Goal: Task Accomplishment & Management: Manage account settings

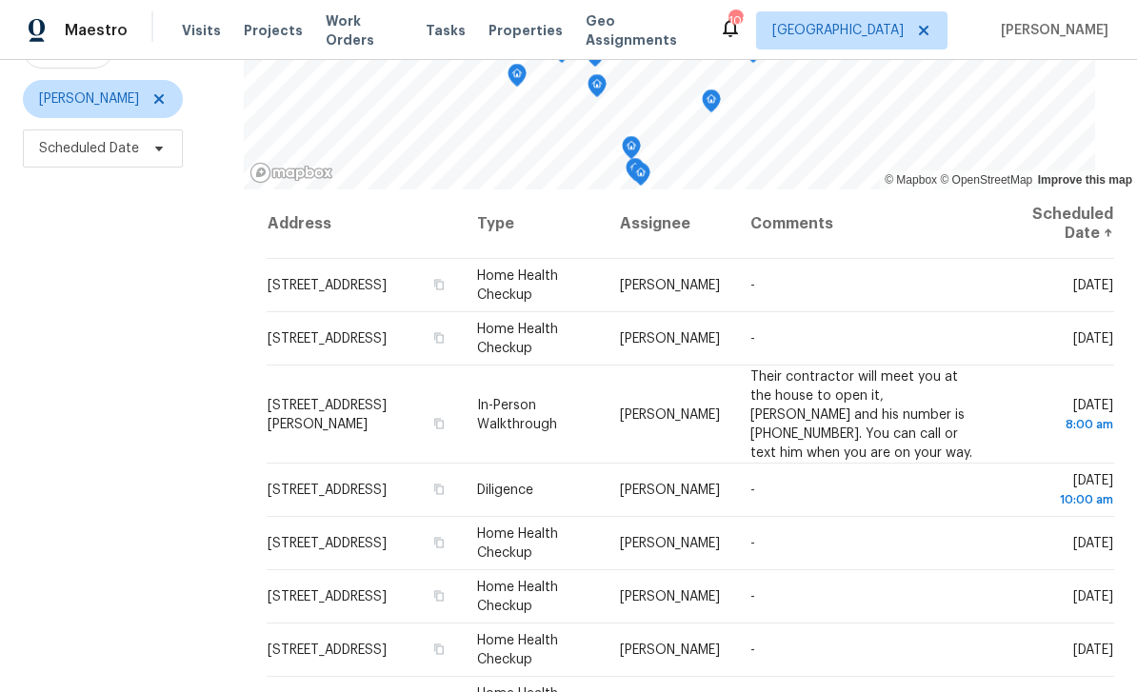
scroll to position [215, 0]
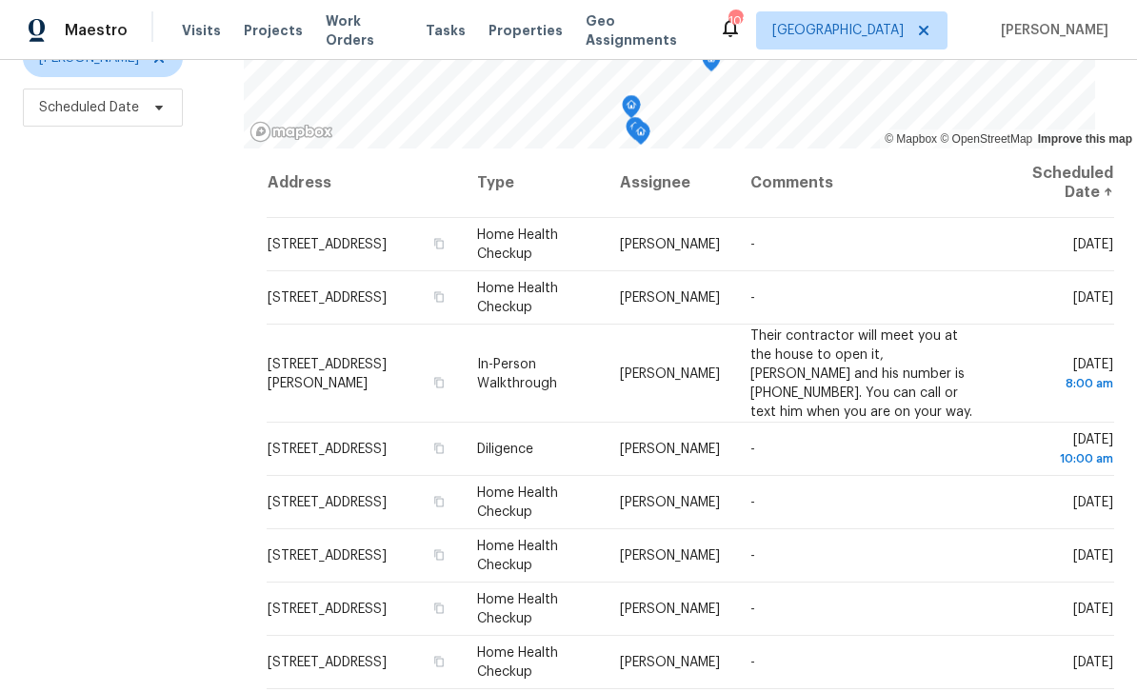
scroll to position [252, 0]
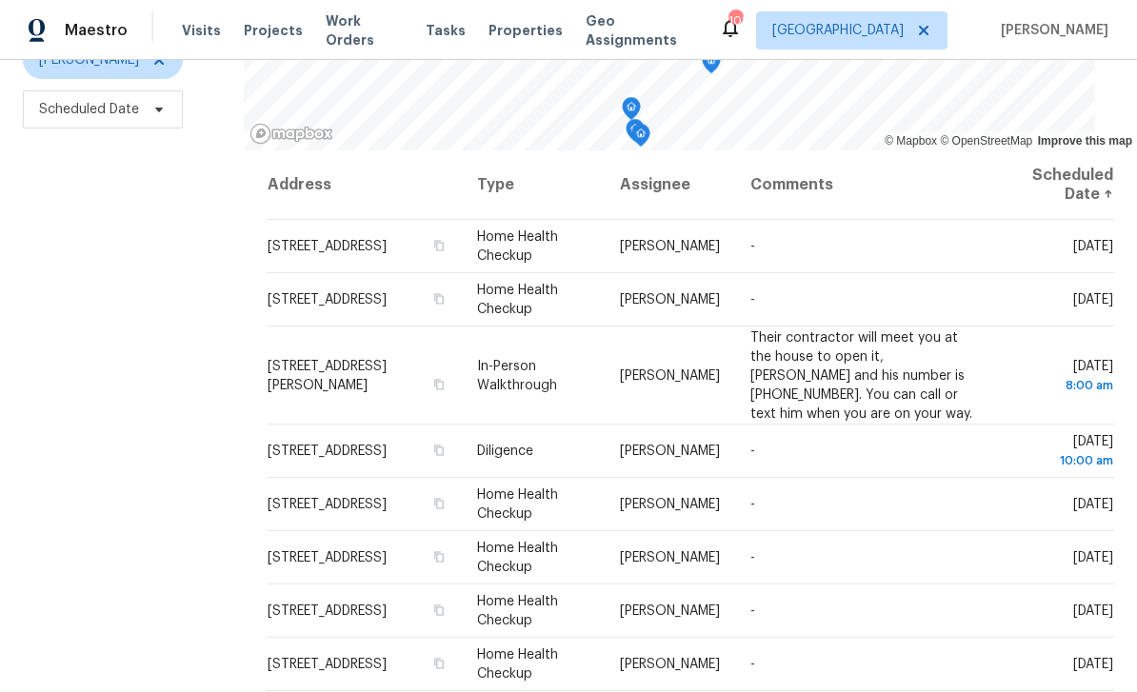
click at [142, 343] on div "Filters Reset ​ Type [PERSON_NAME] Scheduled Date" at bounding box center [122, 285] width 244 height 840
click at [0, 0] on icon at bounding box center [0, 0] width 0 height 0
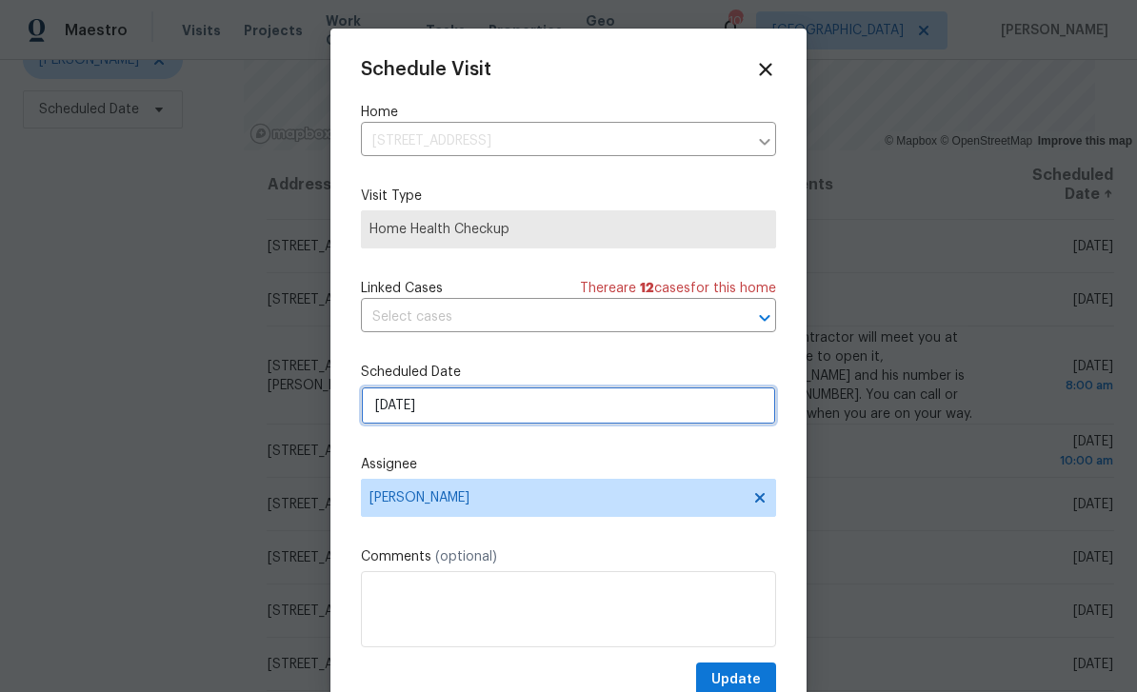
click at [725, 410] on input "9/7/2025" at bounding box center [568, 406] width 415 height 38
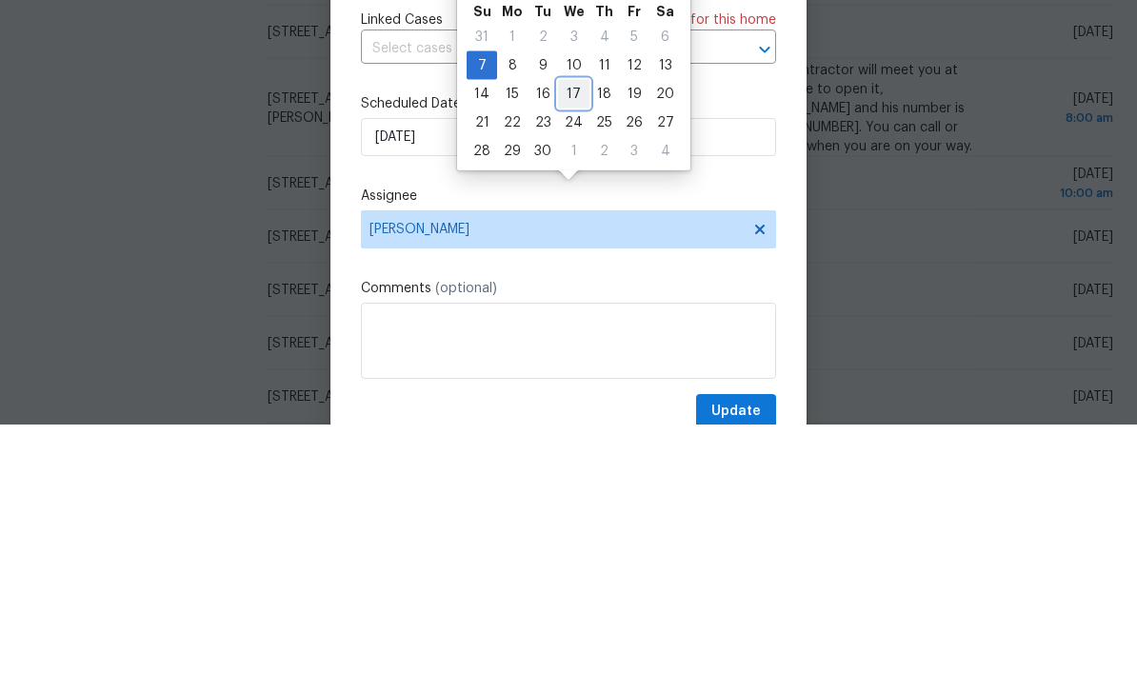
click at [573, 349] on div "17" at bounding box center [573, 362] width 31 height 27
type input "9/17/2025"
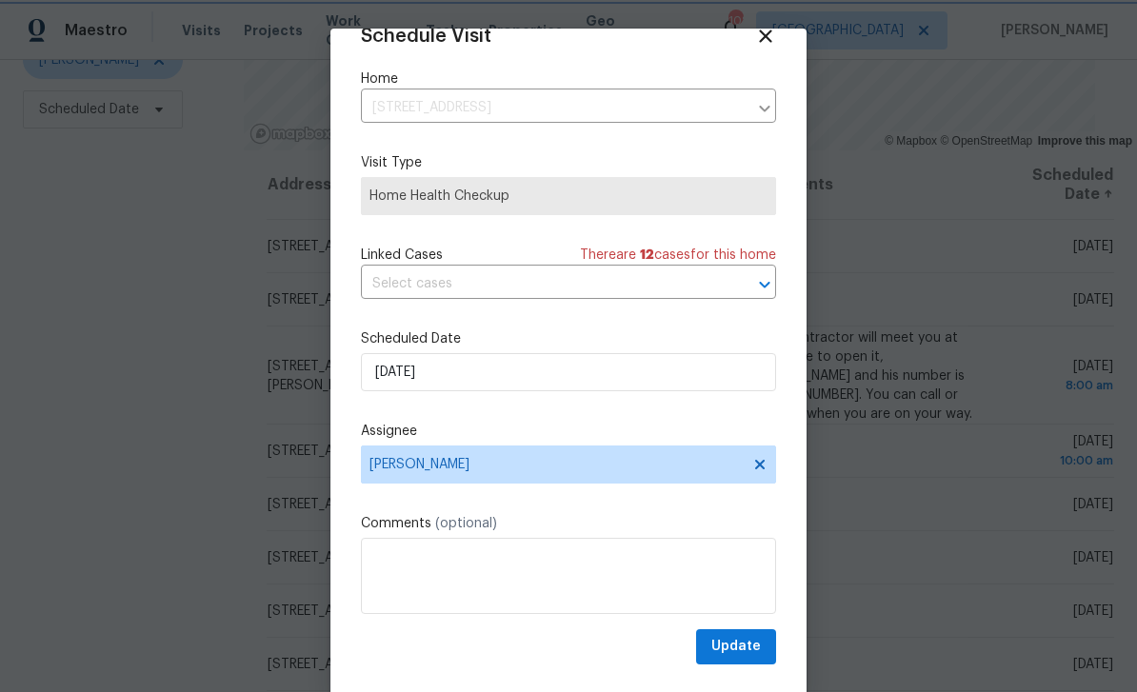
scroll to position [37, 0]
click at [749, 647] on span "Update" at bounding box center [736, 647] width 50 height 24
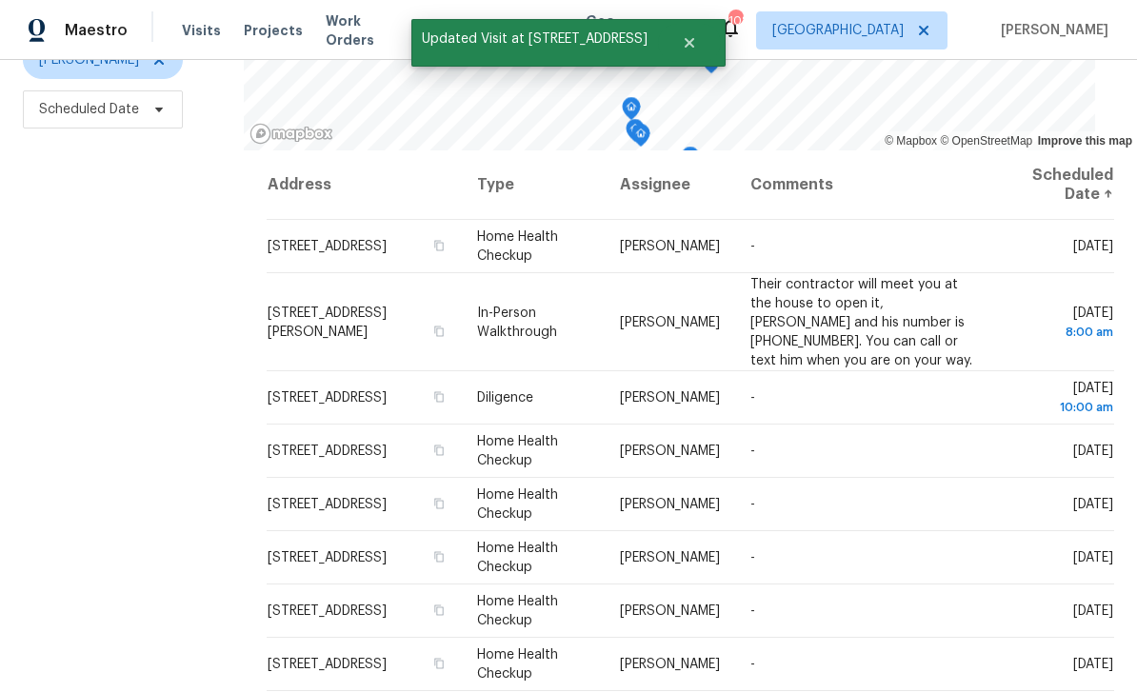
click at [0, 0] on icon at bounding box center [0, 0] width 0 height 0
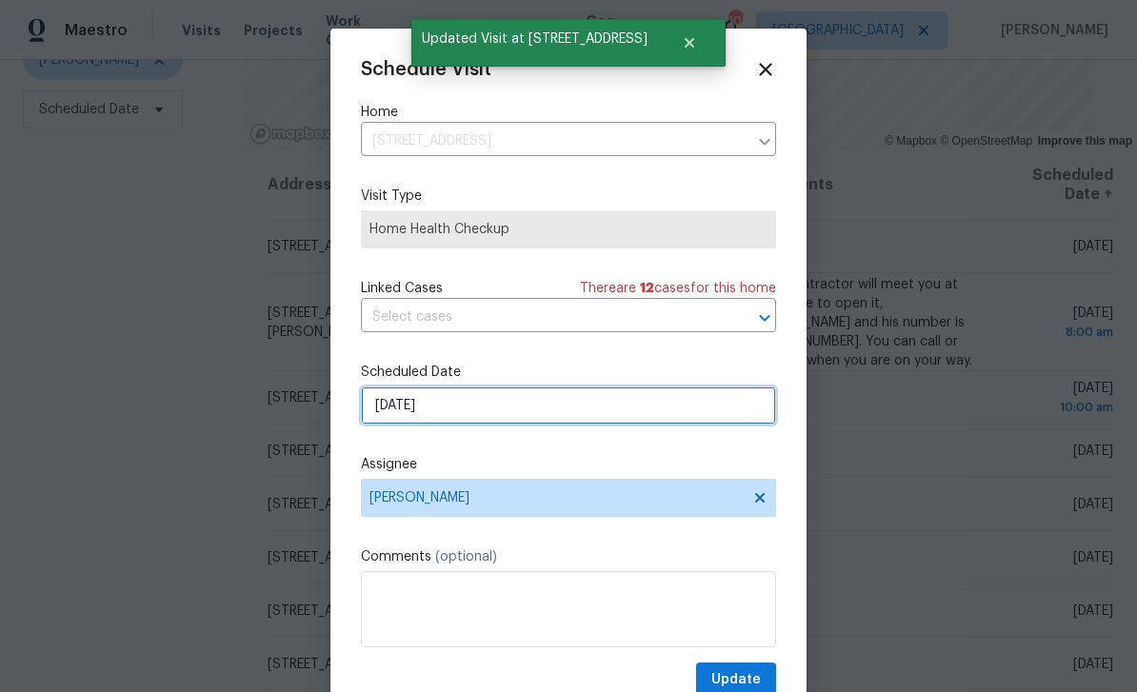
click at [729, 418] on input "9/7/2025" at bounding box center [568, 406] width 415 height 38
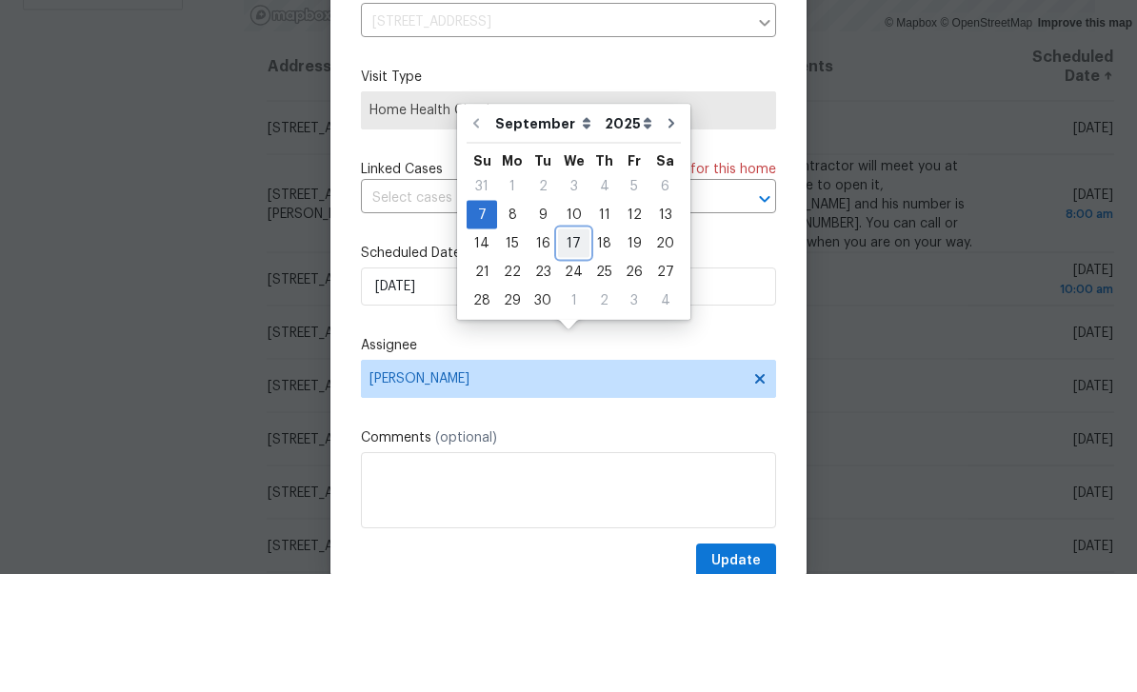
click at [575, 349] on div "17" at bounding box center [573, 362] width 31 height 27
type input "9/17/2025"
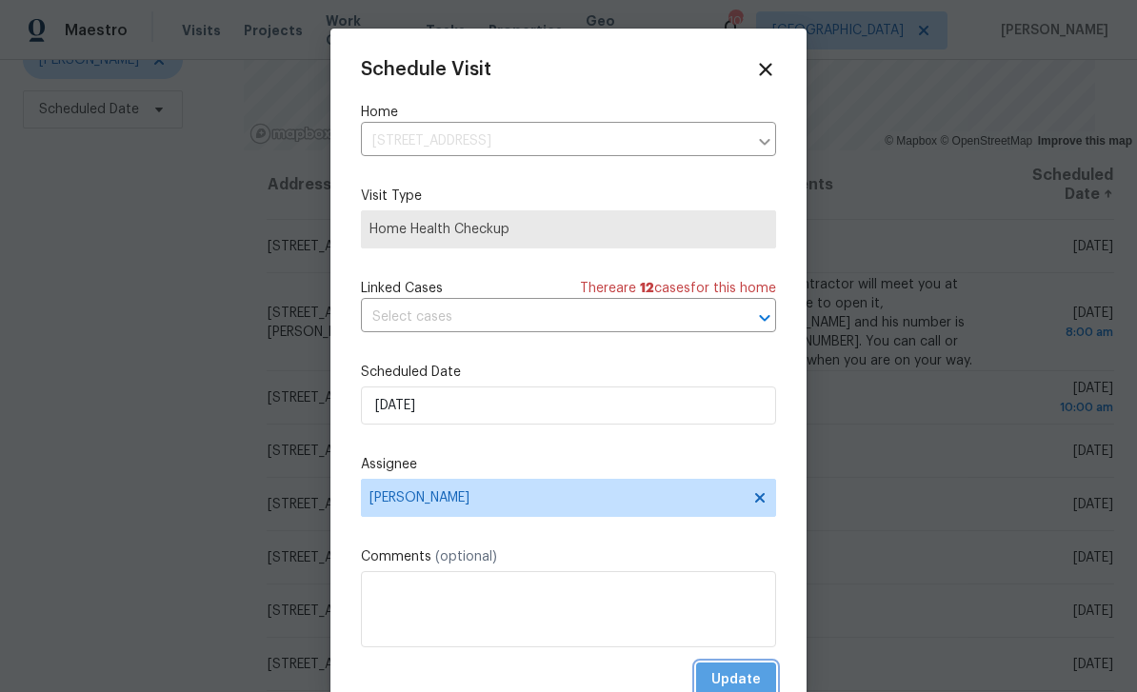
click at [753, 672] on button "Update" at bounding box center [736, 680] width 80 height 35
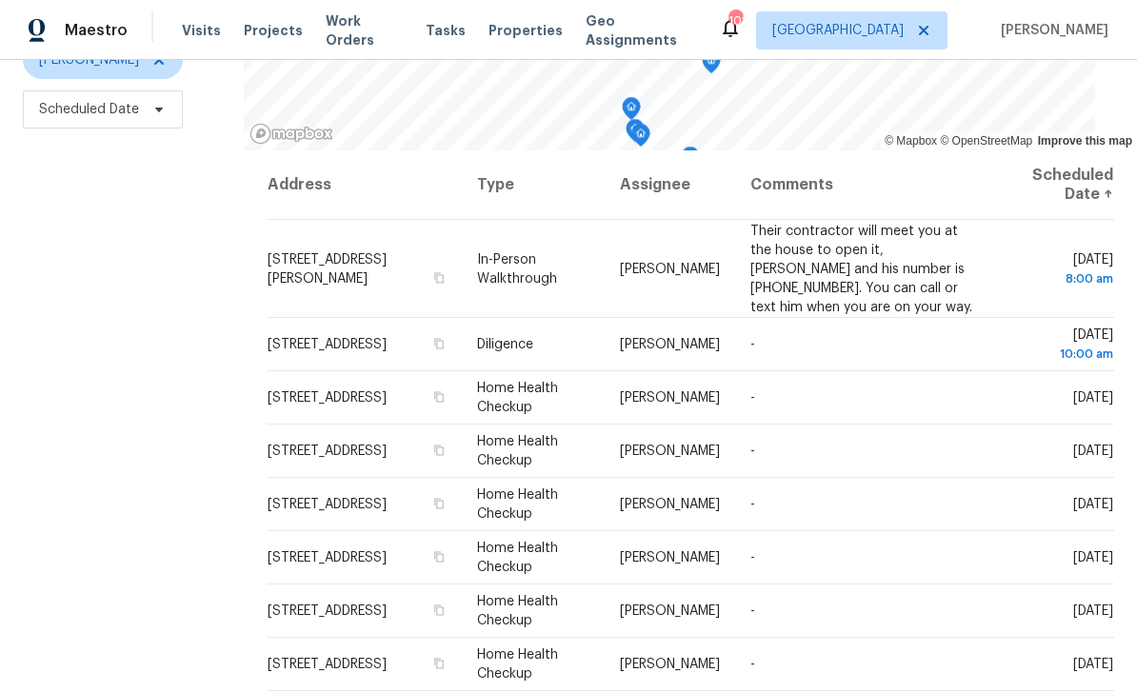
click at [0, 0] on icon at bounding box center [0, 0] width 0 height 0
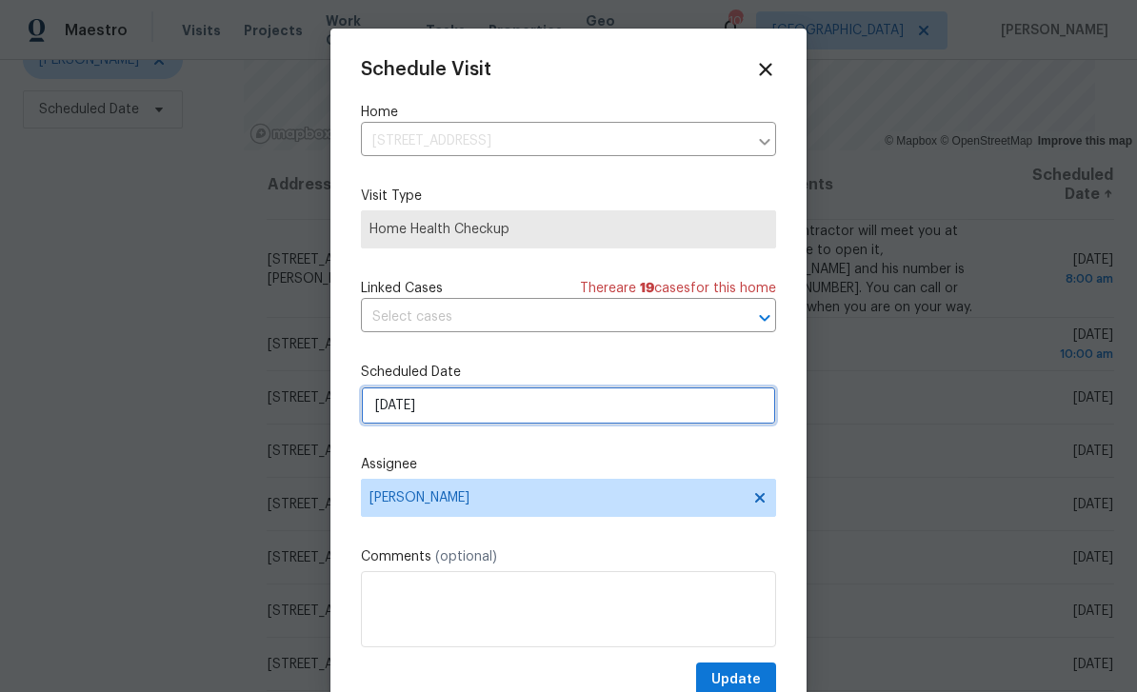
click at [729, 409] on input "9/8/2025" at bounding box center [568, 406] width 415 height 38
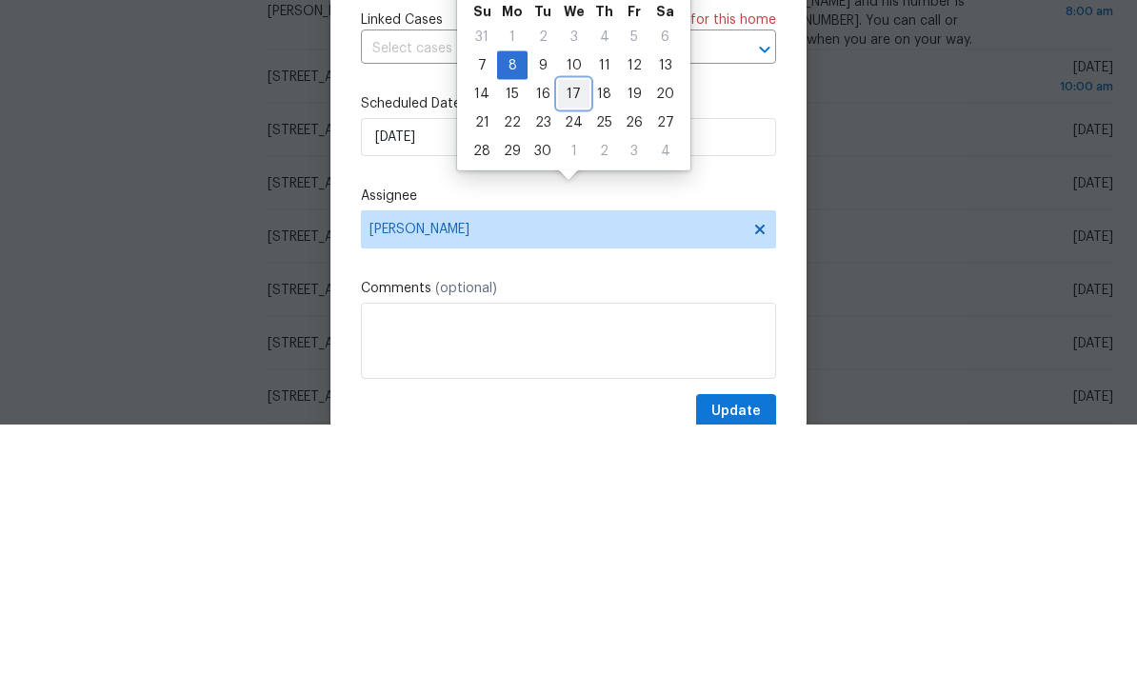
click at [576, 349] on div "17" at bounding box center [573, 362] width 31 height 27
type input "9/17/2025"
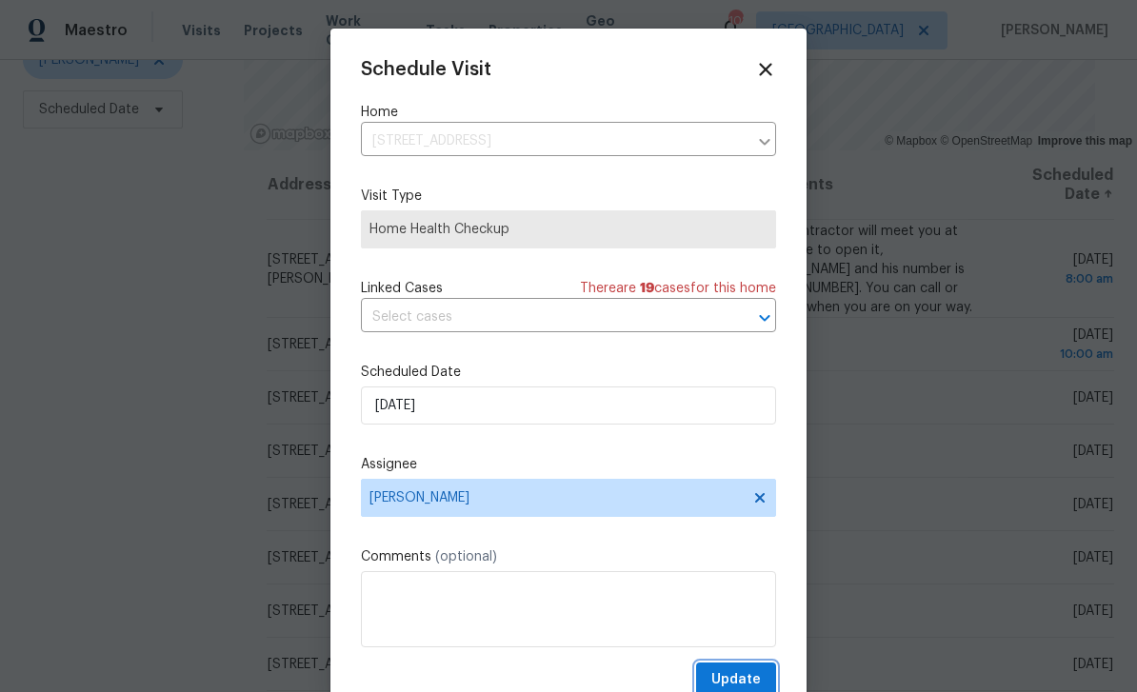
click at [744, 676] on span "Update" at bounding box center [736, 681] width 50 height 24
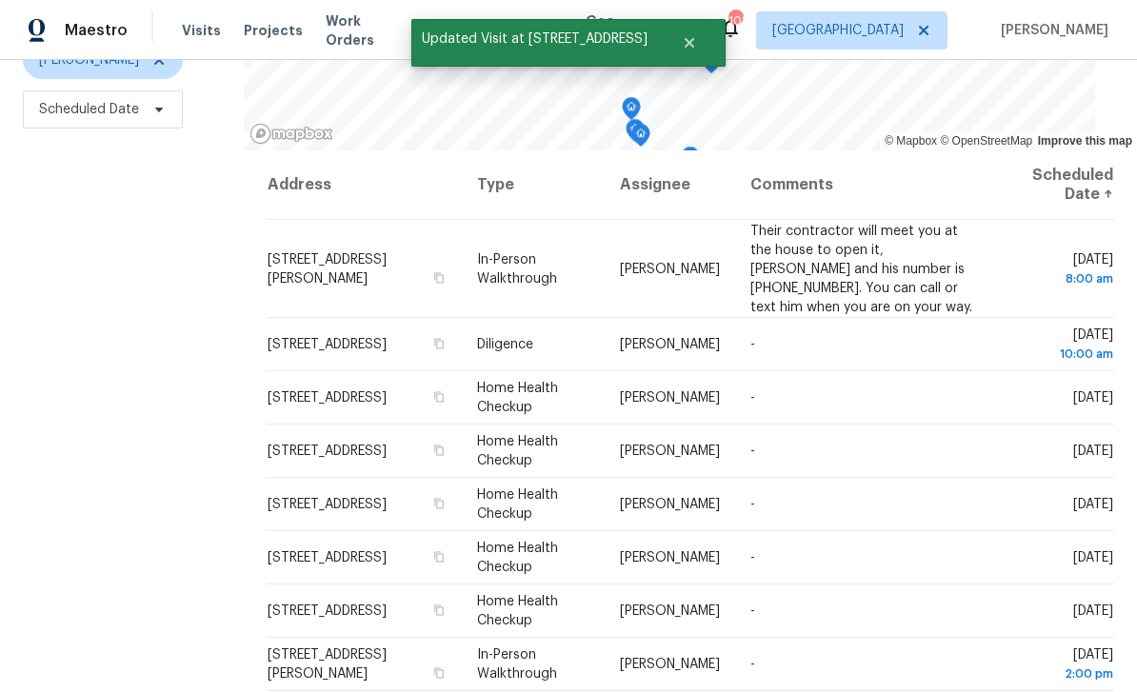
click at [0, 0] on icon at bounding box center [0, 0] width 0 height 0
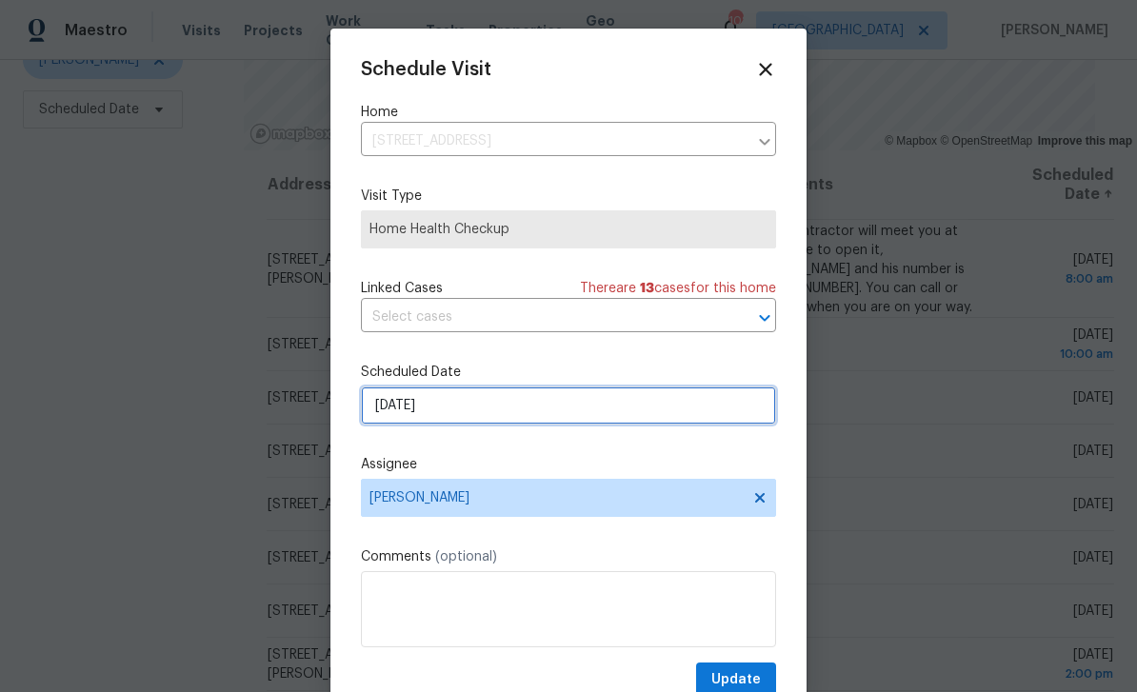
click at [706, 408] on input "9/8/2025" at bounding box center [568, 406] width 415 height 38
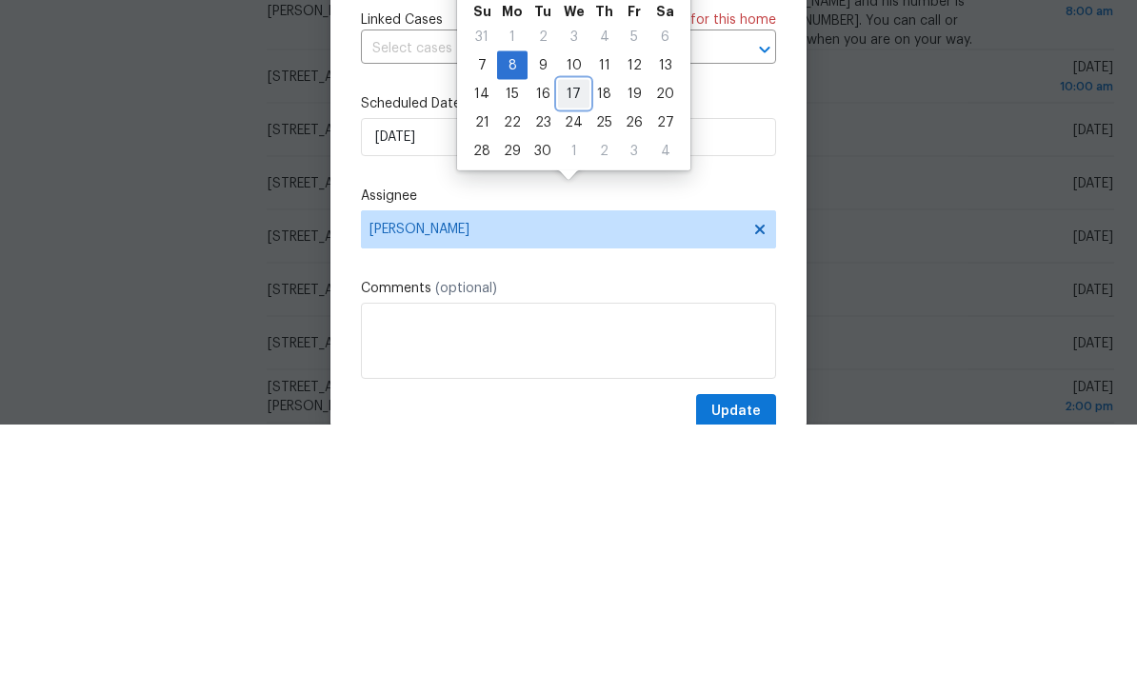
click at [576, 349] on div "17" at bounding box center [573, 362] width 31 height 27
type input "9/17/2025"
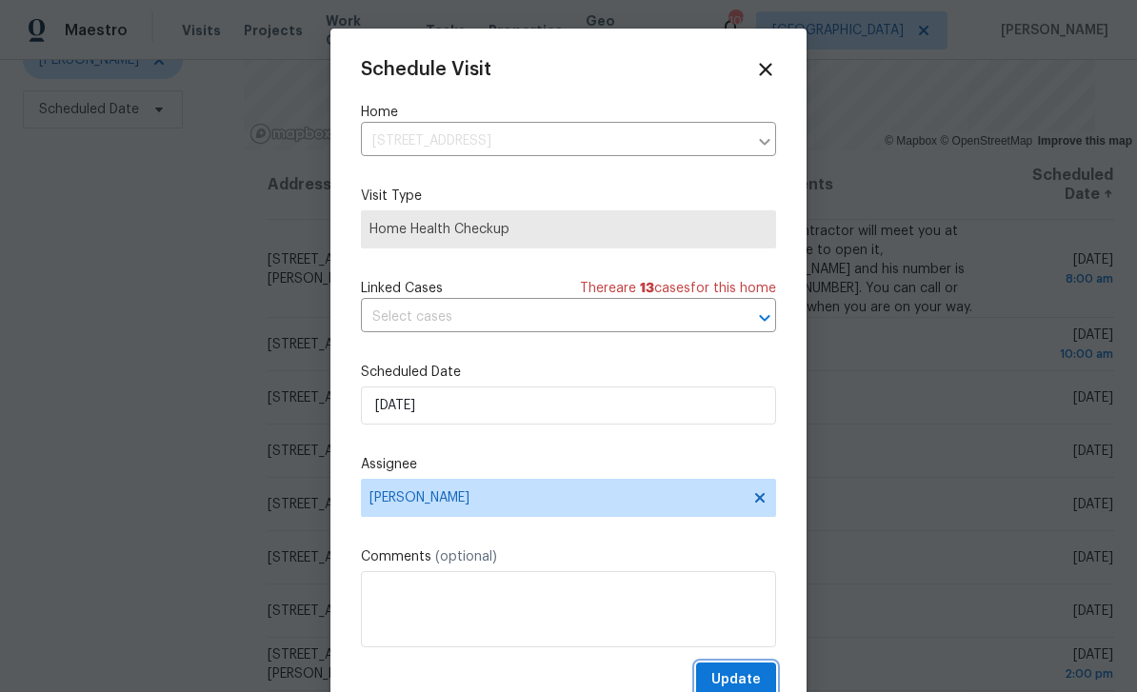
click at [756, 675] on span "Update" at bounding box center [736, 681] width 50 height 24
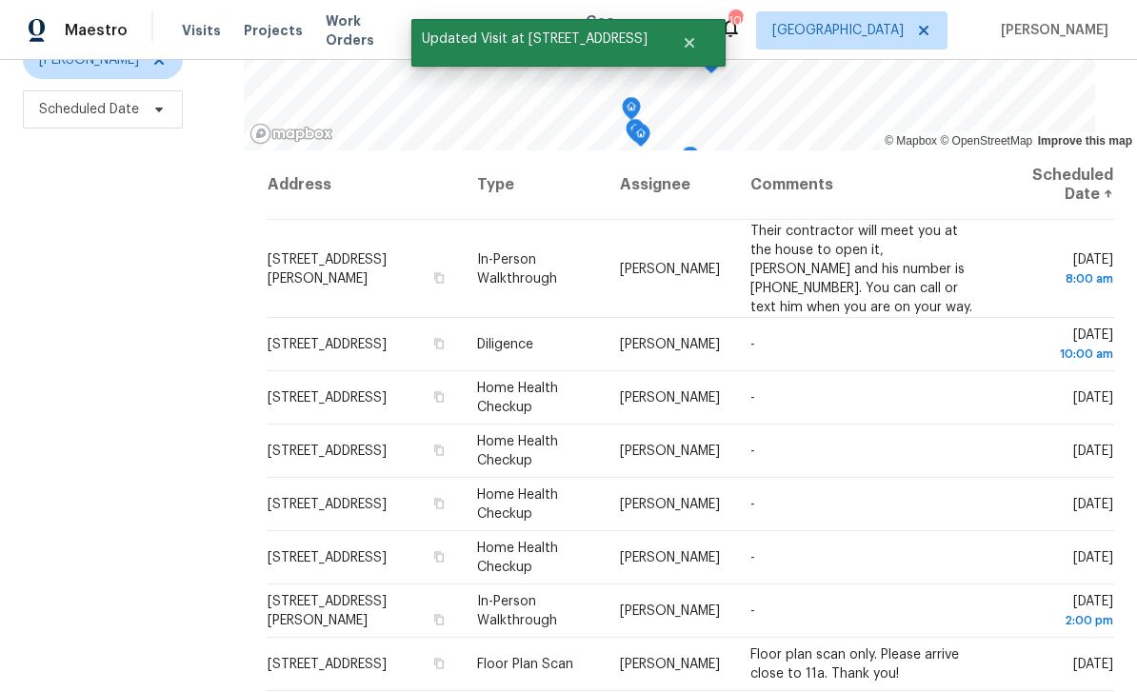
click at [0, 0] on icon at bounding box center [0, 0] width 0 height 0
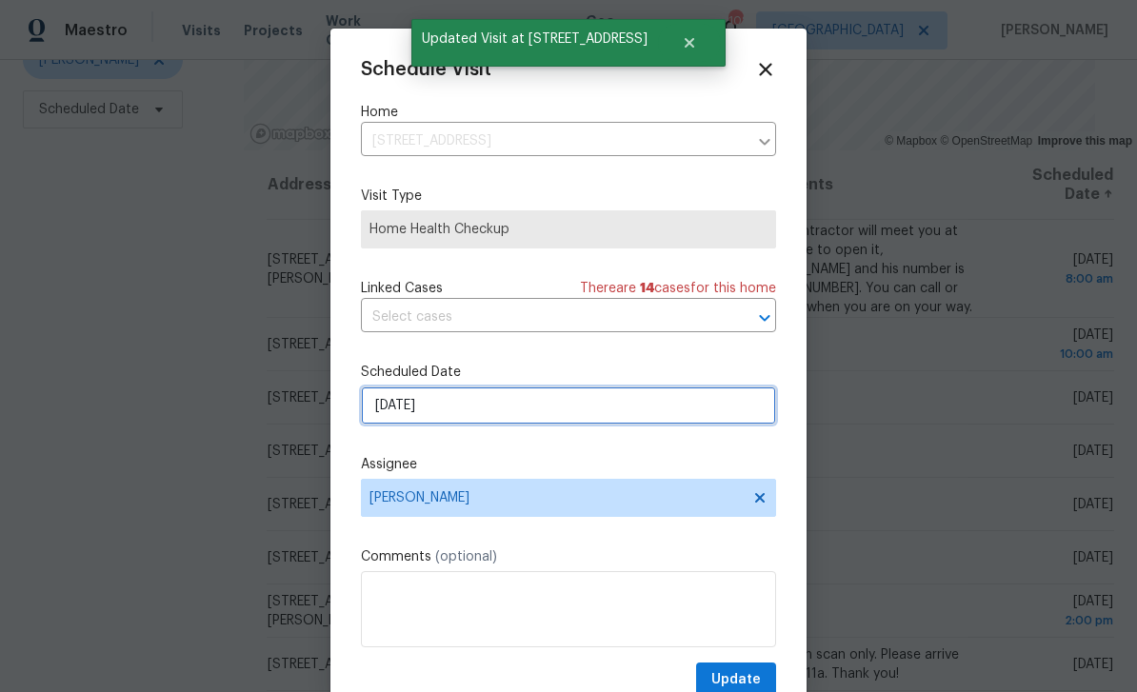
click at [720, 411] on input "9/8/2025" at bounding box center [568, 406] width 415 height 38
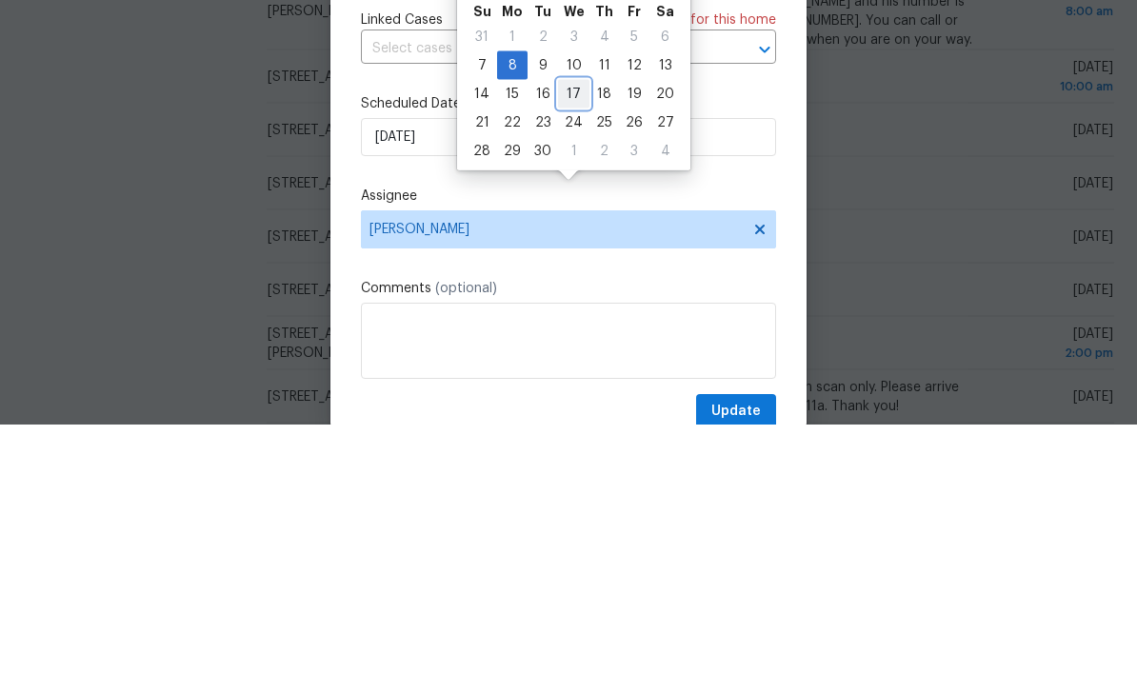
click at [576, 349] on div "17" at bounding box center [573, 362] width 31 height 27
type input "9/17/2025"
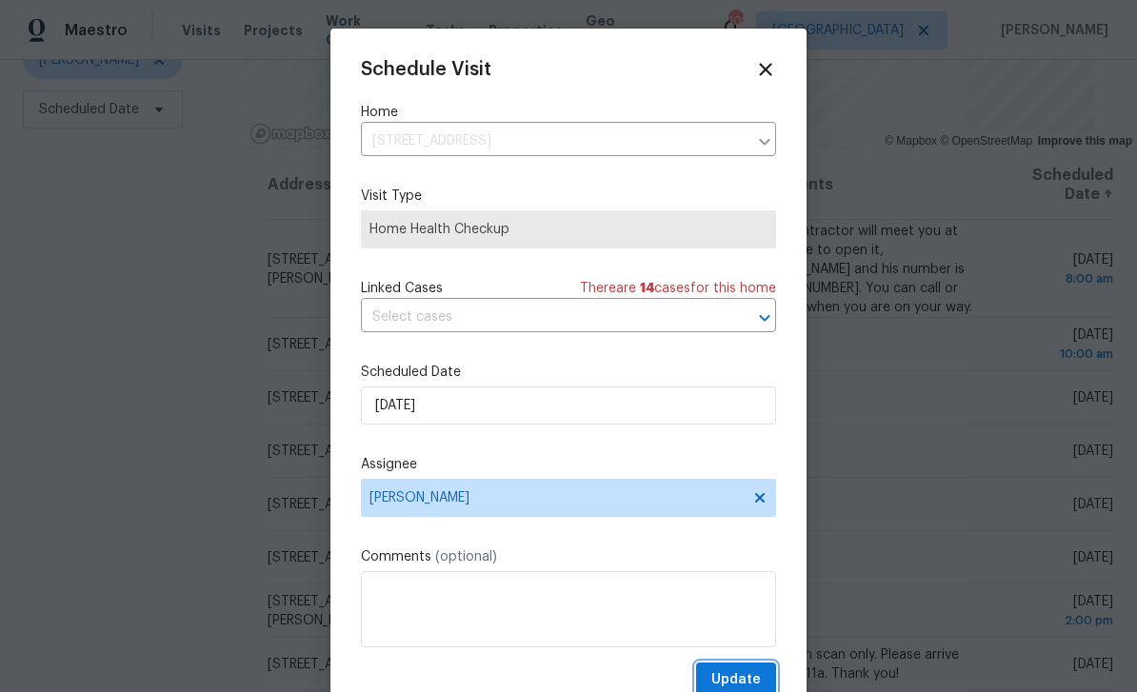
click at [756, 675] on span "Update" at bounding box center [736, 681] width 50 height 24
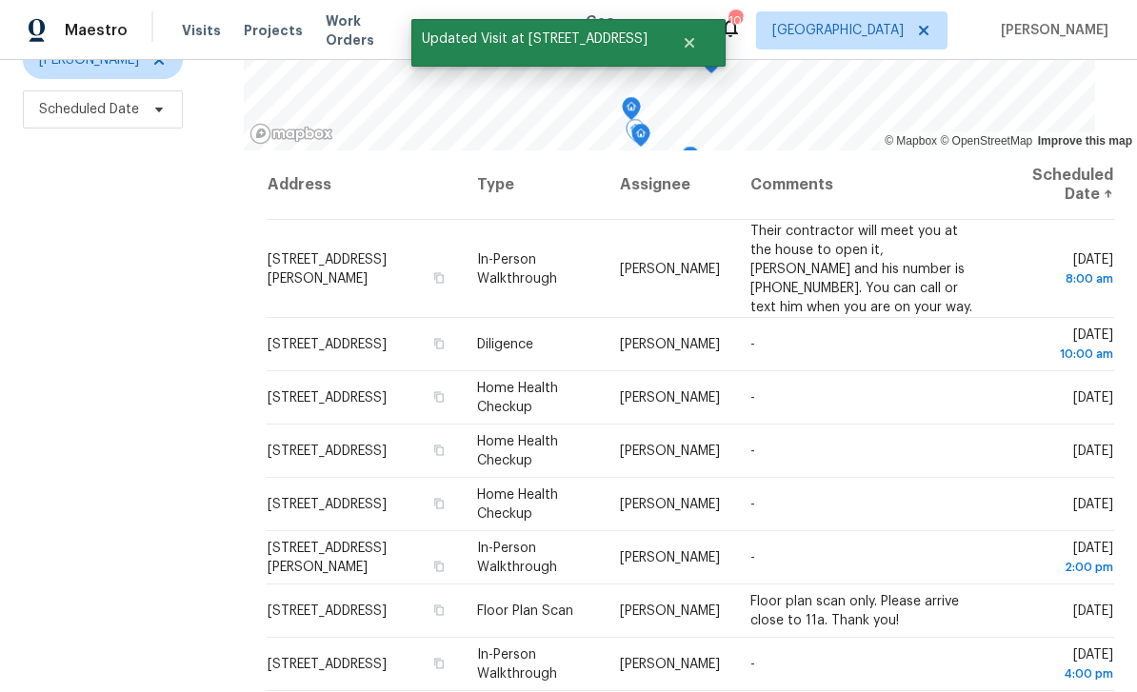
click at [0, 0] on icon at bounding box center [0, 0] width 0 height 0
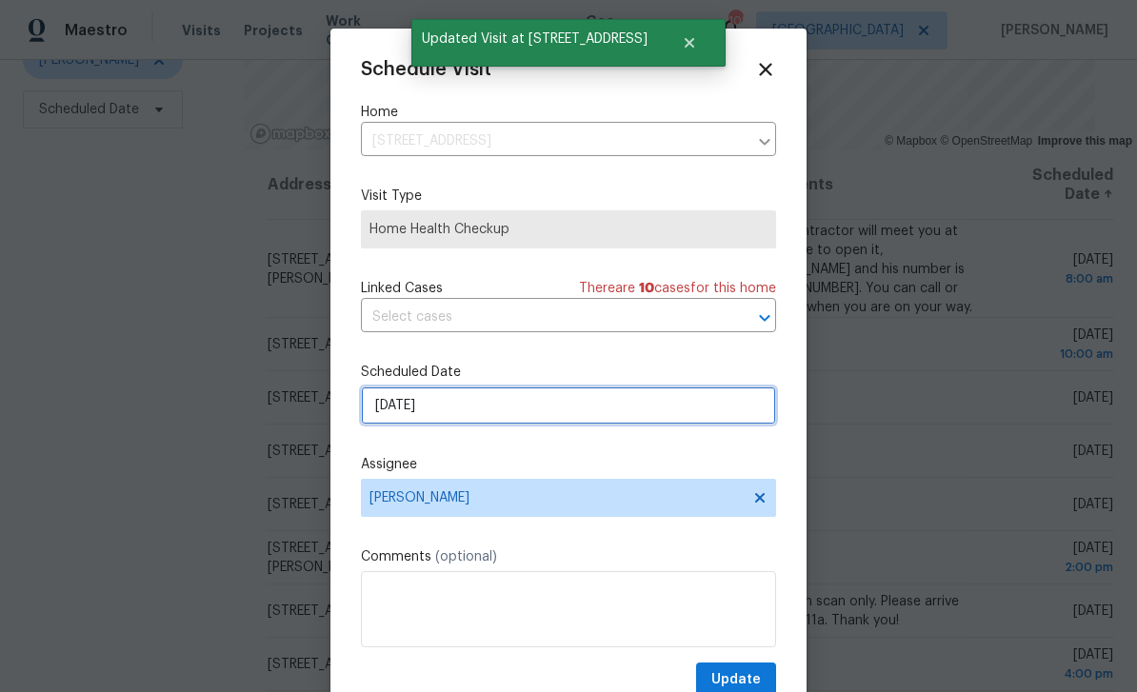
click at [724, 410] on input "9/8/2025" at bounding box center [568, 406] width 415 height 38
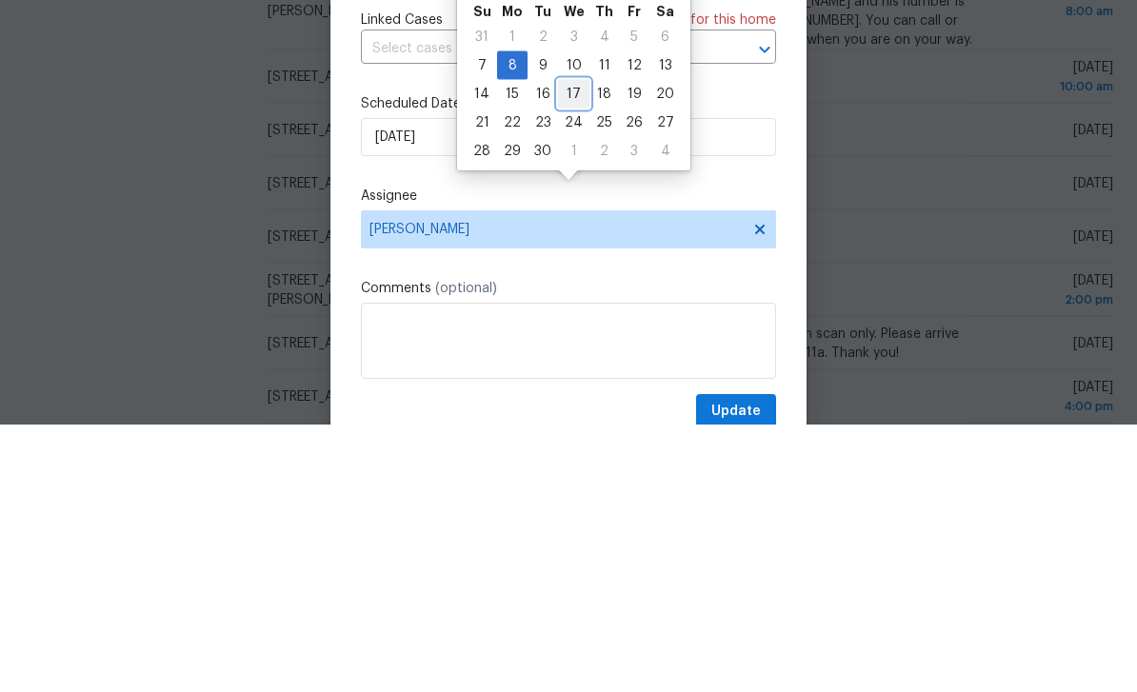
click at [576, 349] on div "17" at bounding box center [573, 362] width 31 height 27
type input "9/17/2025"
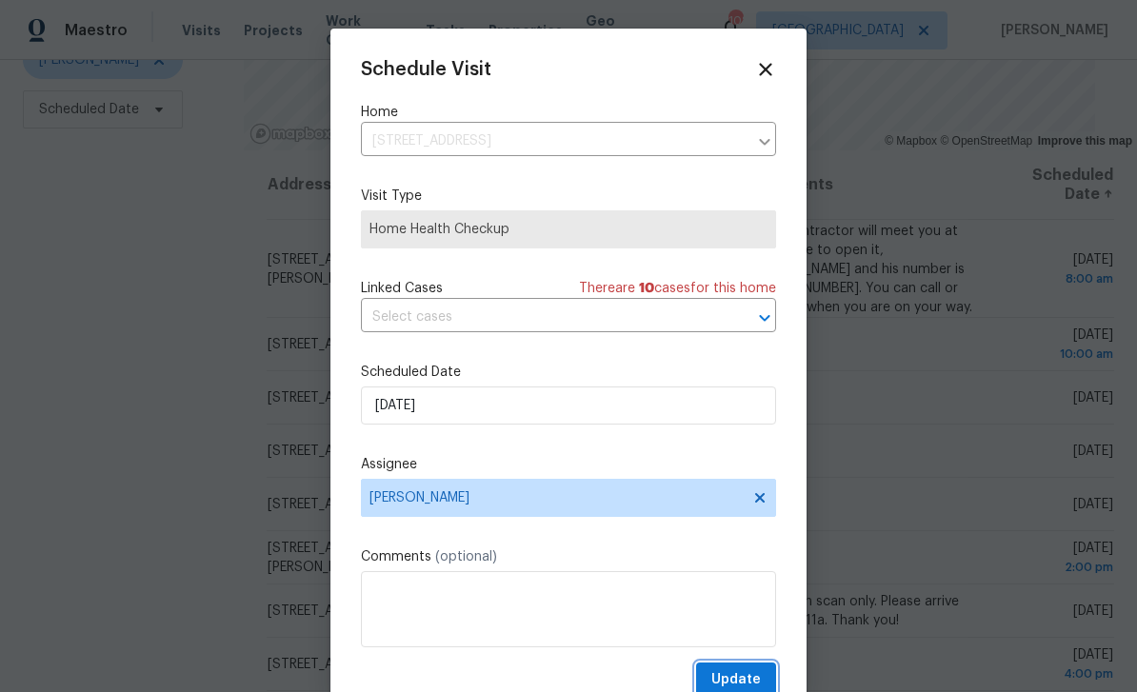
click at [753, 677] on span "Update" at bounding box center [736, 681] width 50 height 24
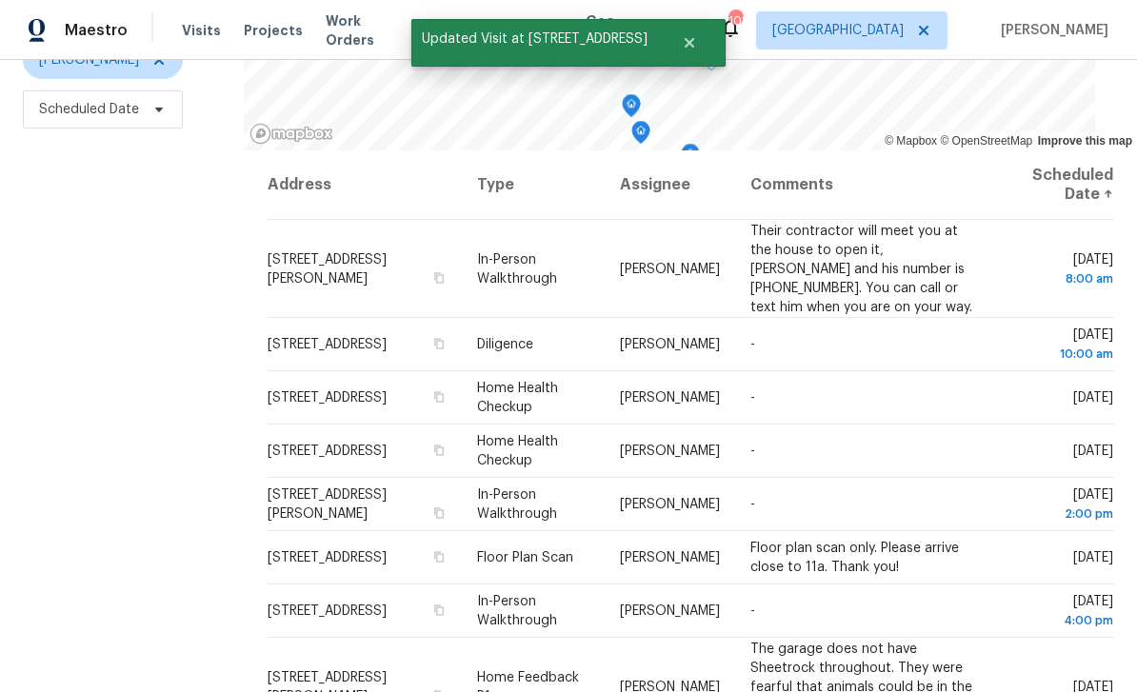
click at [0, 0] on icon at bounding box center [0, 0] width 0 height 0
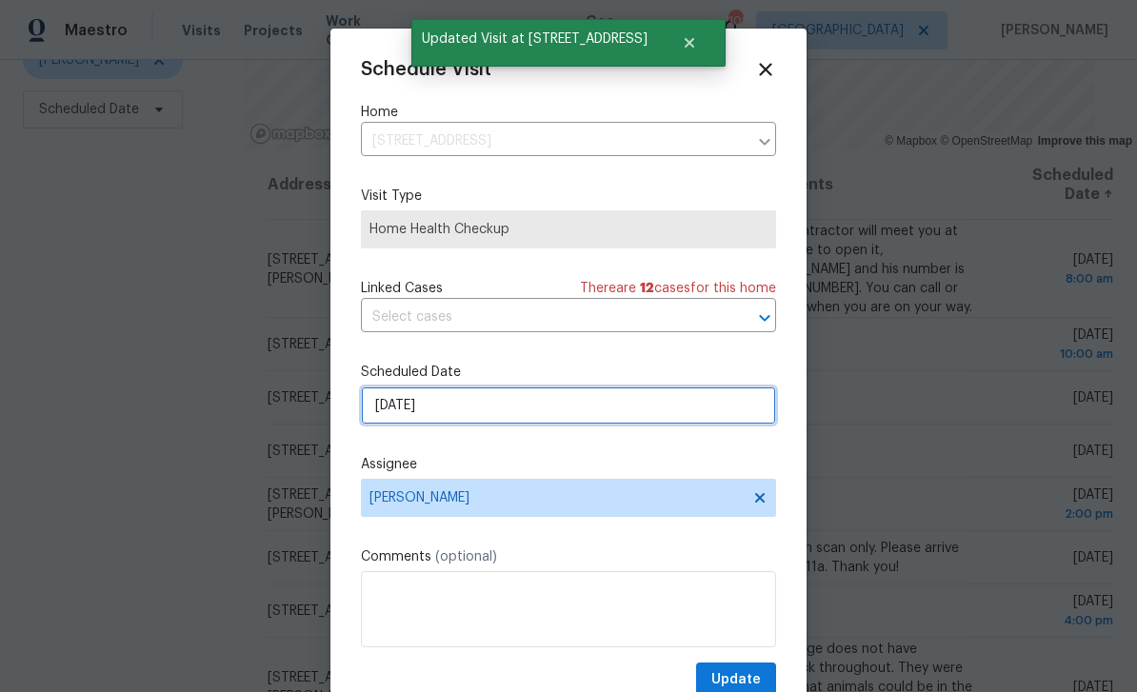
click at [720, 412] on input "9/8/2025" at bounding box center [568, 406] width 415 height 38
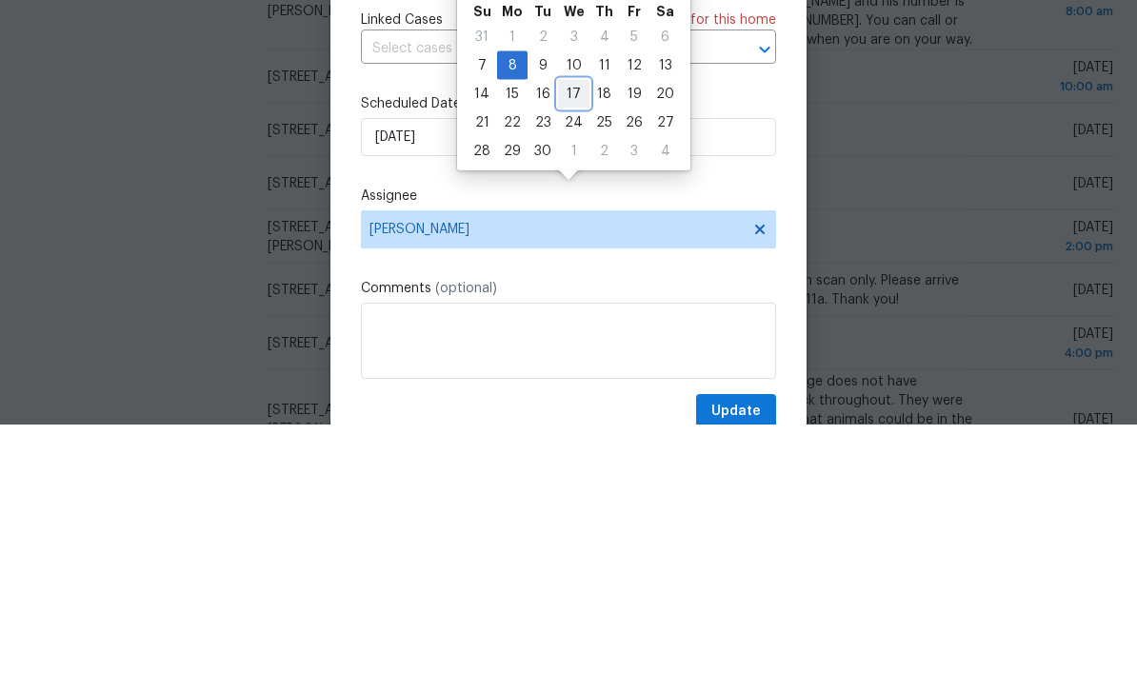
click at [571, 349] on div "17" at bounding box center [573, 362] width 31 height 27
type input "9/17/2025"
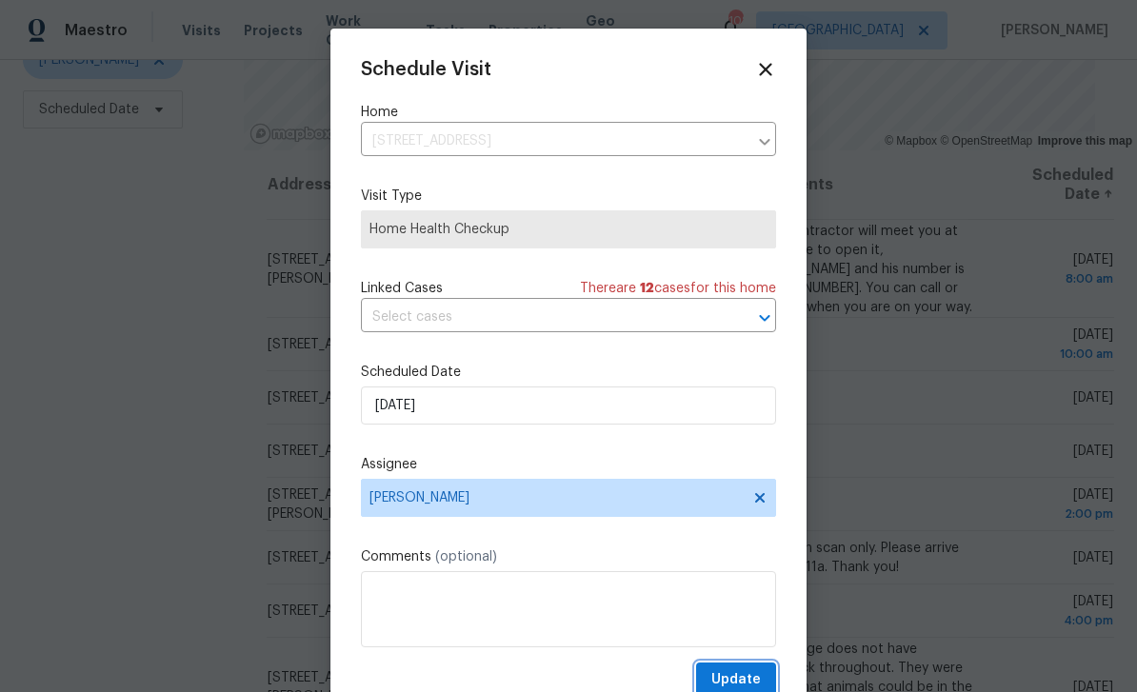
click at [762, 675] on button "Update" at bounding box center [736, 680] width 80 height 35
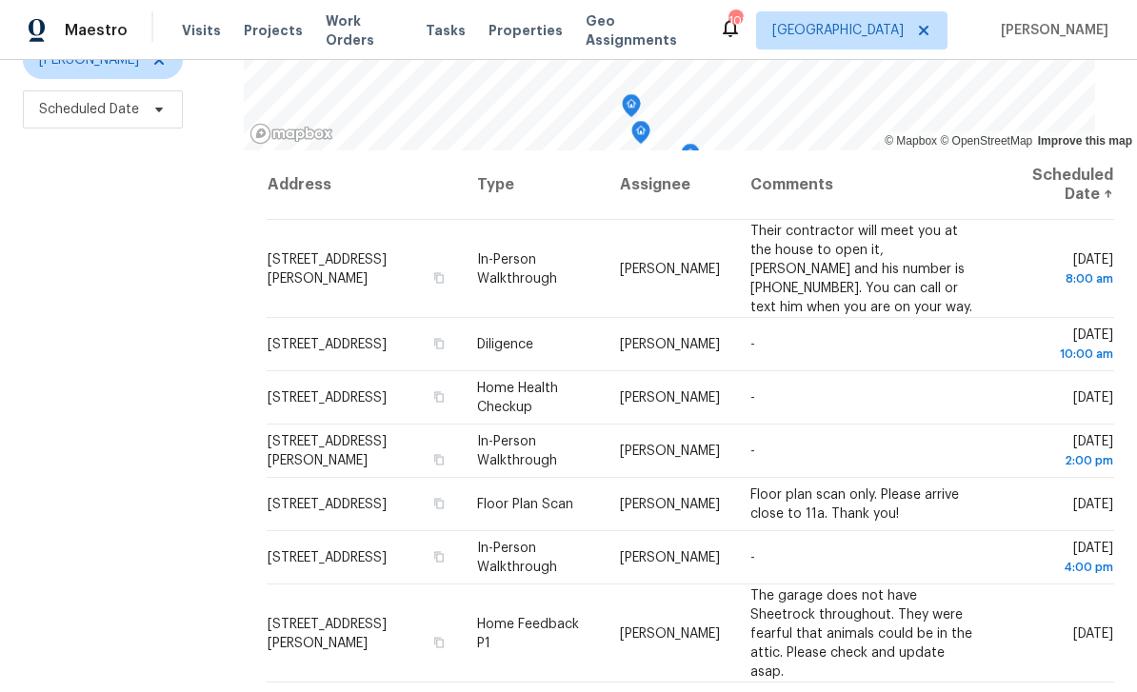
click at [0, 0] on icon at bounding box center [0, 0] width 0 height 0
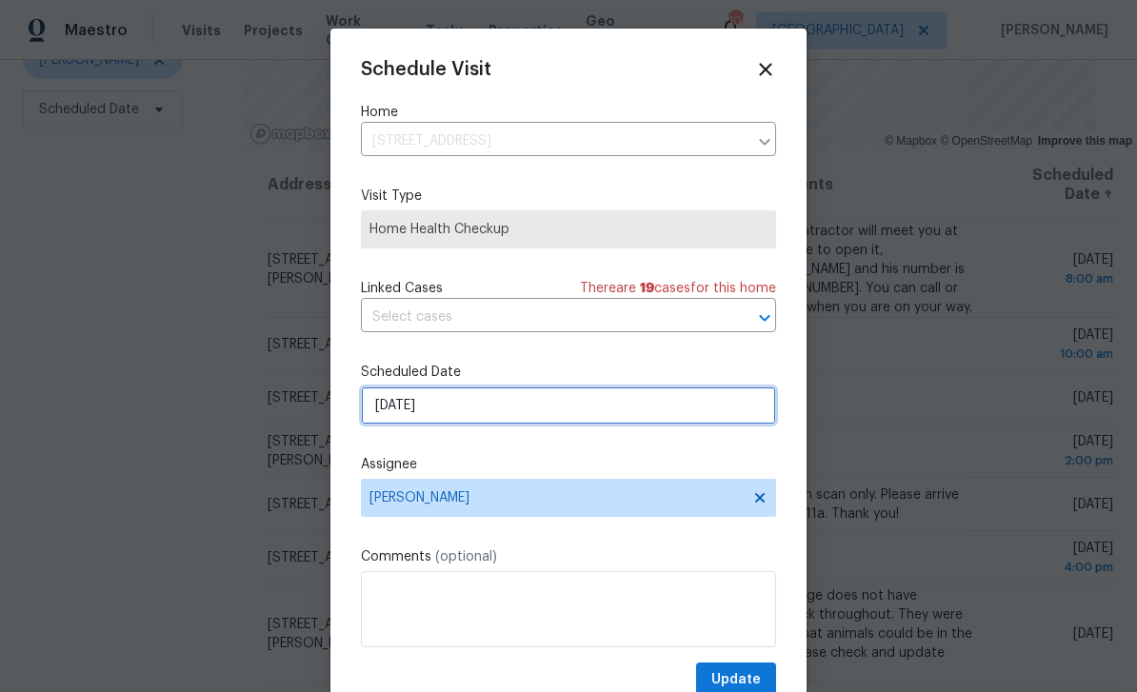
click at [719, 411] on input "9/8/2025" at bounding box center [568, 406] width 415 height 38
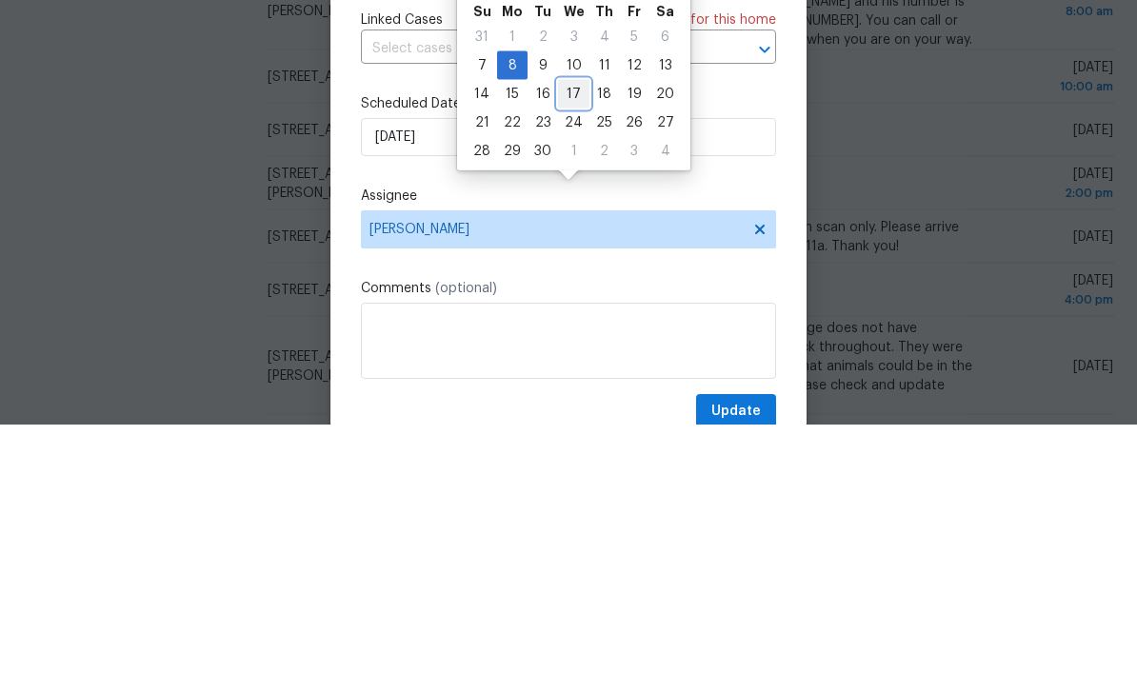
click at [573, 349] on div "17" at bounding box center [573, 362] width 31 height 27
type input "9/17/2025"
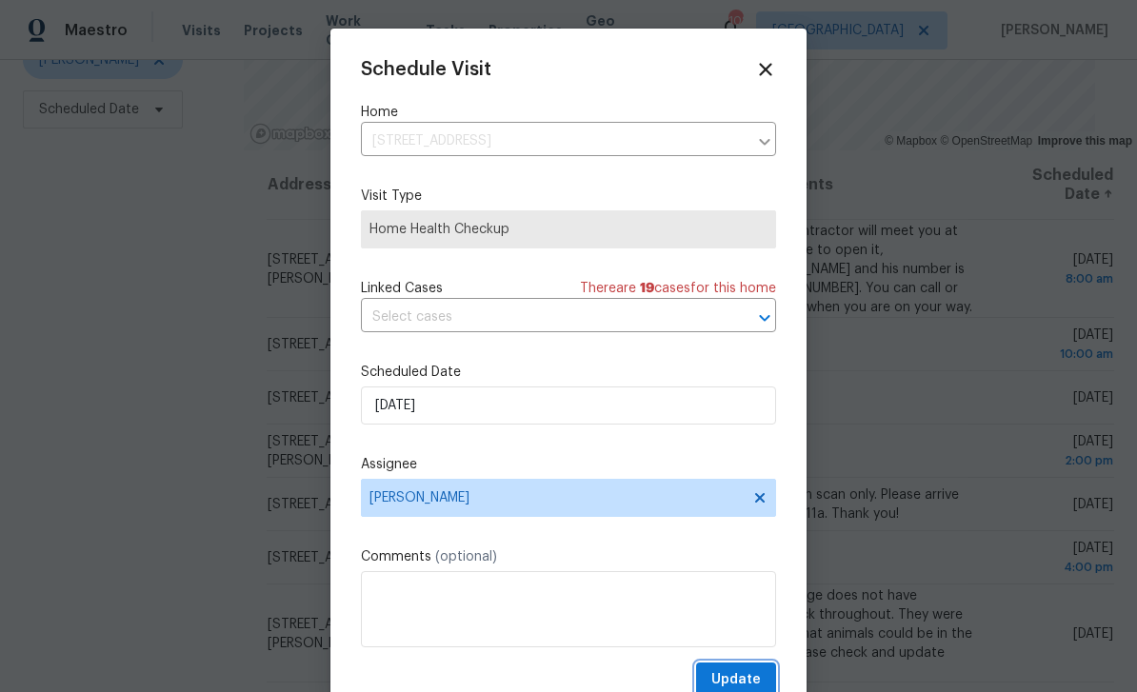
click at [754, 677] on span "Update" at bounding box center [736, 681] width 50 height 24
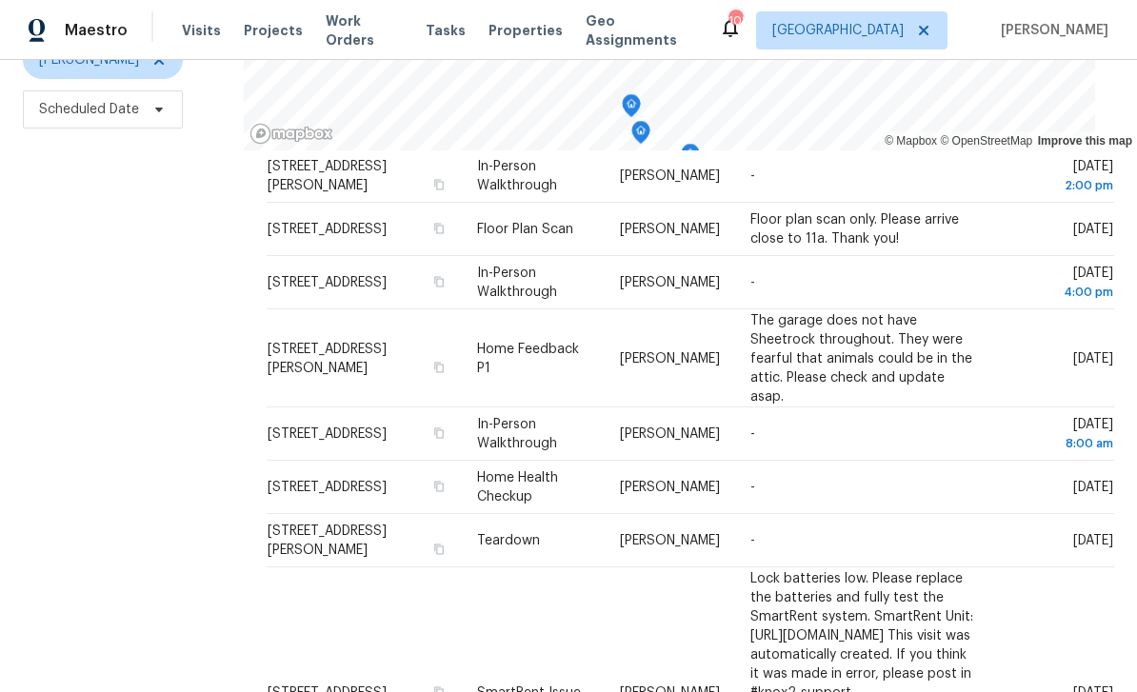
scroll to position [247, 0]
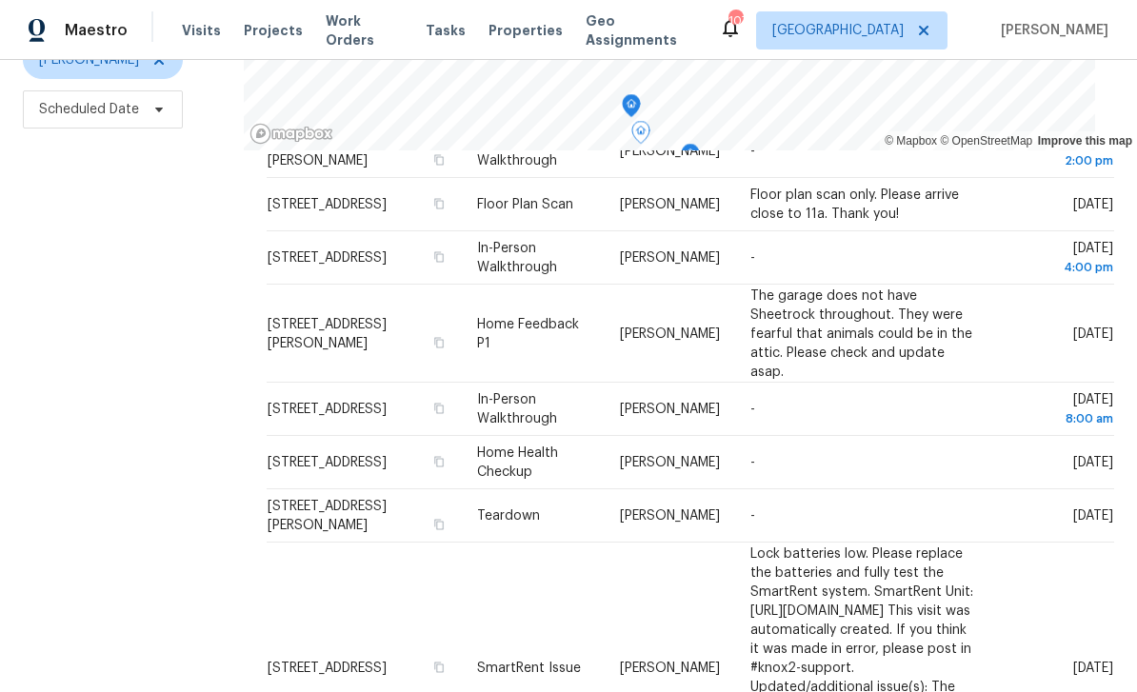
click at [0, 0] on icon at bounding box center [0, 0] width 0 height 0
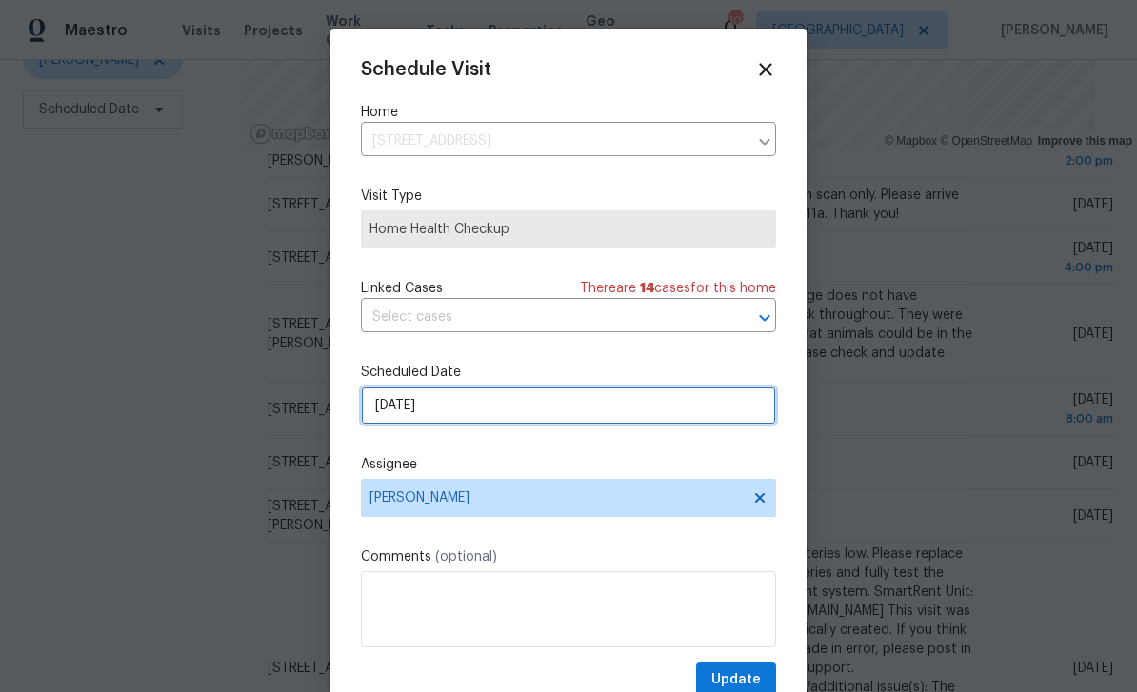
click at [717, 413] on input "9/9/2025" at bounding box center [568, 406] width 415 height 38
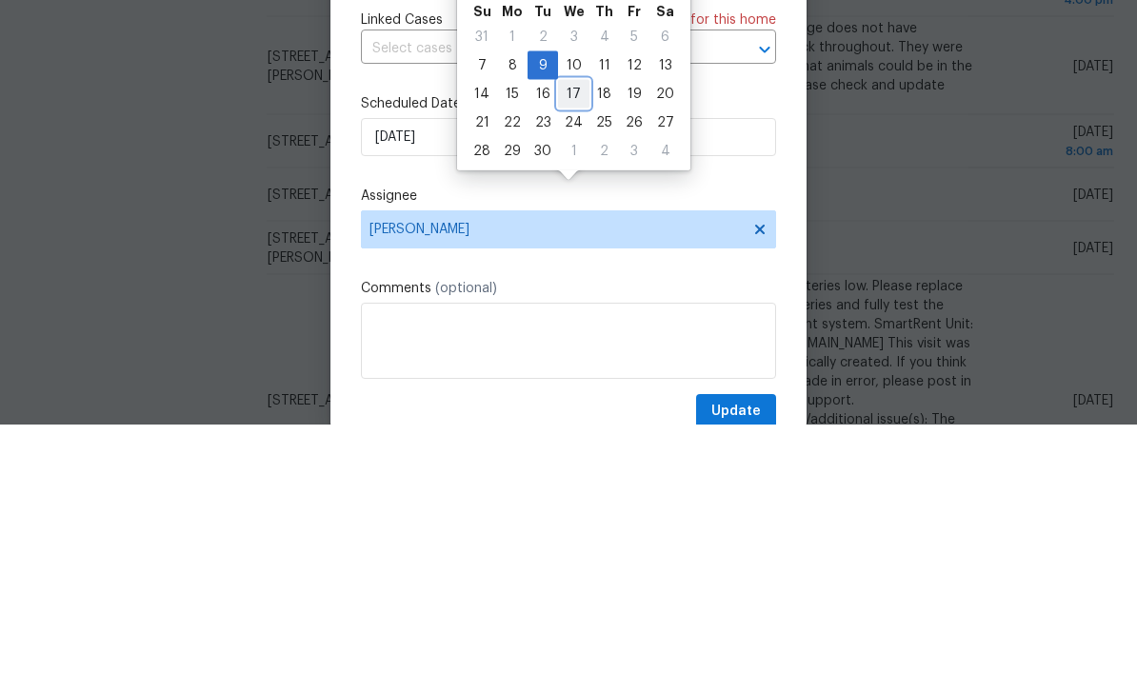
click at [572, 349] on div "17" at bounding box center [573, 362] width 31 height 27
type input "9/17/2025"
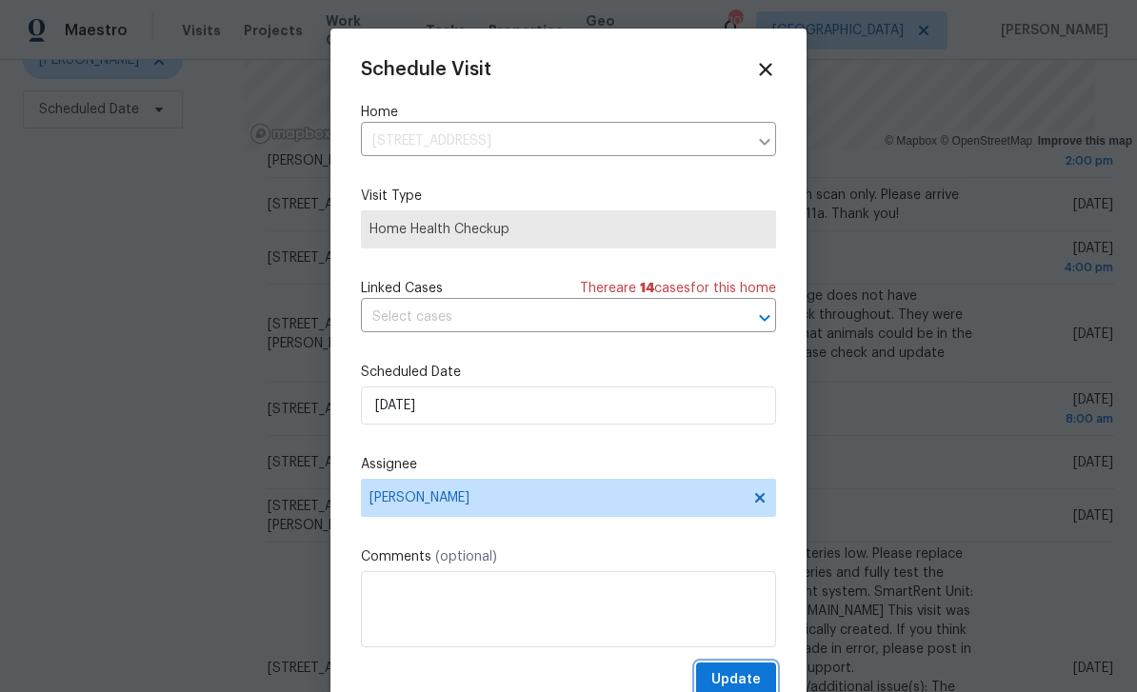
click at [750, 673] on span "Update" at bounding box center [736, 681] width 50 height 24
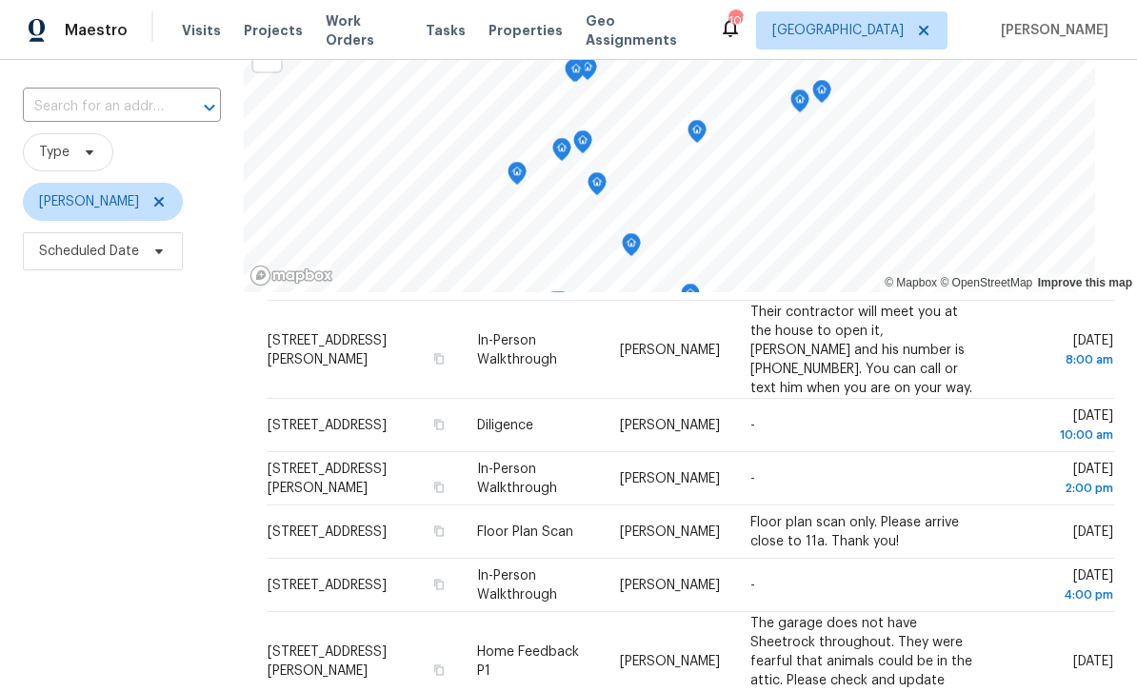
scroll to position [145, 0]
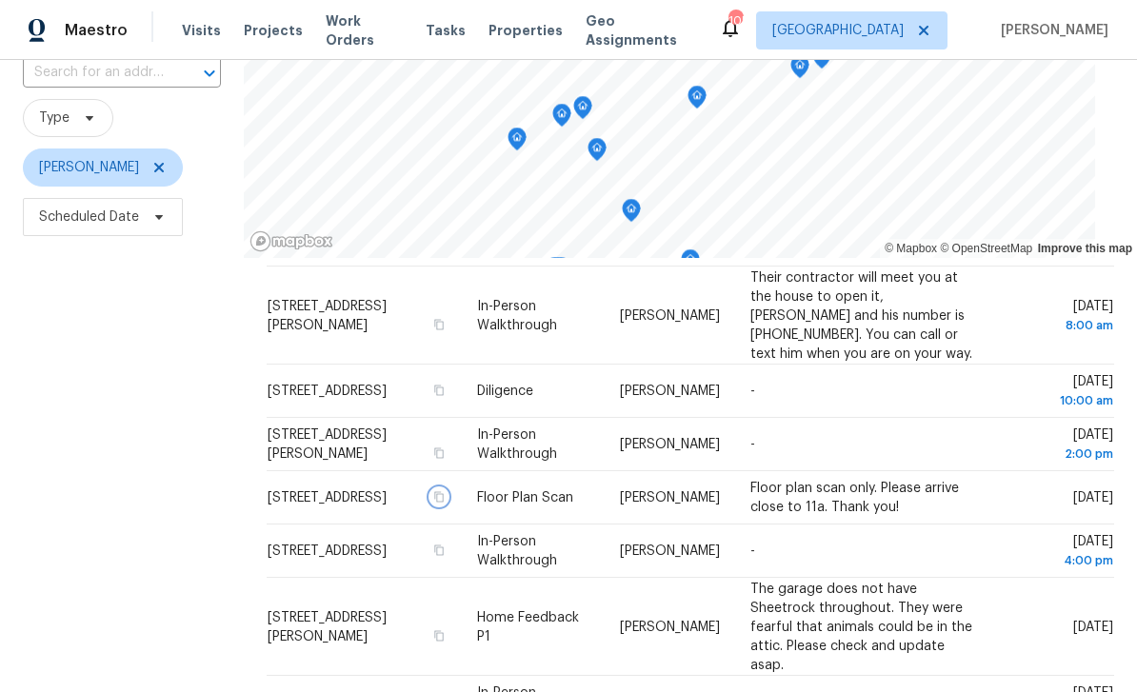
click at [440, 491] on icon "button" at bounding box center [437, 496] width 11 height 11
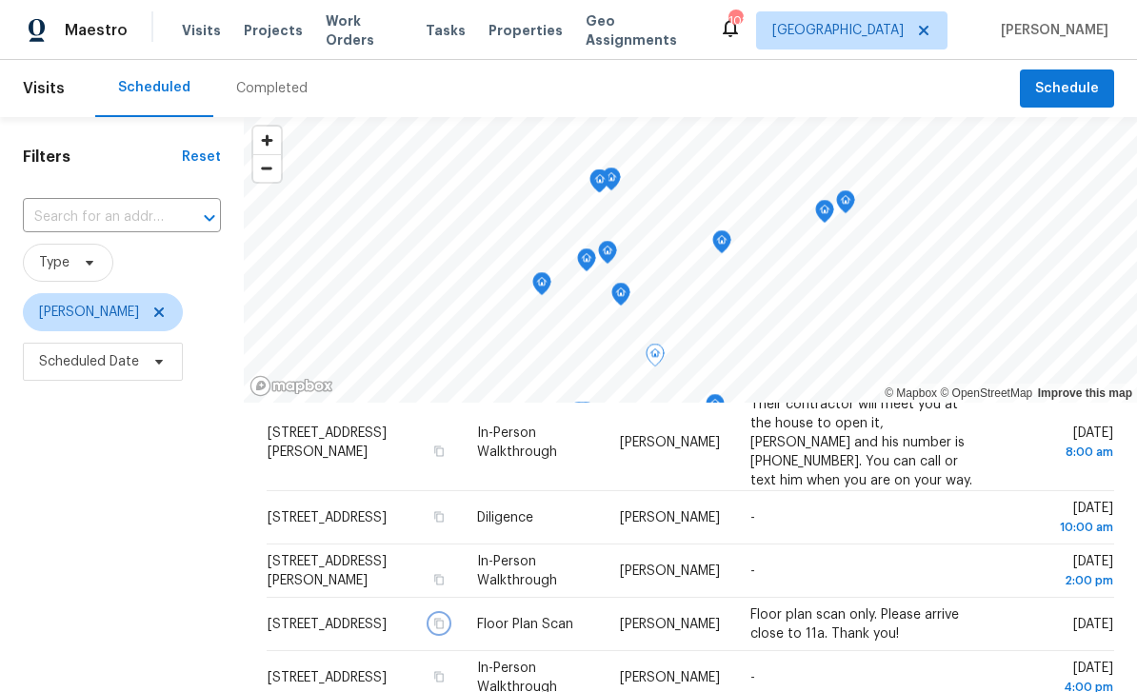
scroll to position [65, 0]
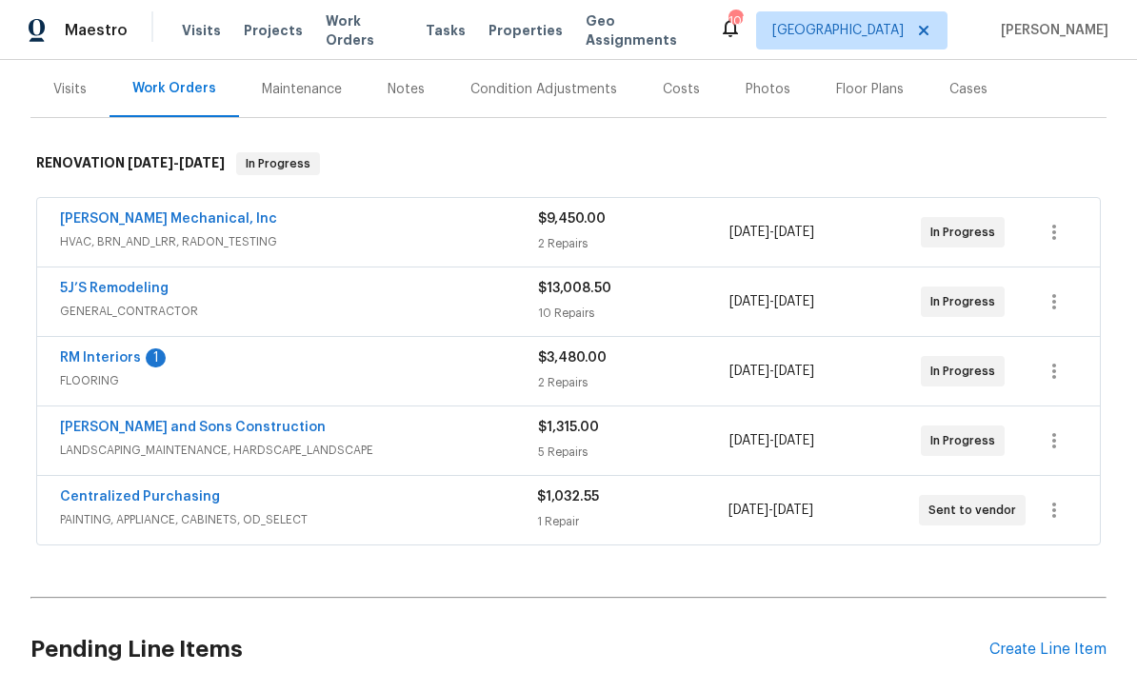
scroll to position [230, 0]
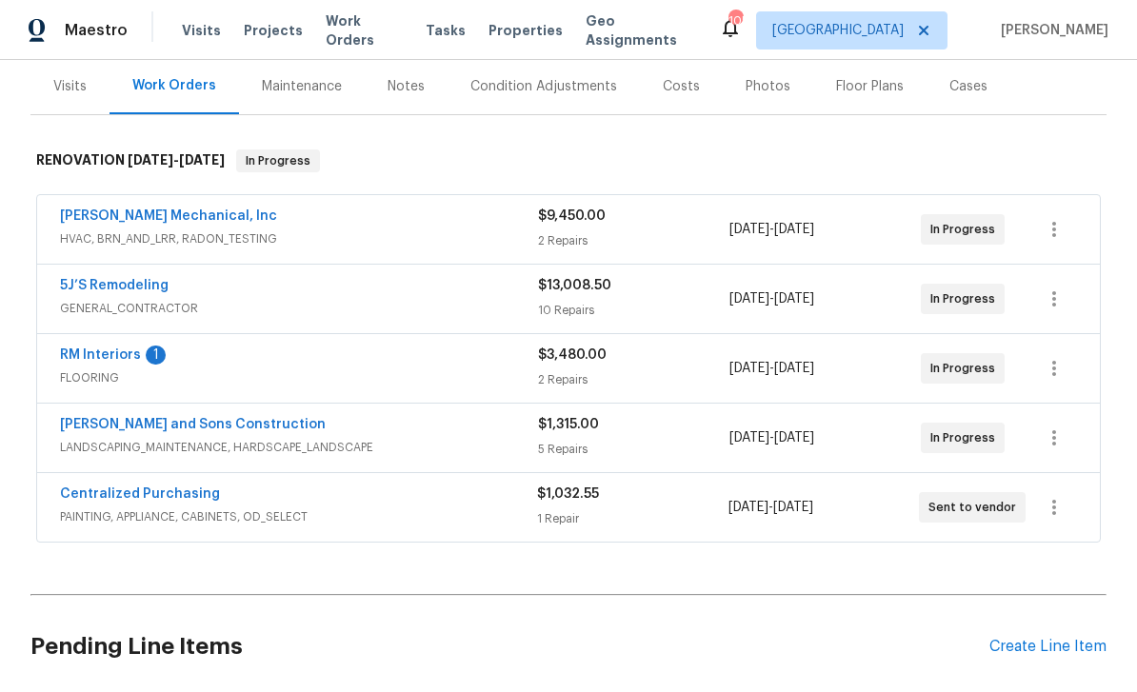
click at [94, 353] on link "RM Interiors" at bounding box center [100, 355] width 81 height 13
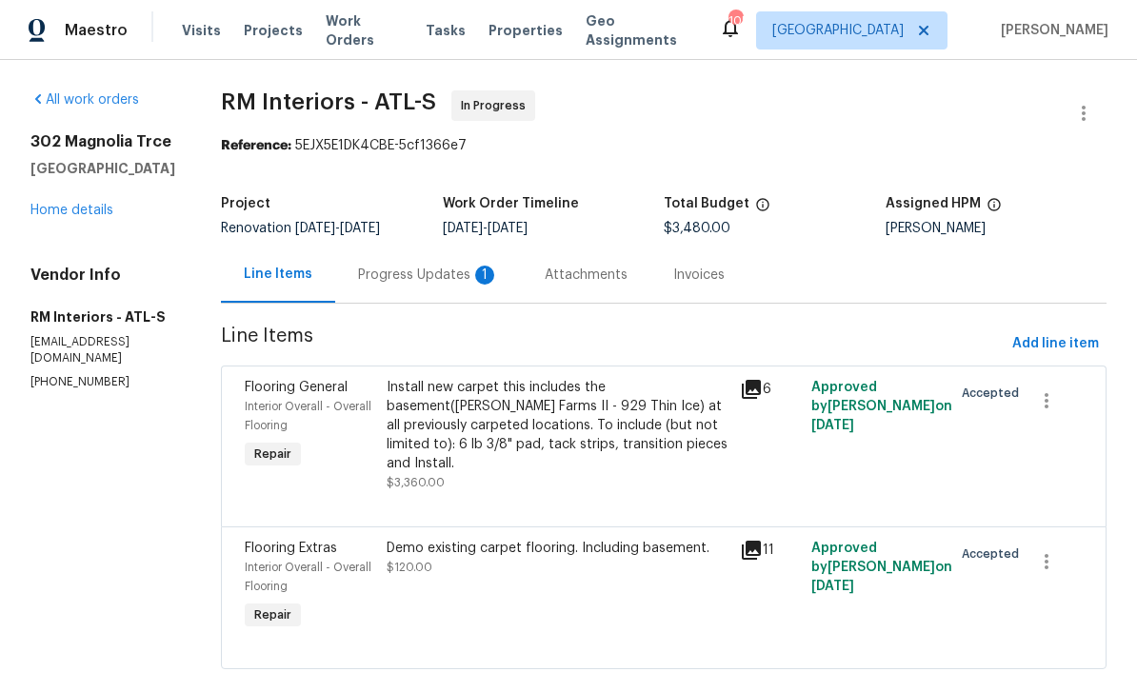
click at [391, 273] on div "Progress Updates 1" at bounding box center [428, 275] width 141 height 19
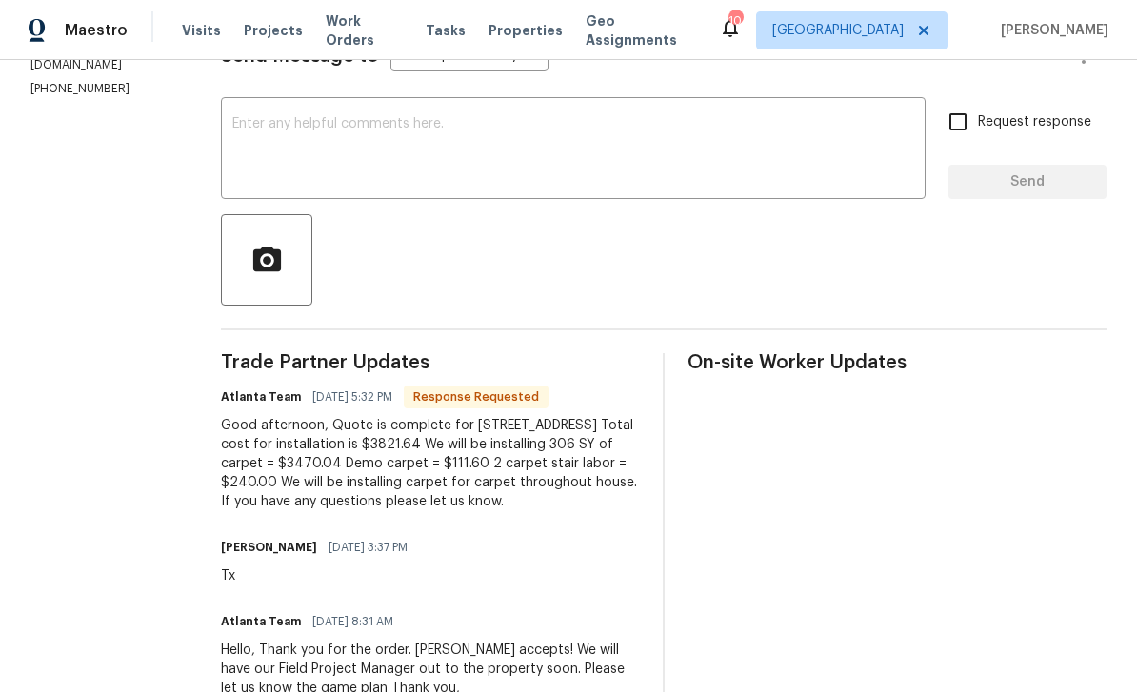
scroll to position [292, 0]
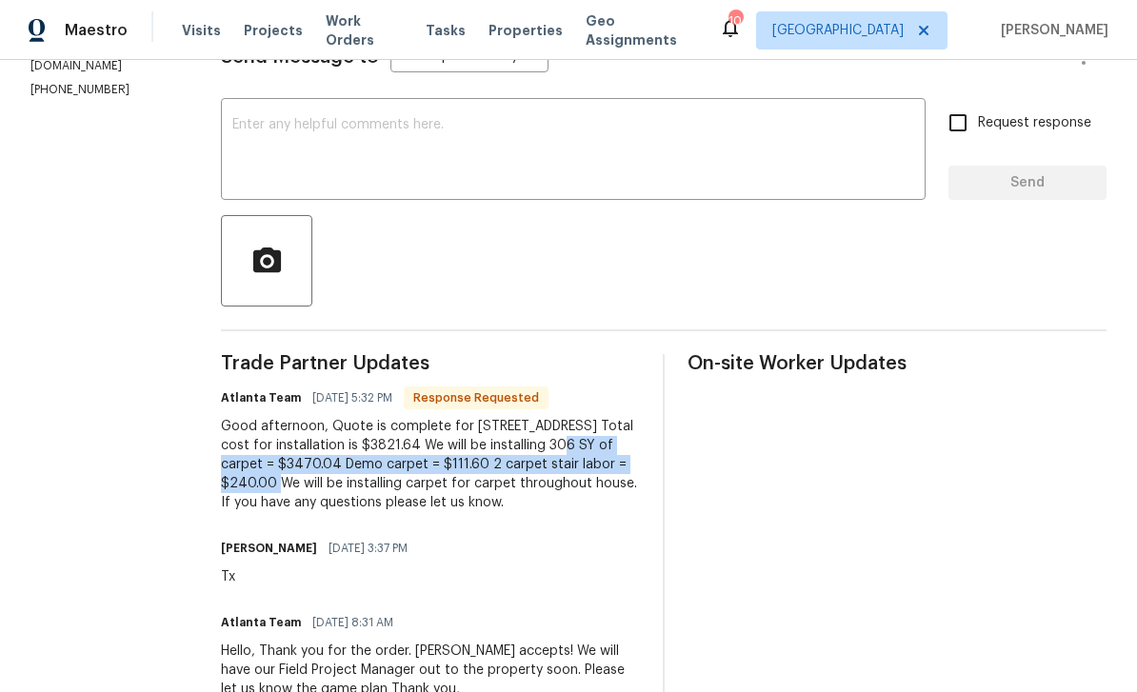
copy div "306 SY of carpet = $3470.04 Demo carpet = $111.60 2 carpet stair labor = $240.00"
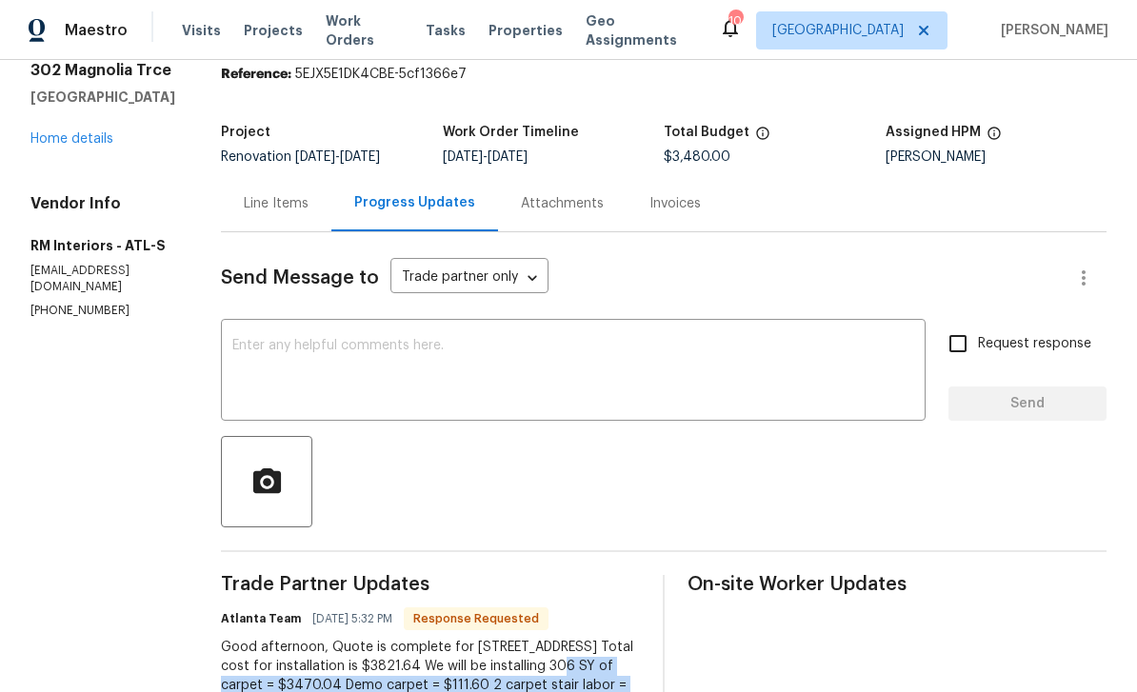
scroll to position [64, 0]
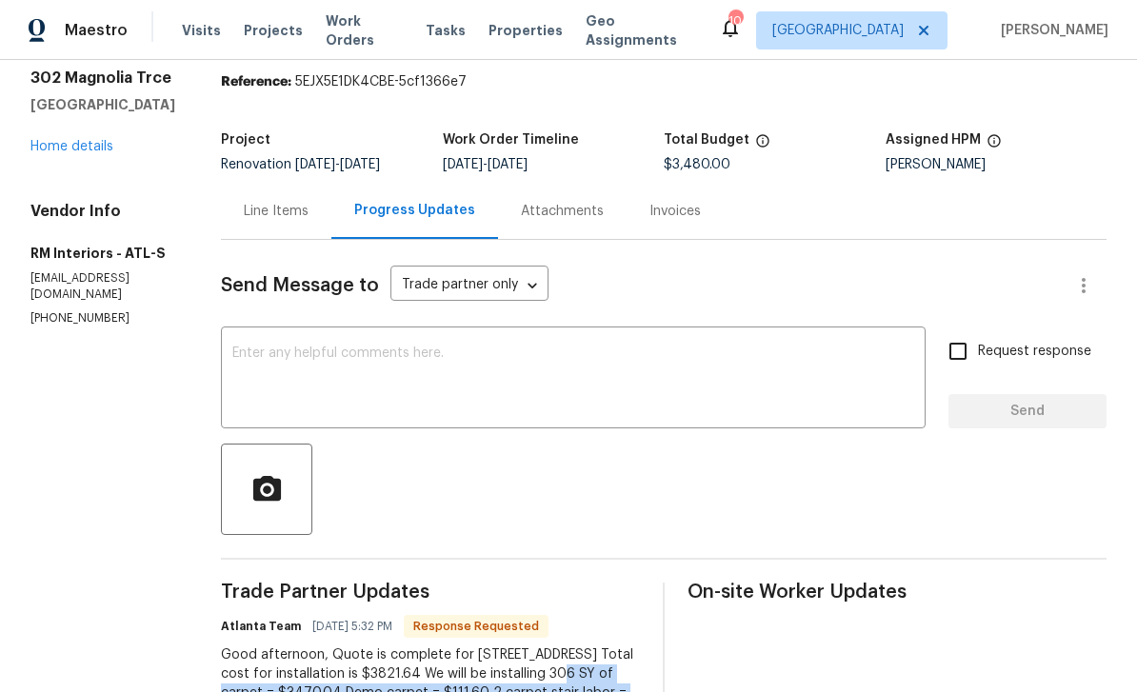
click at [263, 206] on div "Line Items" at bounding box center [276, 211] width 65 height 19
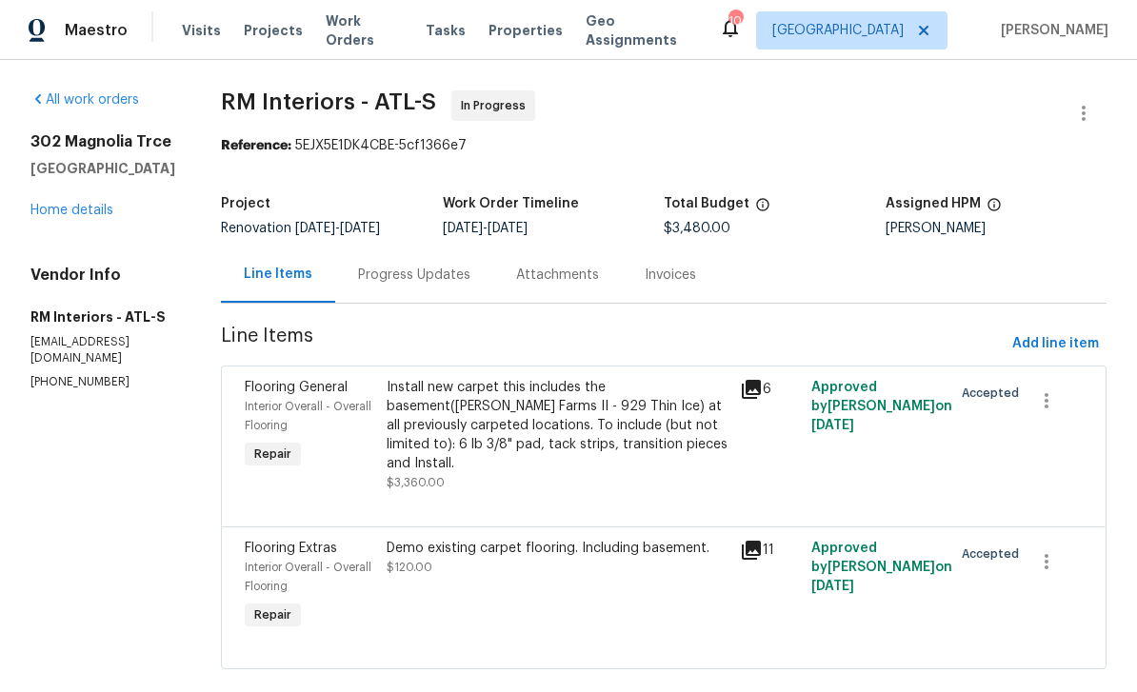
scroll to position [15, 0]
click at [1057, 332] on span "Add line item" at bounding box center [1055, 344] width 87 height 24
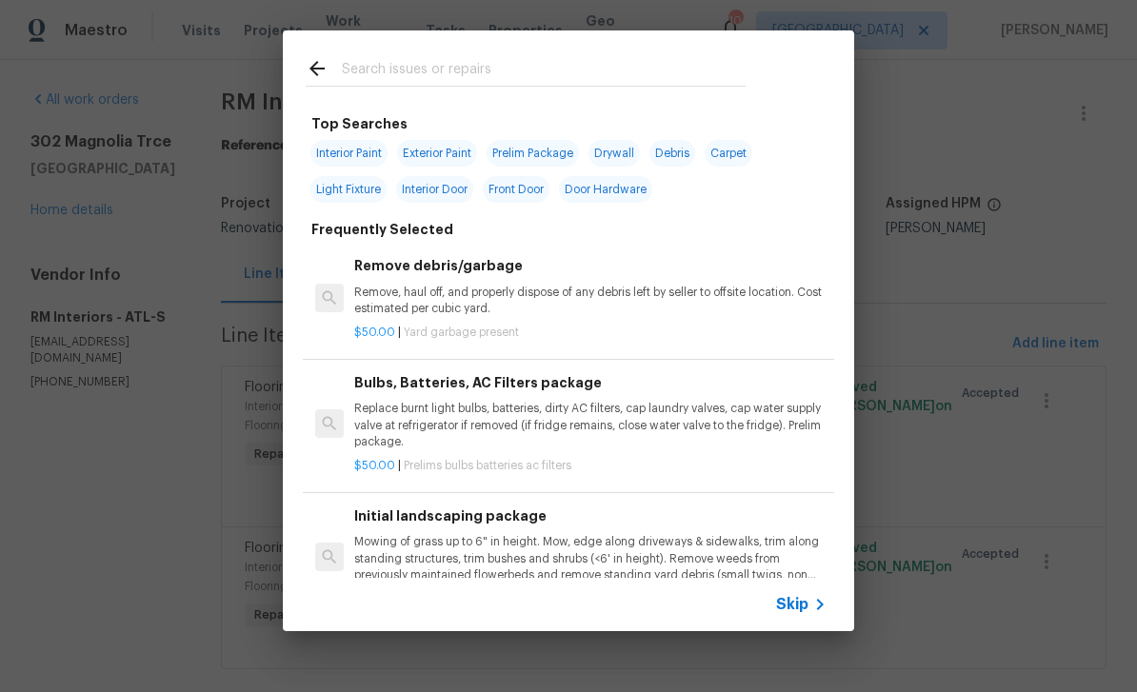
click at [375, 58] on input "text" at bounding box center [544, 71] width 404 height 29
type input "Flooring"
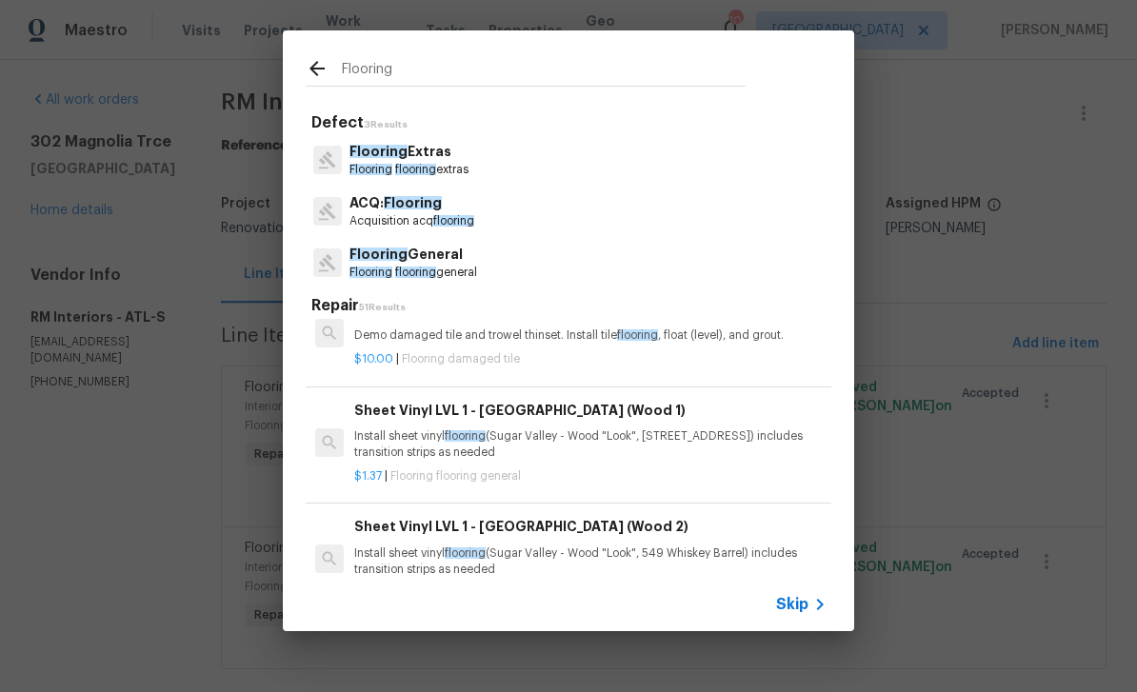
scroll to position [963, -1]
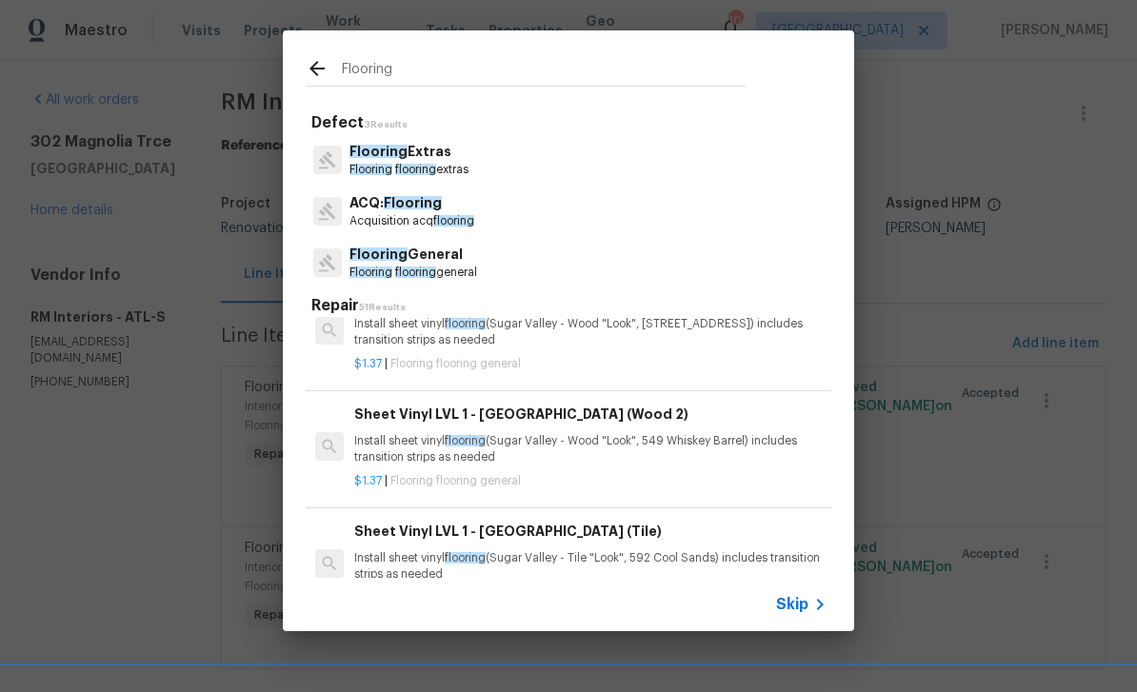
click at [391, 164] on span "Flooring" at bounding box center [371, 169] width 43 height 11
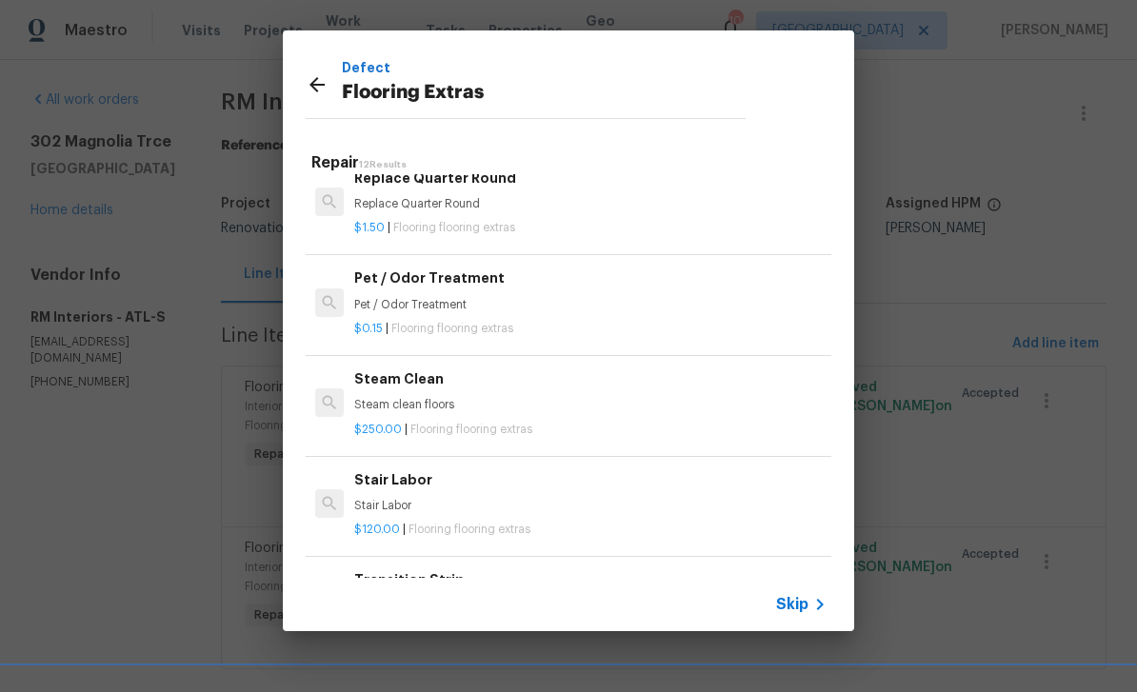
click at [709, 498] on p "Stair Labor" at bounding box center [590, 506] width 472 height 16
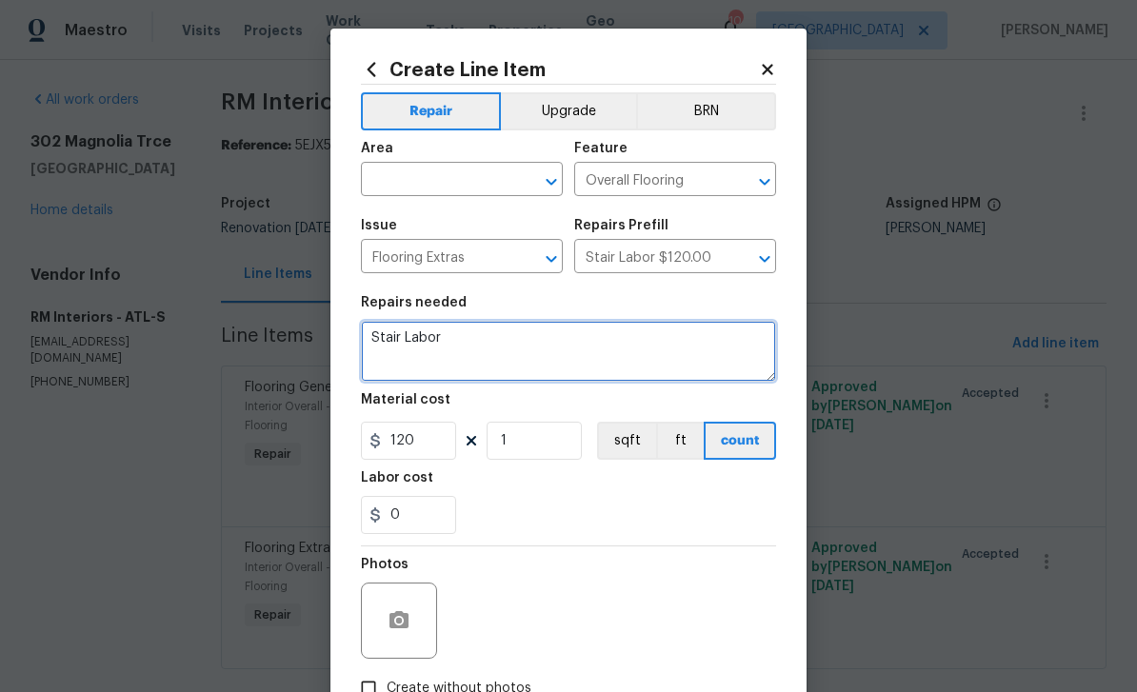
click at [472, 346] on textarea "Stair Labor" at bounding box center [568, 351] width 415 height 61
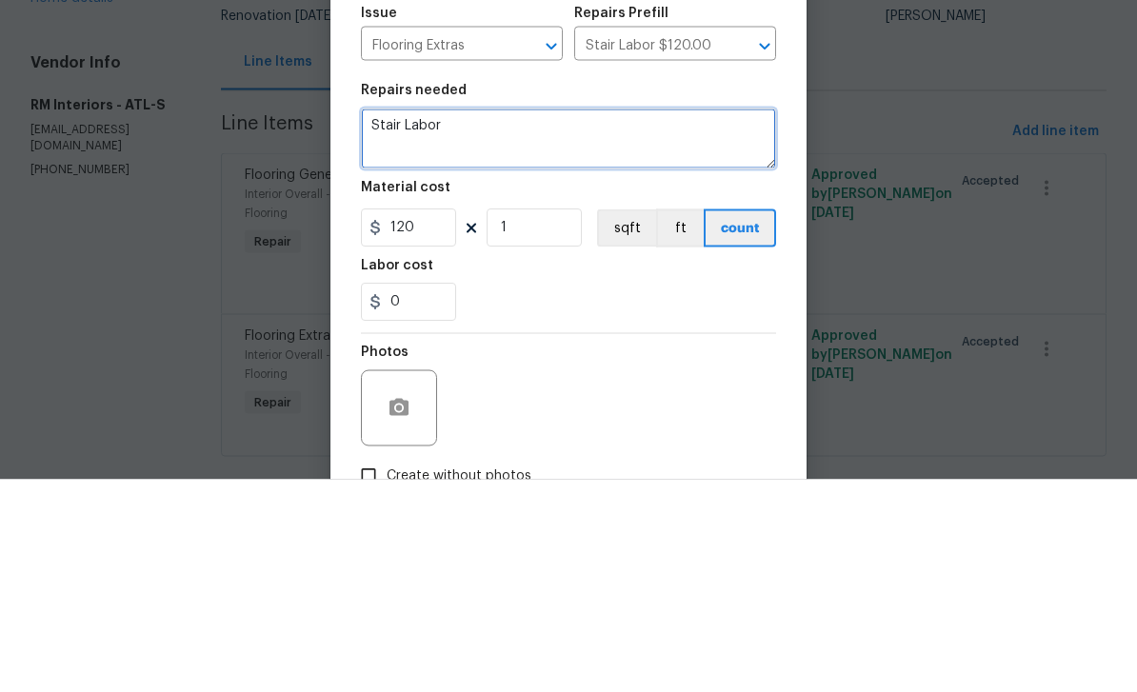
paste textarea "306 SY of carpet = $3470.04 Demo carpet = $111.60 2 carpet stair labor = $240.00"
click at [458, 321] on textarea "Stair Labor 306 SY of carpet = $3470.04 Demo carpet = $111.60 2 carpet stair la…" at bounding box center [568, 351] width 415 height 61
type textarea "Stair Labor 2 carpet stair labor = $240.00"
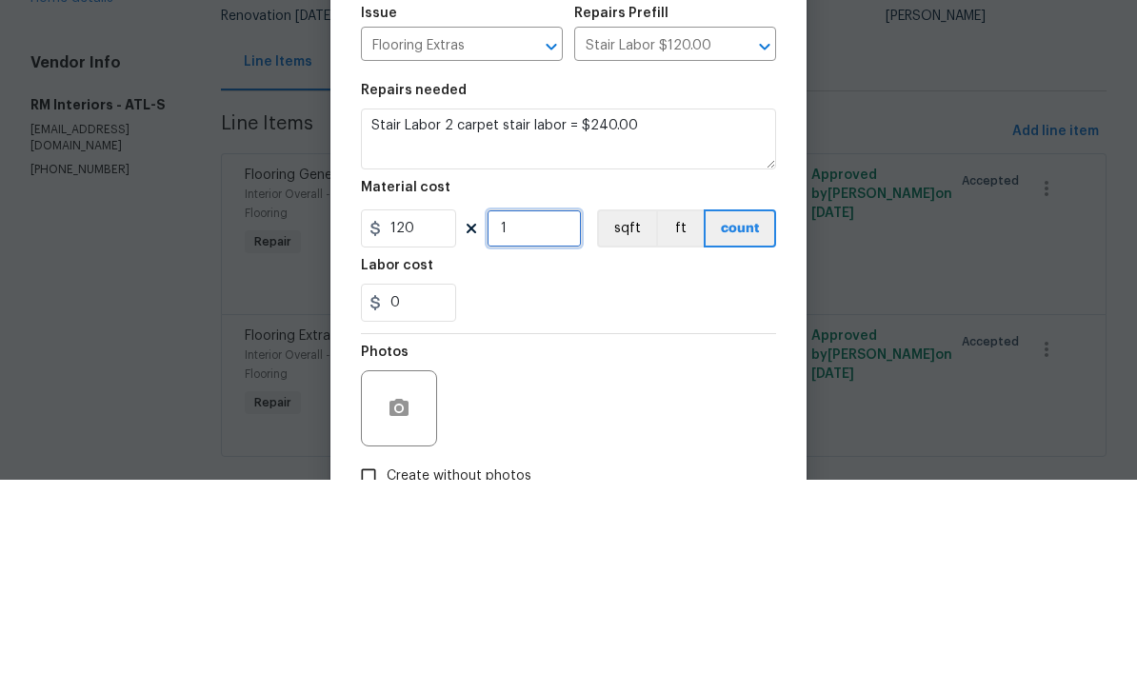
click at [530, 422] on input "1" at bounding box center [534, 441] width 95 height 38
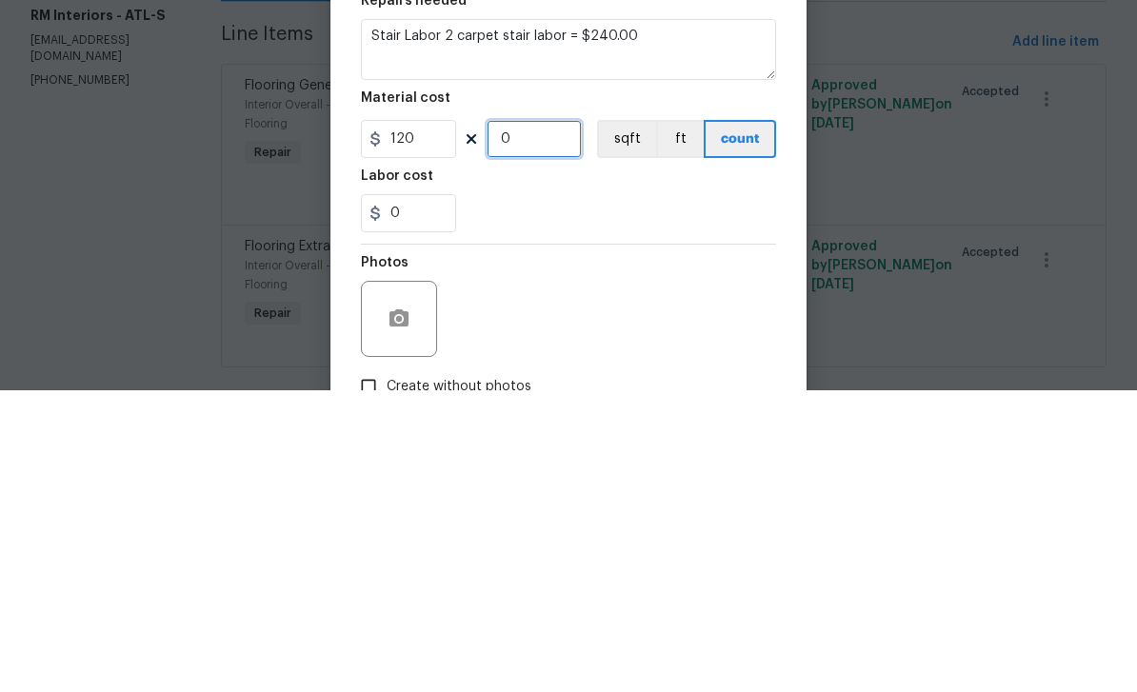
type input "2"
click at [714, 496] on div "0" at bounding box center [568, 515] width 415 height 38
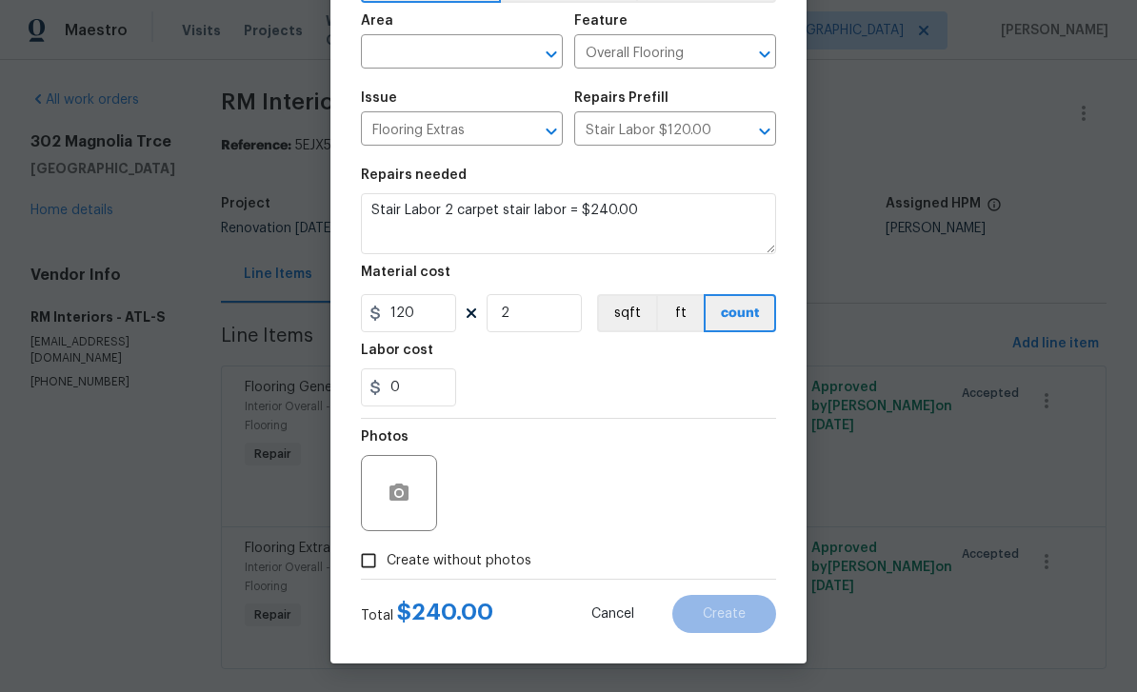
scroll to position [131, 0]
click at [370, 562] on input "Create without photos" at bounding box center [368, 561] width 36 height 36
checkbox input "true"
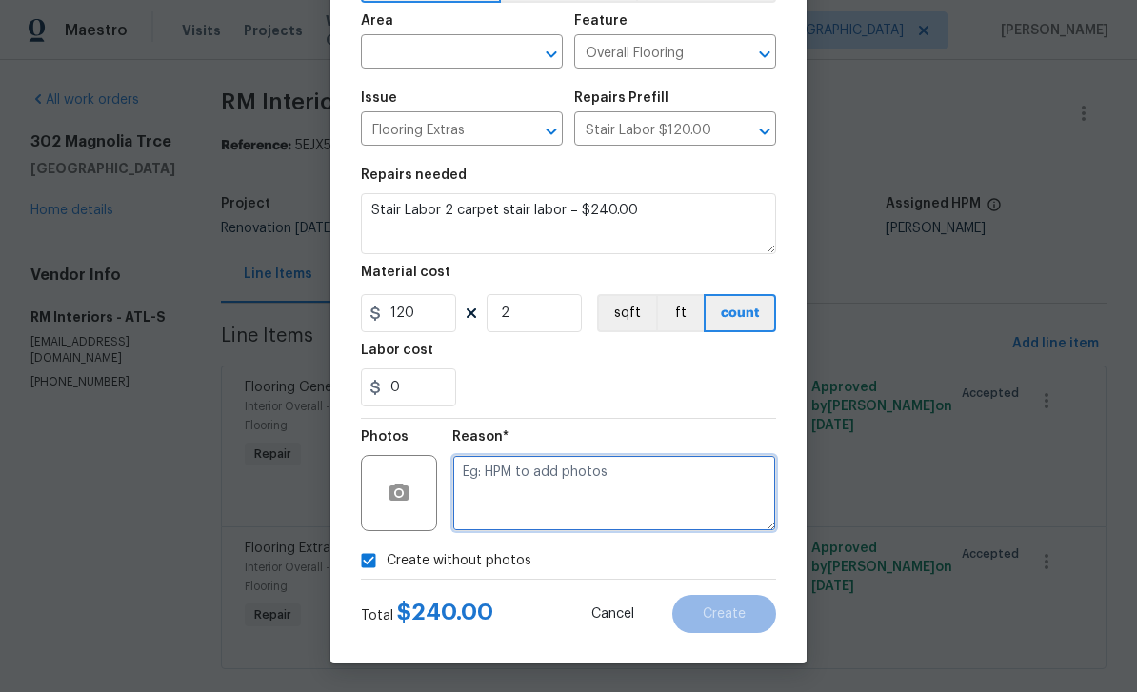
click at [704, 501] on textarea at bounding box center [614, 493] width 324 height 76
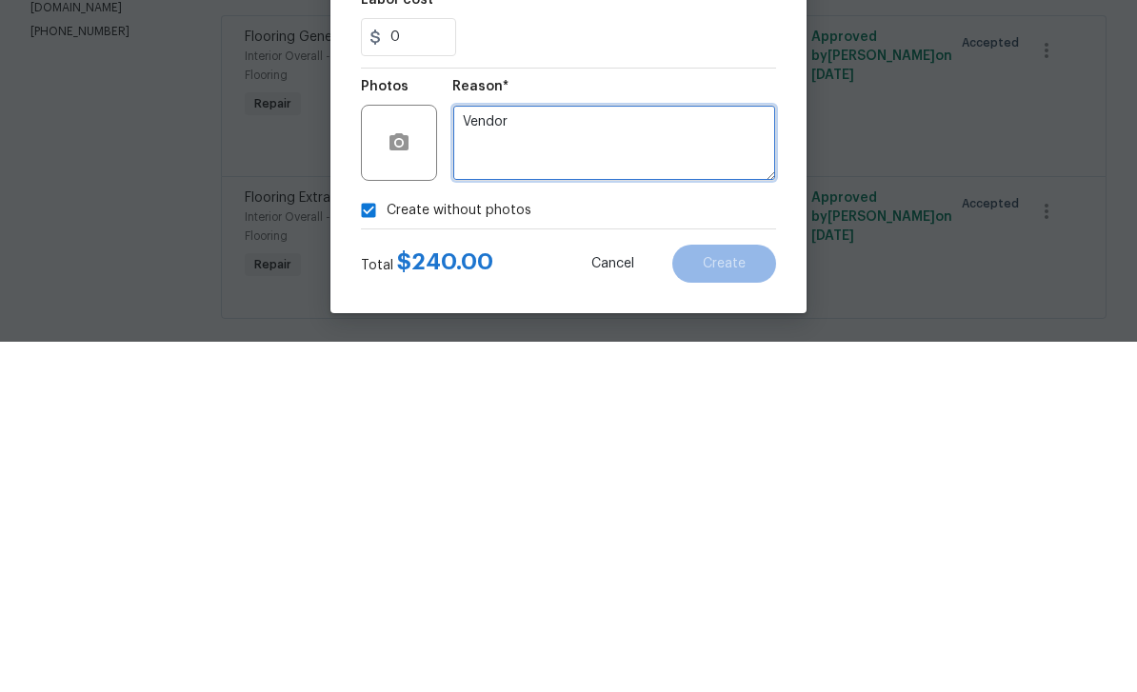
type textarea "Vendor"
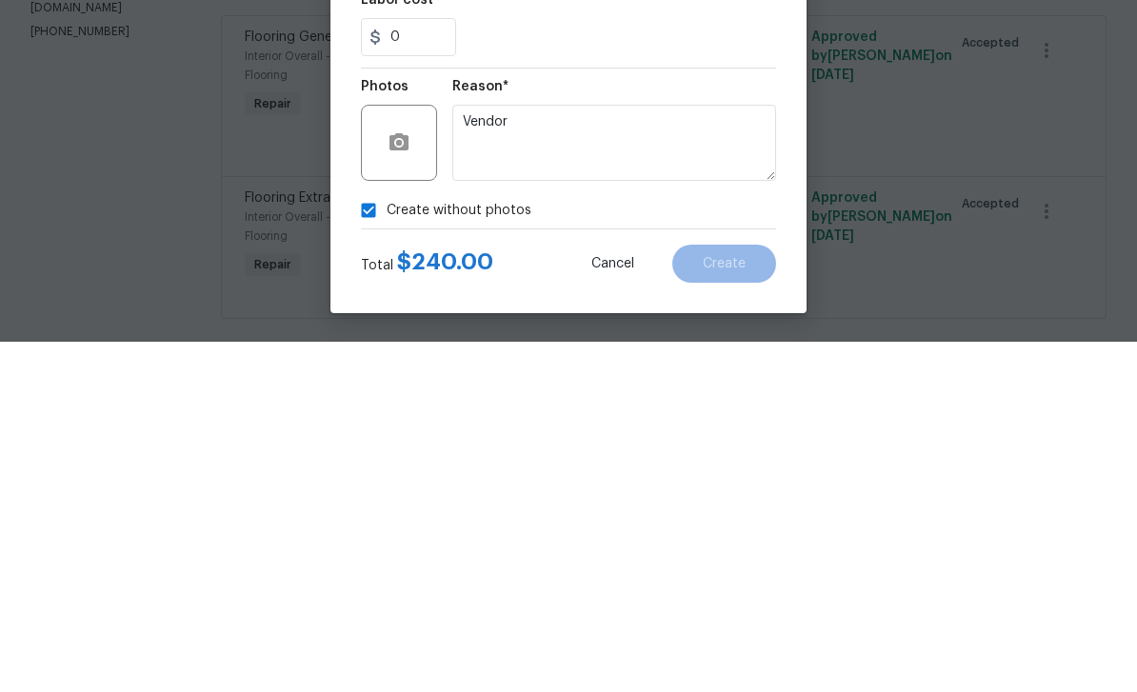
click at [773, 543] on div "Create without photos" at bounding box center [568, 561] width 415 height 36
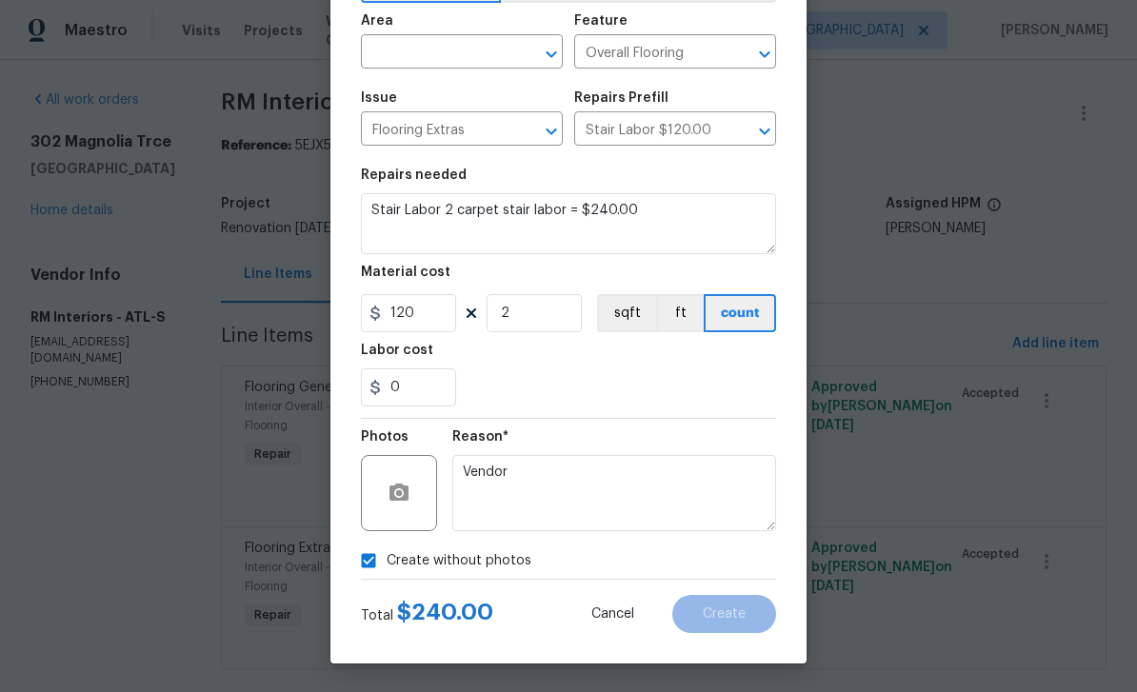
click at [409, 48] on input "text" at bounding box center [435, 54] width 149 height 30
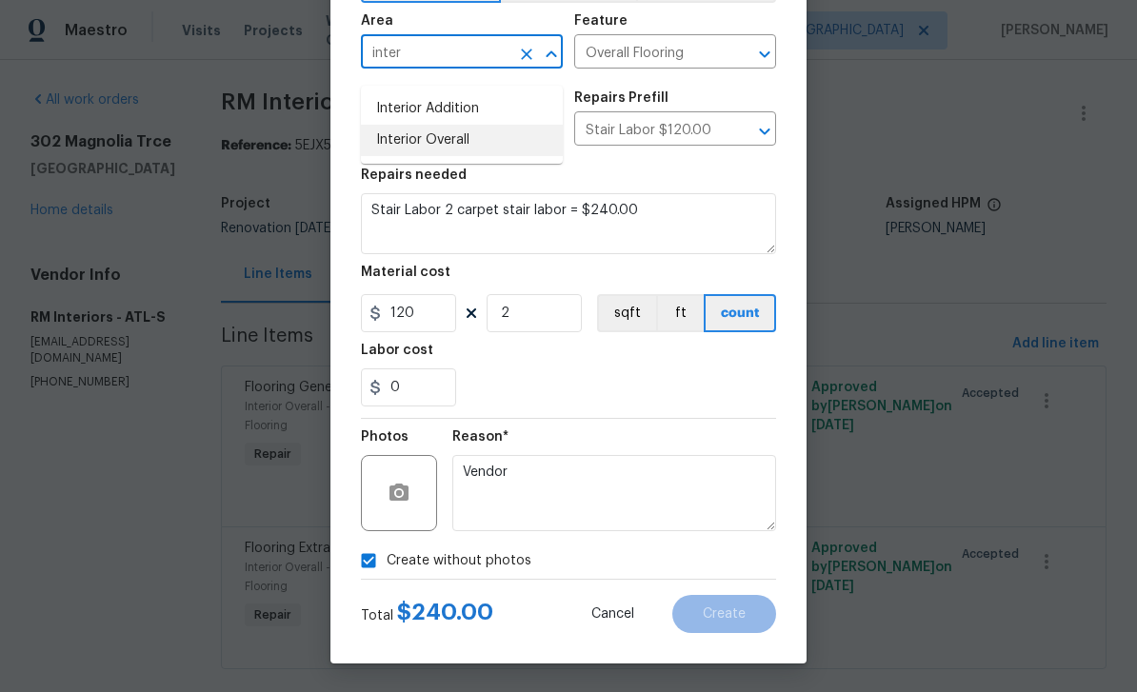
click at [410, 125] on li "Interior Overall" at bounding box center [462, 140] width 202 height 31
type input "Interior Overall"
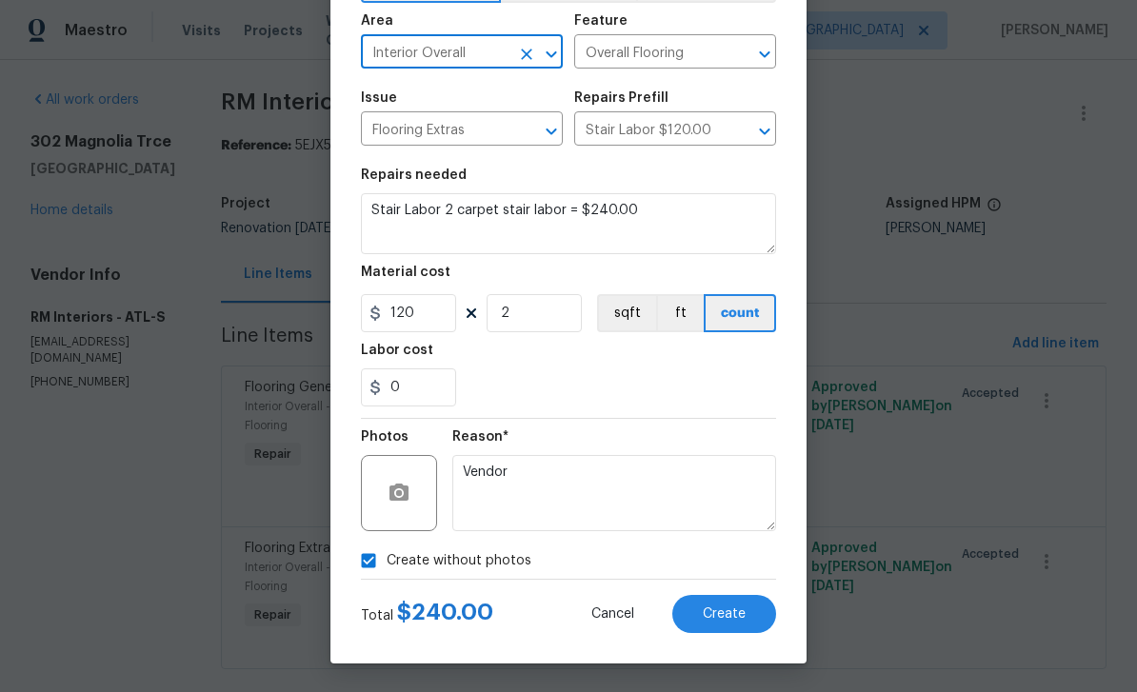
click at [723, 614] on button "Create" at bounding box center [724, 614] width 104 height 38
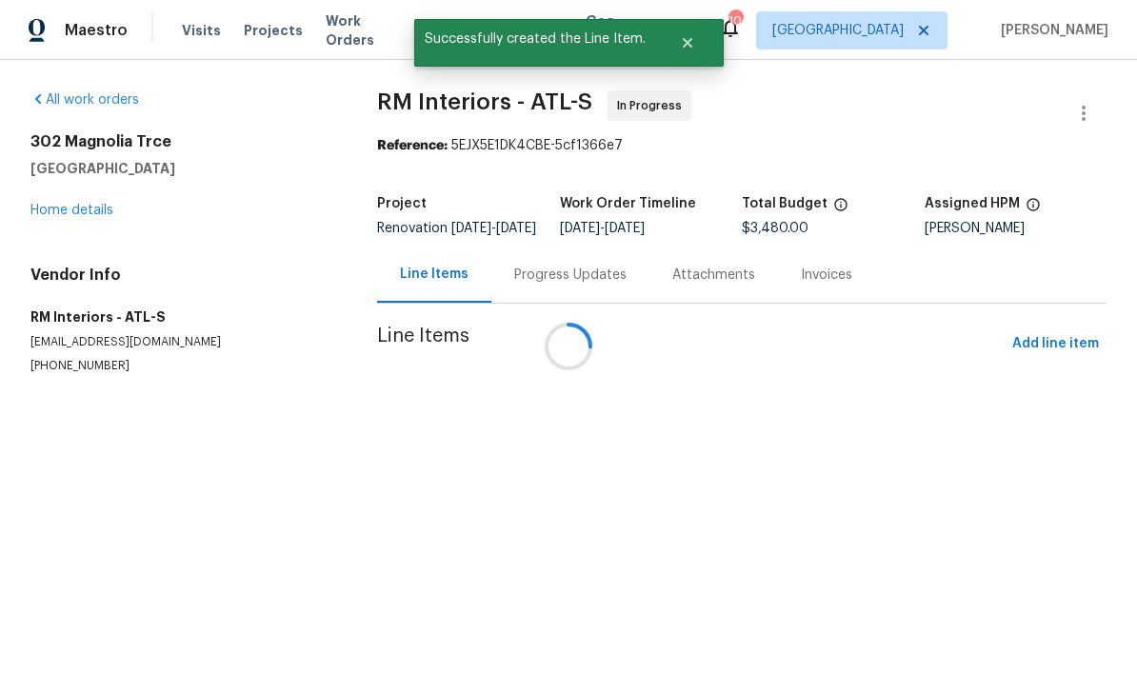
scroll to position [0, 0]
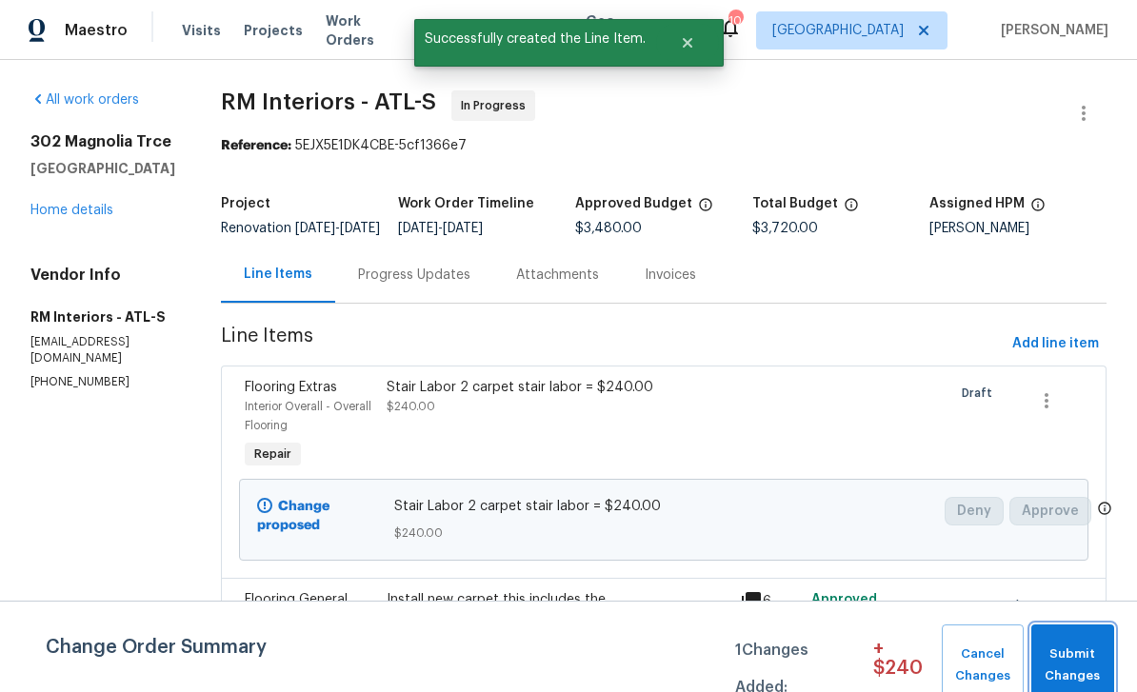
click at [1081, 666] on span "Submit Changes" at bounding box center [1073, 666] width 64 height 44
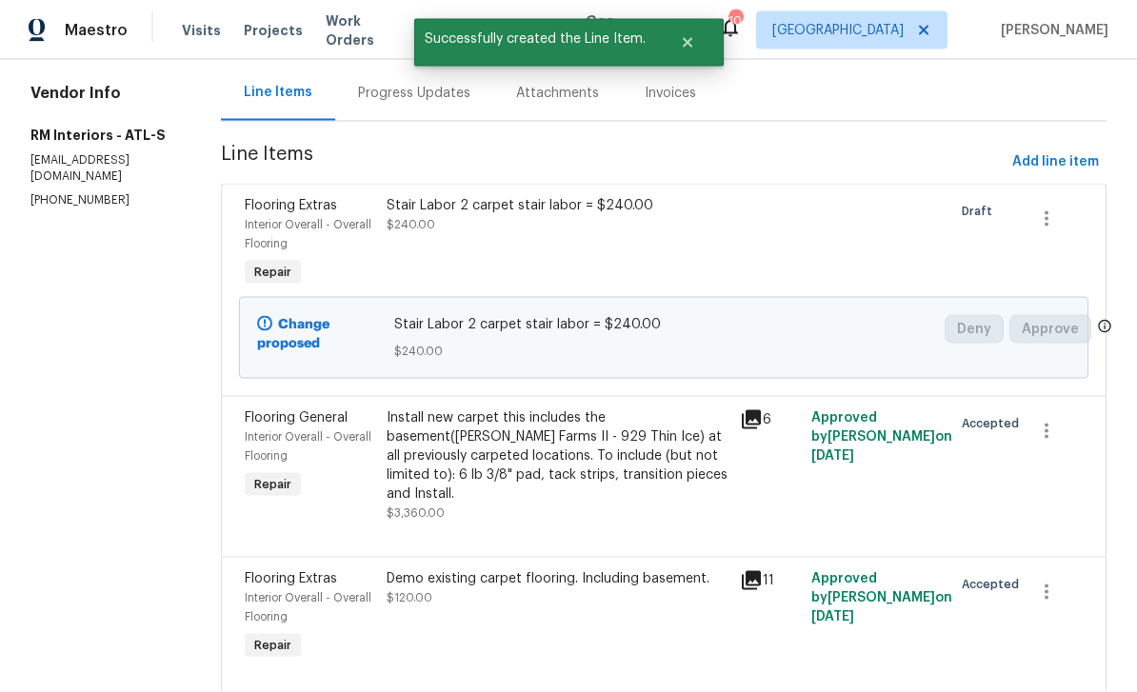
scroll to position [61, 0]
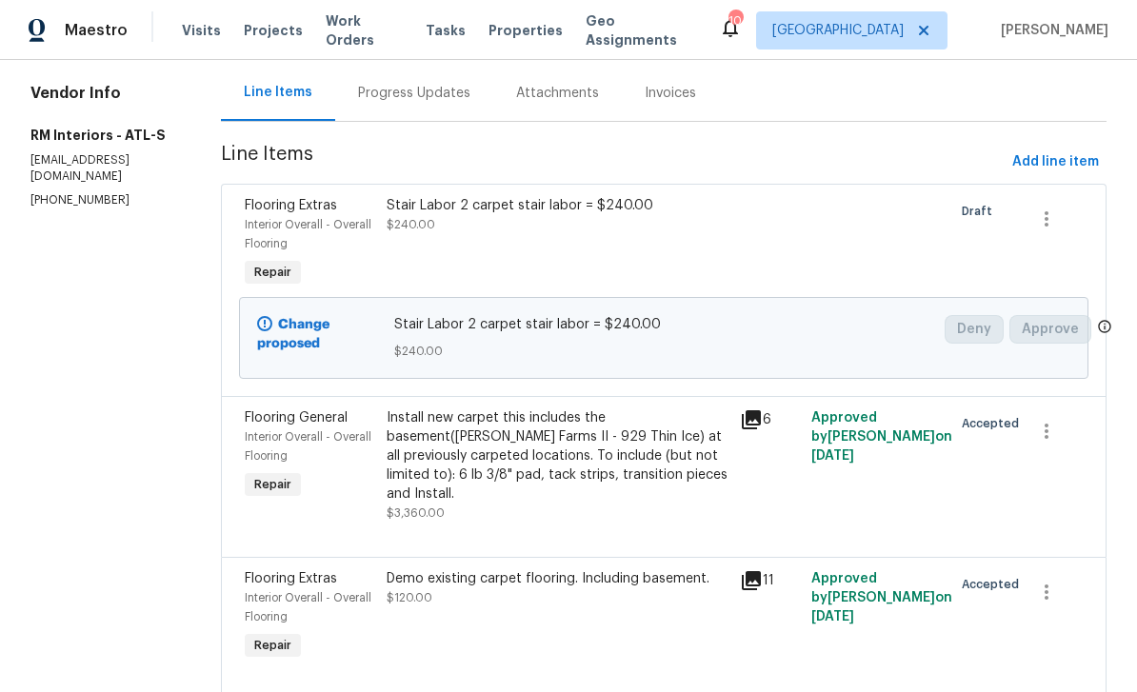
click at [292, 589] on div "Interior Overall - Overall Flooring" at bounding box center [310, 608] width 130 height 38
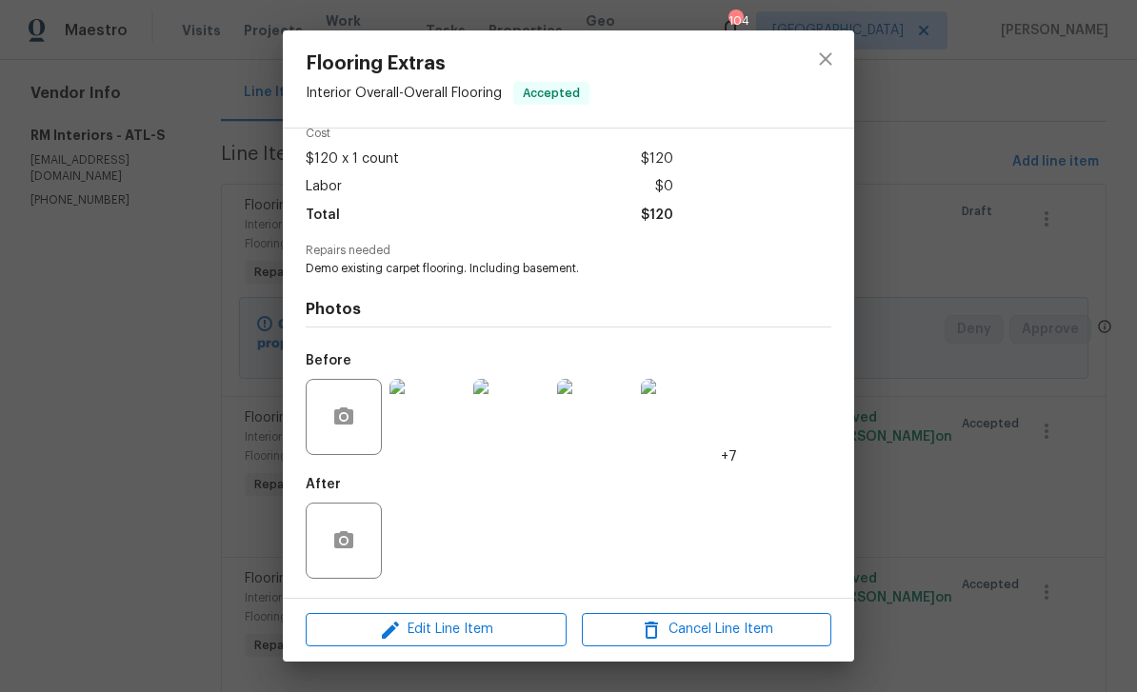
scroll to position [94, 0]
click at [402, 635] on icon "button" at bounding box center [390, 630] width 23 height 23
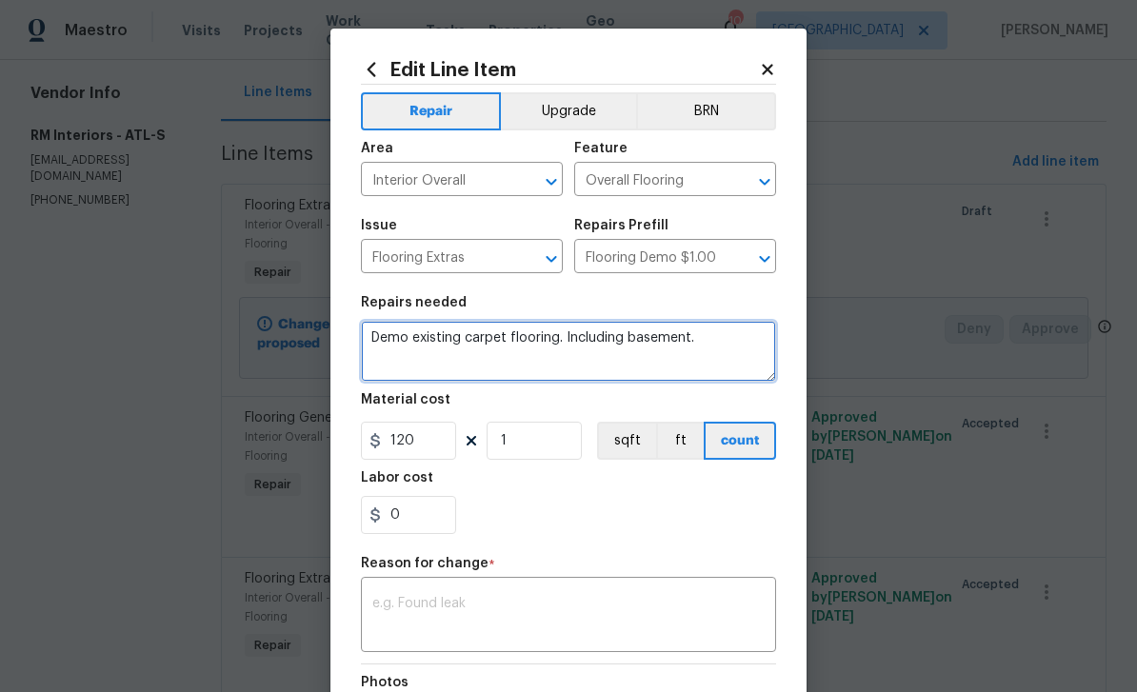
click at [729, 343] on textarea "Demo existing carpet flooring. Including basement." at bounding box center [568, 351] width 415 height 61
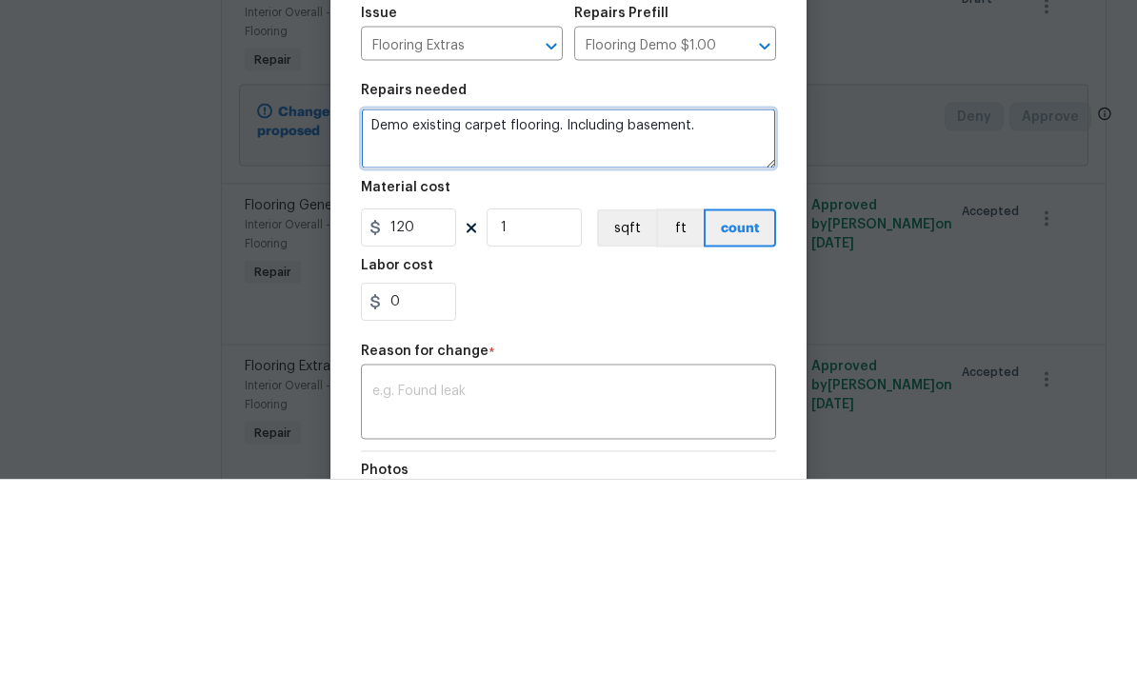
paste textarea "306 SY of carpet = $3470.04 Demo carpet = $111.60"
type textarea "Demo existing carpet flooring. Including basement. Demo carpet = $111.60"
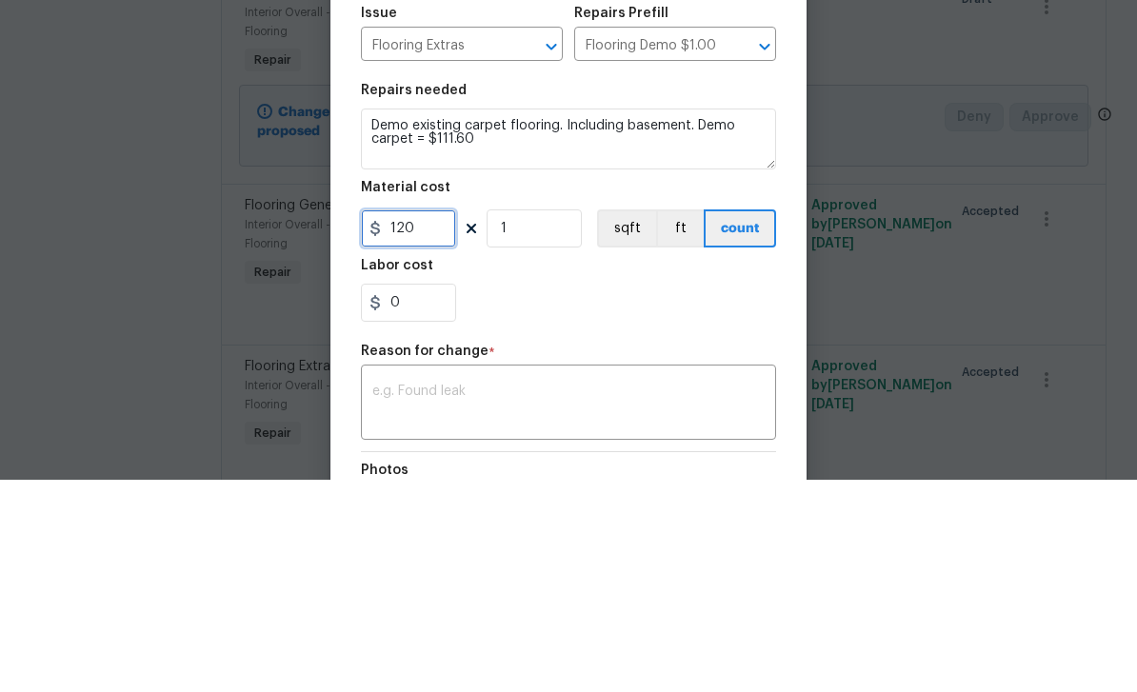
click at [425, 422] on input "120" at bounding box center [408, 441] width 95 height 38
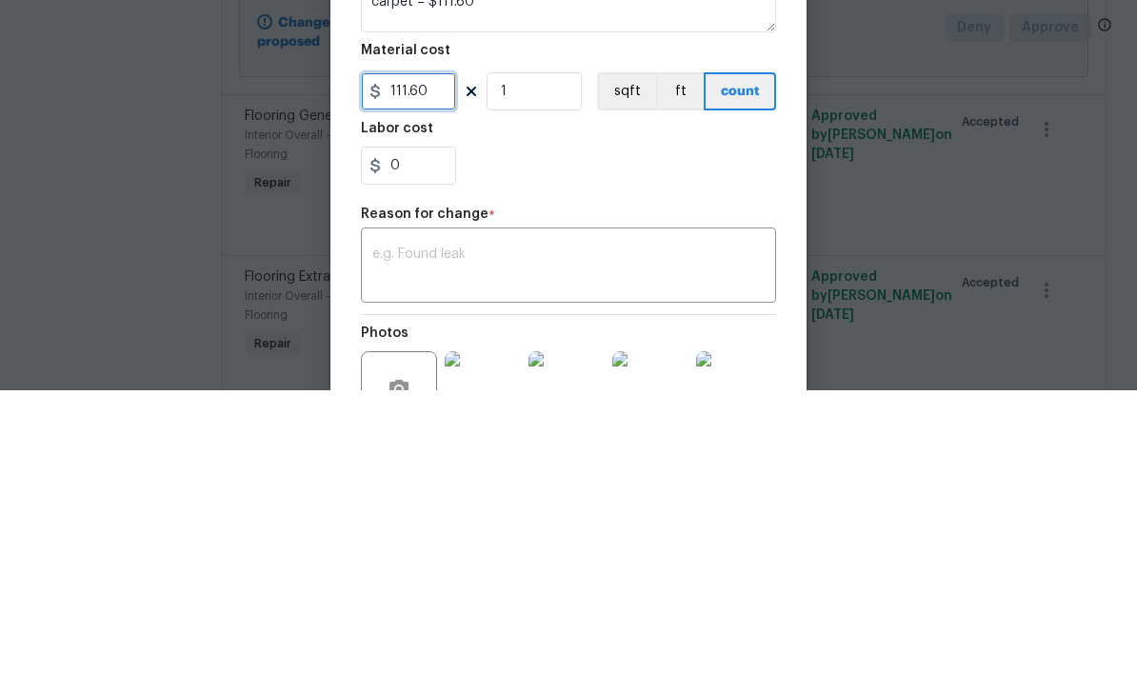
scroll to position [58, 0]
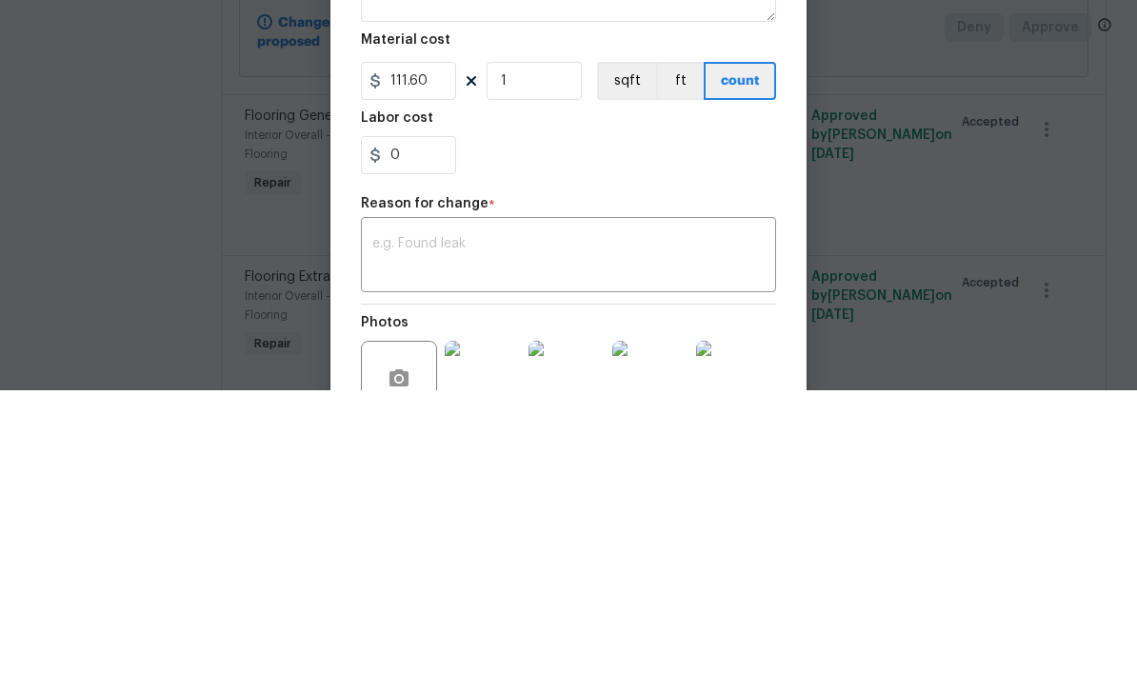
click at [702, 539] on textarea at bounding box center [568, 559] width 392 height 40
type input "111.6"
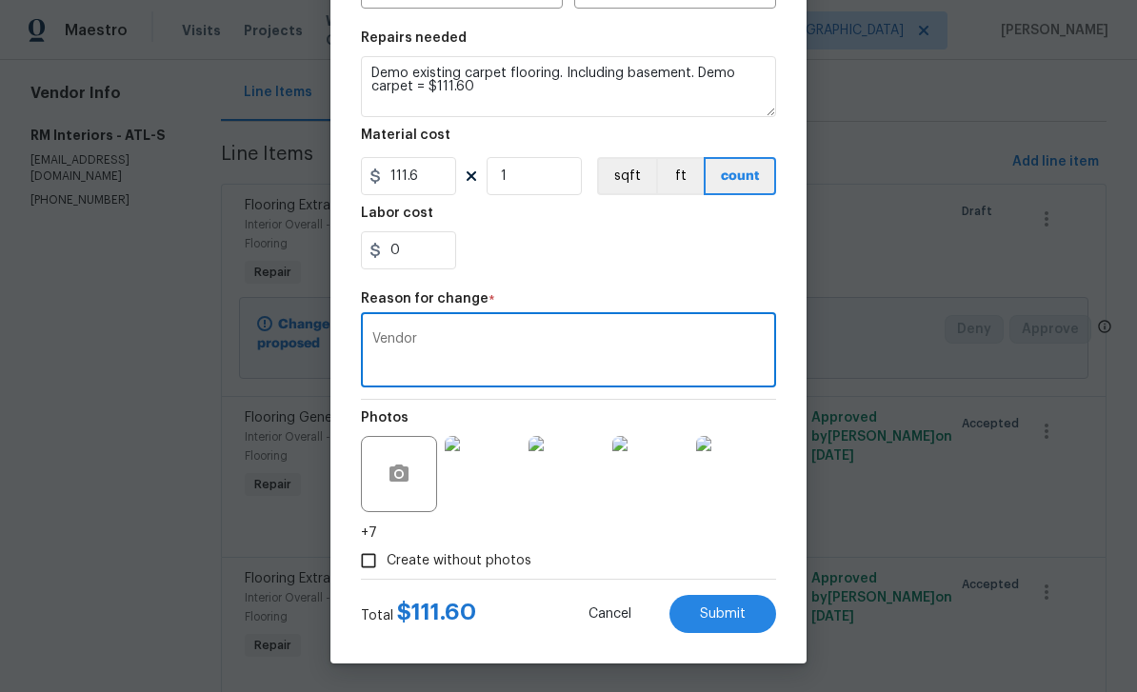
scroll to position [269, 0]
type textarea "Vendor"
click at [737, 619] on span "Submit" at bounding box center [723, 615] width 46 height 14
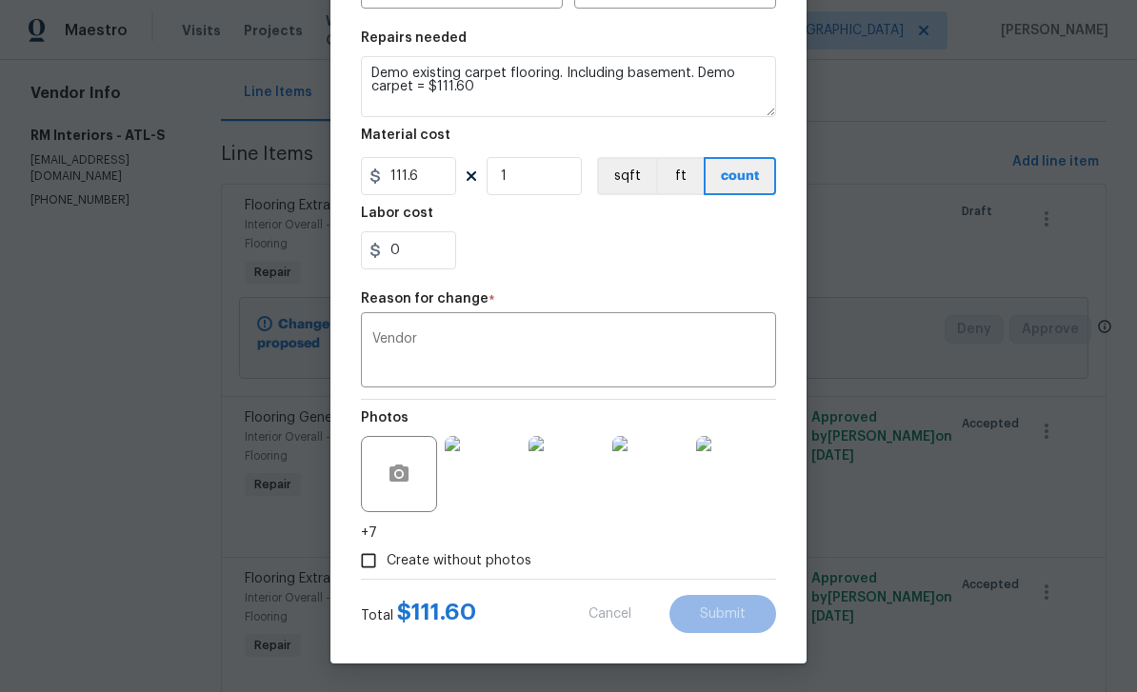
type textarea "Demo existing carpet flooring. Including basement."
type input "120"
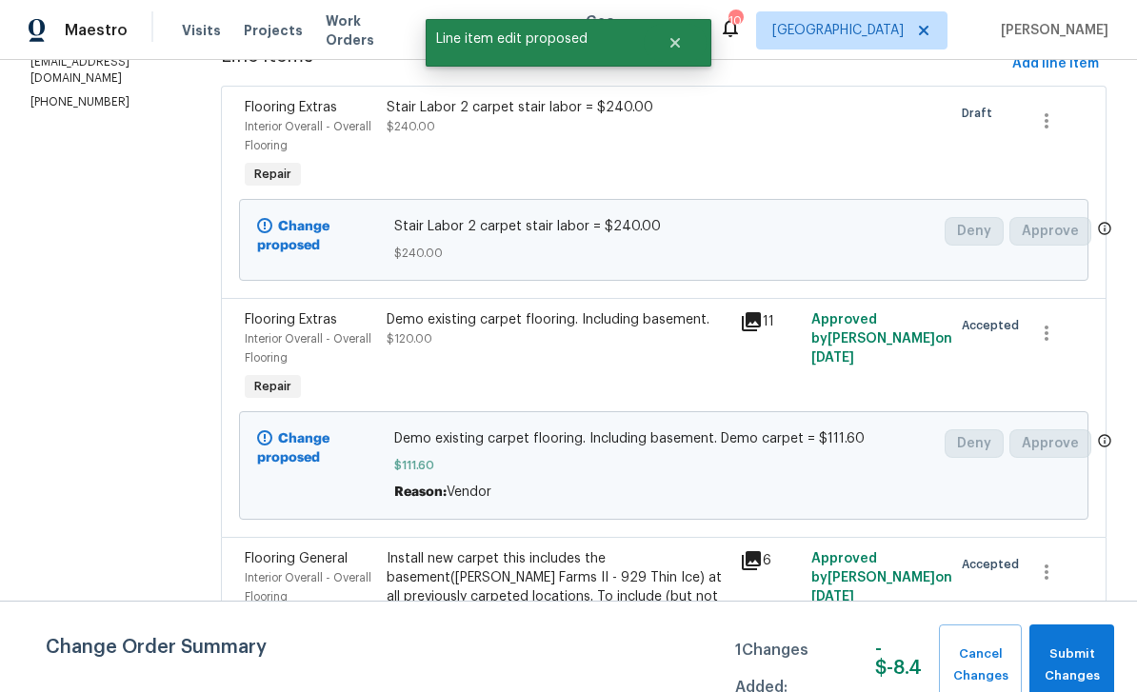
scroll to position [61, 0]
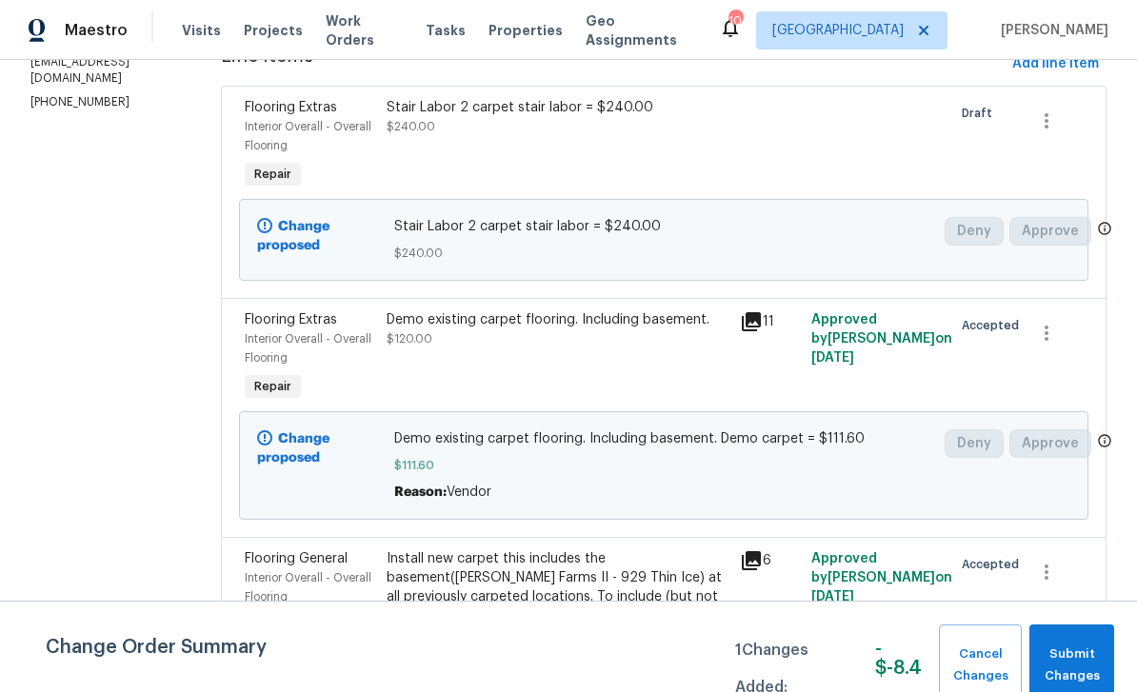
click at [281, 572] on span "Interior Overall - Overall Flooring" at bounding box center [308, 587] width 127 height 30
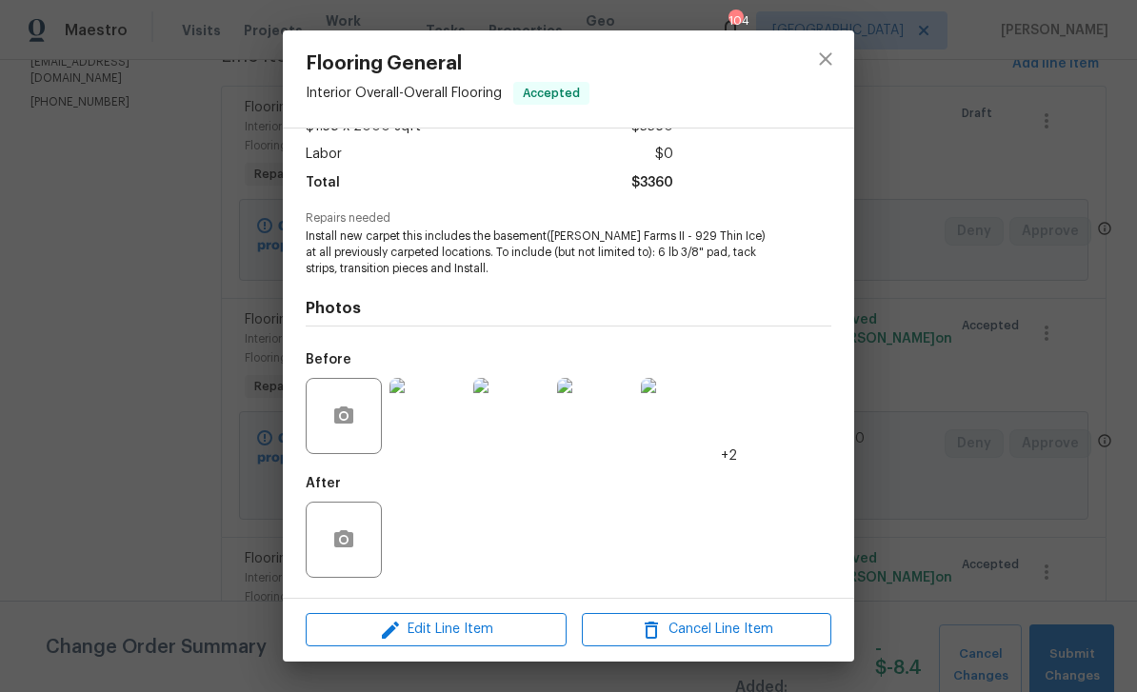
scroll to position [125, 0]
click at [391, 629] on icon "button" at bounding box center [390, 630] width 17 height 17
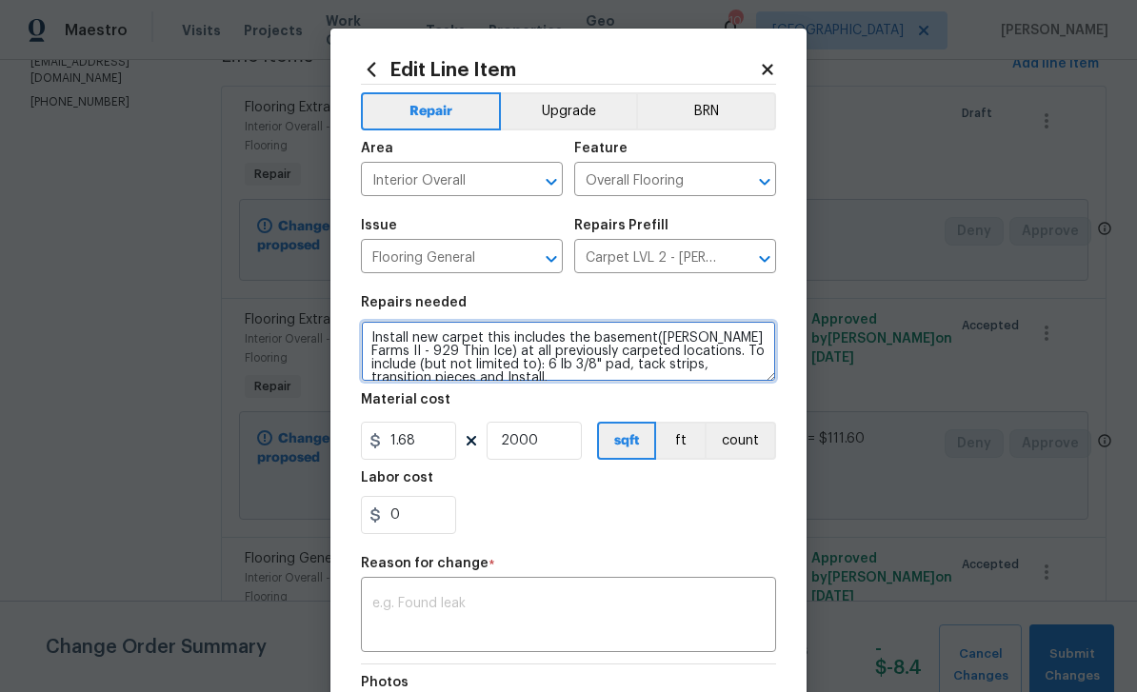
click at [455, 378] on textarea "Install new carpet this includes the basement(Abshire Farms II - 929 Thin Ice) …" at bounding box center [568, 351] width 415 height 61
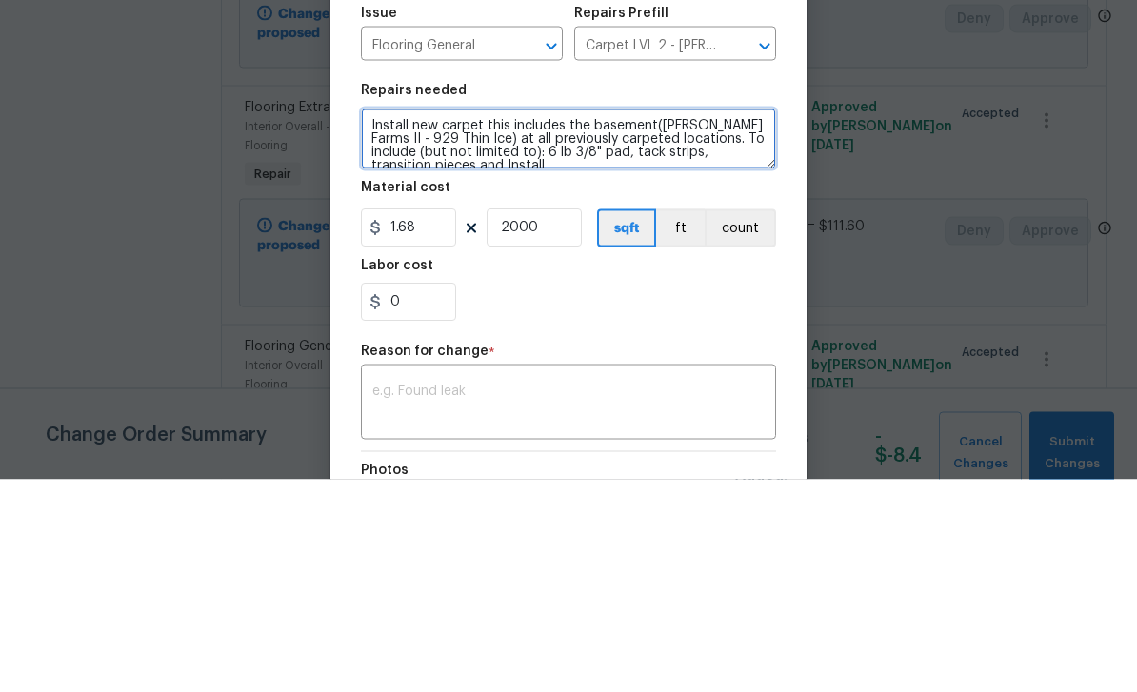
paste textarea "306 SY of carpet = $3470.04"
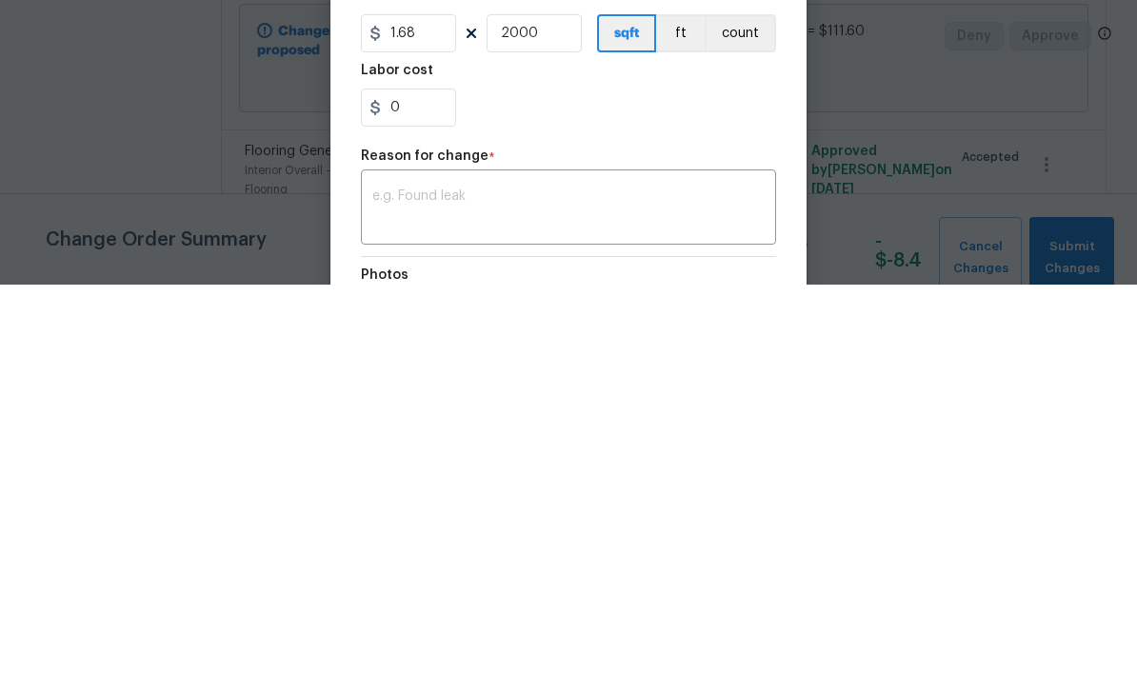
scroll to position [0, 0]
type textarea "Install new carpet this includes the basement(Abshire Farms II - 929 Thin Ice) …"
click at [382, 508] on icon at bounding box center [375, 515] width 15 height 15
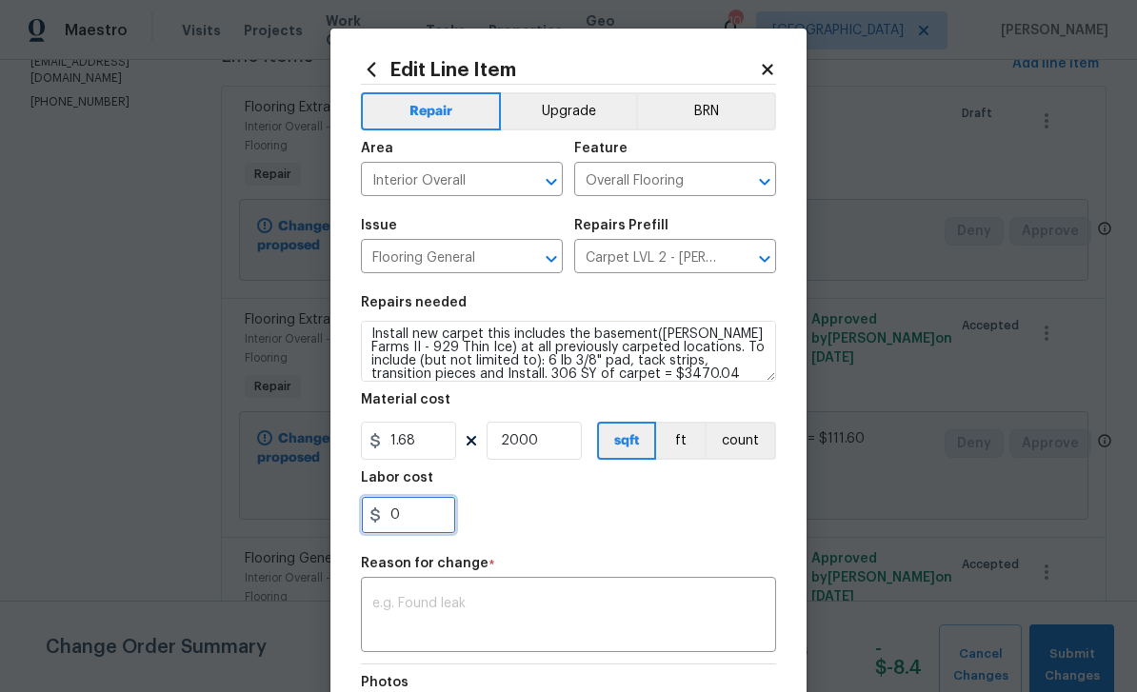
click at [436, 517] on input "0" at bounding box center [408, 515] width 95 height 38
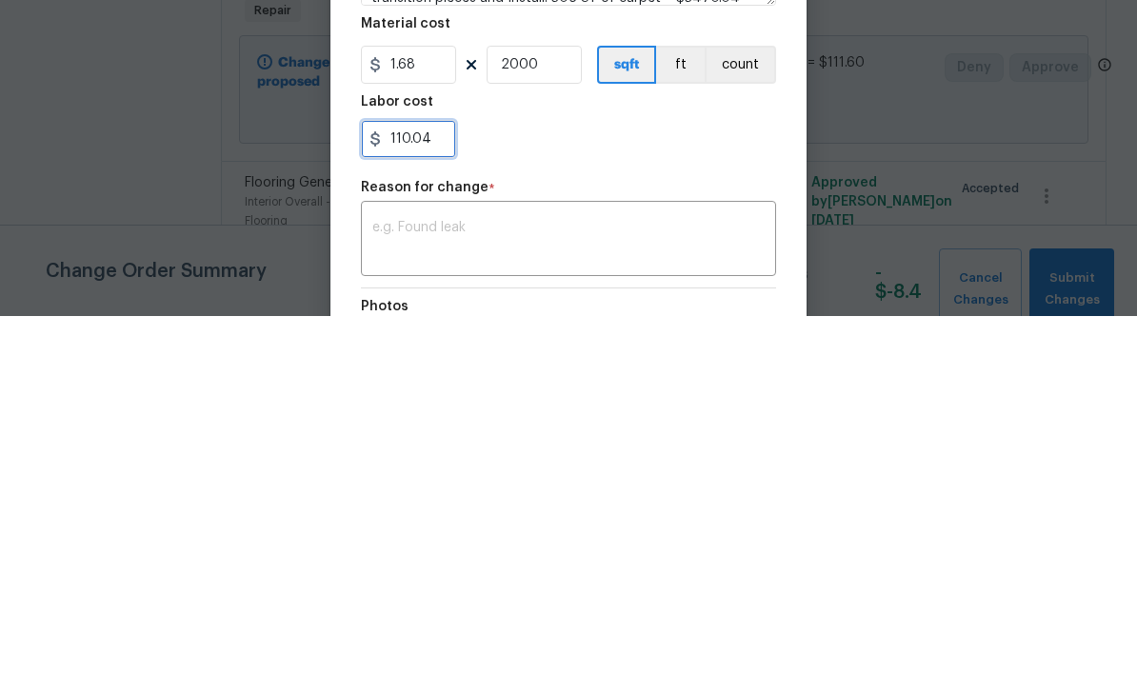
type input "110.04"
click at [402, 597] on textarea at bounding box center [568, 617] width 392 height 40
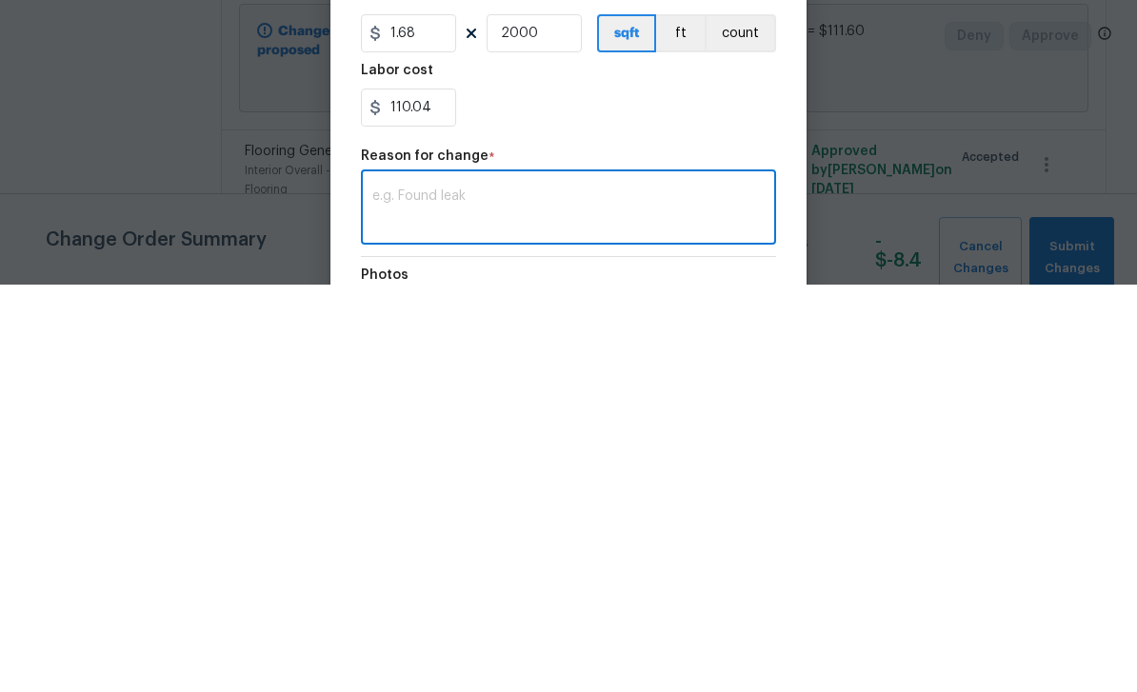
paste textarea "306 SY of carpet = $3470.04"
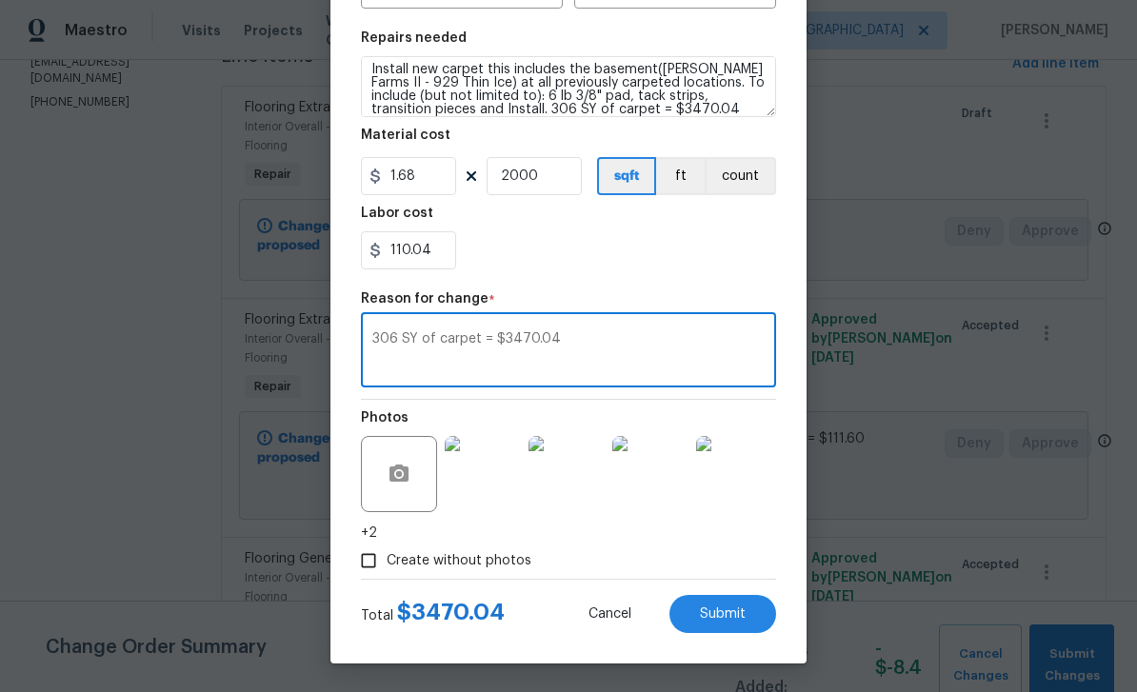
scroll to position [269, 0]
type textarea "306 SY of carpet = $3470.04"
click at [743, 613] on span "Submit" at bounding box center [723, 615] width 46 height 14
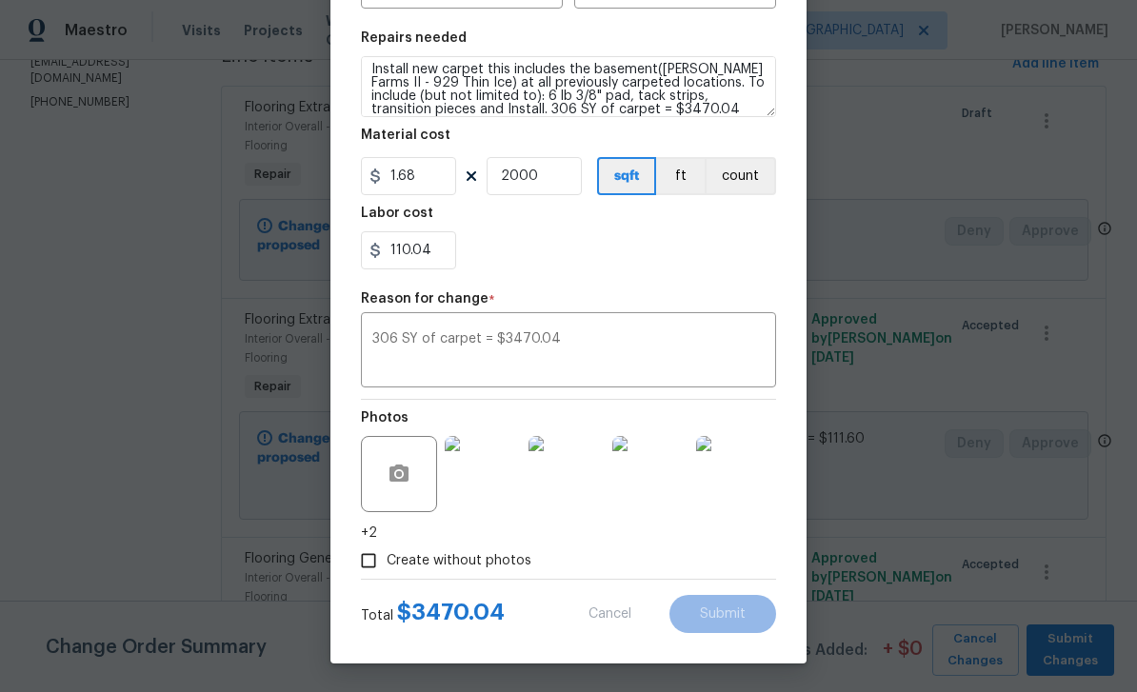
type textarea "Install new carpet this includes the basement(Abshire Farms II - 929 Thin Ice) …"
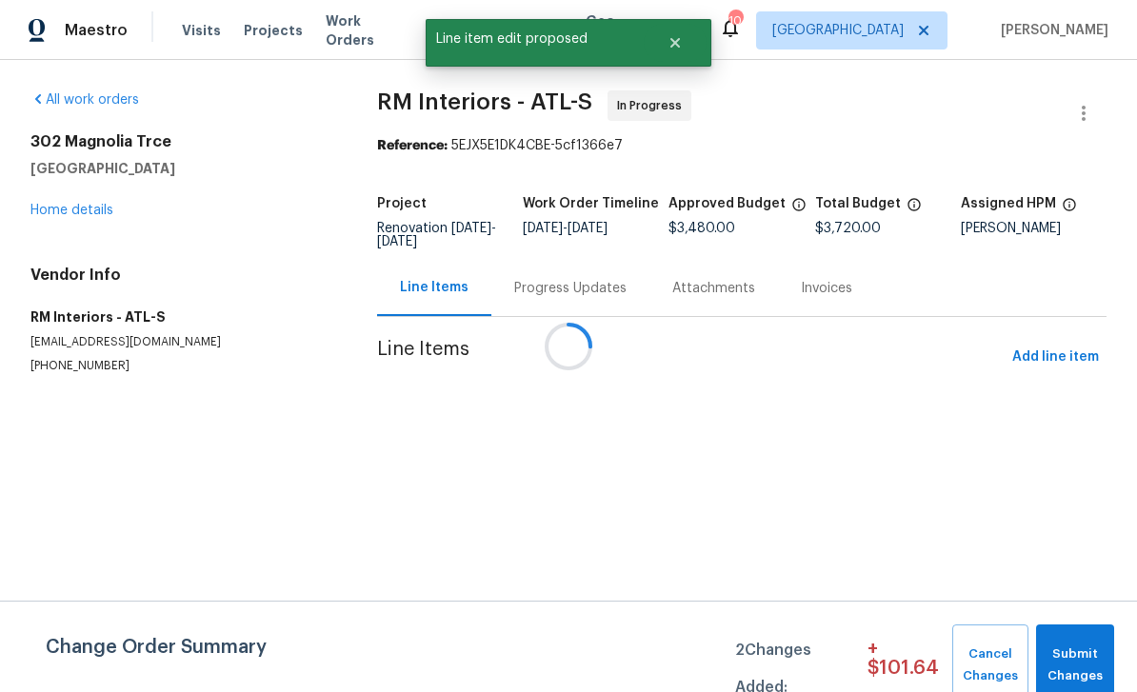
scroll to position [0, 0]
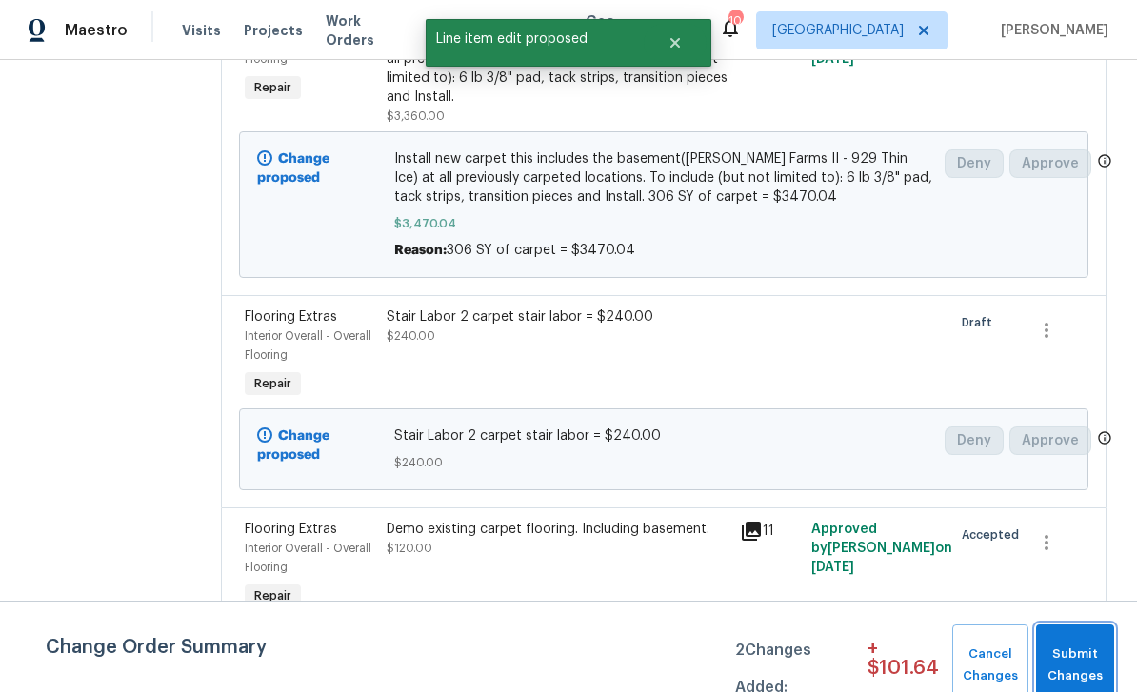
click at [1073, 666] on span "Submit Changes" at bounding box center [1075, 666] width 59 height 44
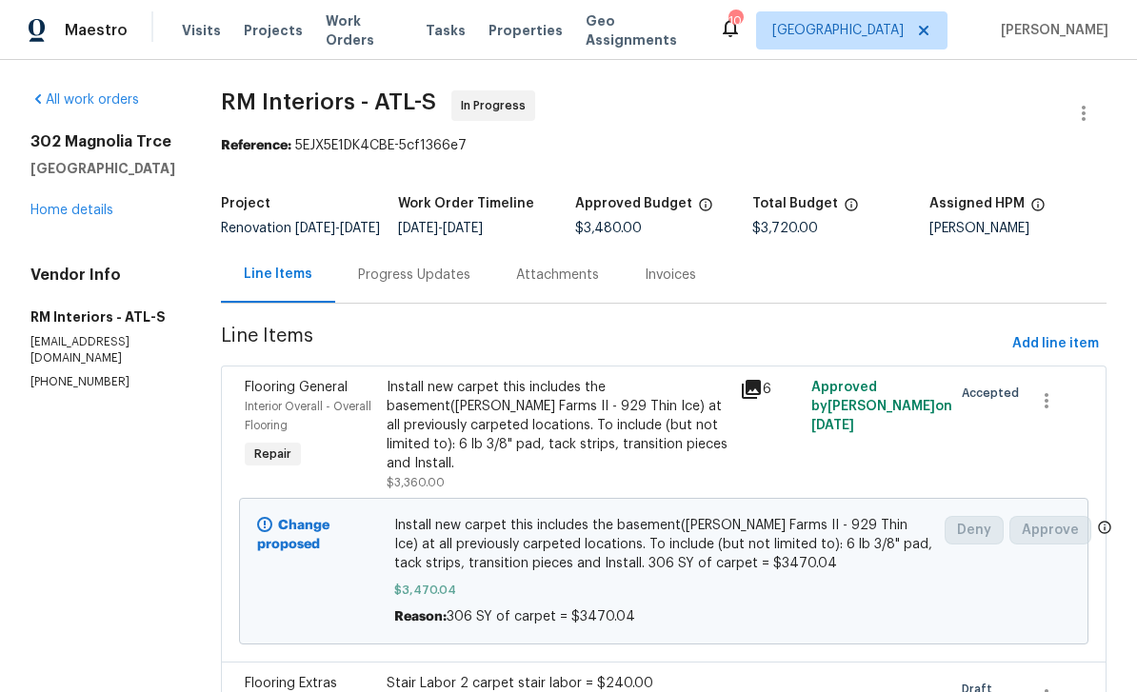
click at [70, 210] on link "Home details" at bounding box center [71, 210] width 83 height 13
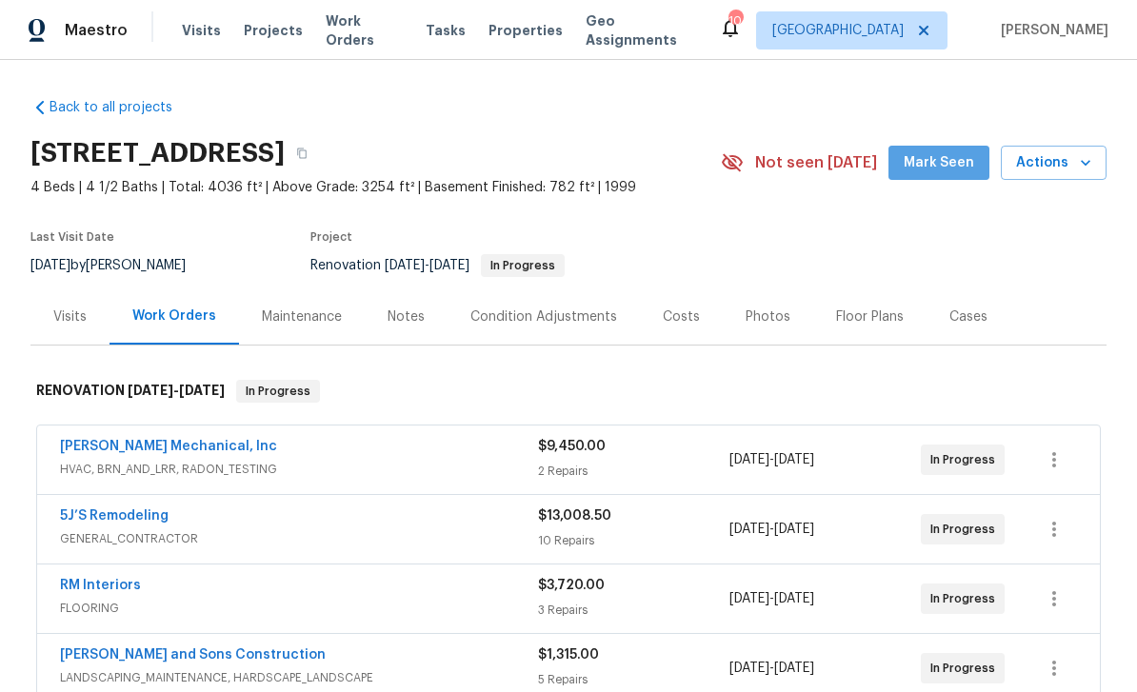
click at [950, 159] on span "Mark Seen" at bounding box center [939, 163] width 70 height 24
click at [397, 315] on div "Notes" at bounding box center [406, 317] width 37 height 19
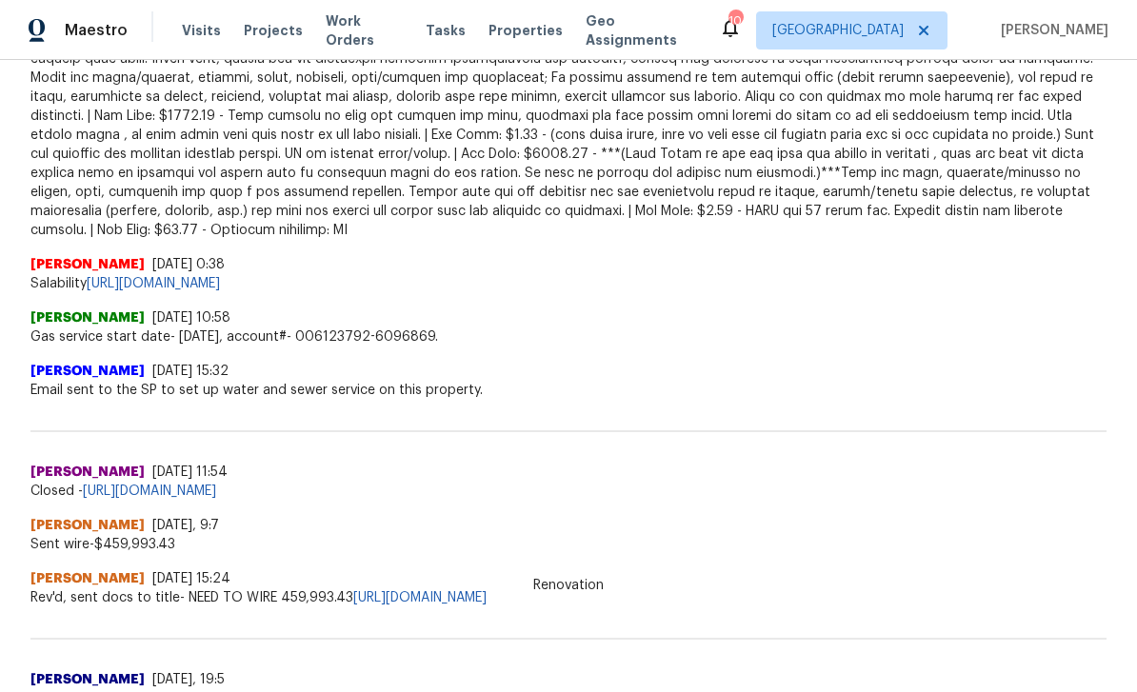
scroll to position [1362, 0]
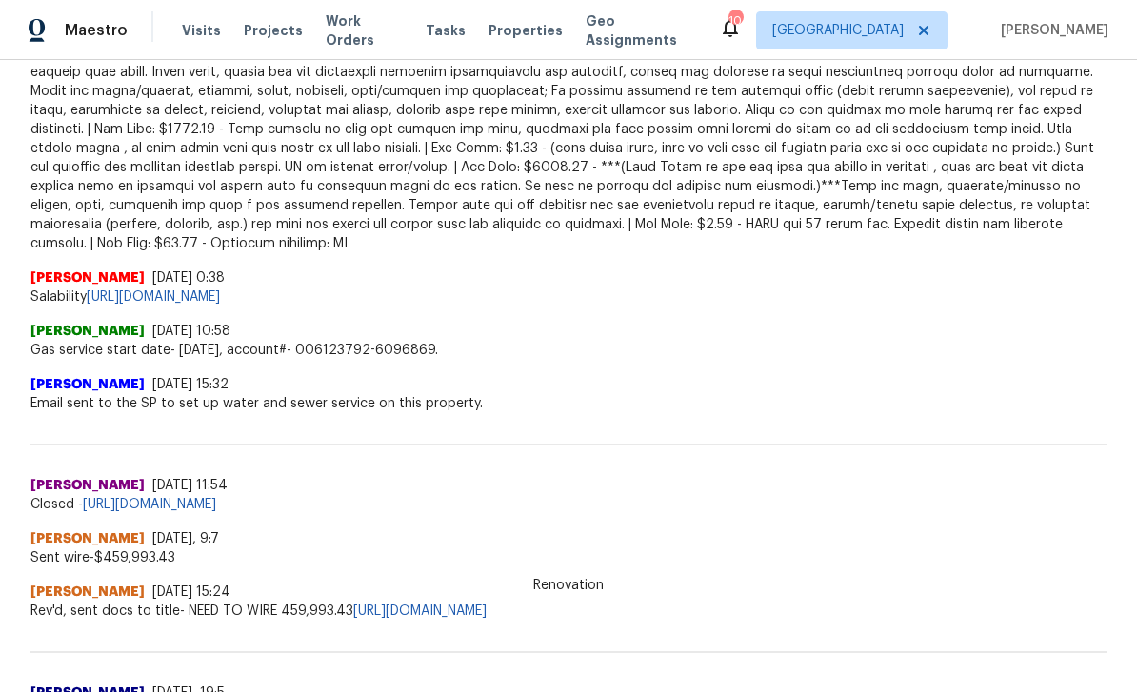
click at [208, 290] on link "https://opendoor.enterprise.slack.com/archives/C02LGTRN7JT/p1756960655661029" at bounding box center [153, 296] width 133 height 13
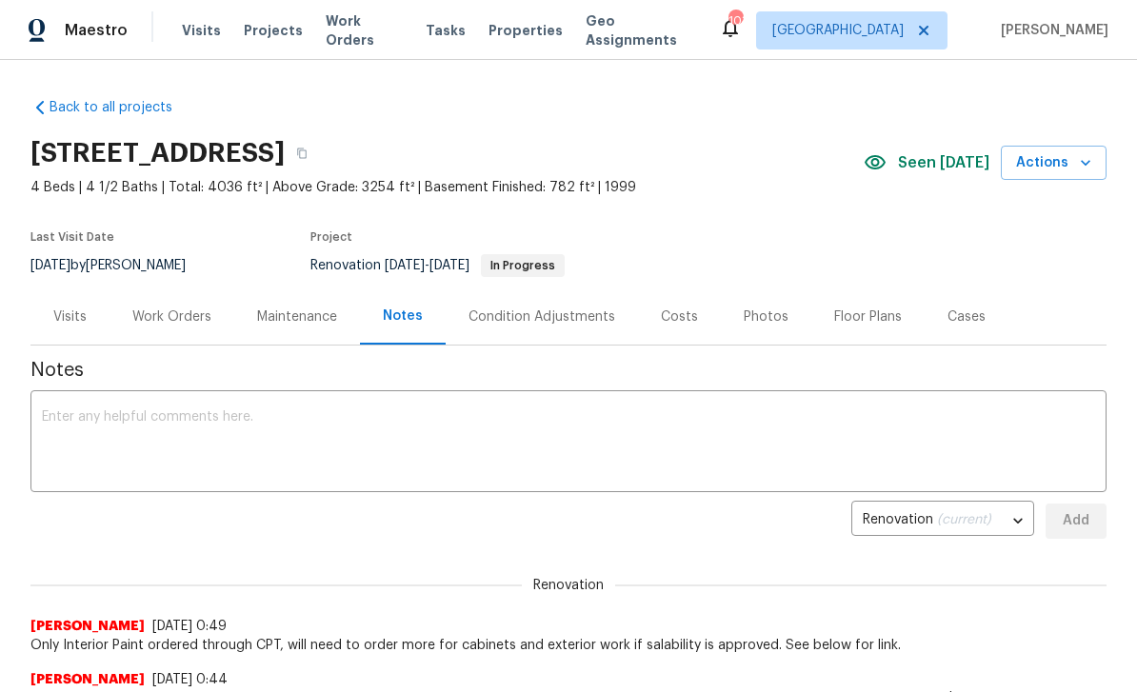
scroll to position [0, 0]
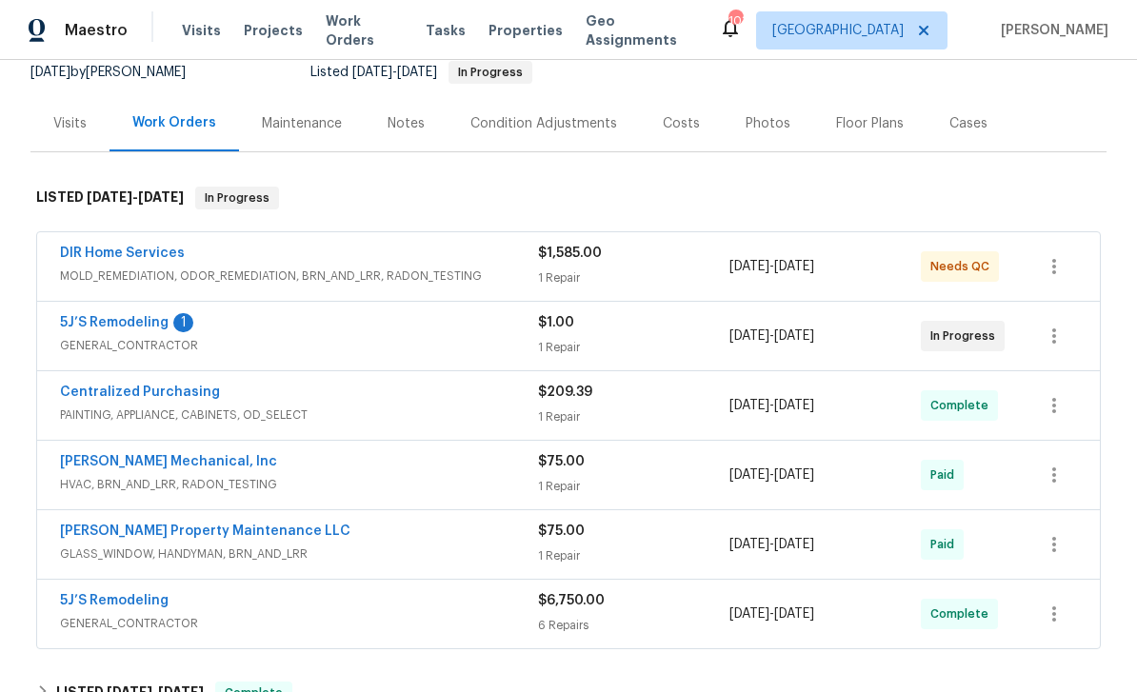
scroll to position [194, 0]
click at [98, 315] on link "5J’S Remodeling" at bounding box center [114, 321] width 109 height 13
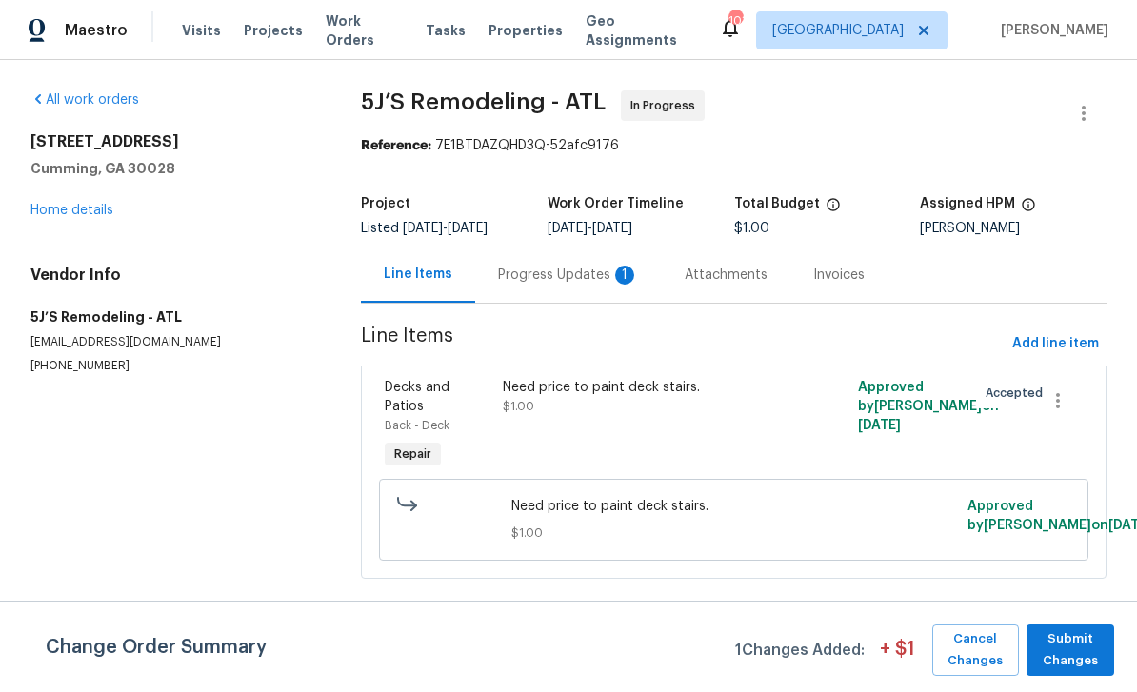
click at [542, 271] on div "Progress Updates 1" at bounding box center [568, 275] width 141 height 19
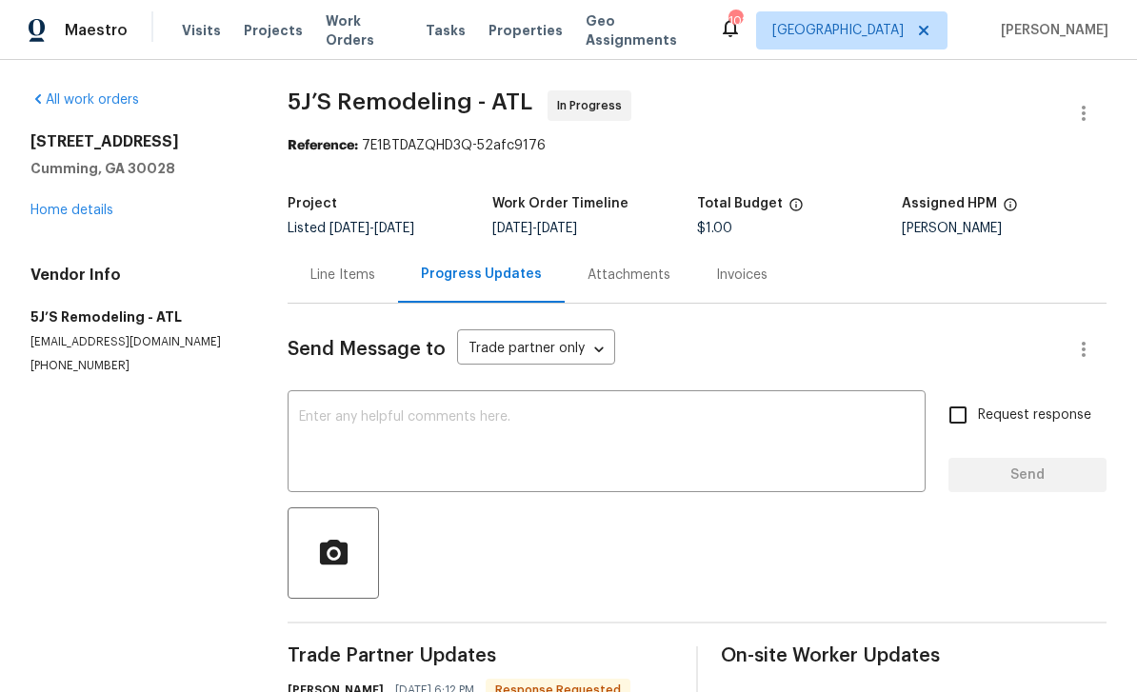
click at [357, 266] on div "Line Items" at bounding box center [342, 275] width 65 height 19
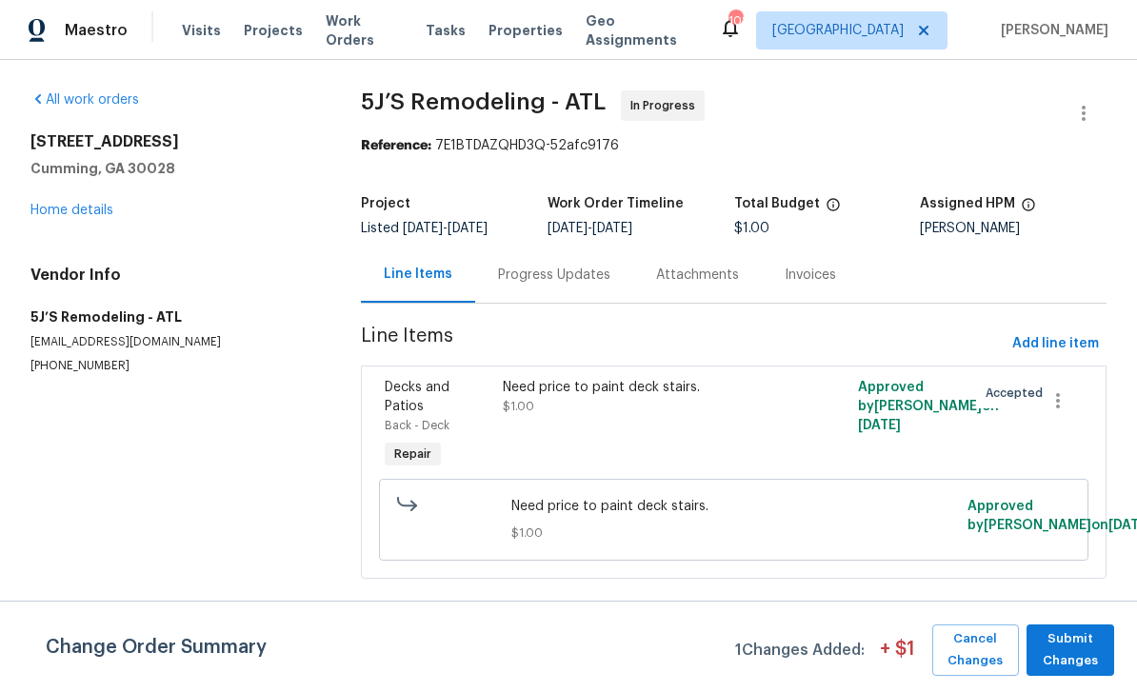
click at [415, 394] on div "Decks and Patios" at bounding box center [438, 397] width 107 height 38
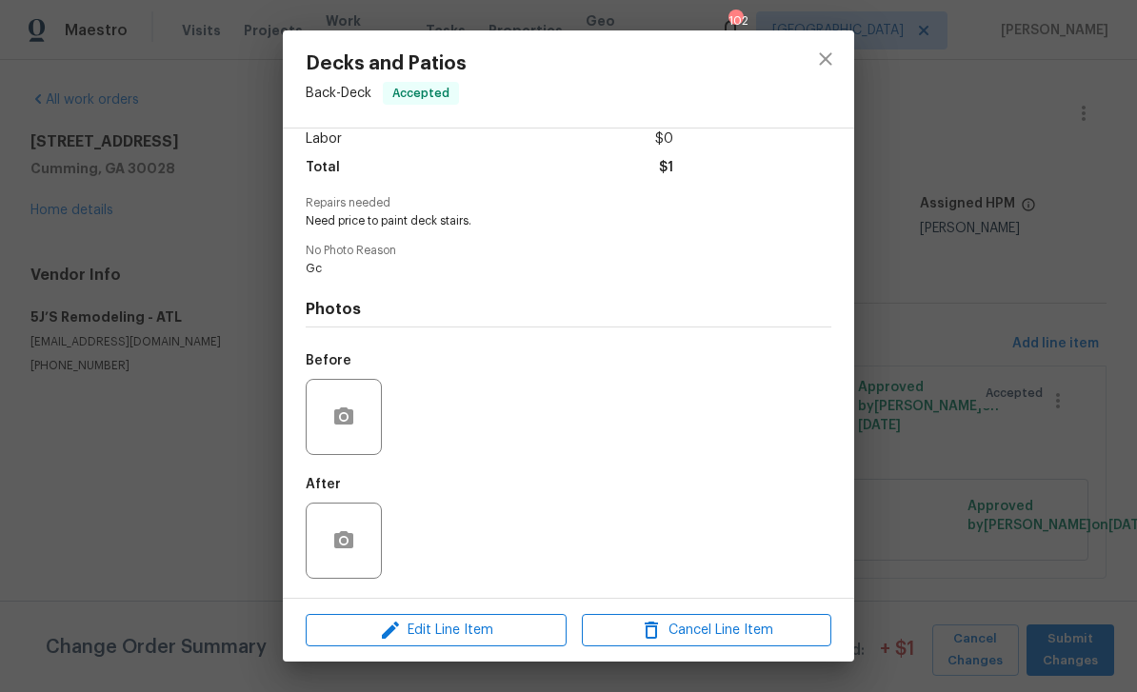
scroll to position [143, 0]
click at [391, 634] on icon "button" at bounding box center [390, 630] width 23 height 23
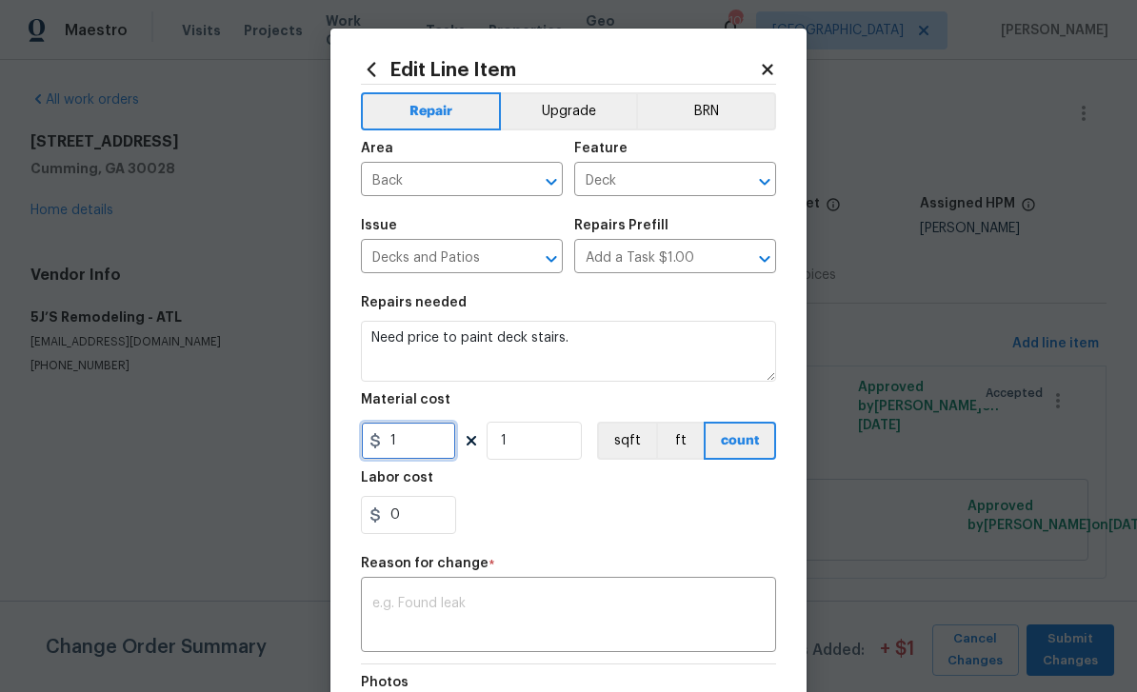
click at [409, 441] on input "1" at bounding box center [408, 441] width 95 height 38
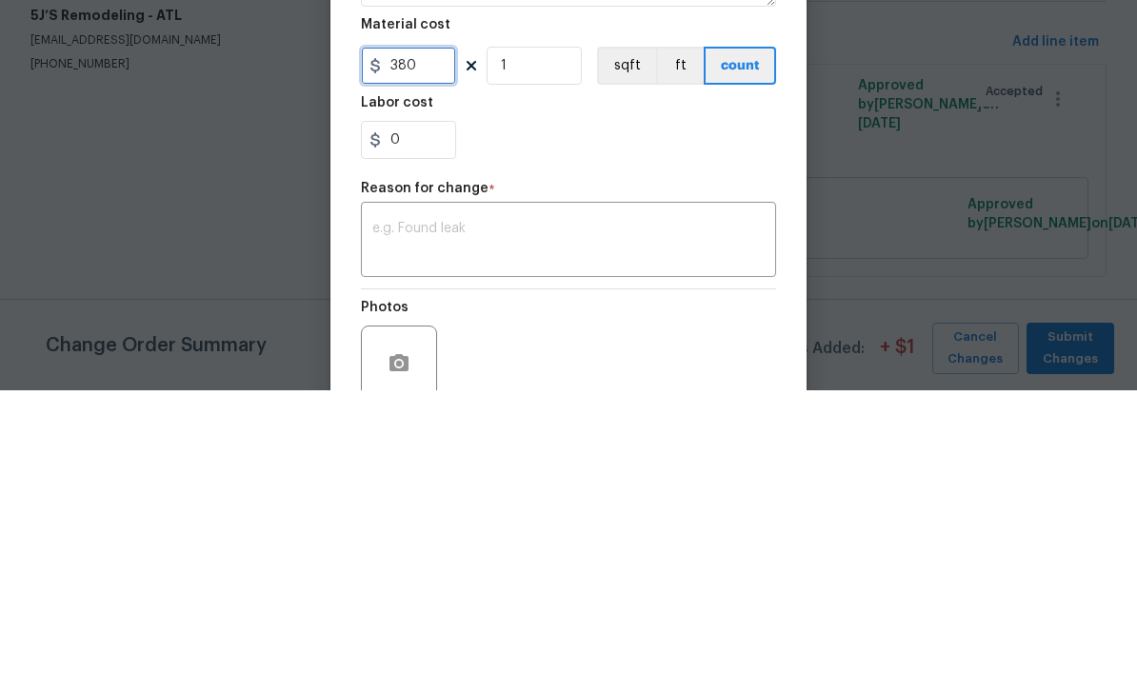
scroll to position [76, 0]
type input "380"
click at [714, 521] on textarea at bounding box center [568, 541] width 392 height 40
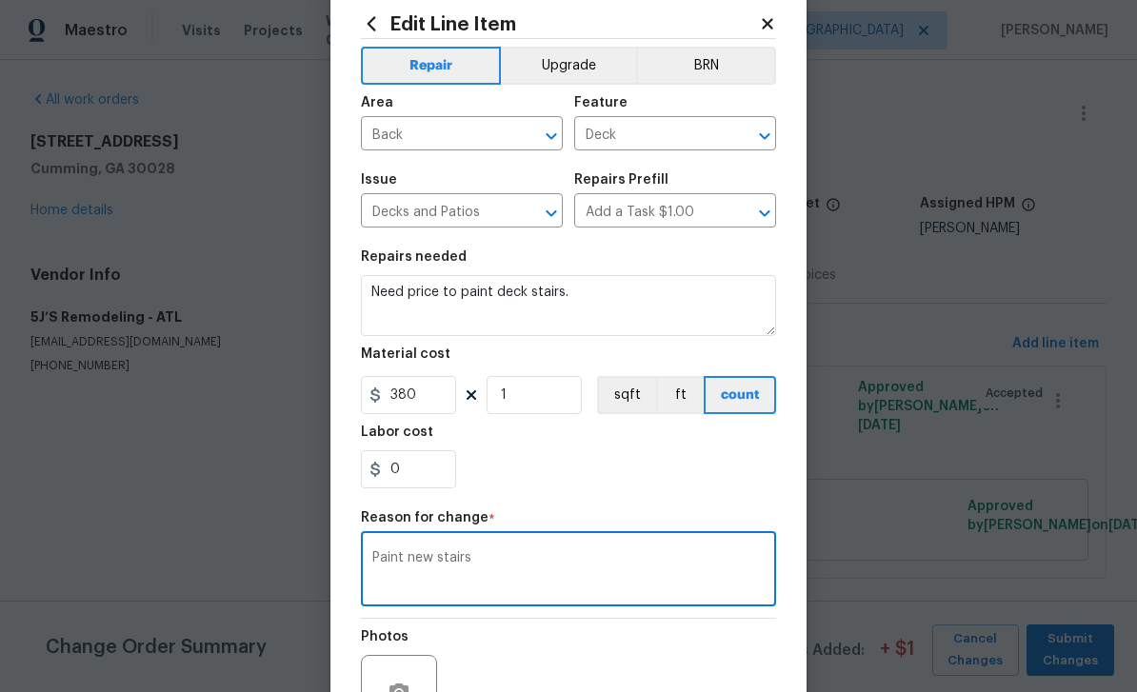
scroll to position [27, 0]
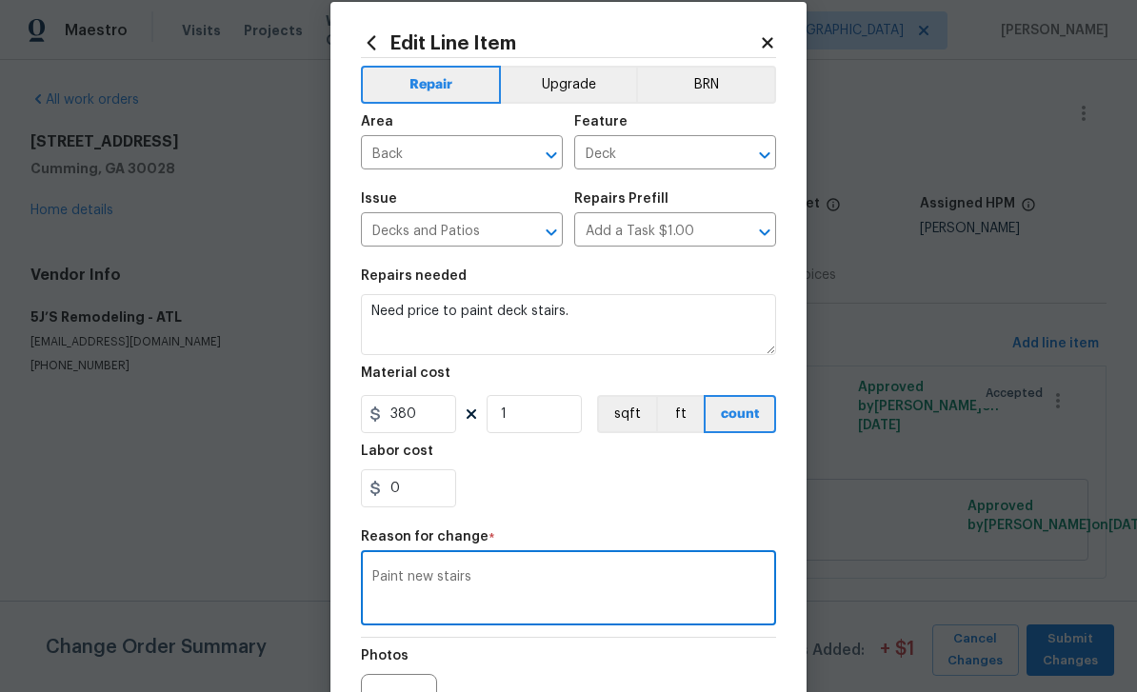
type textarea "Paint new stairs"
click at [599, 83] on button "Upgrade" at bounding box center [569, 85] width 136 height 38
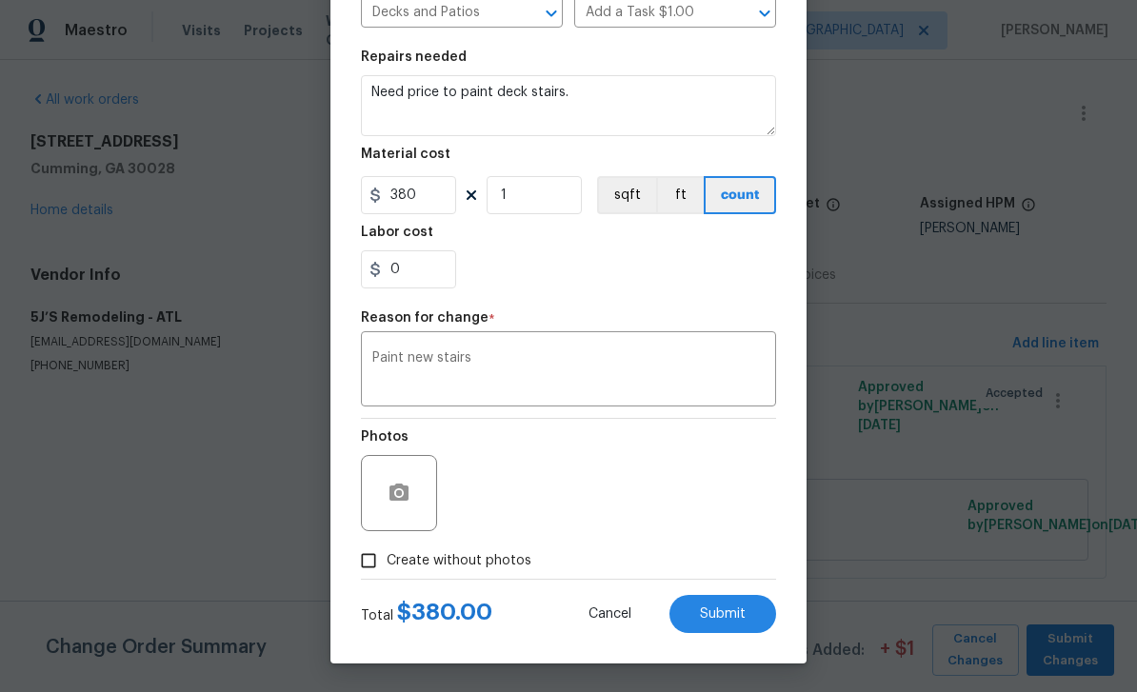
scroll to position [250, 0]
click at [370, 562] on input "Create without photos" at bounding box center [368, 561] width 36 height 36
checkbox input "true"
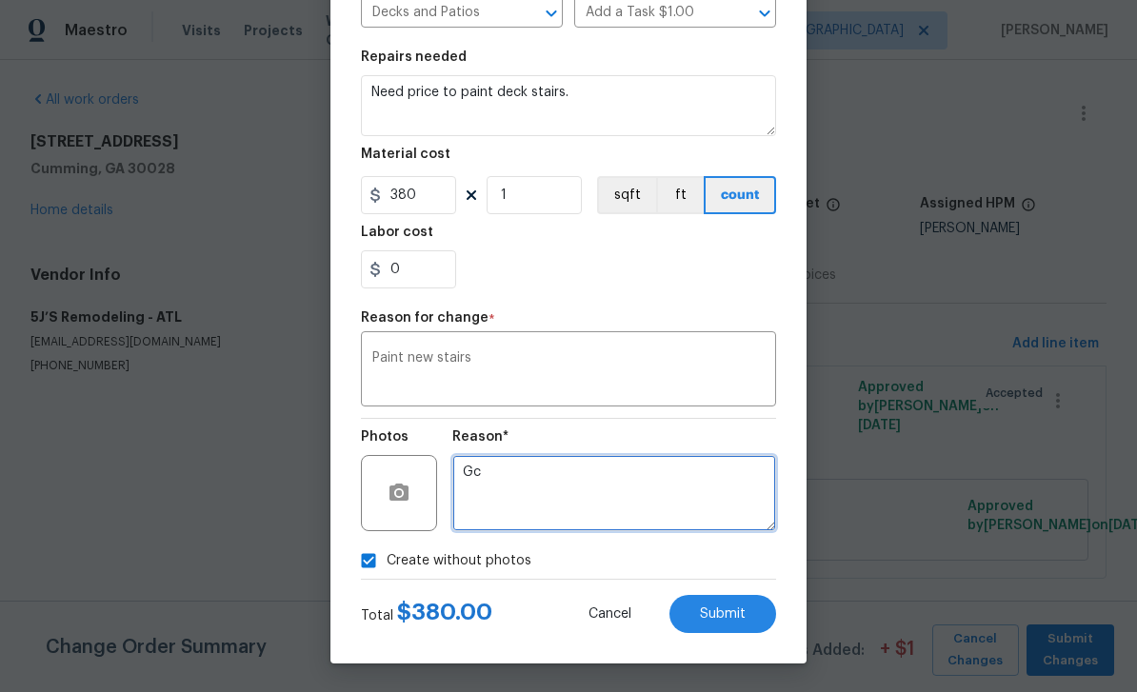
click at [739, 502] on textarea "Gc" at bounding box center [614, 493] width 324 height 76
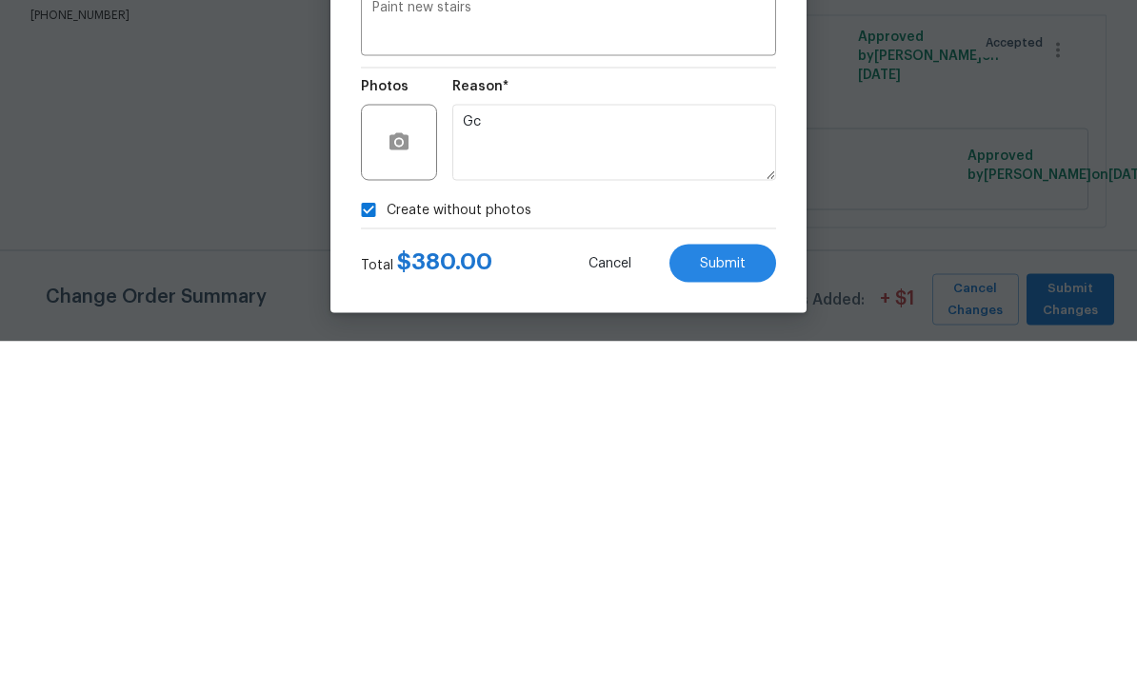
click at [736, 608] on span "Submit" at bounding box center [723, 615] width 46 height 14
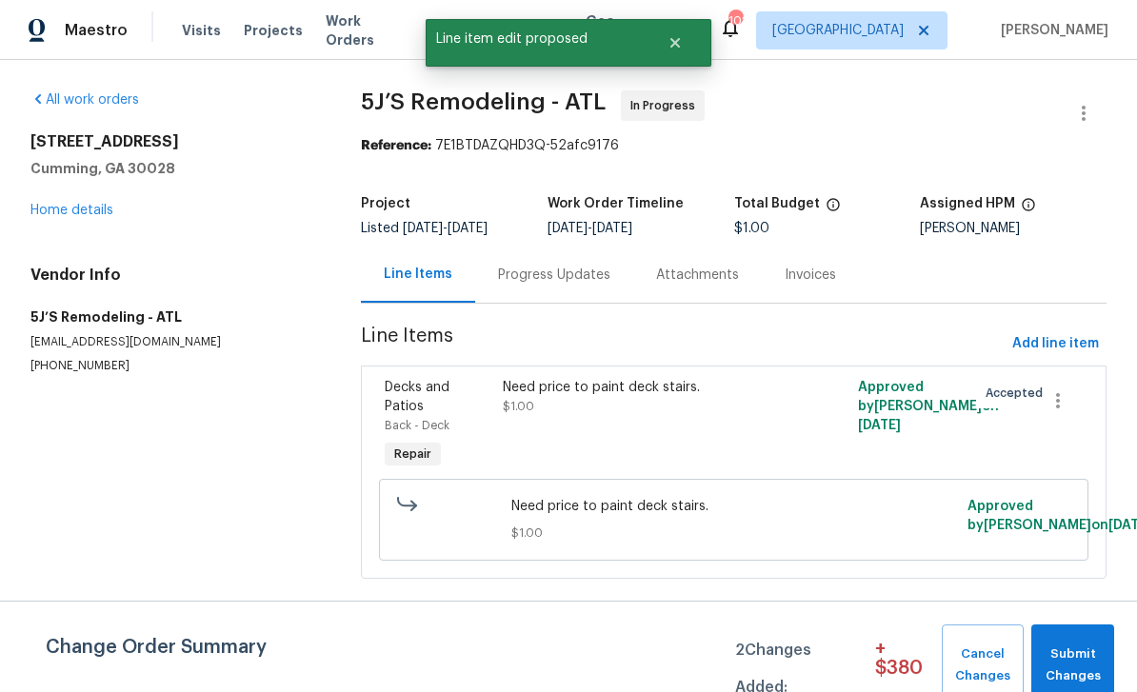
scroll to position [0, 0]
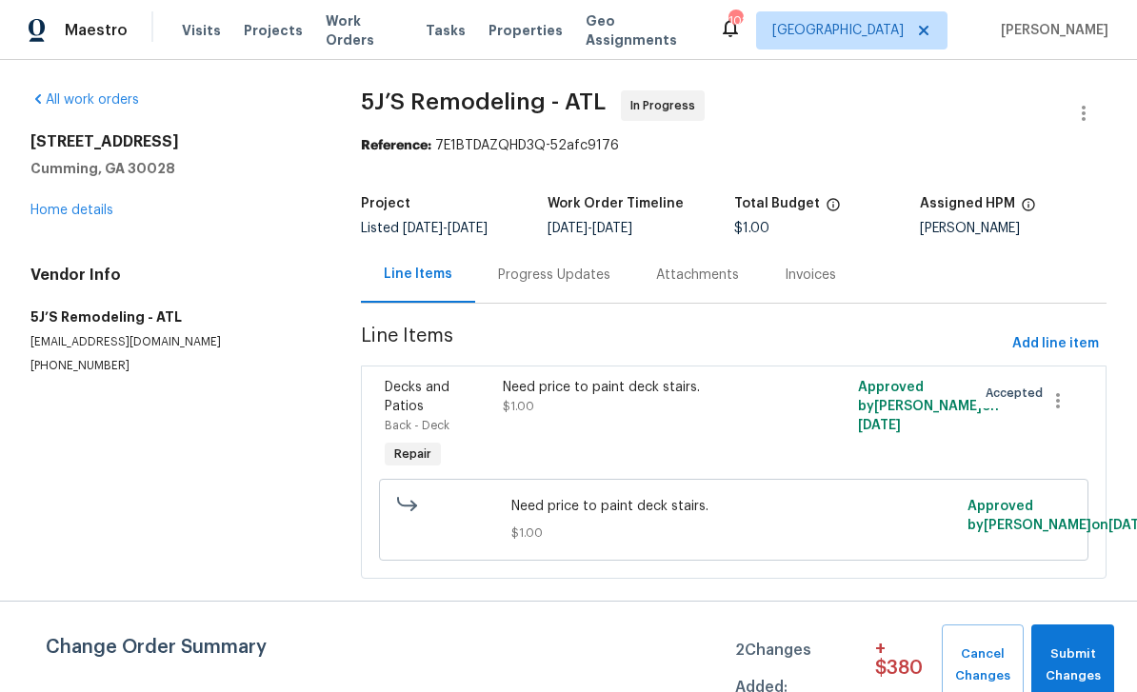
click at [81, 210] on link "Home details" at bounding box center [71, 210] width 83 height 13
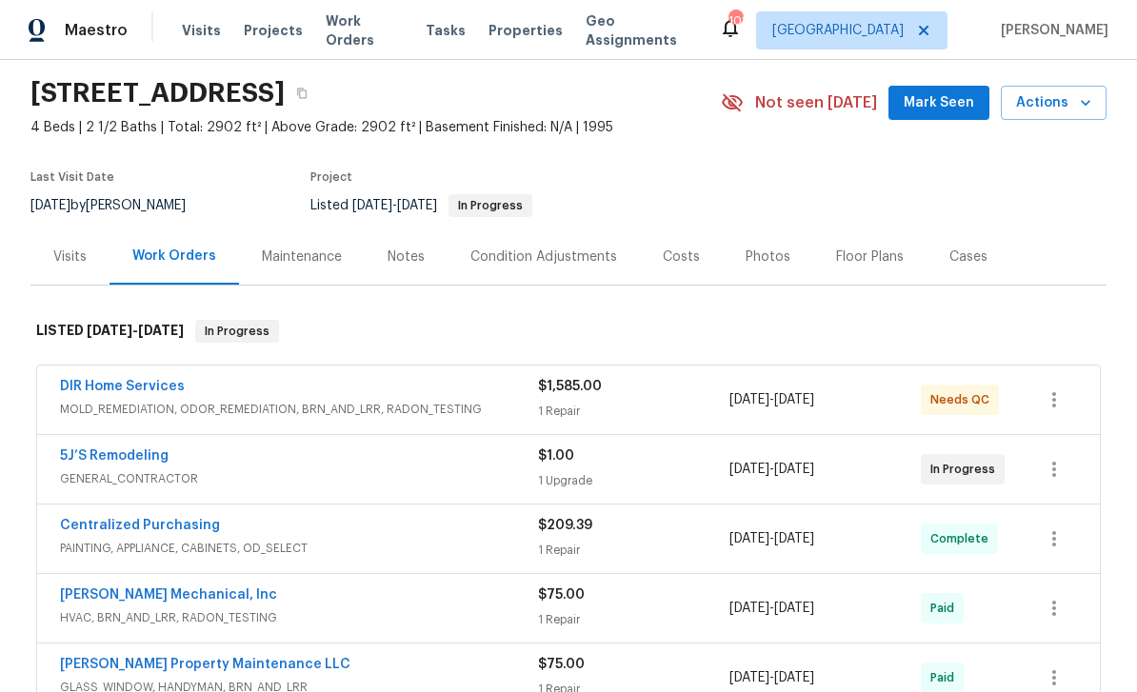
scroll to position [61, 0]
click at [104, 386] on link "DIR Home Services" at bounding box center [122, 385] width 125 height 13
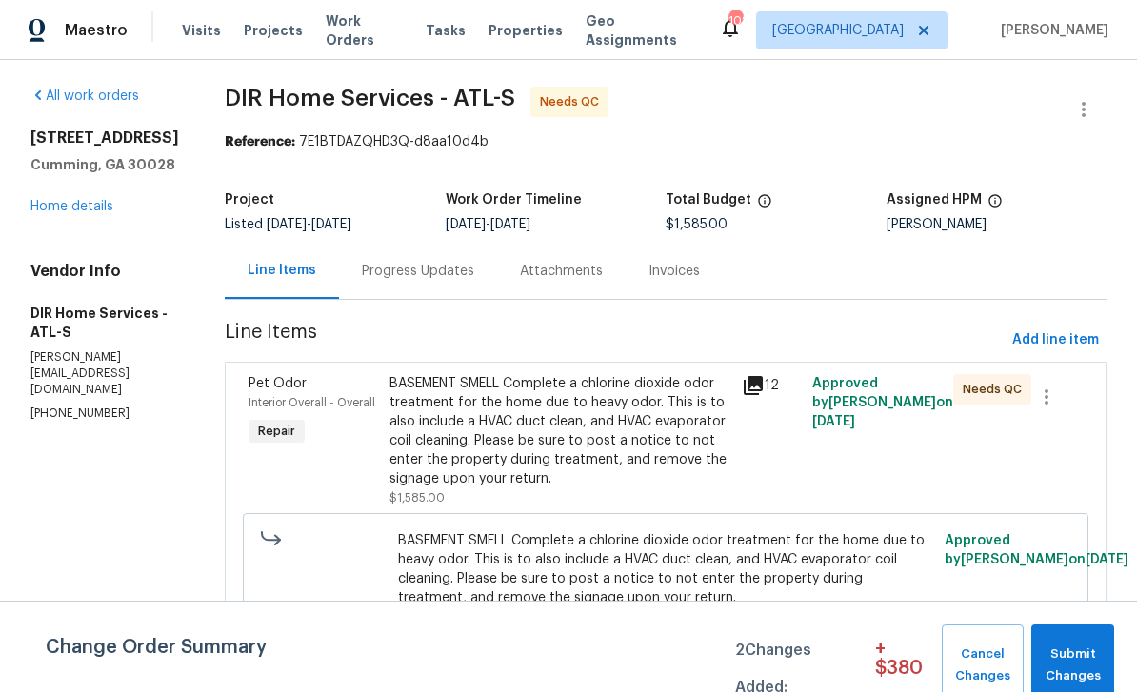
scroll to position [3, 0]
click at [291, 402] on span "Interior Overall - Overall" at bounding box center [312, 403] width 127 height 11
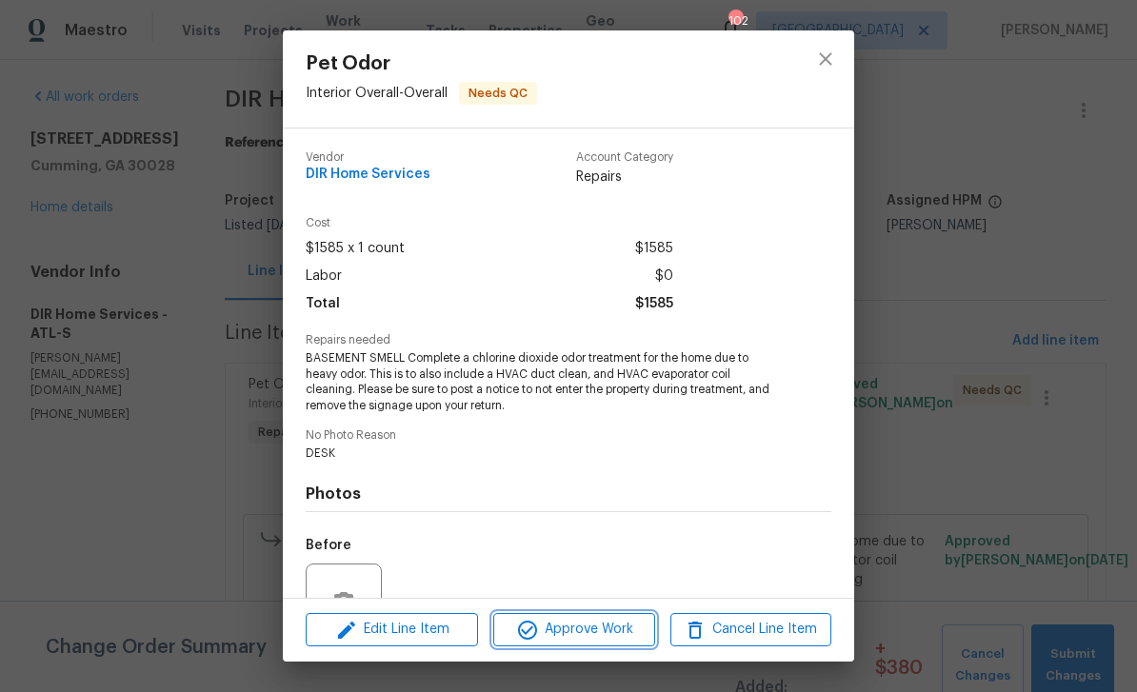
click at [591, 632] on span "Approve Work" at bounding box center [574, 630] width 150 height 24
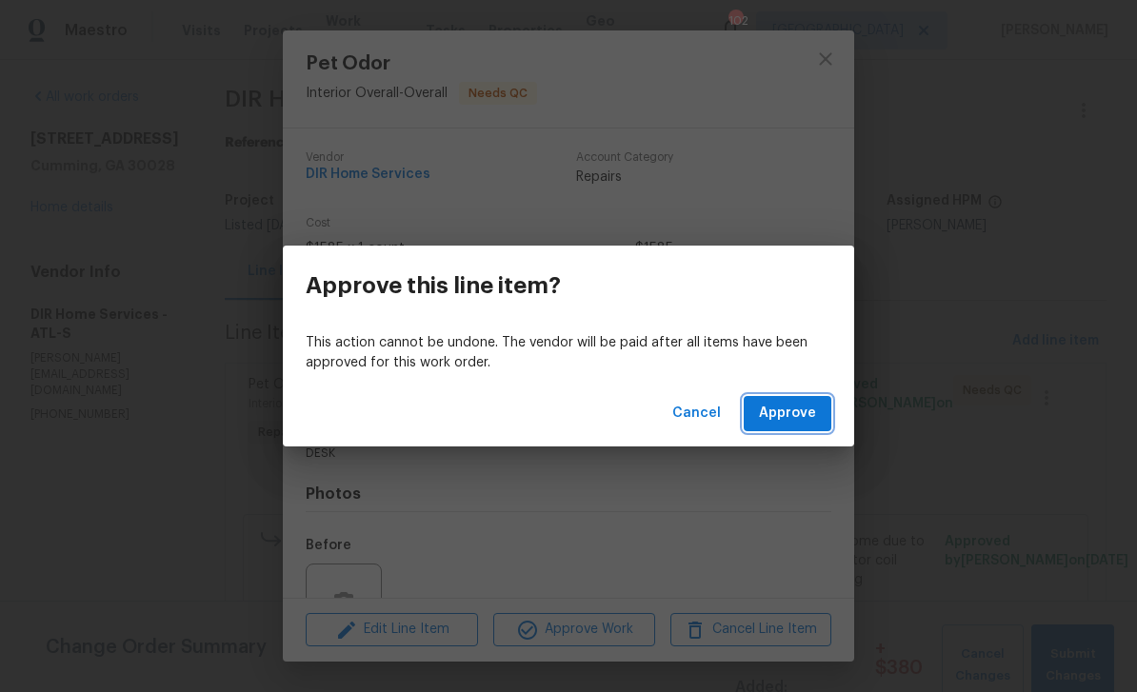
click at [775, 415] on span "Approve" at bounding box center [787, 414] width 57 height 24
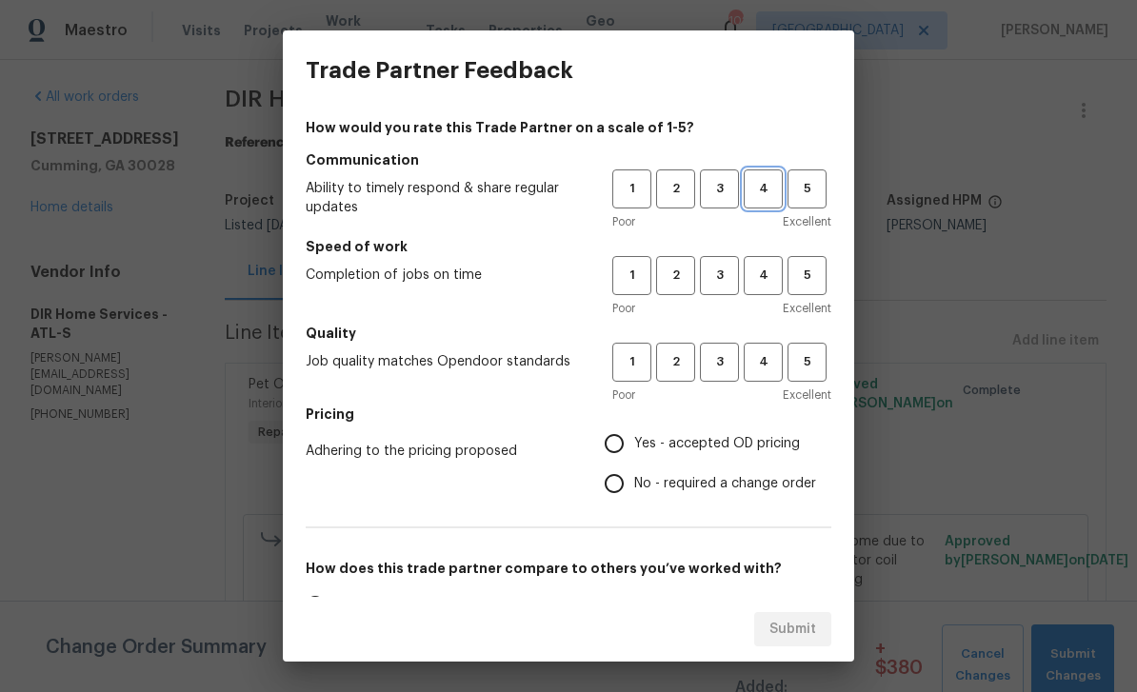
click at [759, 189] on span "4" at bounding box center [763, 189] width 35 height 22
click at [762, 278] on span "4" at bounding box center [763, 276] width 35 height 22
click at [762, 366] on span "4" at bounding box center [763, 362] width 35 height 22
click at [622, 446] on input "Yes - accepted OD pricing" at bounding box center [614, 444] width 40 height 40
radio input "true"
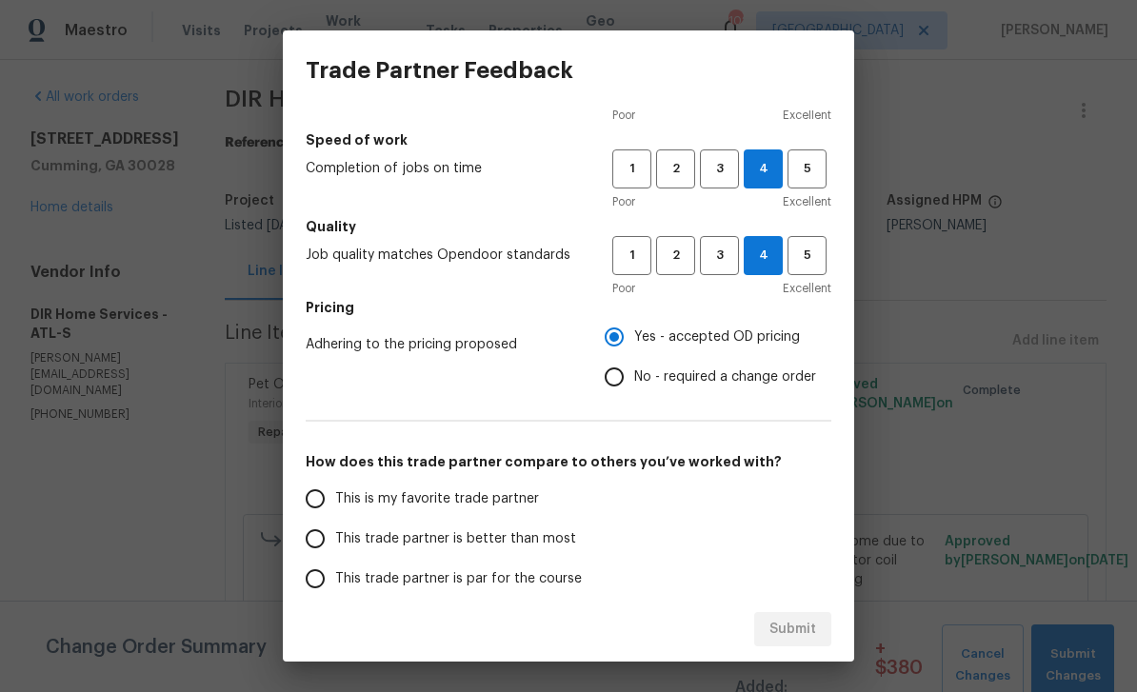
scroll to position [120, 0]
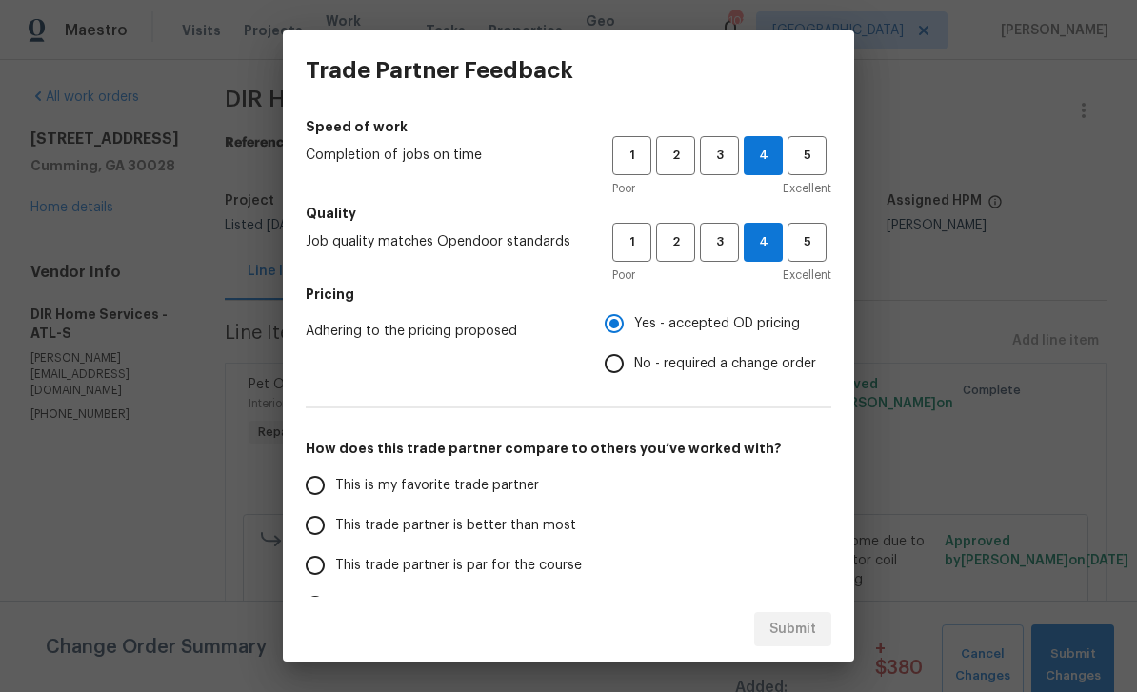
click at [322, 486] on input "This is my favorite trade partner" at bounding box center [315, 486] width 40 height 40
radio input "false"
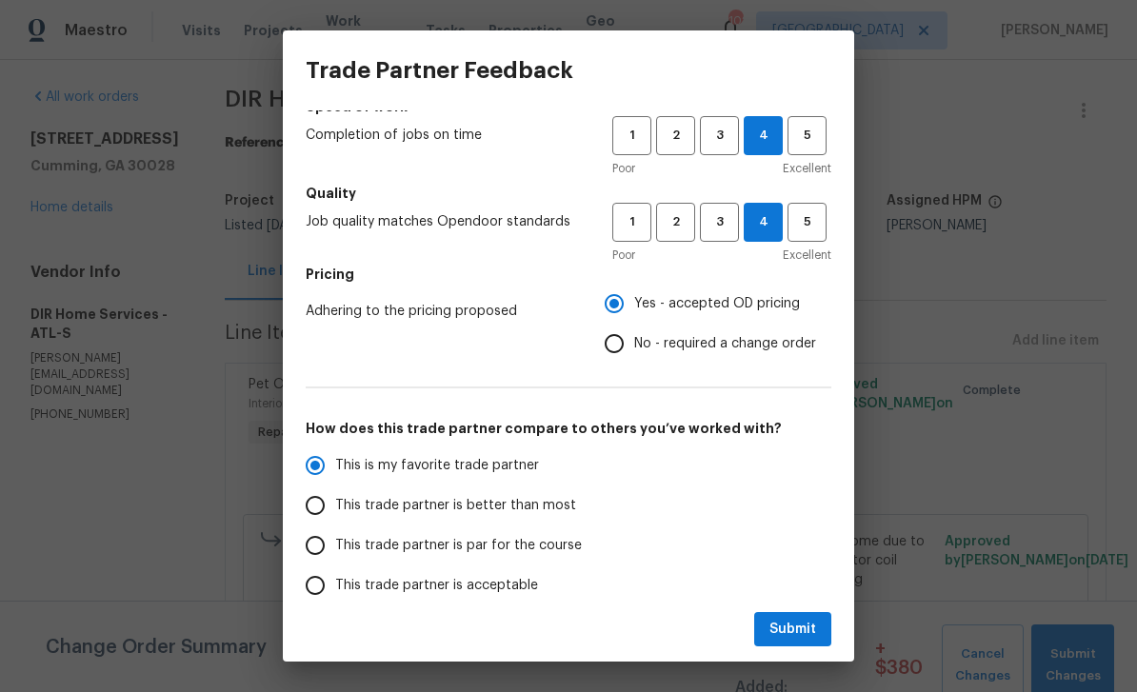
scroll to position [170, 0]
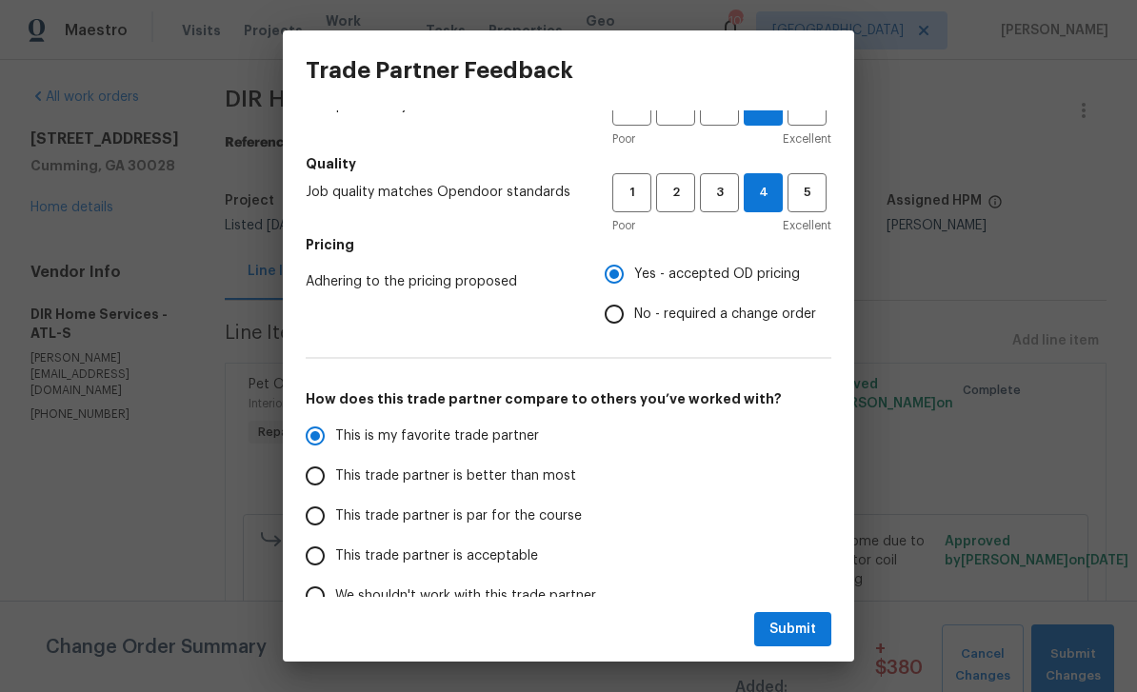
click at [317, 481] on input "This trade partner is better than most" at bounding box center [315, 476] width 40 height 40
click at [801, 631] on span "Submit" at bounding box center [793, 630] width 47 height 24
radio input "true"
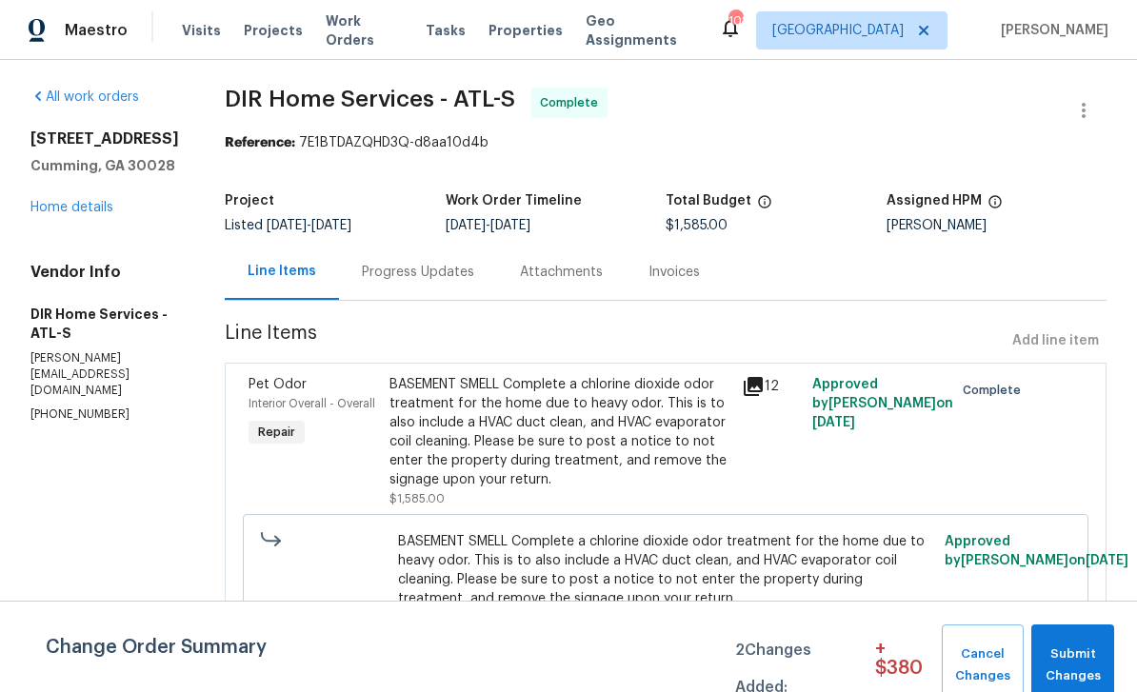
click at [74, 210] on link "Home details" at bounding box center [71, 207] width 83 height 13
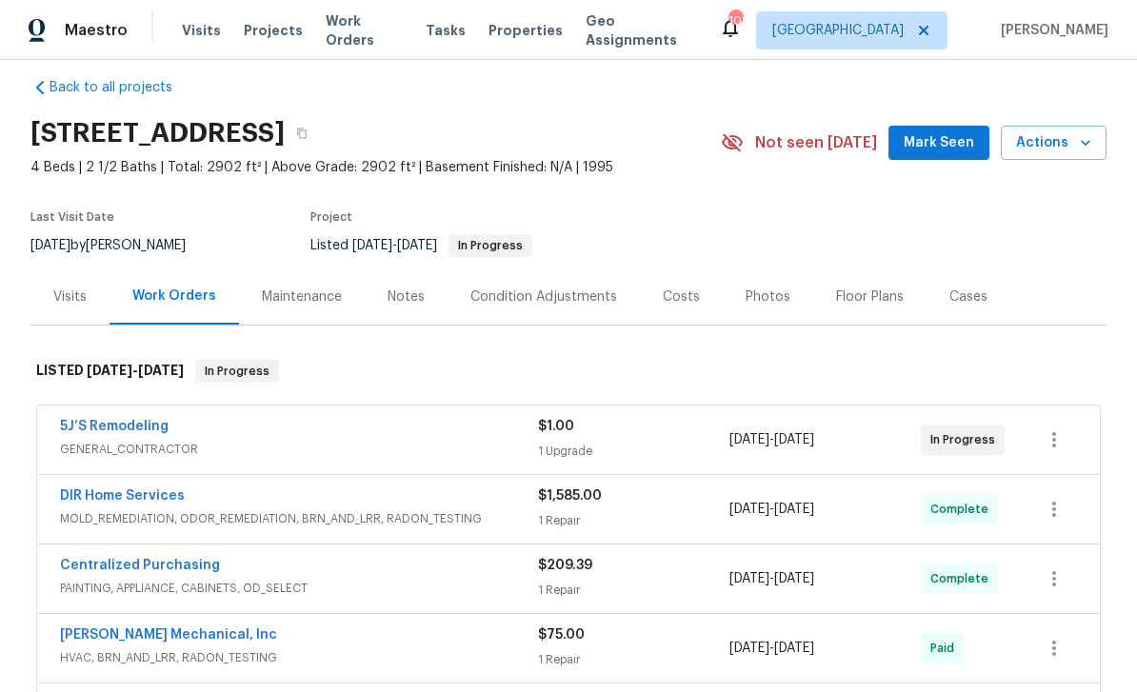
scroll to position [10, 0]
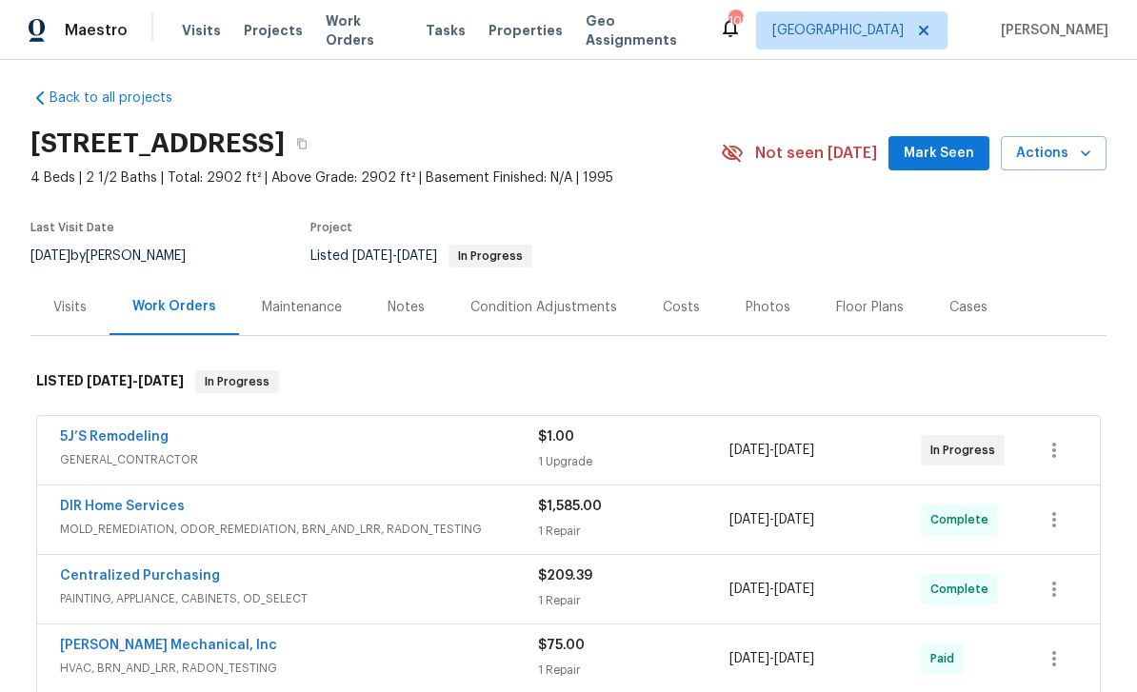
click at [947, 158] on span "Mark Seen" at bounding box center [939, 154] width 70 height 24
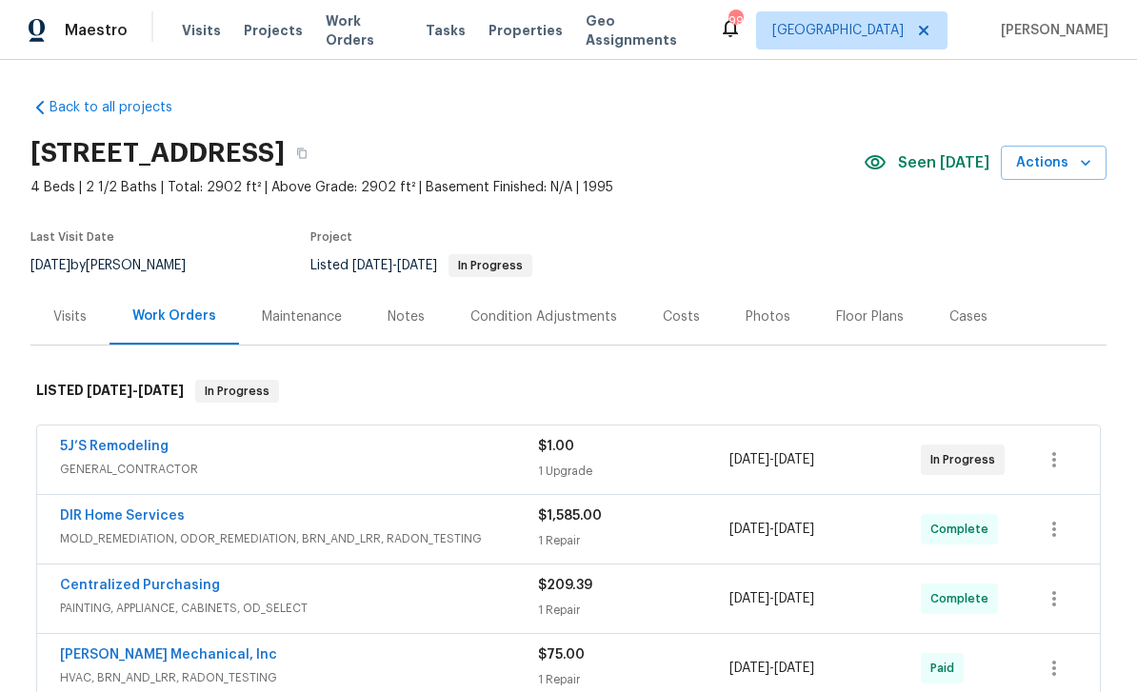
scroll to position [0, 0]
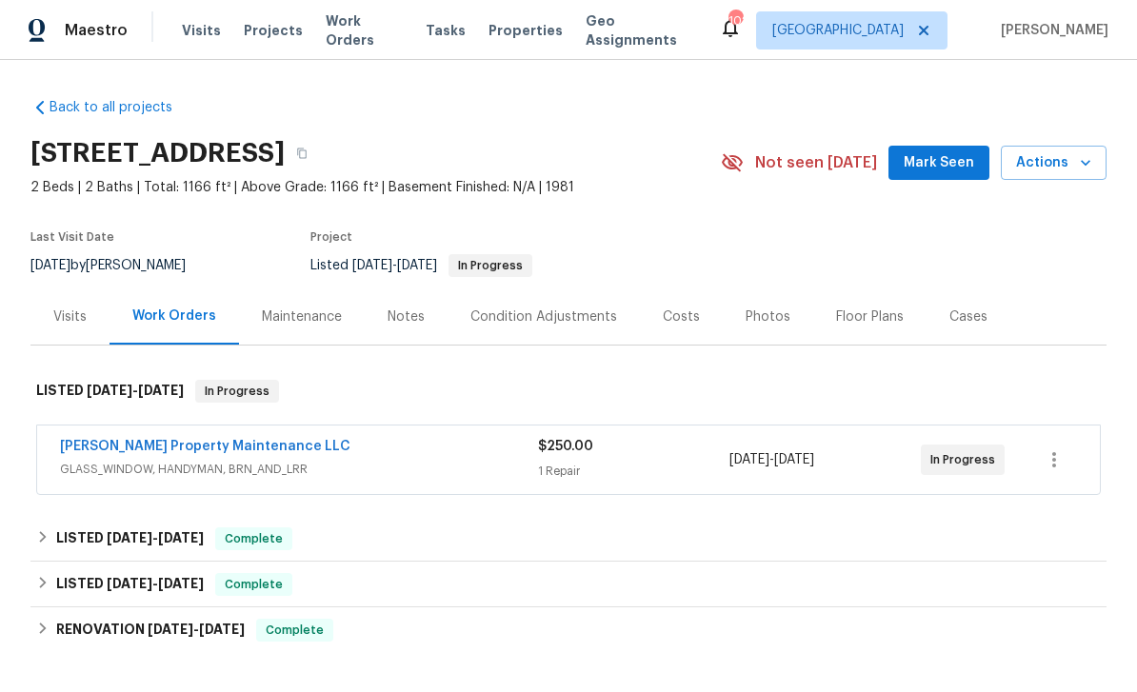
click at [138, 451] on link "Glen Property Maintenance LLC" at bounding box center [205, 446] width 290 height 13
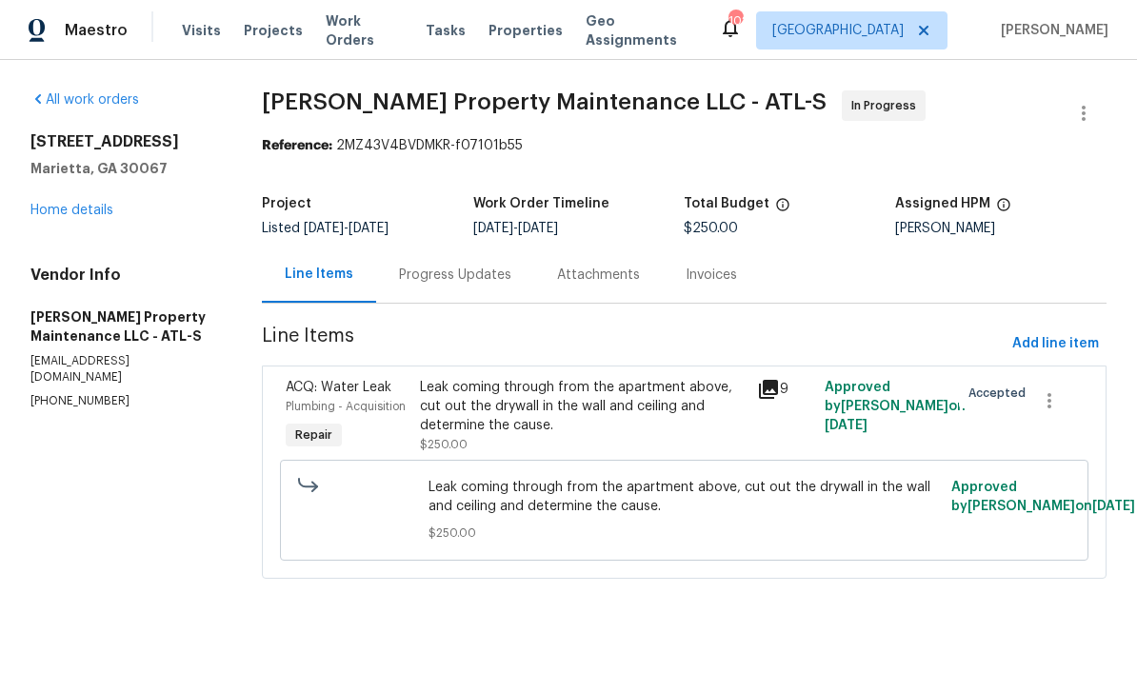
click at [449, 270] on div "Progress Updates" at bounding box center [455, 275] width 112 height 19
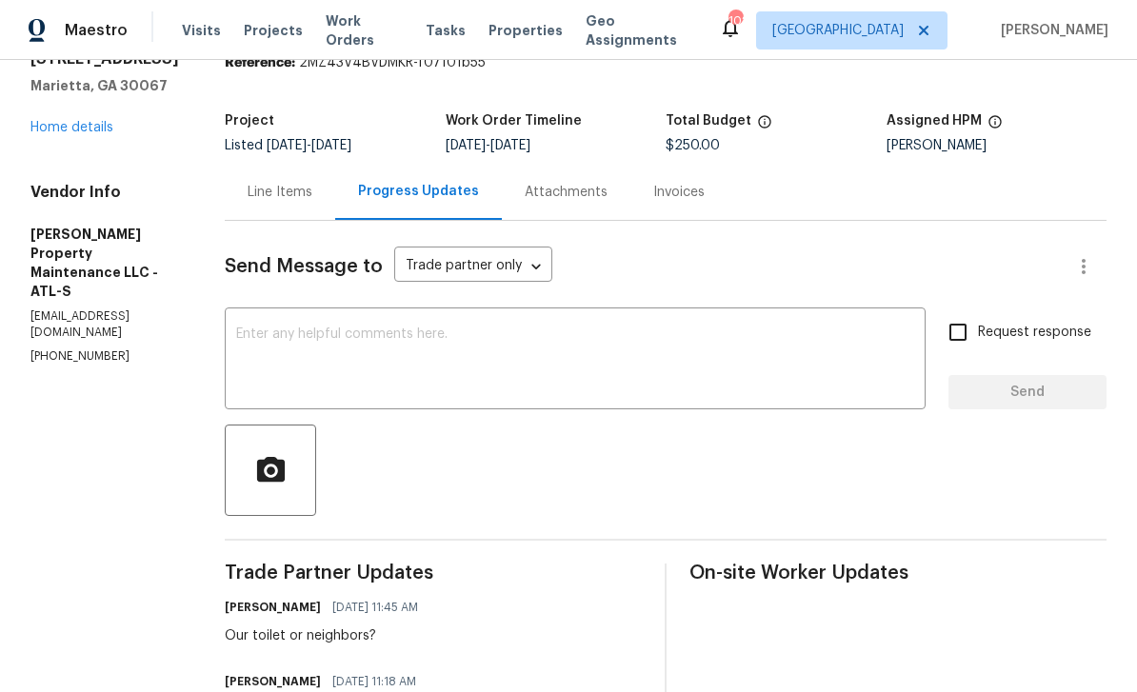
scroll to position [78, 0]
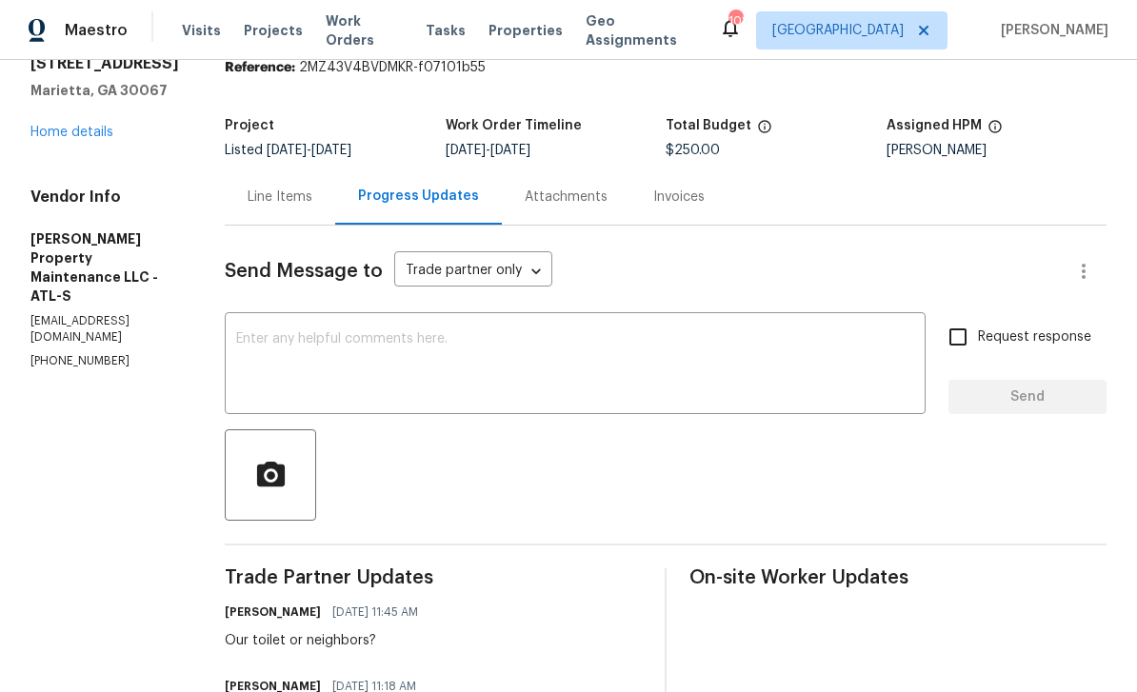
click at [267, 335] on textarea at bounding box center [575, 365] width 678 height 67
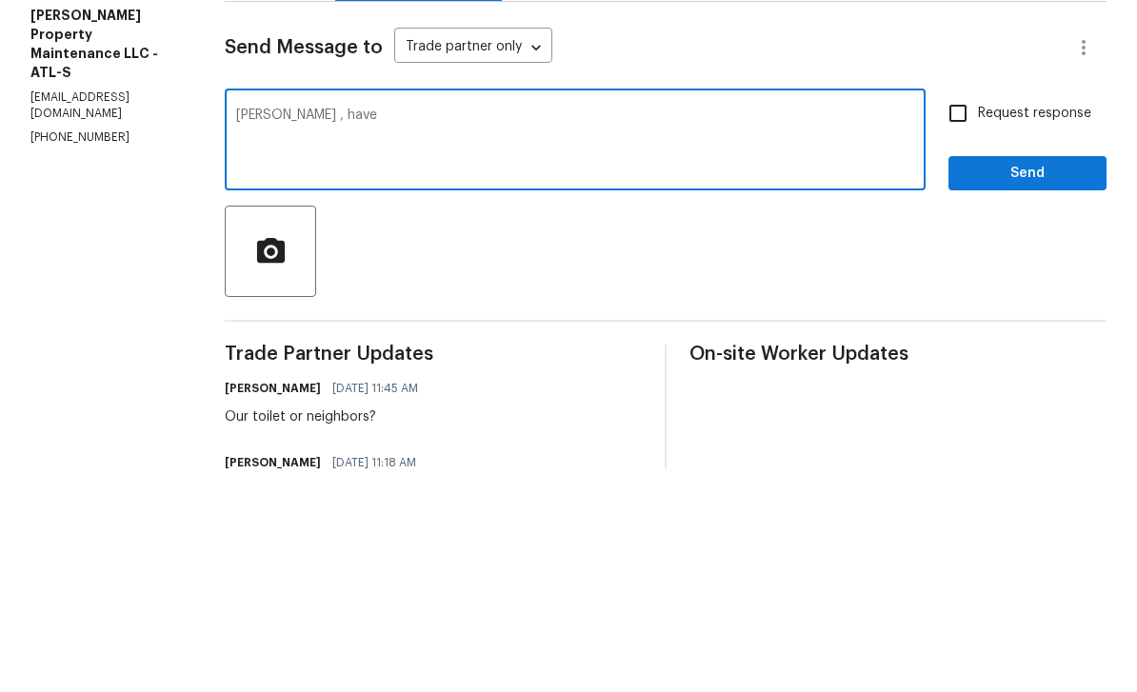
type textarea "Danny , have"
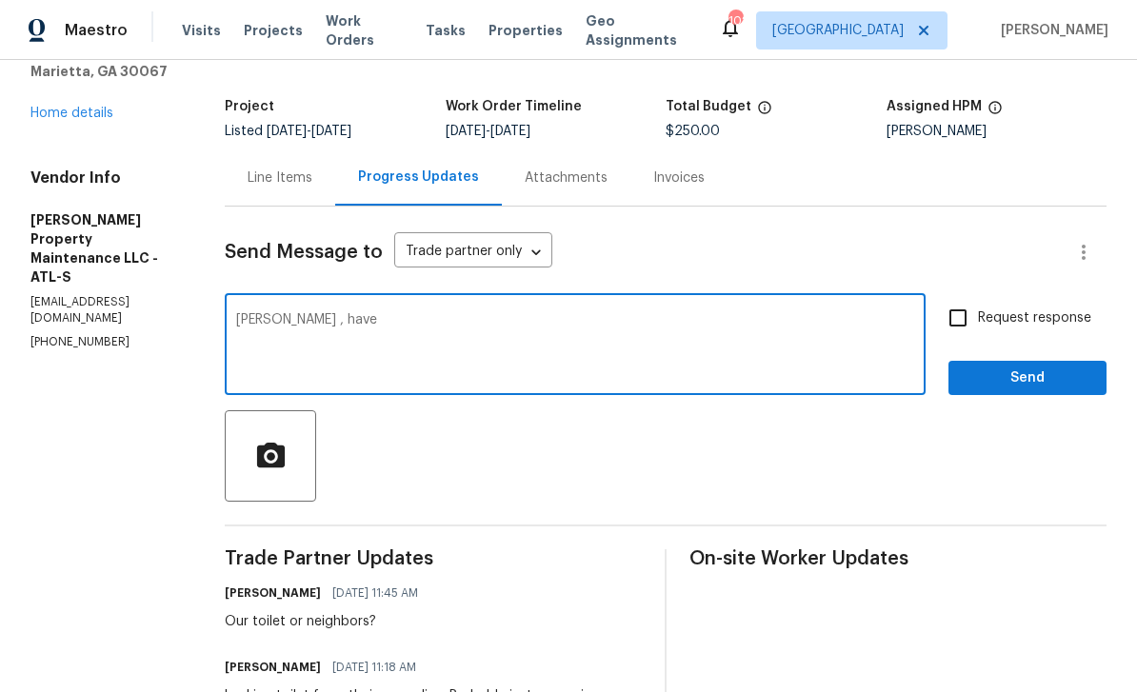
scroll to position [100, 0]
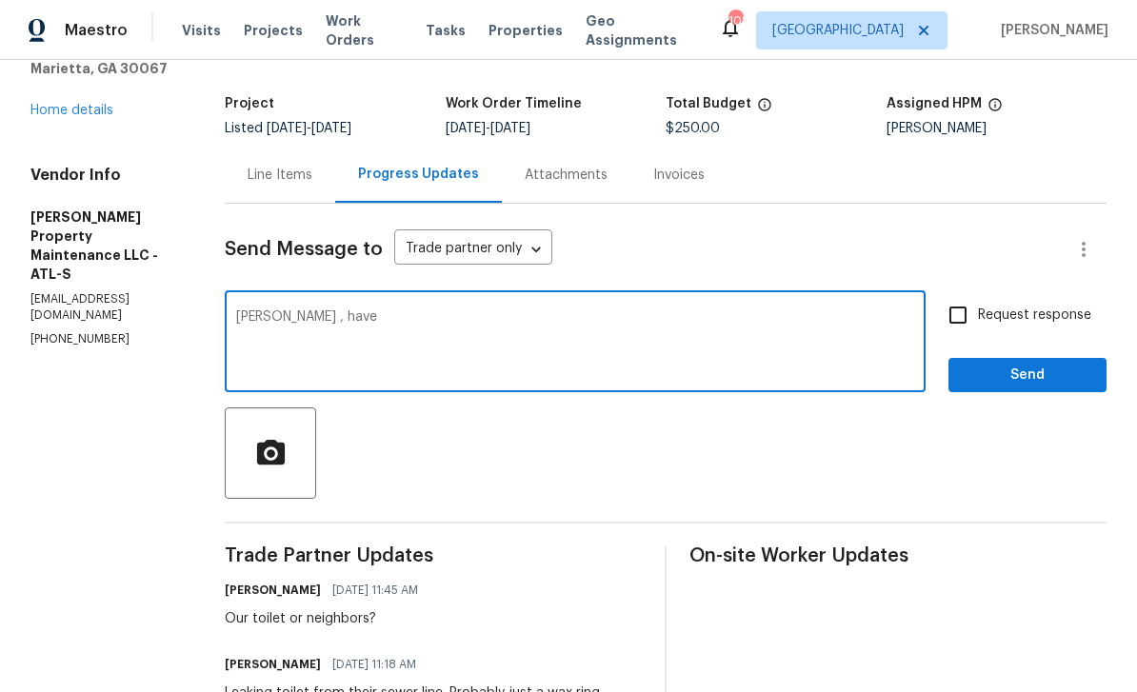
click at [290, 166] on div "Line Items" at bounding box center [280, 175] width 65 height 19
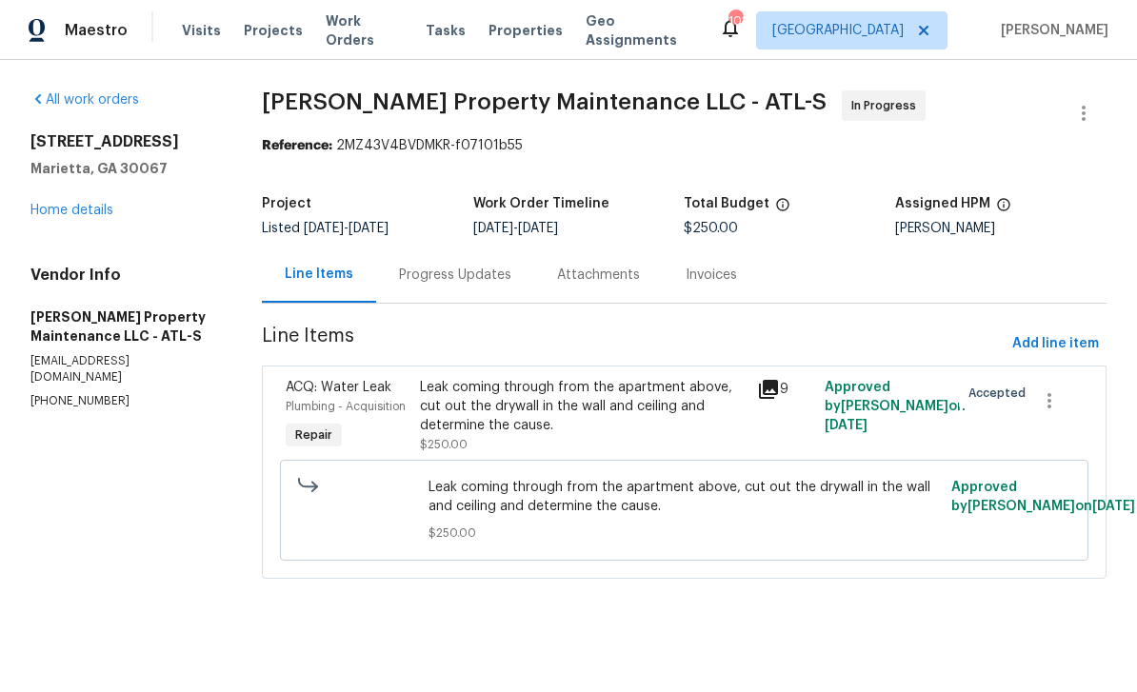
click at [328, 397] on div "Plumbing - Acquisition" at bounding box center [348, 406] width 124 height 19
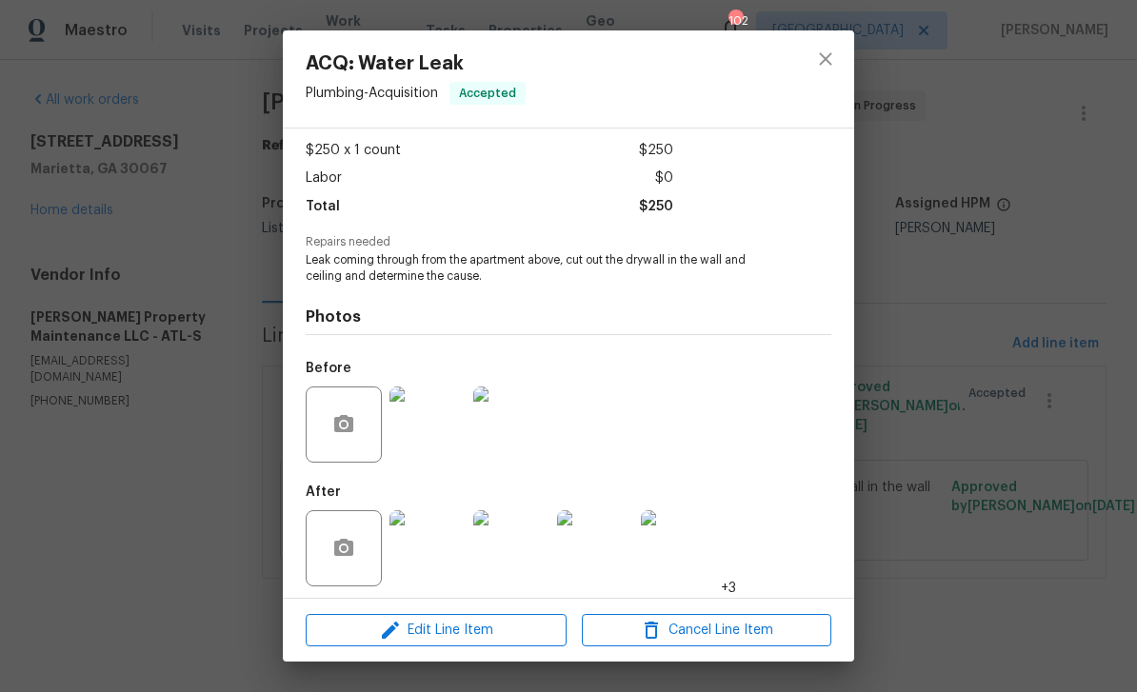
scroll to position [110, 0]
click at [446, 544] on img at bounding box center [428, 549] width 76 height 76
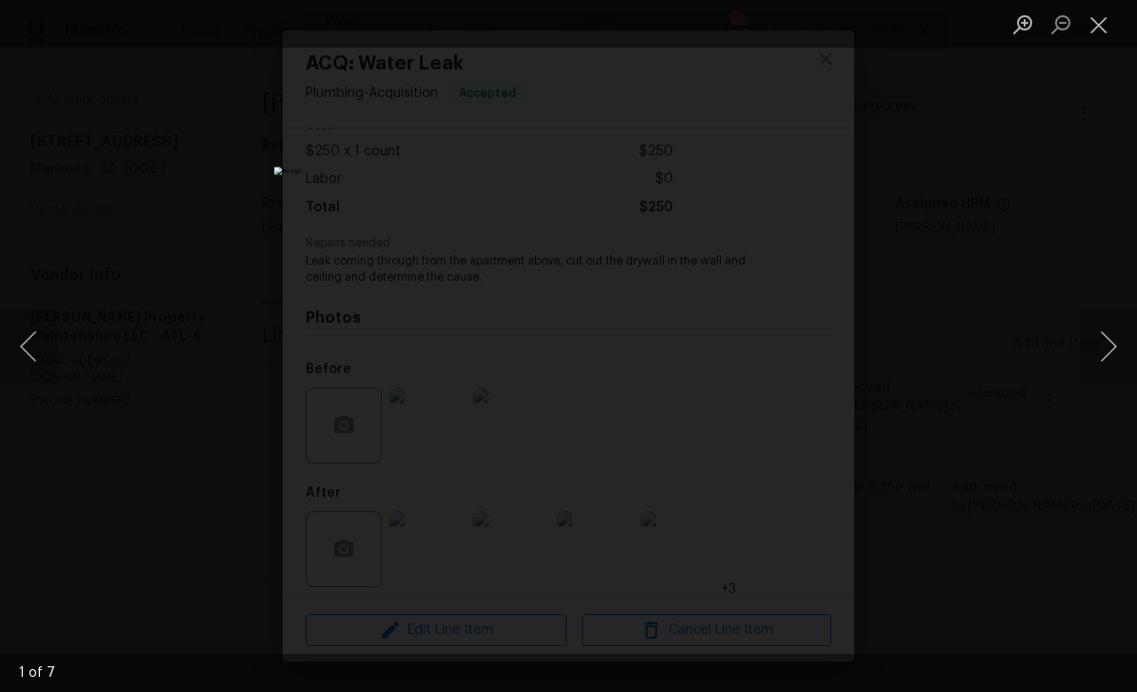
click at [1101, 348] on button "Next image" at bounding box center [1108, 347] width 57 height 76
click at [1097, 345] on button "Next image" at bounding box center [1108, 347] width 57 height 76
click at [1095, 346] on button "Next image" at bounding box center [1108, 347] width 57 height 76
click at [1092, 351] on button "Next image" at bounding box center [1108, 347] width 57 height 76
click at [1095, 350] on button "Next image" at bounding box center [1108, 347] width 57 height 76
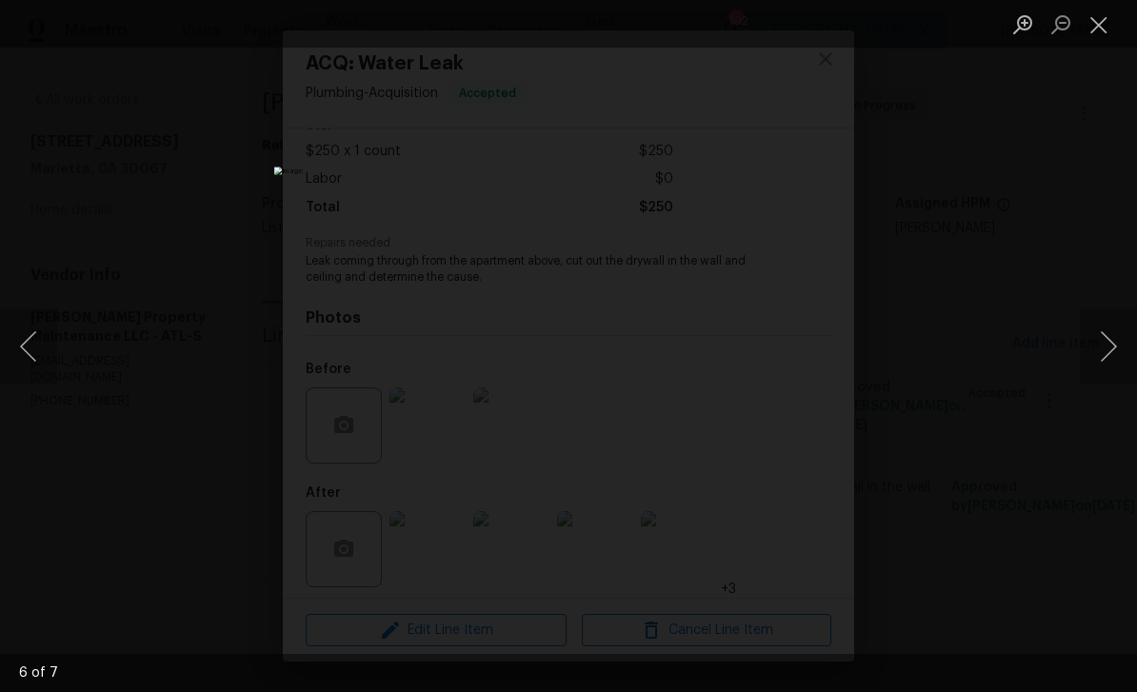
click at [1099, 22] on button "Close lightbox" at bounding box center [1099, 24] width 38 height 33
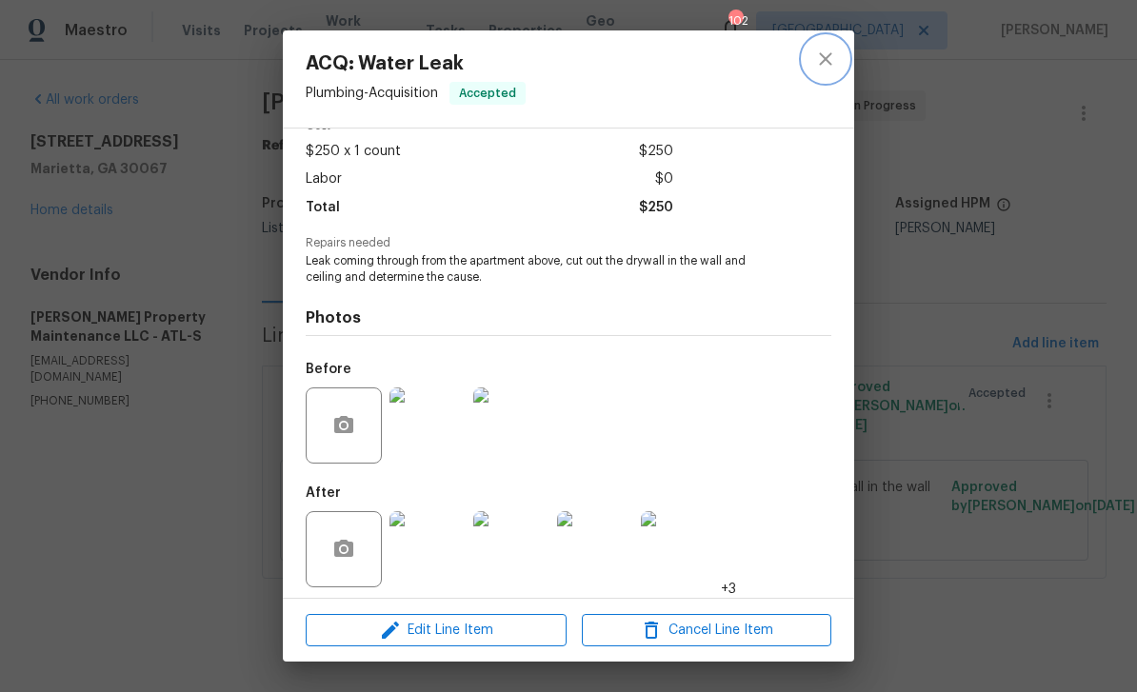
click at [828, 60] on icon "close" at bounding box center [825, 58] width 12 height 12
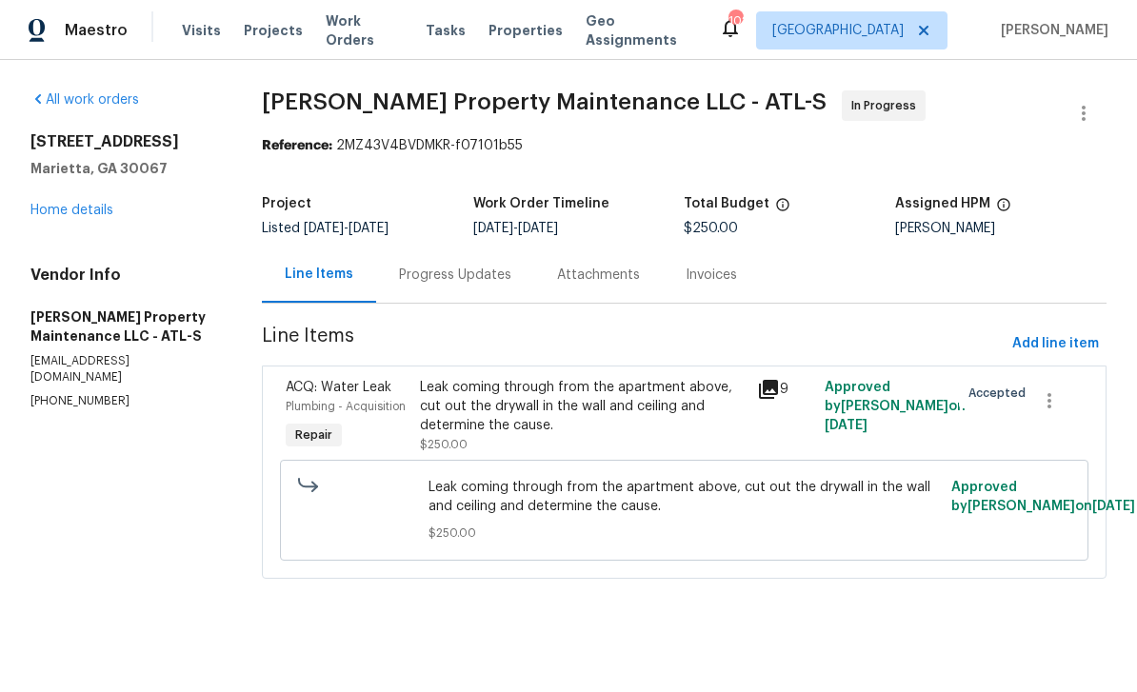
click at [436, 276] on div "Progress Updates" at bounding box center [455, 275] width 112 height 19
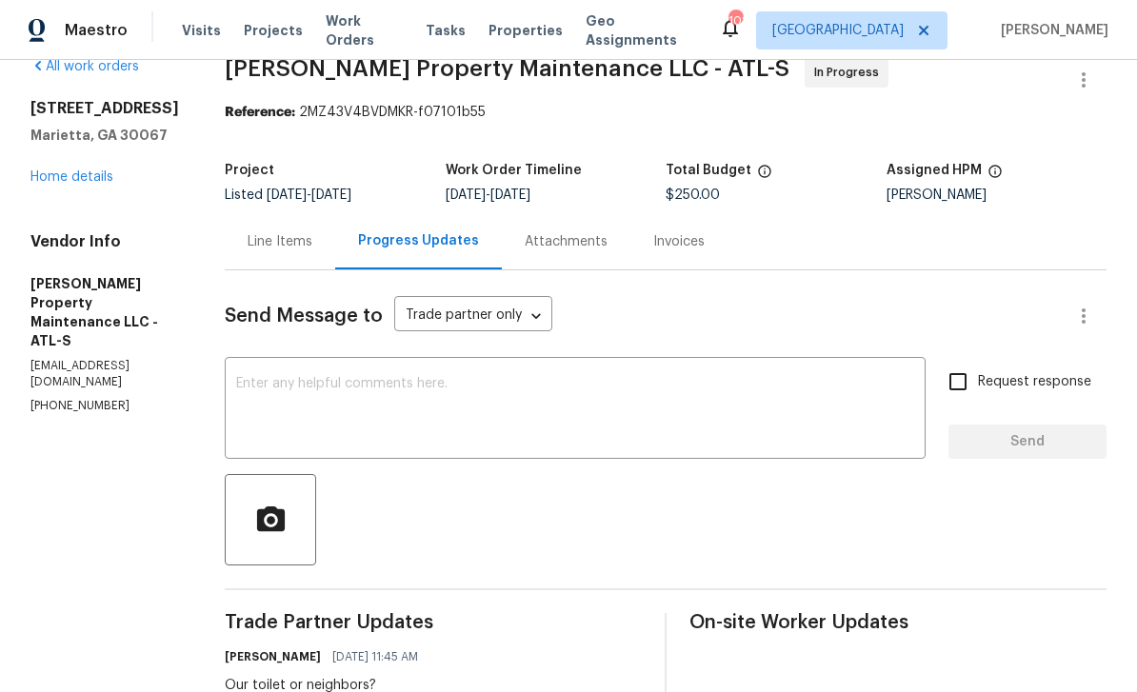
scroll to position [36, 0]
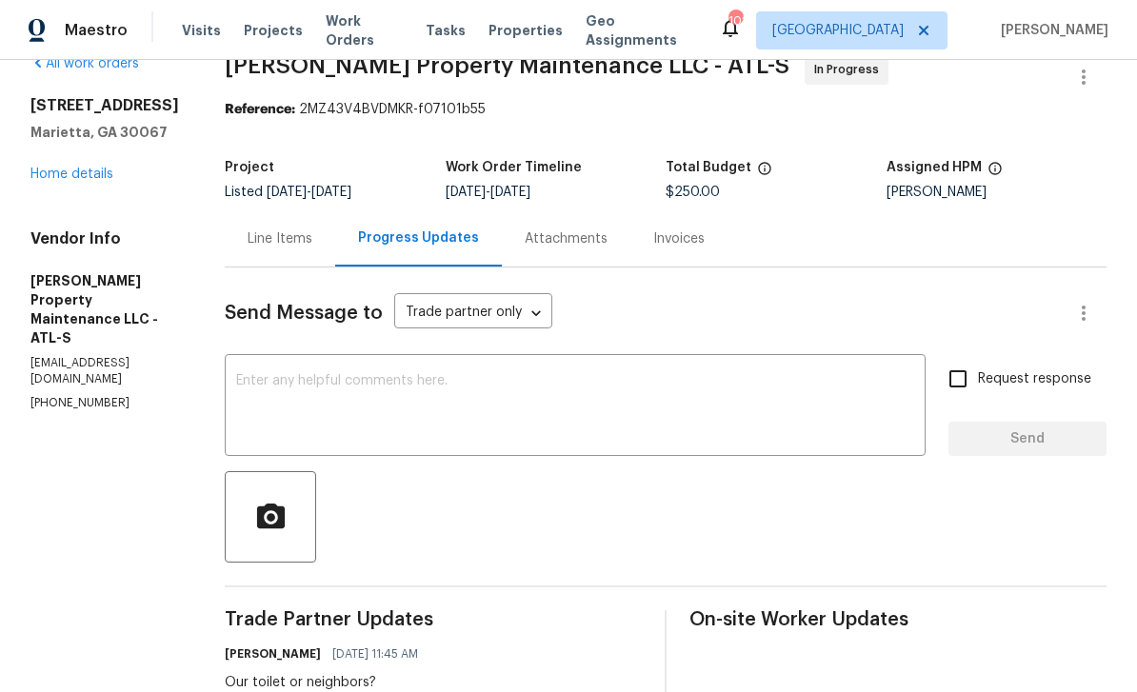
click at [284, 384] on textarea at bounding box center [575, 407] width 678 height 67
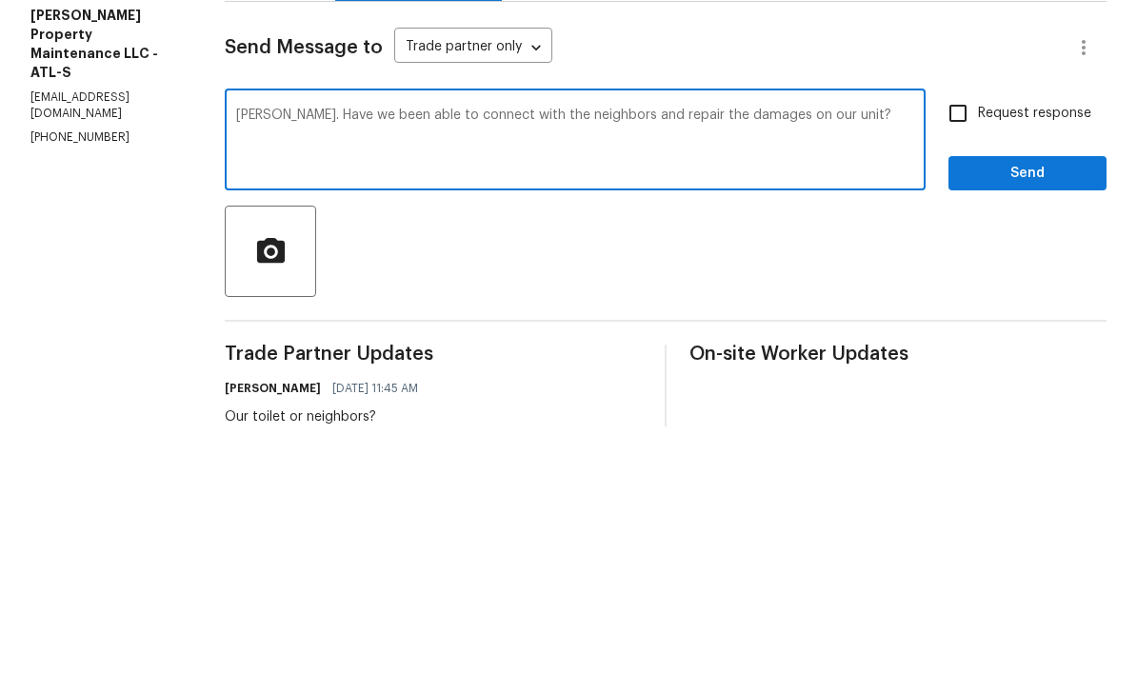
type textarea "Danny. Have we been able to connect with the neighbors and repair the damages o…"
click at [962, 359] on input "Request response" at bounding box center [958, 379] width 40 height 40
checkbox input "true"
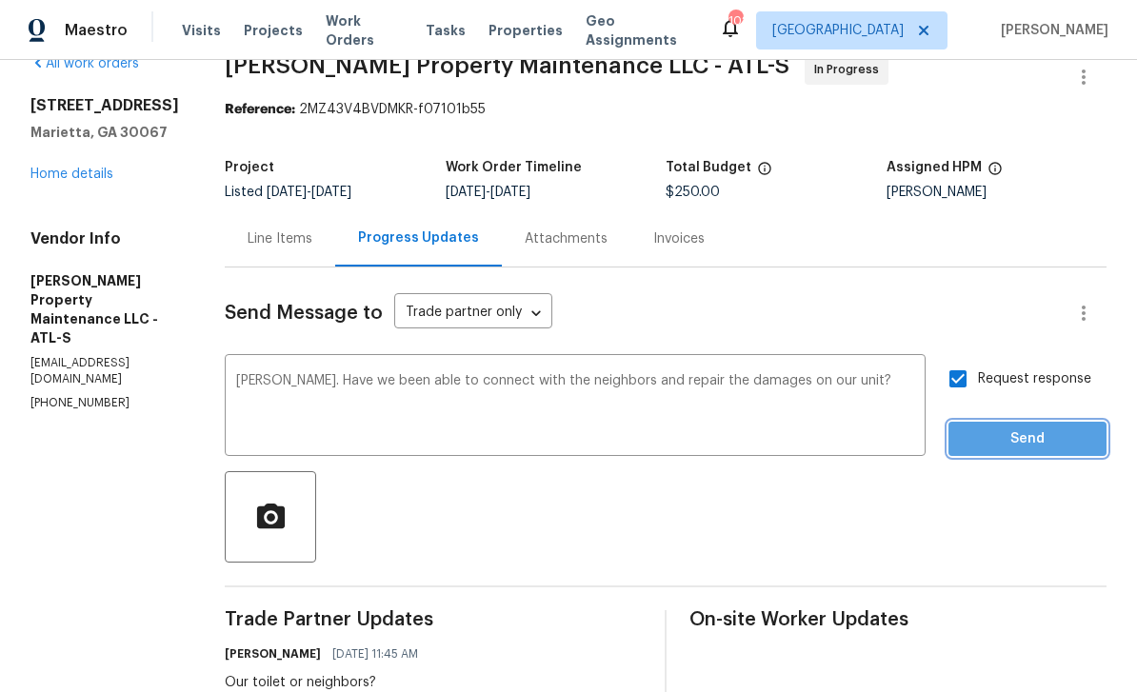
click at [1017, 428] on span "Send" at bounding box center [1028, 440] width 128 height 24
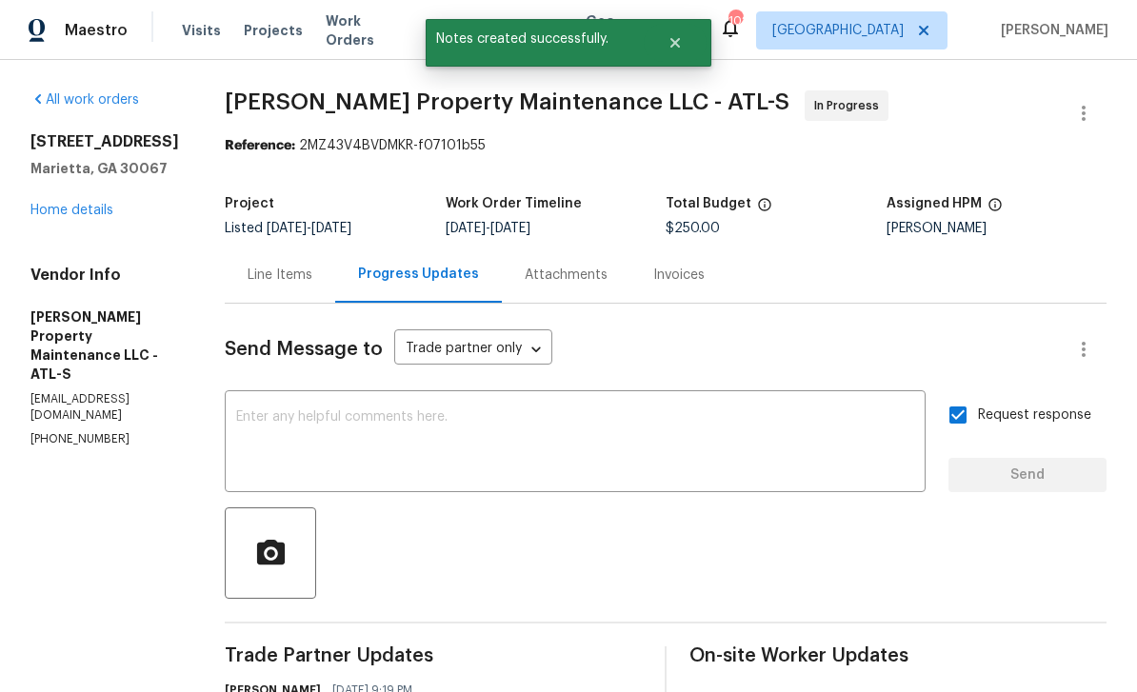
click at [61, 207] on link "Home details" at bounding box center [71, 210] width 83 height 13
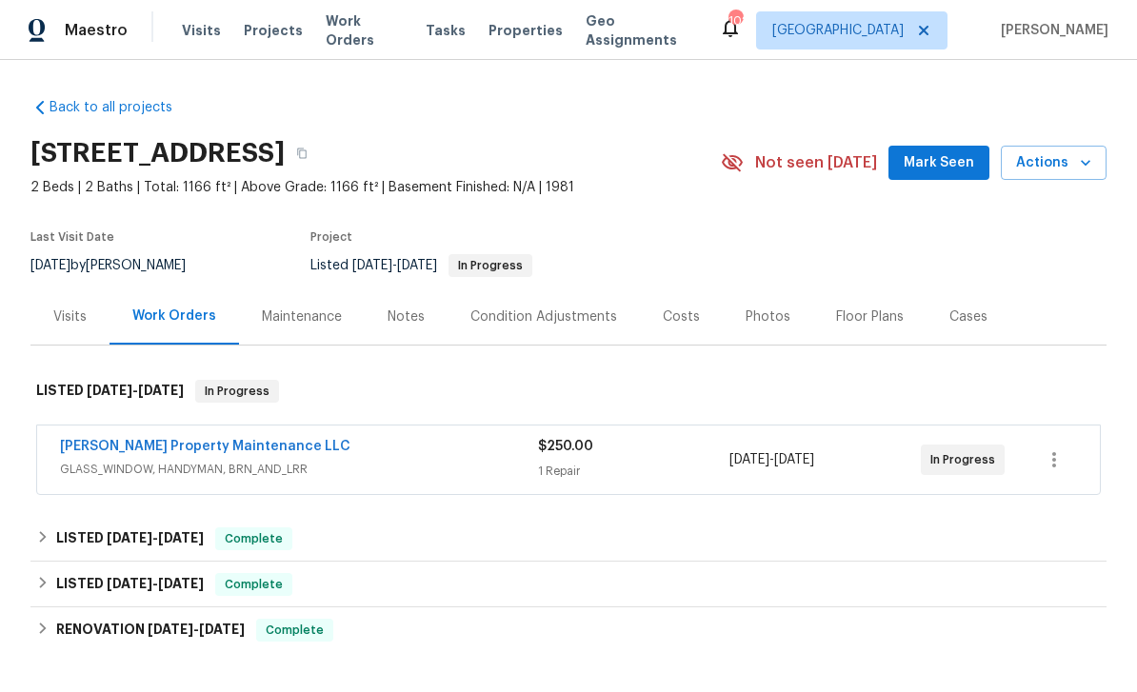
click at [942, 157] on span "Mark Seen" at bounding box center [939, 163] width 70 height 24
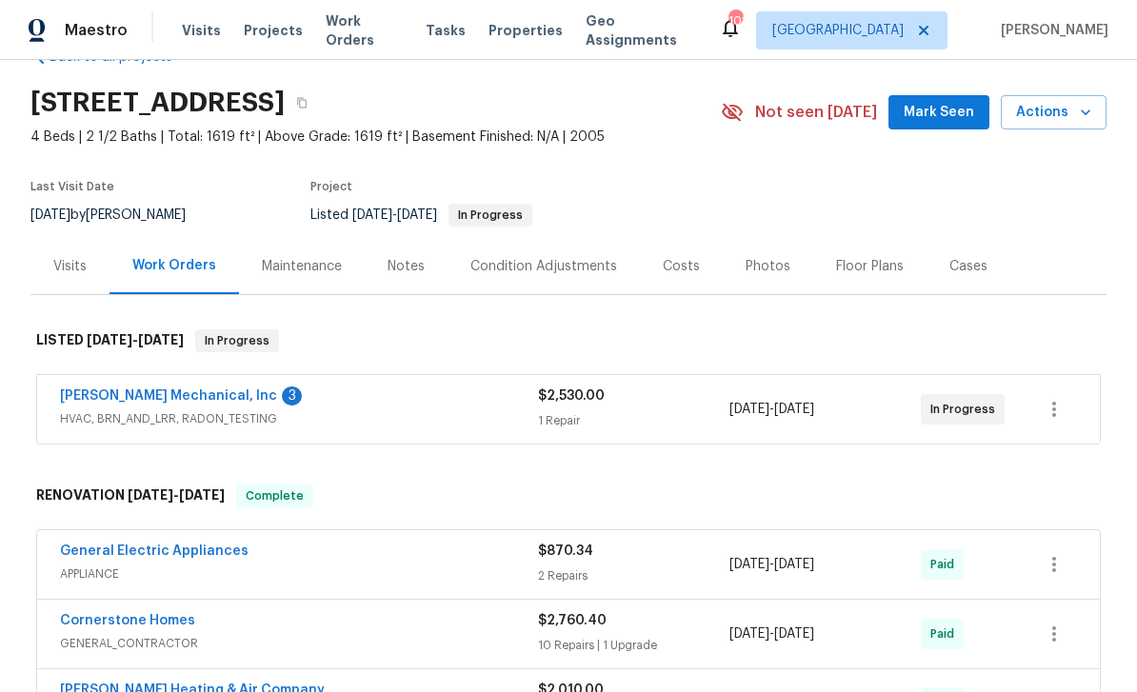
scroll to position [56, 0]
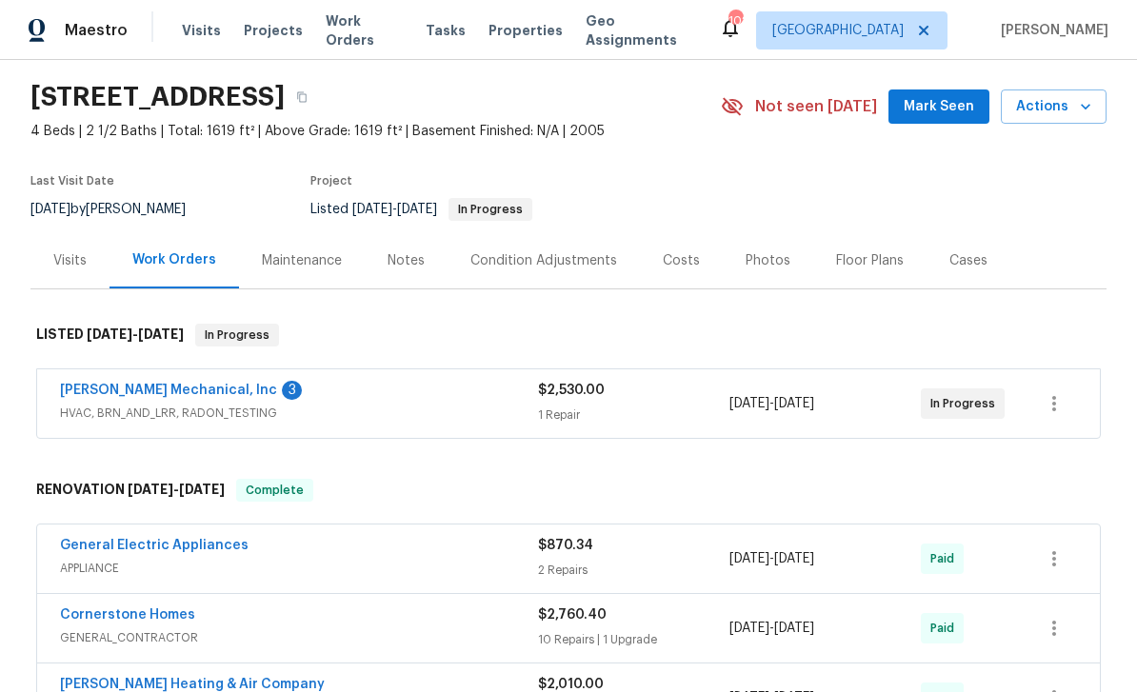
click at [118, 390] on link "[PERSON_NAME] Mechanical, Inc" at bounding box center [168, 390] width 217 height 13
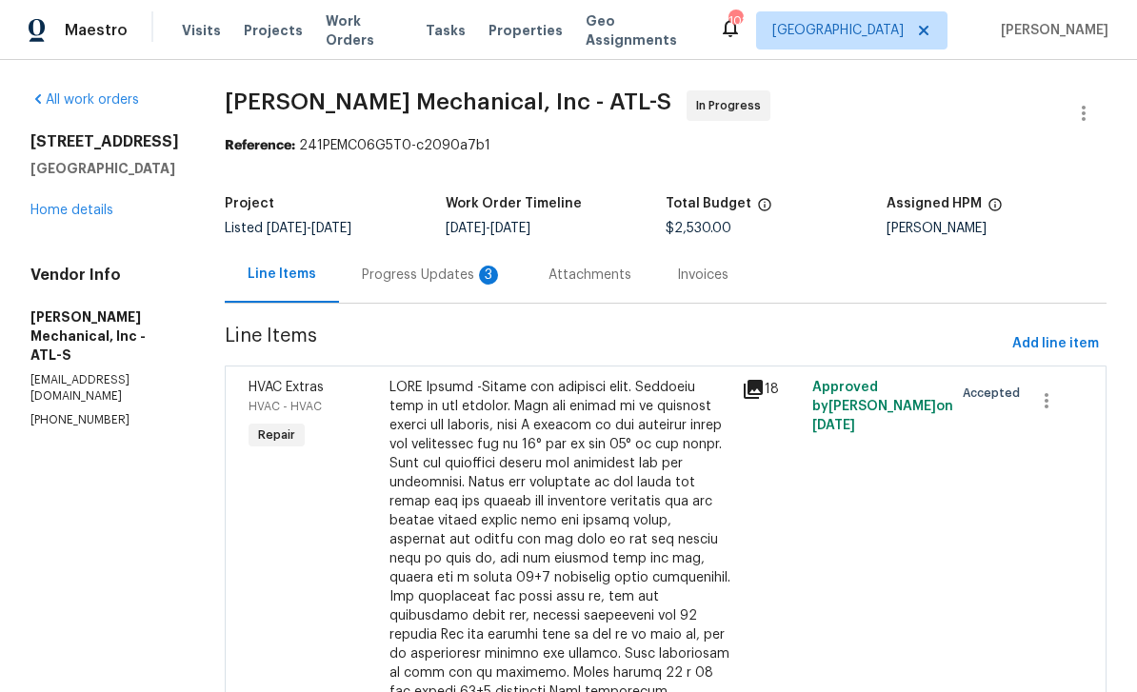
click at [448, 270] on div "Progress Updates 3" at bounding box center [432, 275] width 141 height 19
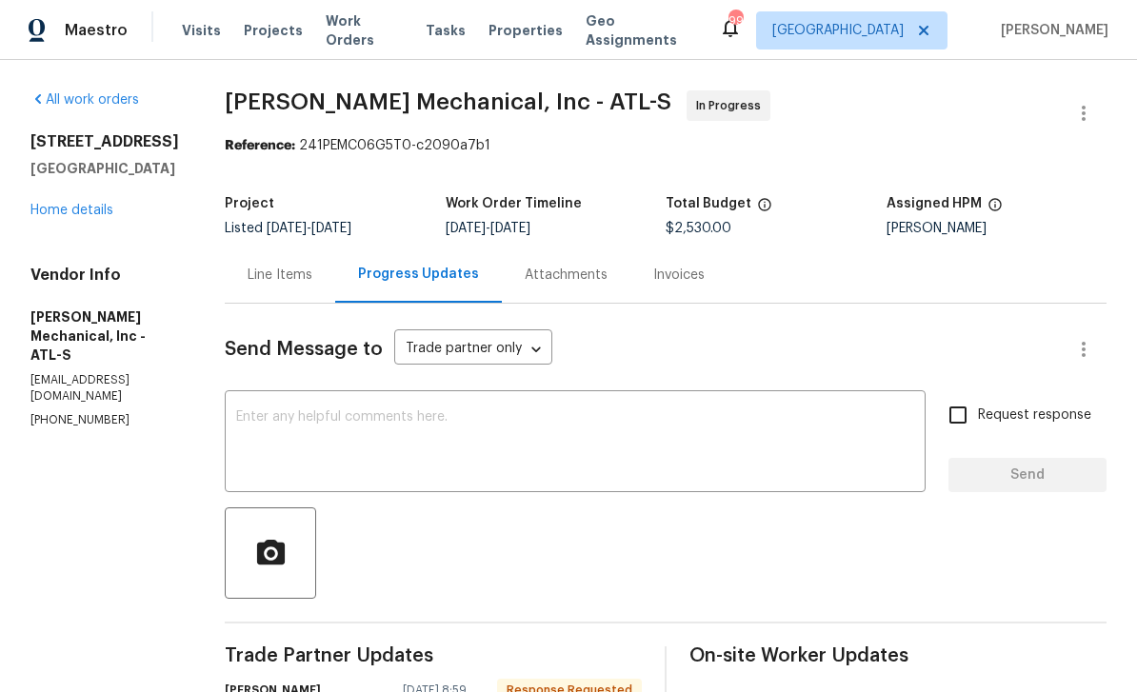
click at [308, 272] on div "Line Items" at bounding box center [280, 275] width 65 height 19
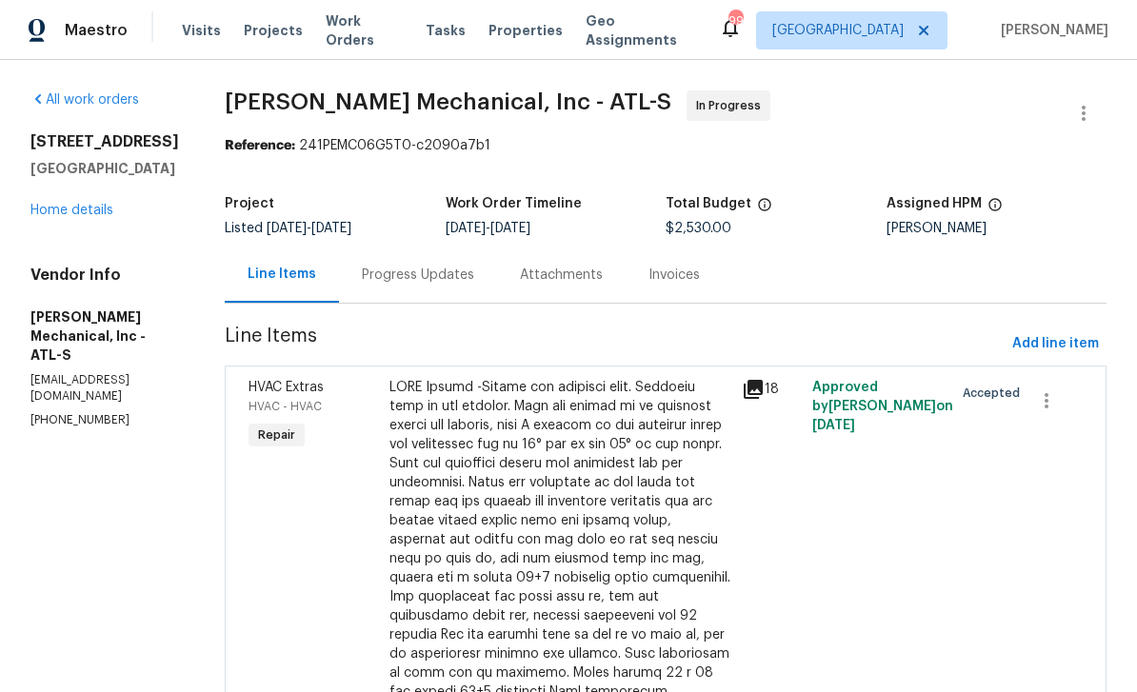
click at [70, 217] on link "Home details" at bounding box center [71, 210] width 83 height 13
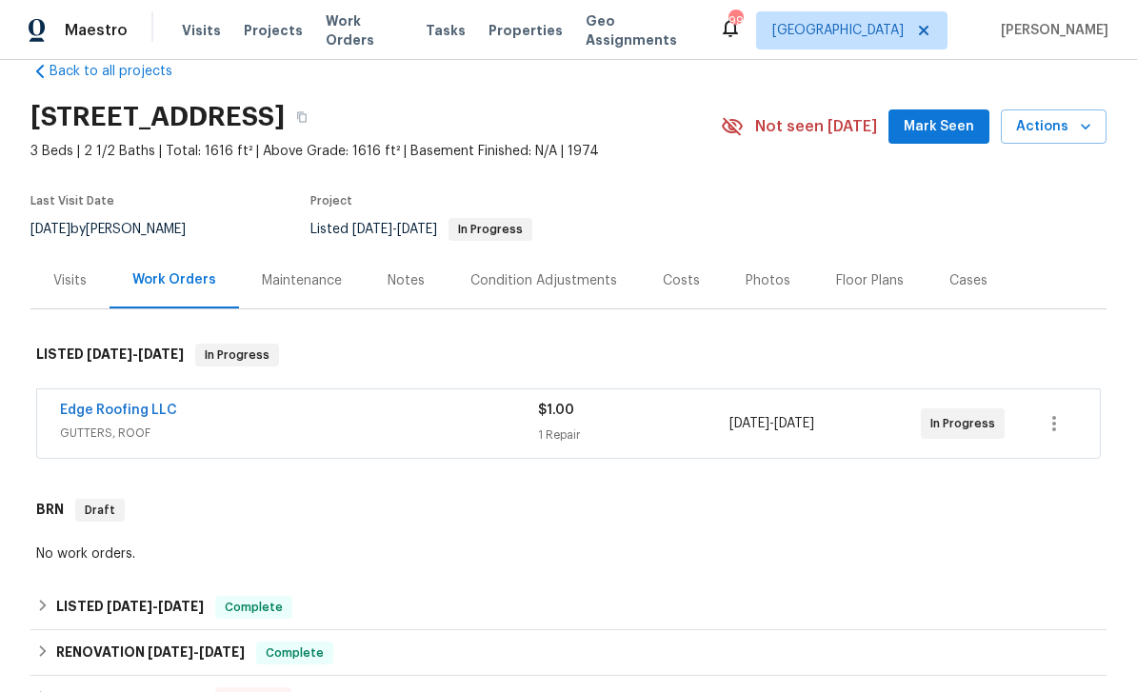
scroll to position [38, 0]
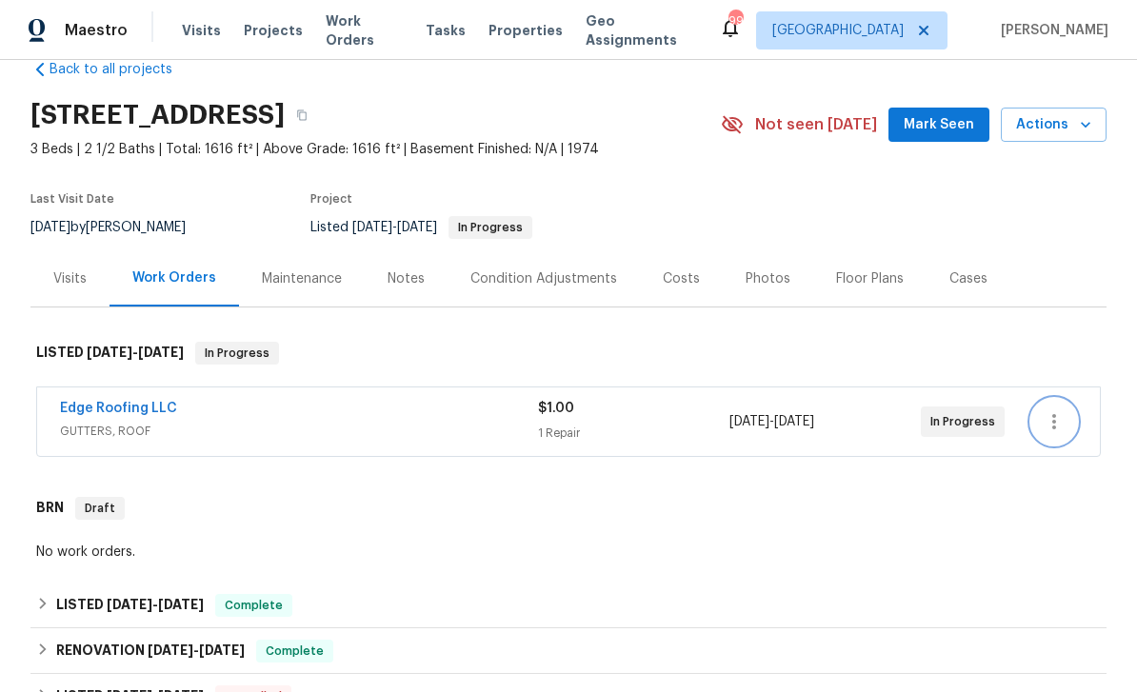
click at [1071, 421] on button "button" at bounding box center [1054, 422] width 46 height 46
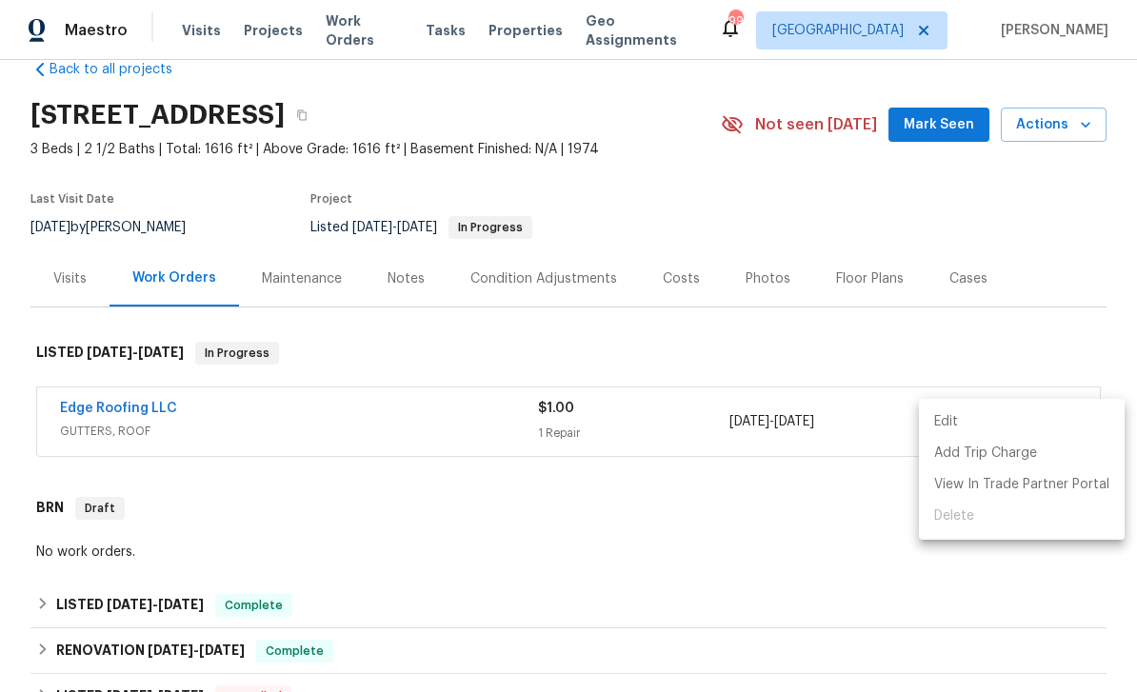
click at [1023, 326] on div at bounding box center [568, 346] width 1137 height 692
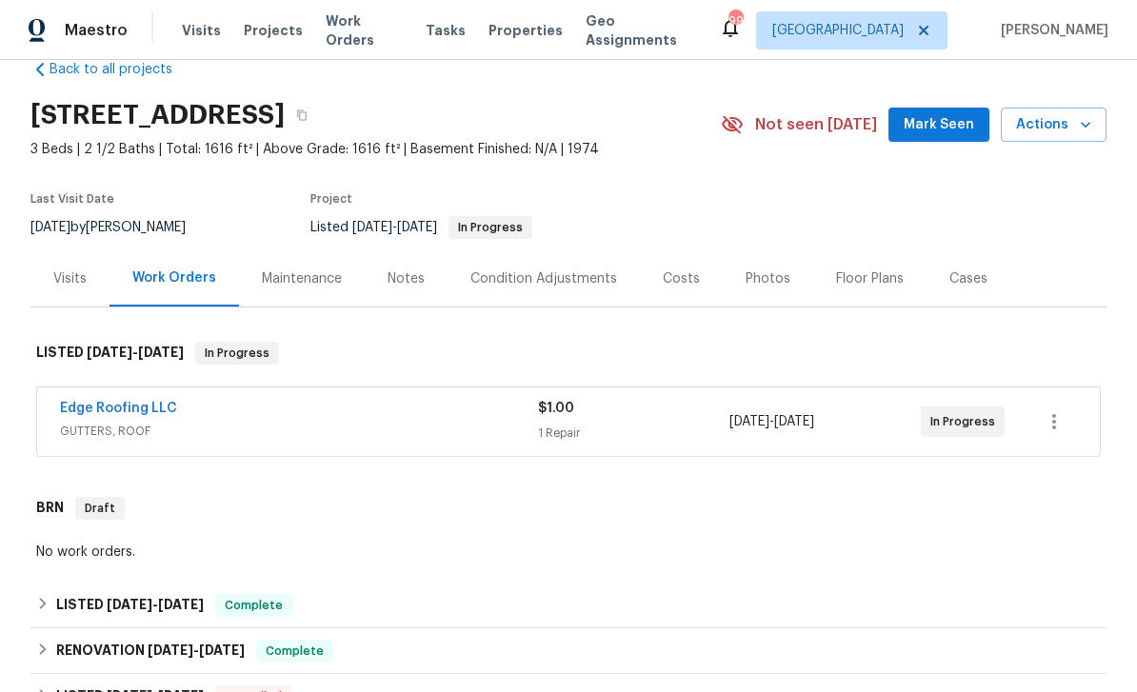
click at [88, 410] on link "Edge Roofing LLC" at bounding box center [118, 408] width 117 height 13
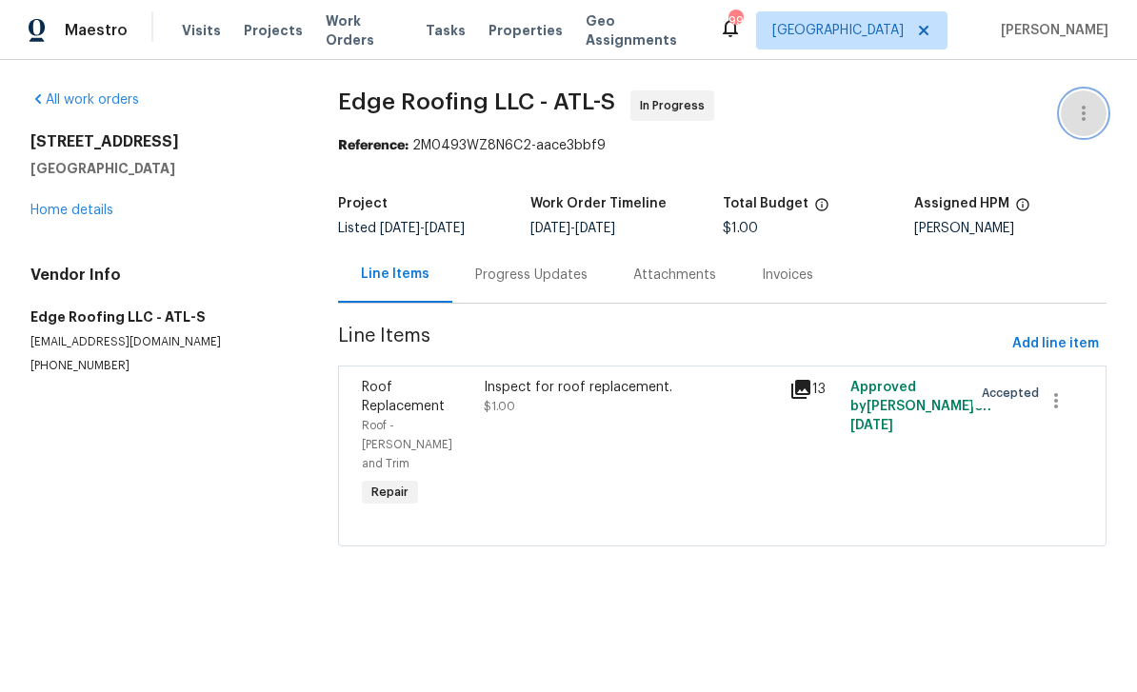
click at [1084, 118] on icon "button" at bounding box center [1084, 113] width 4 height 15
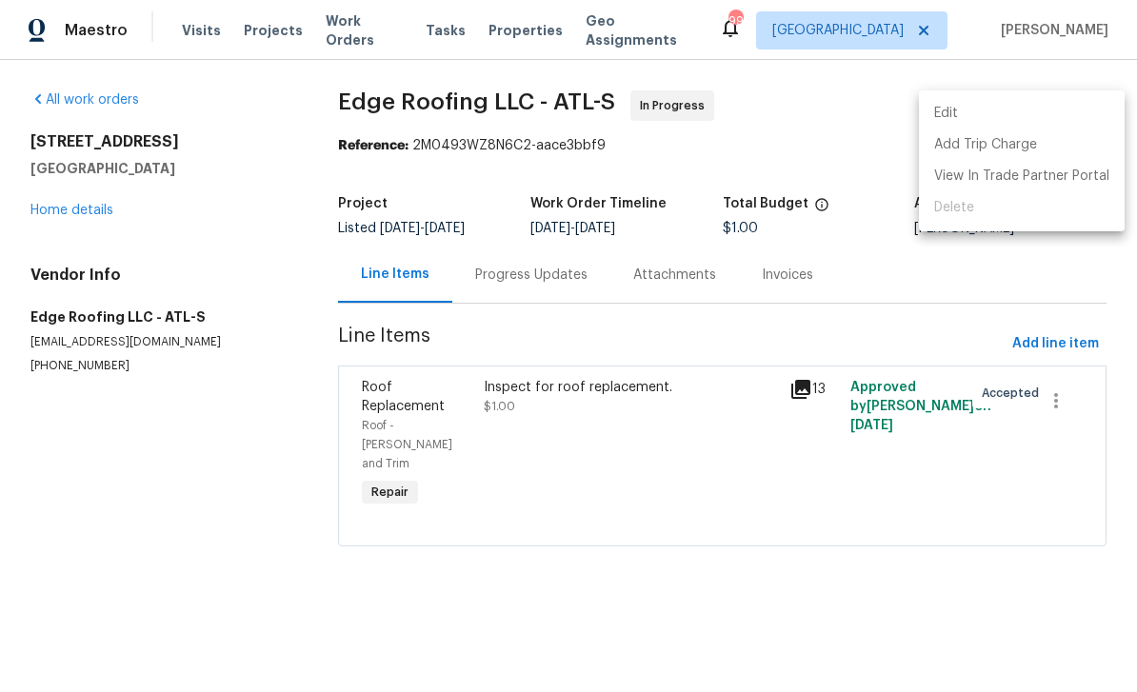
click at [1029, 122] on li "Edit" at bounding box center [1022, 113] width 206 height 31
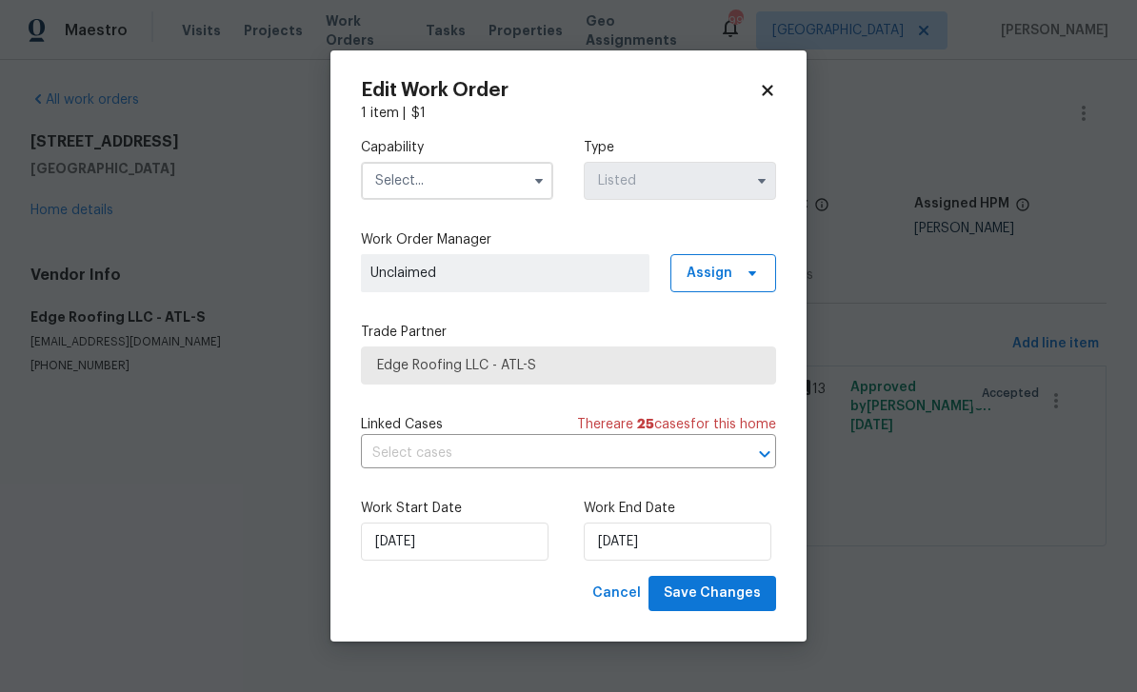
click at [768, 92] on icon at bounding box center [767, 90] width 17 height 17
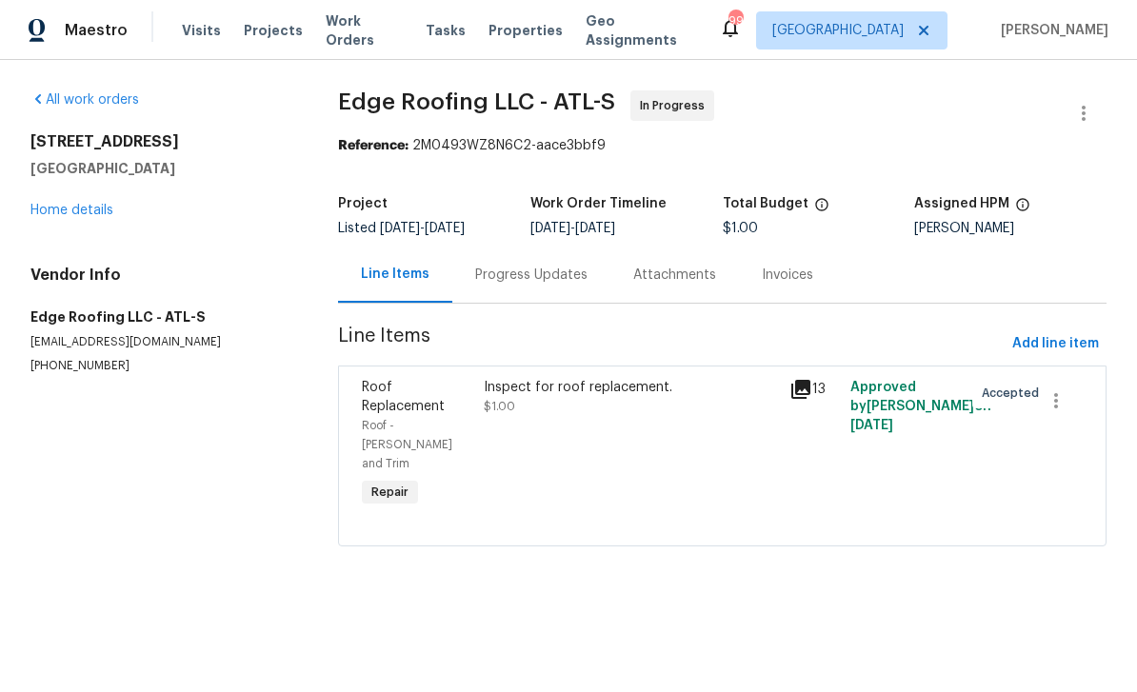
click at [550, 281] on div "Progress Updates" at bounding box center [531, 275] width 112 height 19
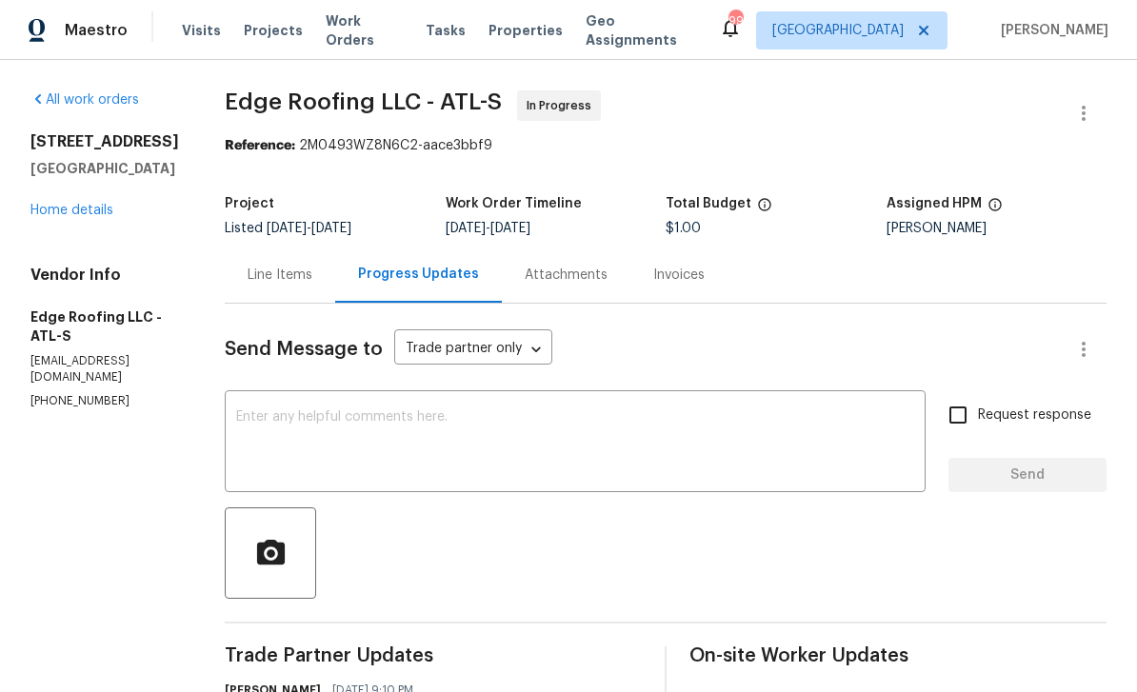
click at [253, 417] on textarea at bounding box center [575, 443] width 678 height 67
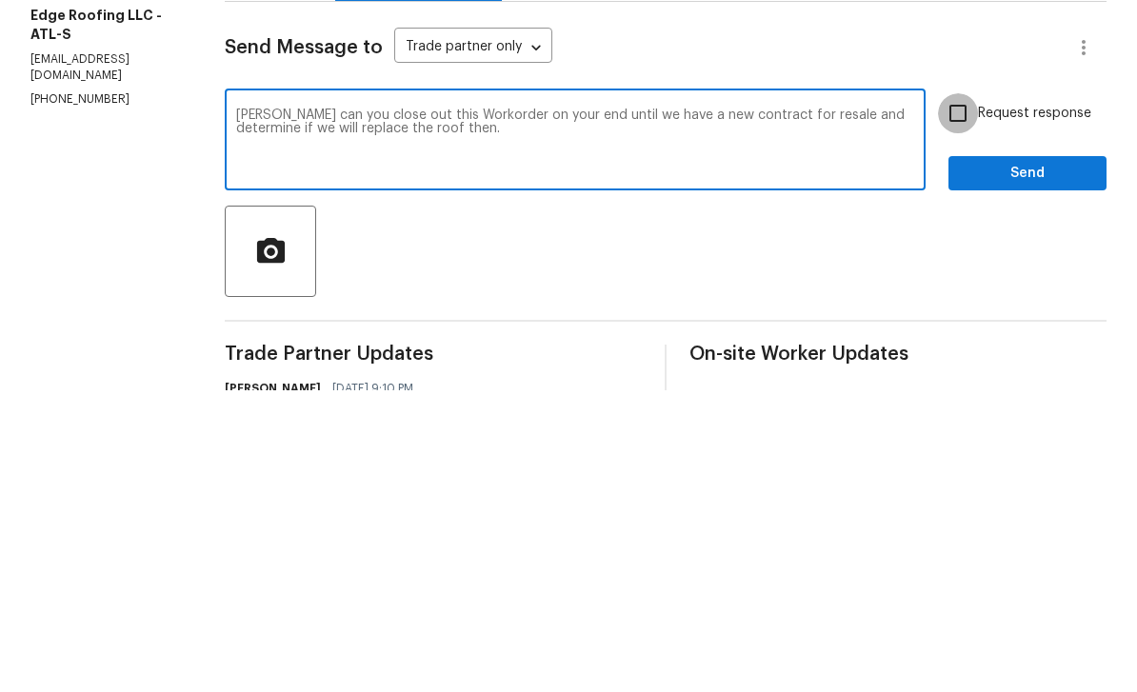
type textarea "[PERSON_NAME] can you close out this Workorder on your end until we have a new …"
click at [961, 395] on input "Request response" at bounding box center [958, 415] width 40 height 40
checkbox input "true"
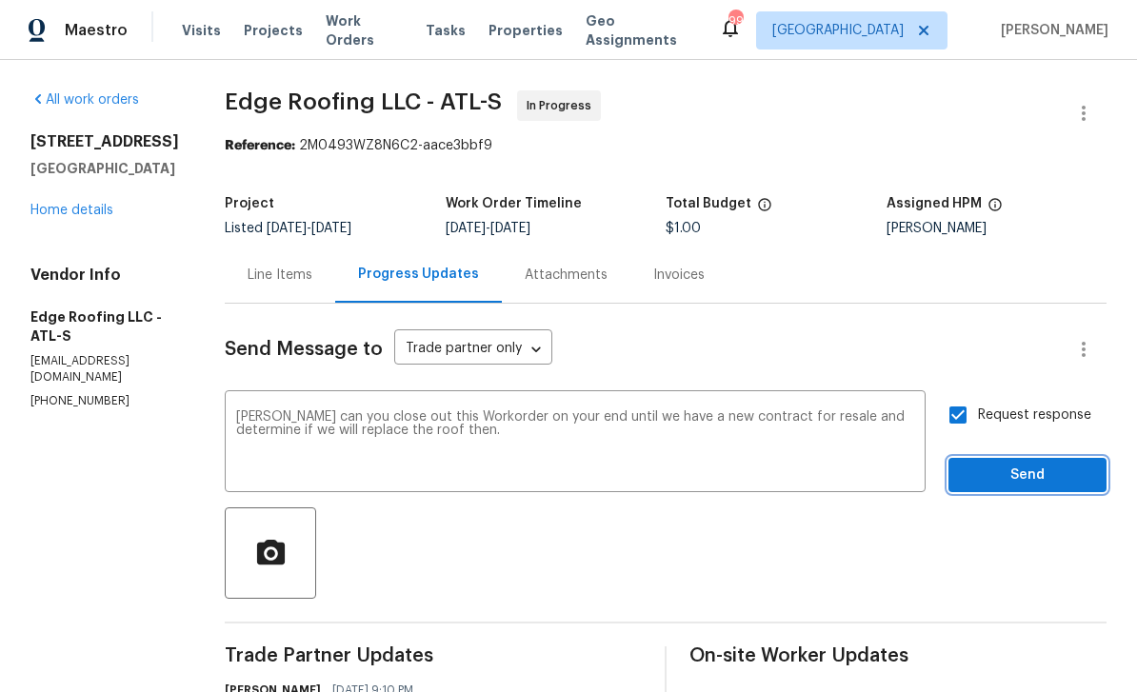
click at [1018, 458] on button "Send" at bounding box center [1028, 475] width 158 height 35
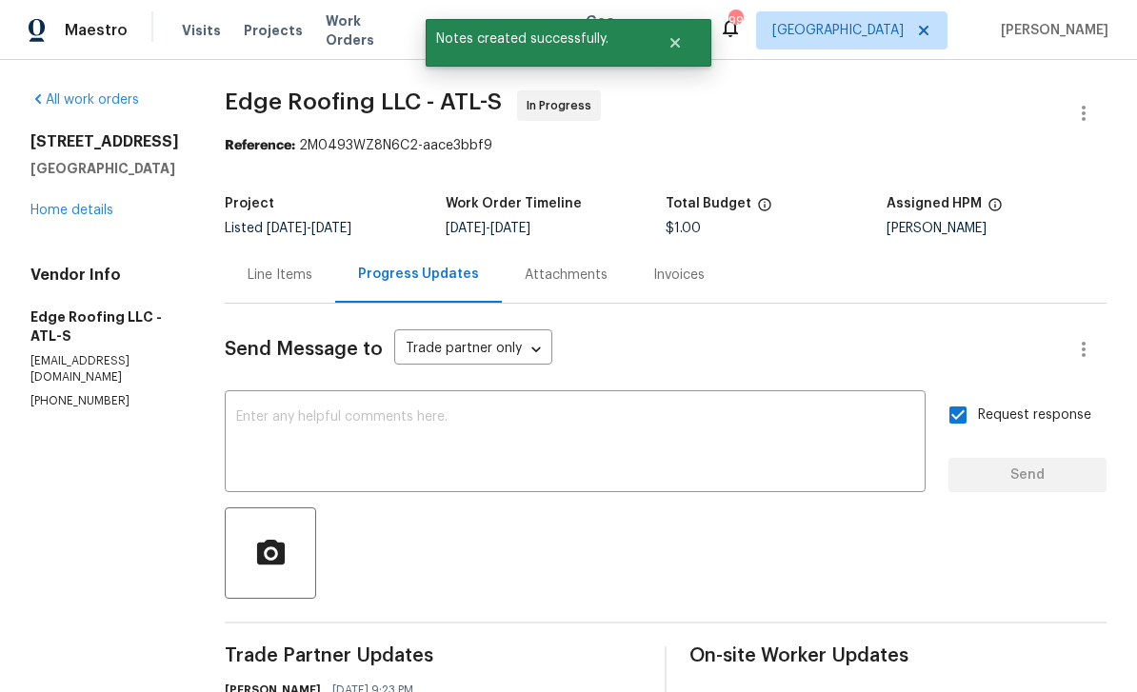
click at [69, 217] on link "Home details" at bounding box center [71, 210] width 83 height 13
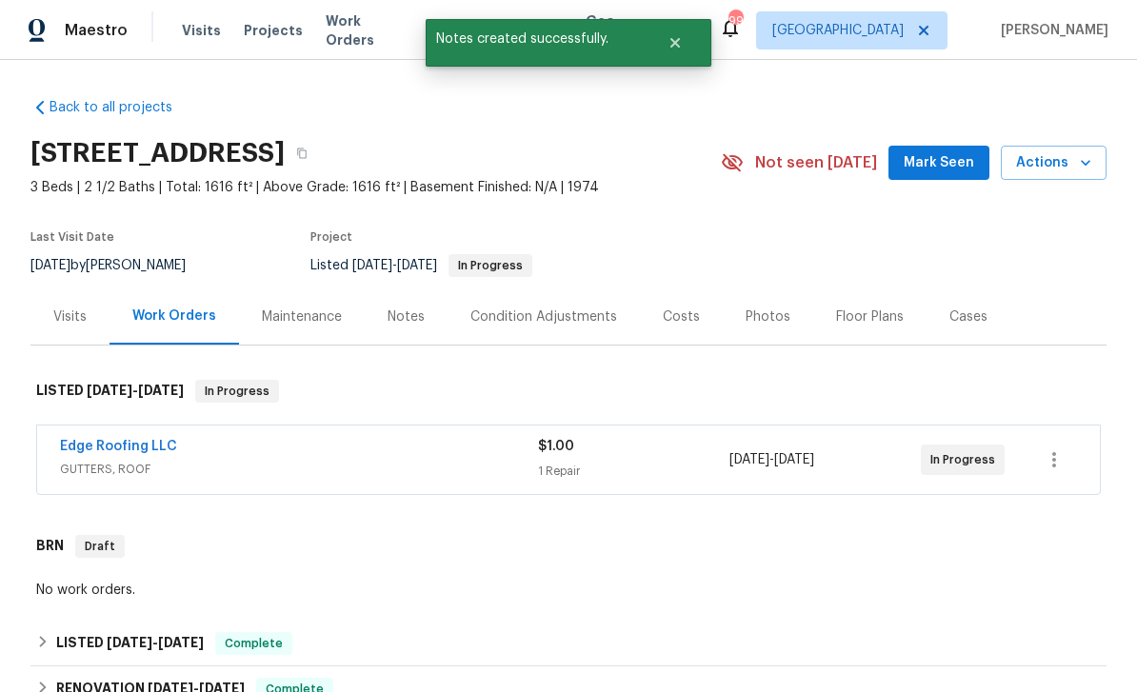
click at [947, 151] on span "Mark Seen" at bounding box center [939, 163] width 70 height 24
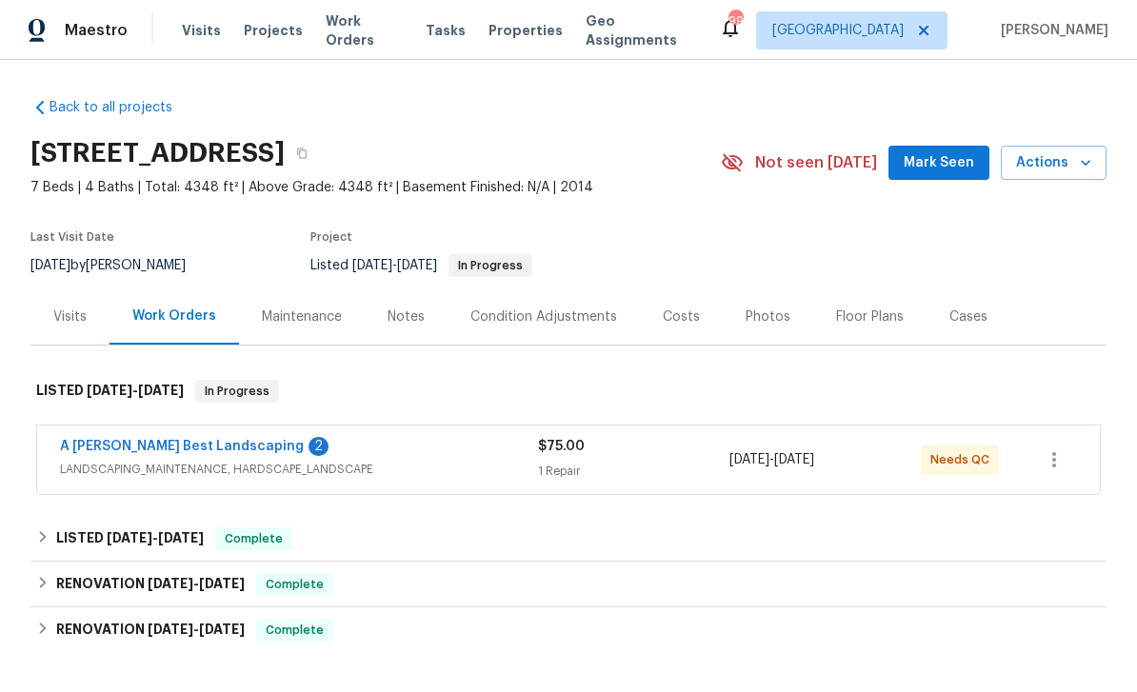
click at [137, 452] on link "A [PERSON_NAME] Best Landscaping" at bounding box center [182, 446] width 244 height 13
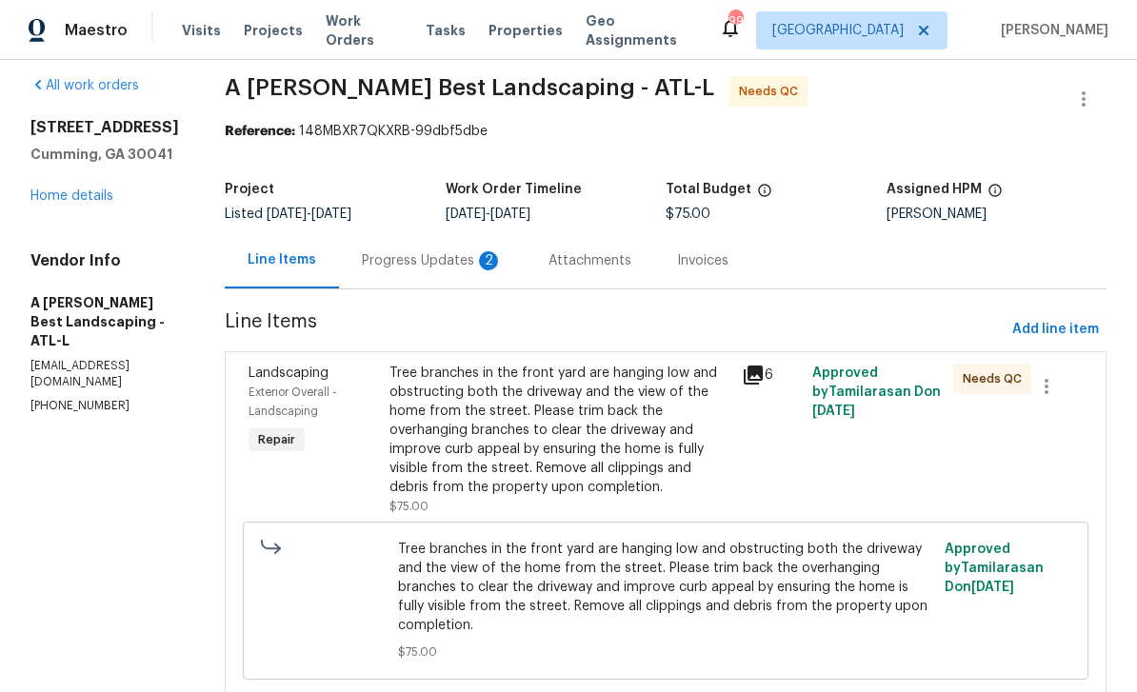
scroll to position [13, 0]
click at [461, 261] on div "Progress Updates 2" at bounding box center [432, 261] width 141 height 19
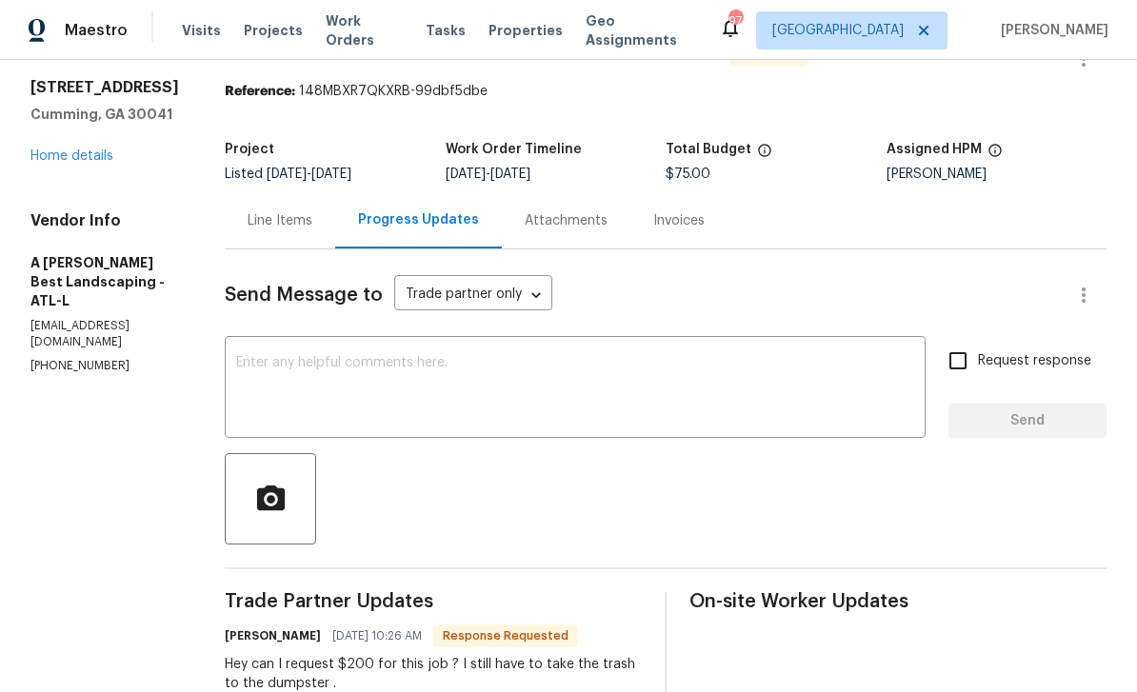
click at [312, 222] on div "Line Items" at bounding box center [280, 220] width 65 height 19
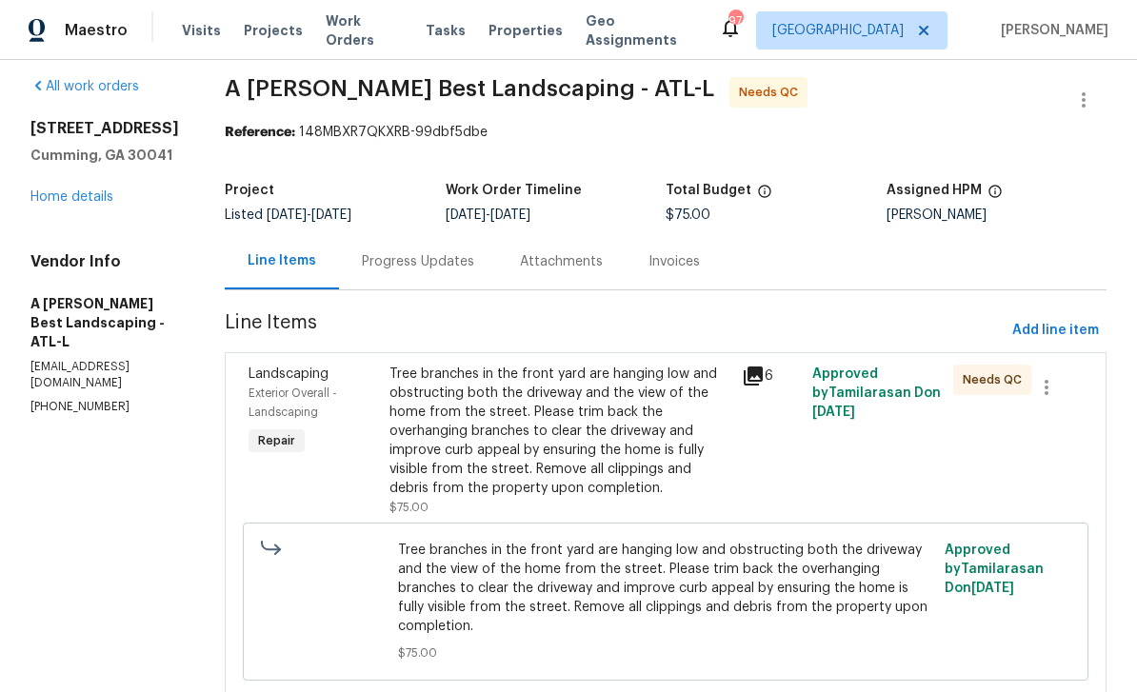
click at [438, 266] on div "Progress Updates" at bounding box center [418, 261] width 112 height 19
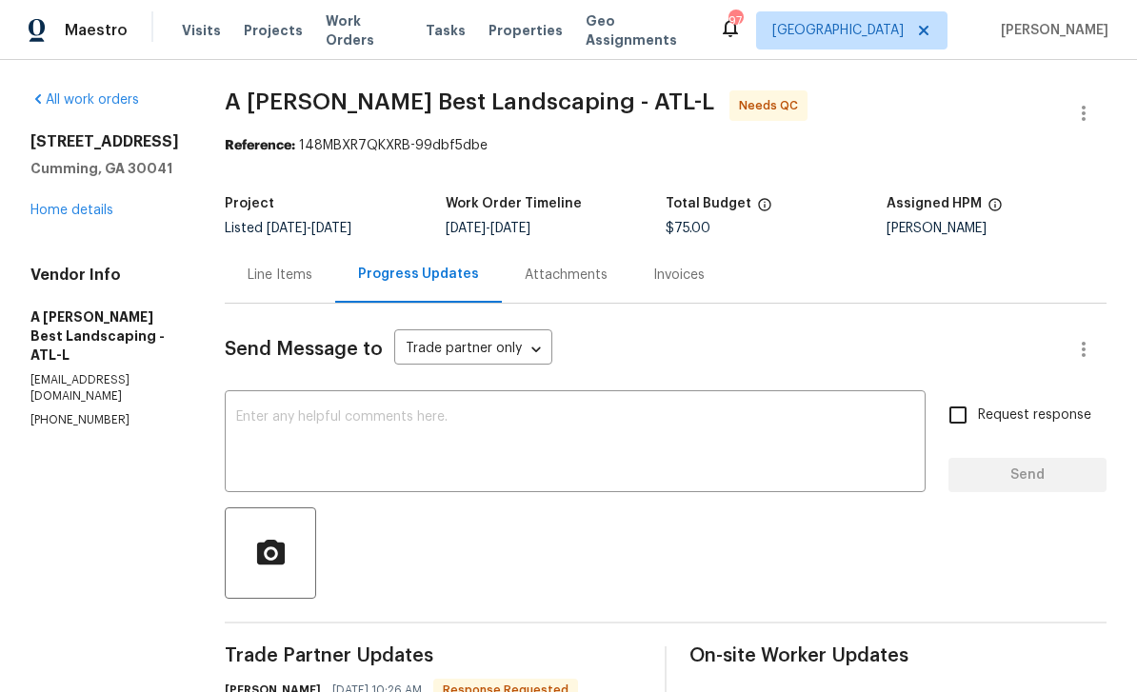
click at [60, 212] on link "Home details" at bounding box center [71, 210] width 83 height 13
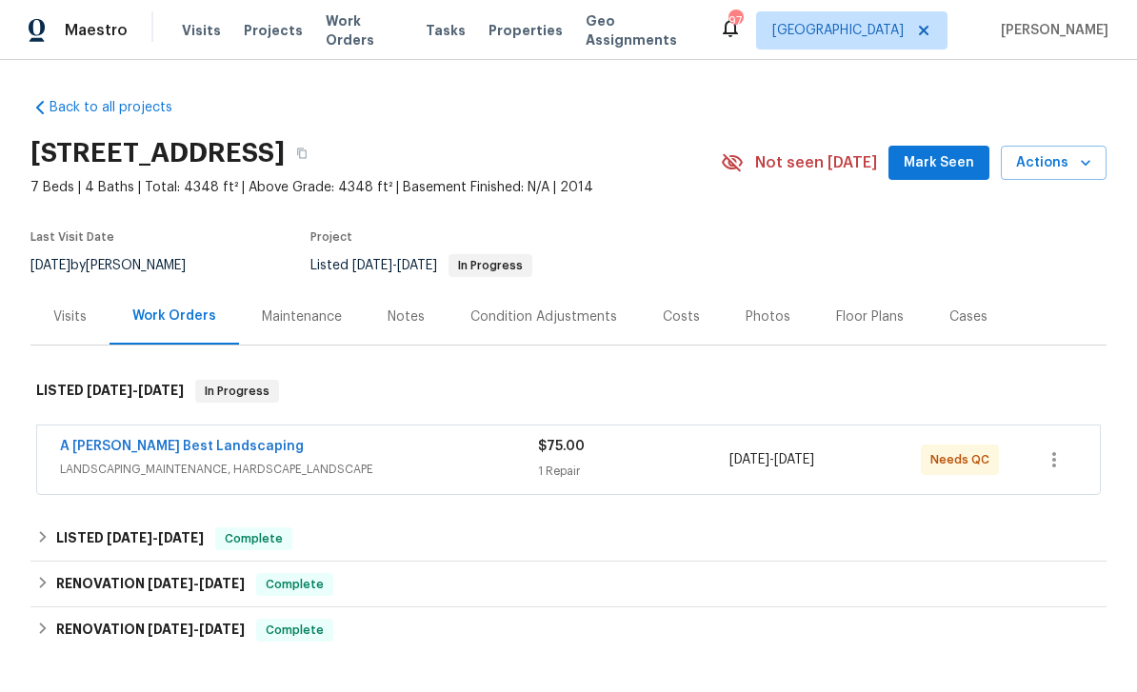
click at [118, 450] on link "A [PERSON_NAME] Best Landscaping" at bounding box center [182, 446] width 244 height 13
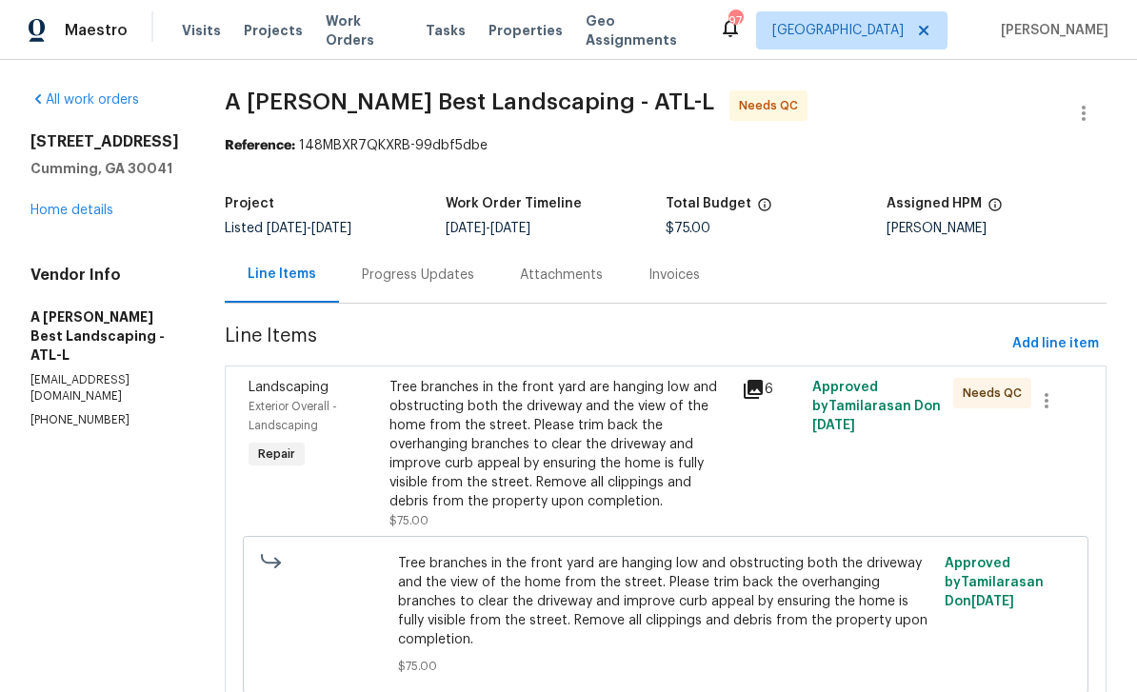
click at [443, 266] on div "Progress Updates" at bounding box center [418, 275] width 112 height 19
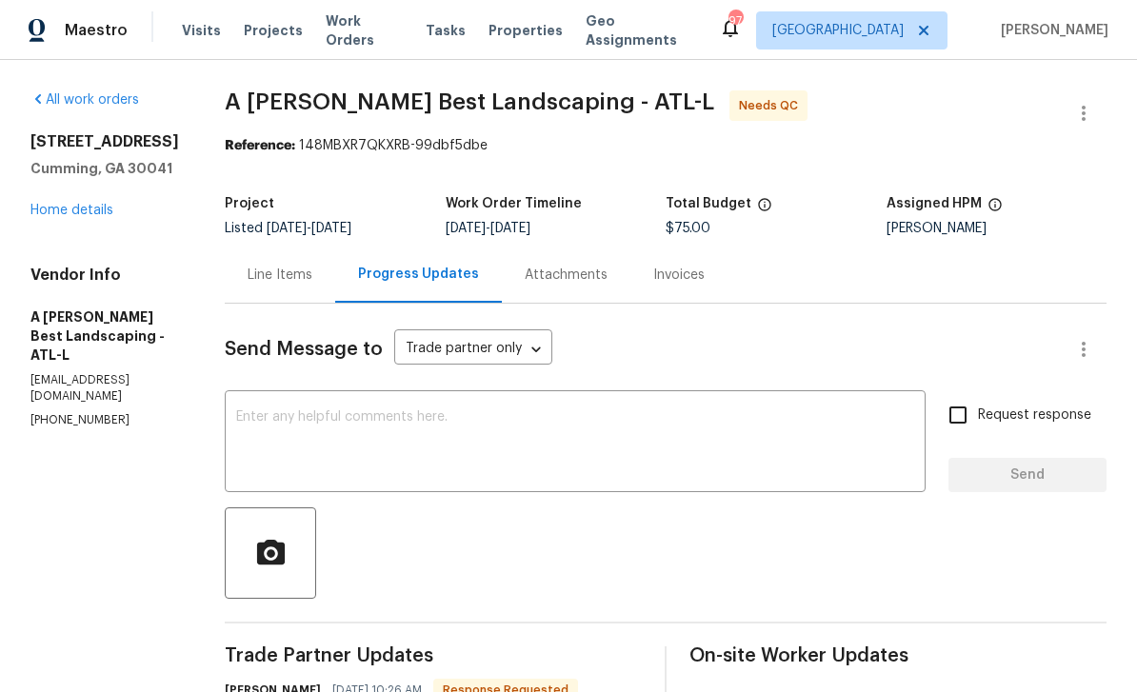
click at [312, 274] on div "Line Items" at bounding box center [280, 275] width 65 height 19
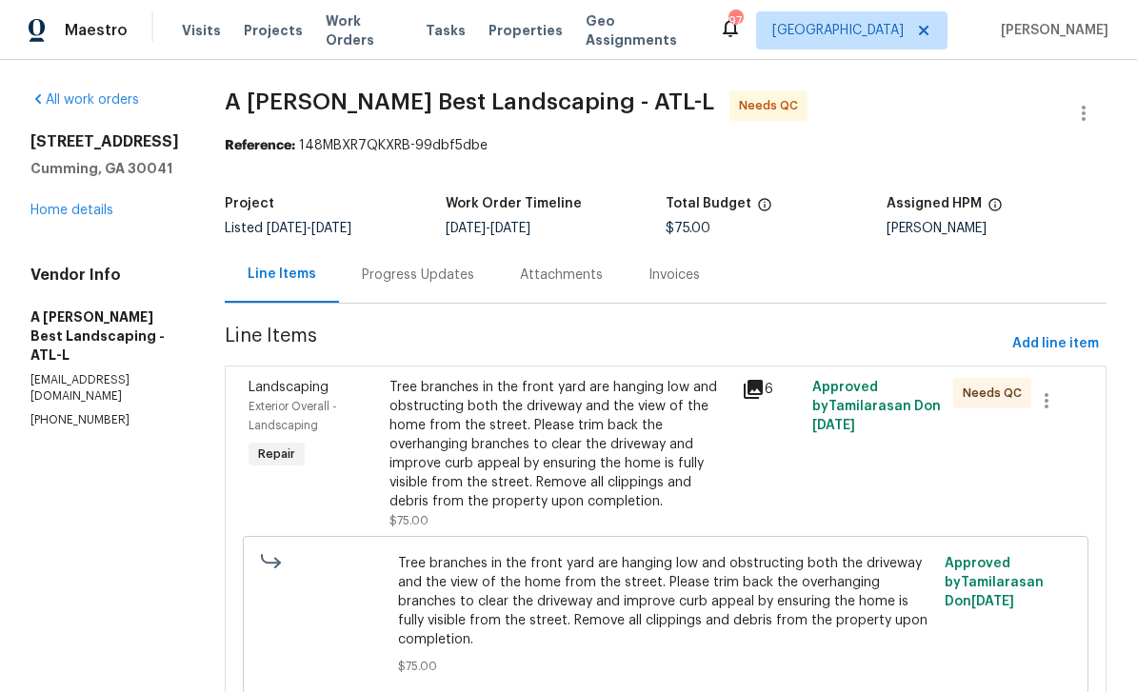
click at [331, 410] on span "Exterior Overall - Landscaping" at bounding box center [293, 416] width 89 height 30
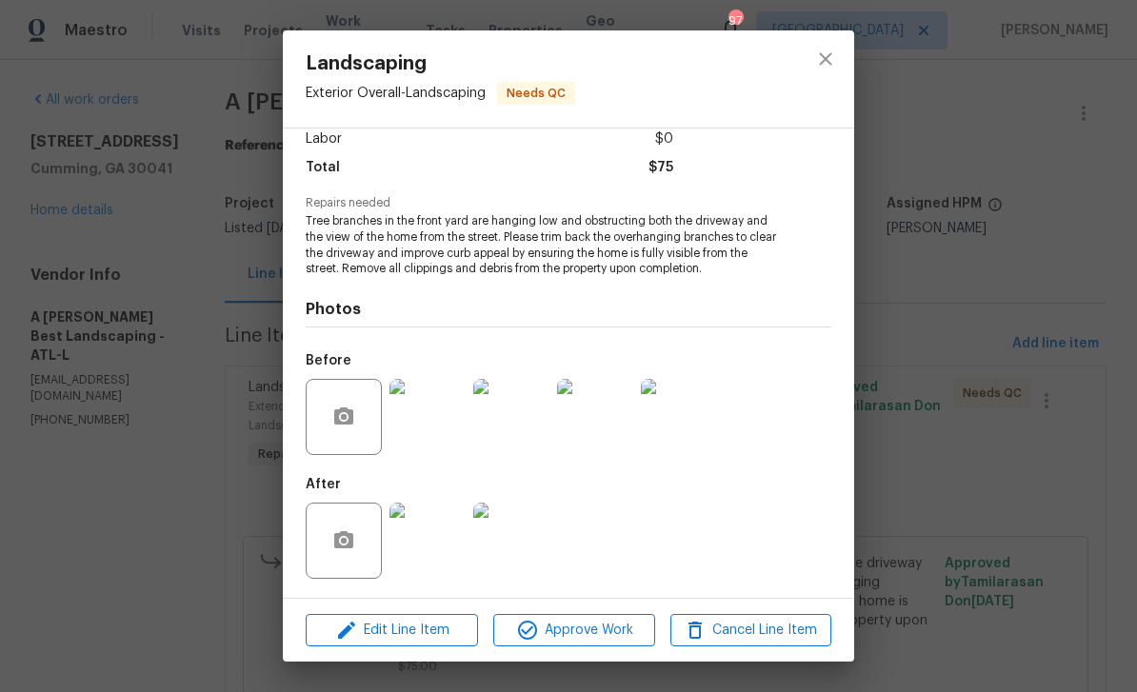
scroll to position [140, 0]
click at [430, 540] on img at bounding box center [428, 541] width 76 height 76
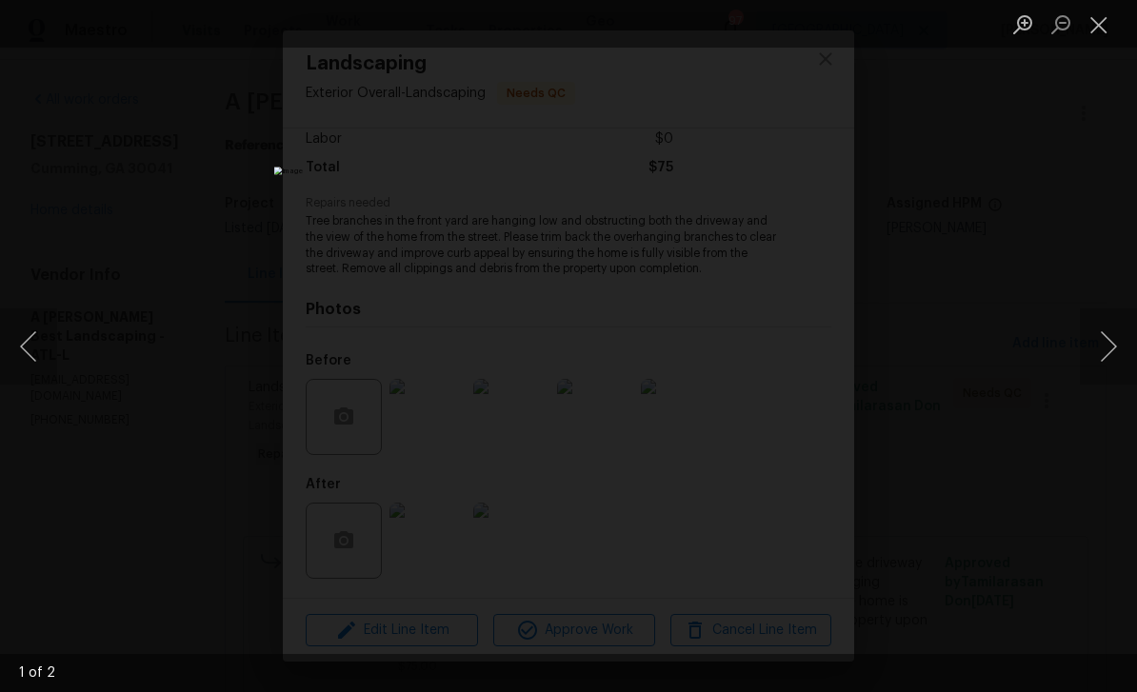
click at [1099, 341] on button "Next image" at bounding box center [1108, 347] width 57 height 76
click at [1102, 350] on button "Next image" at bounding box center [1108, 347] width 57 height 76
click at [1104, 344] on button "Next image" at bounding box center [1108, 347] width 57 height 76
click at [1097, 35] on button "Close lightbox" at bounding box center [1099, 24] width 38 height 33
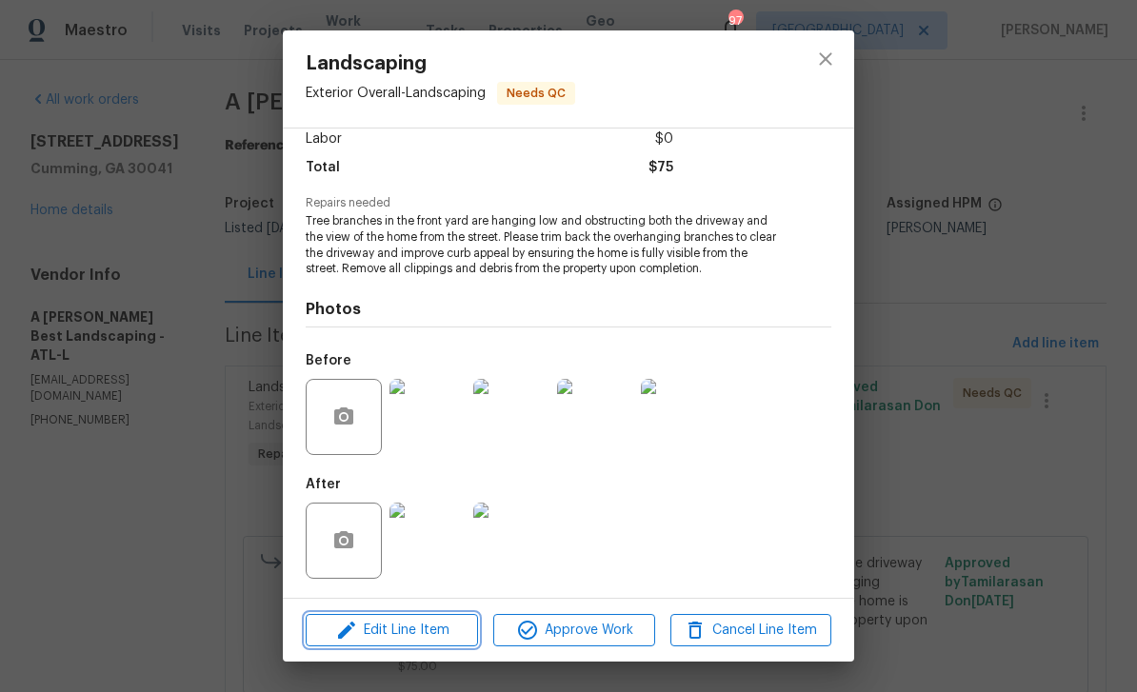
click at [362, 629] on span "Edit Line Item" at bounding box center [391, 631] width 161 height 24
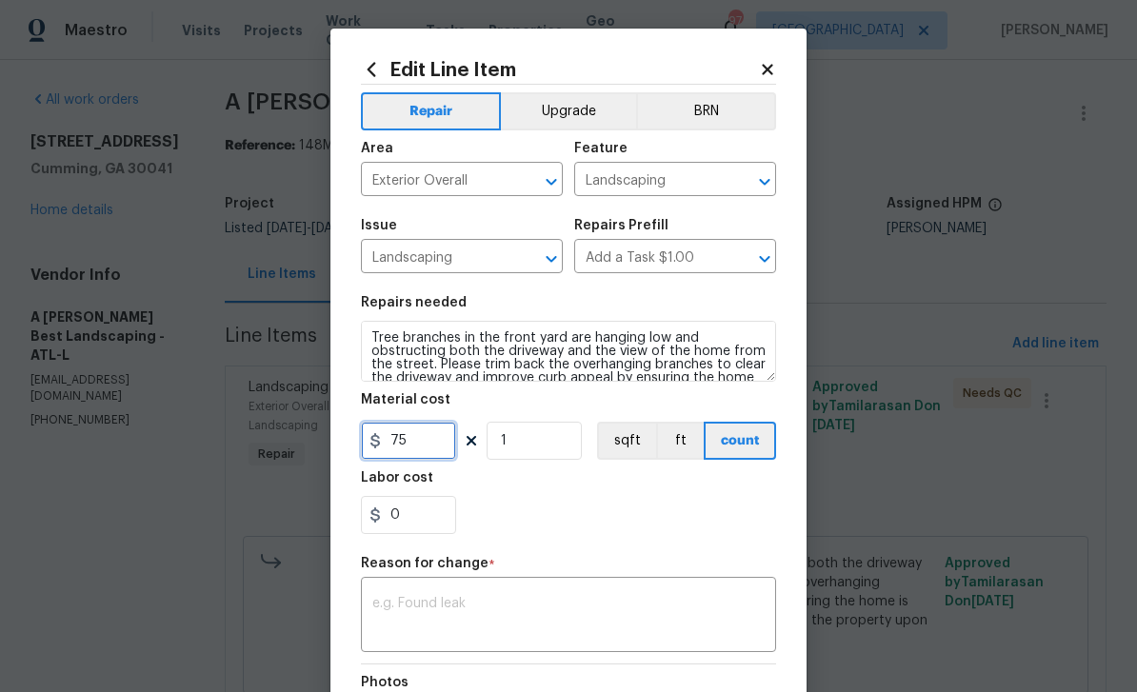
click at [413, 444] on input "75" at bounding box center [408, 441] width 95 height 38
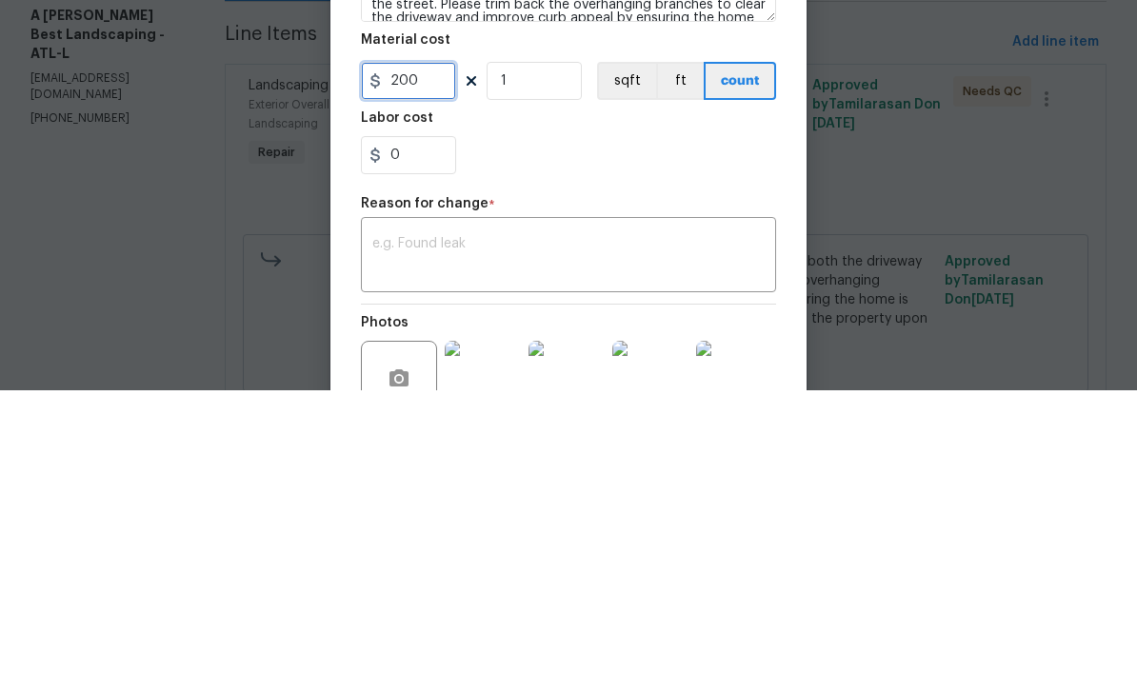
scroll to position [66, 0]
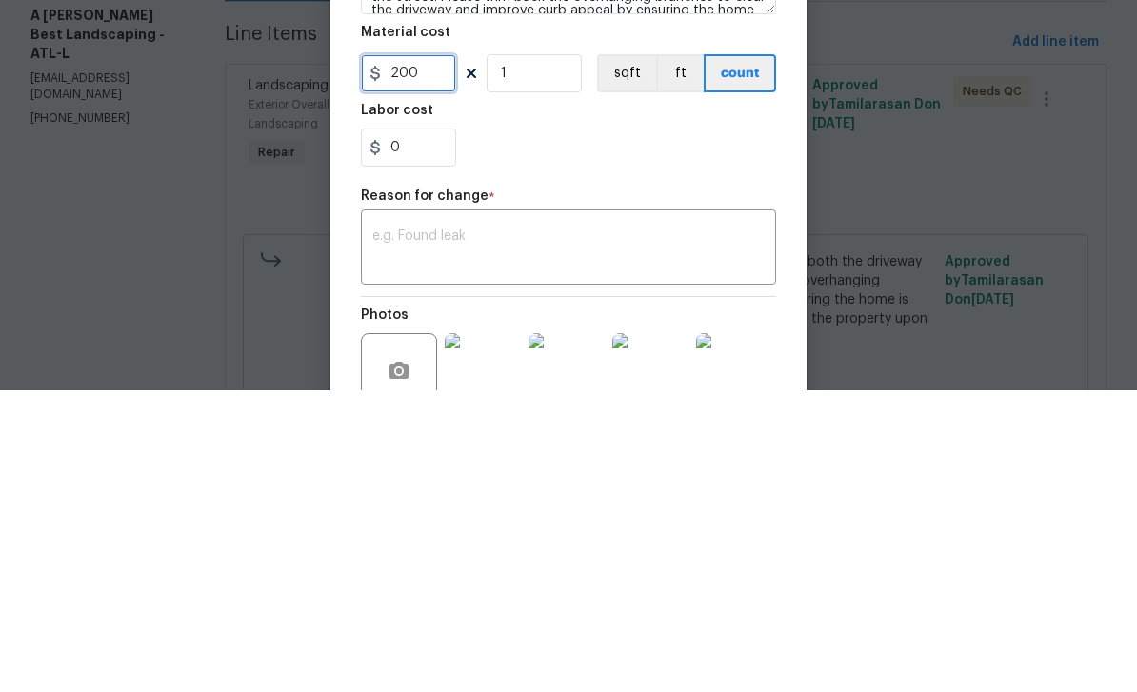
type input "200"
click at [690, 531] on textarea at bounding box center [568, 551] width 392 height 40
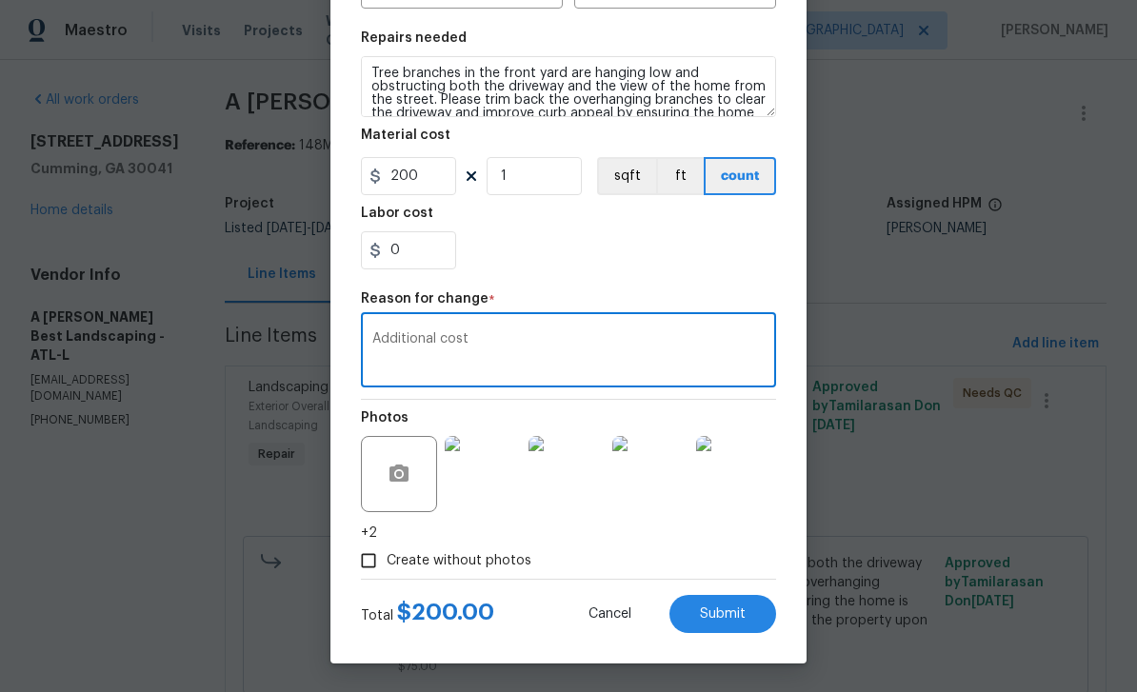
scroll to position [269, 0]
type textarea "Additional cost"
click at [737, 622] on button "Submit" at bounding box center [723, 614] width 107 height 38
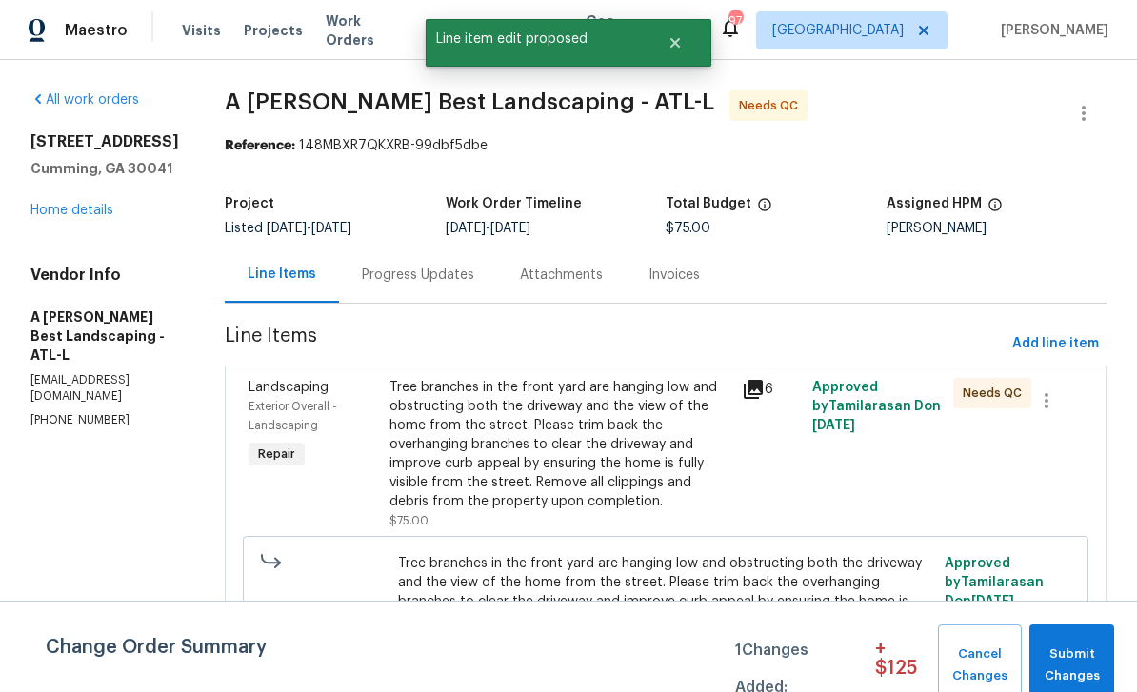
scroll to position [0, 0]
click at [1072, 655] on span "Submit Changes" at bounding box center [1072, 666] width 66 height 44
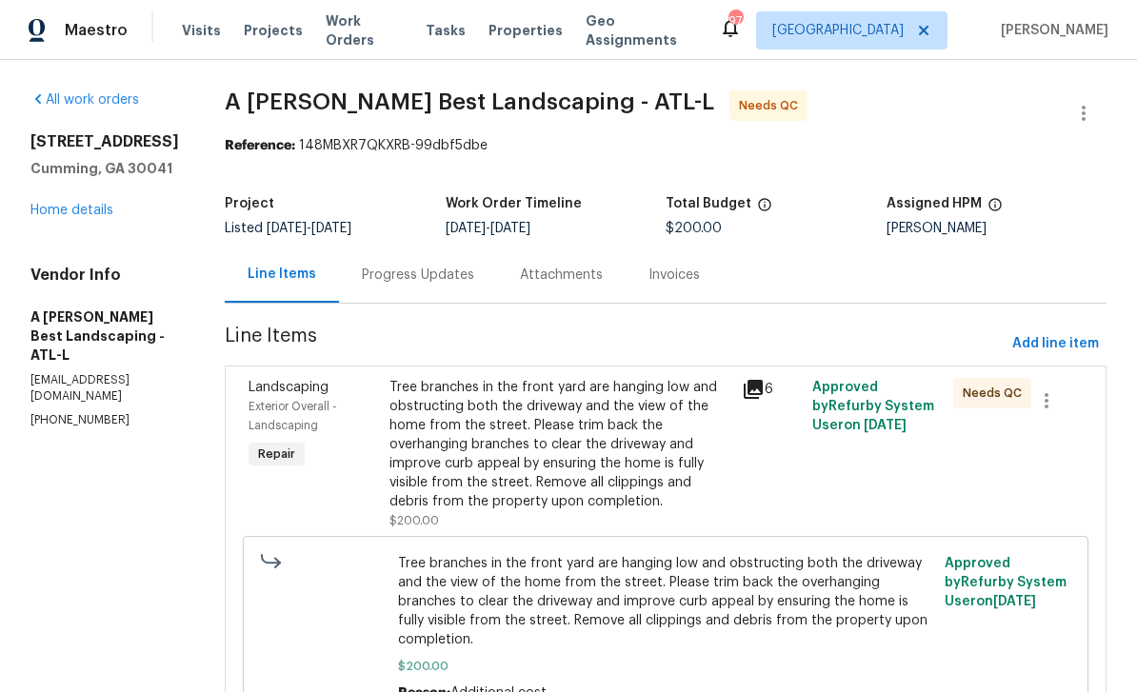
click at [71, 204] on link "Home details" at bounding box center [71, 210] width 83 height 13
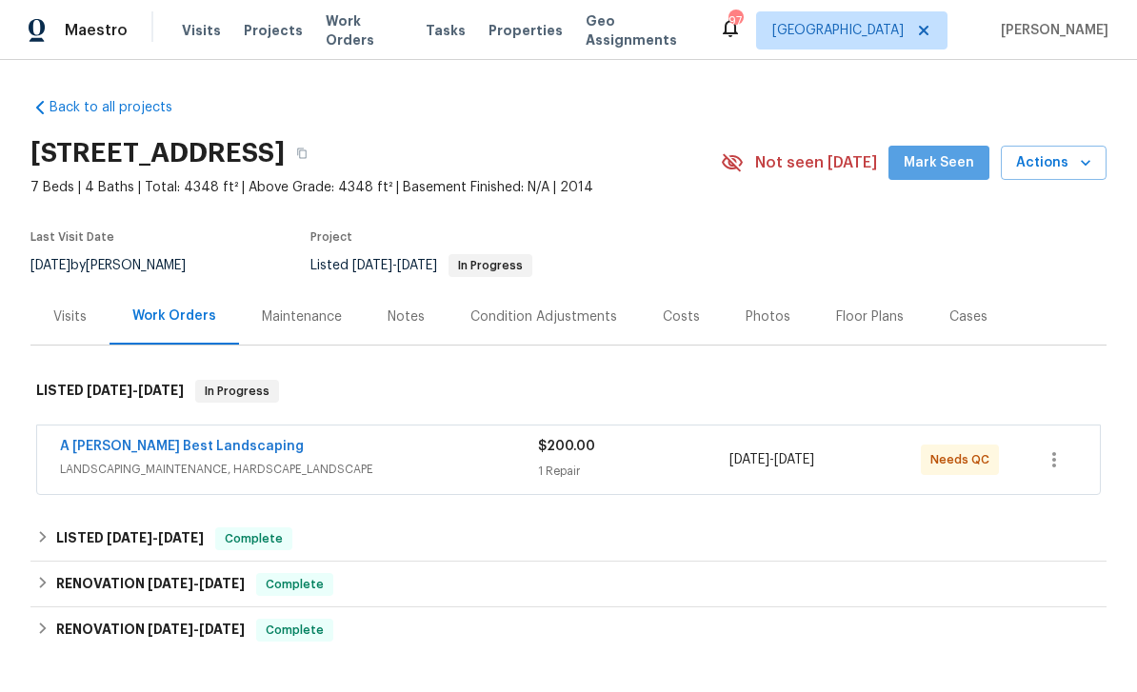
click at [946, 151] on span "Mark Seen" at bounding box center [939, 163] width 70 height 24
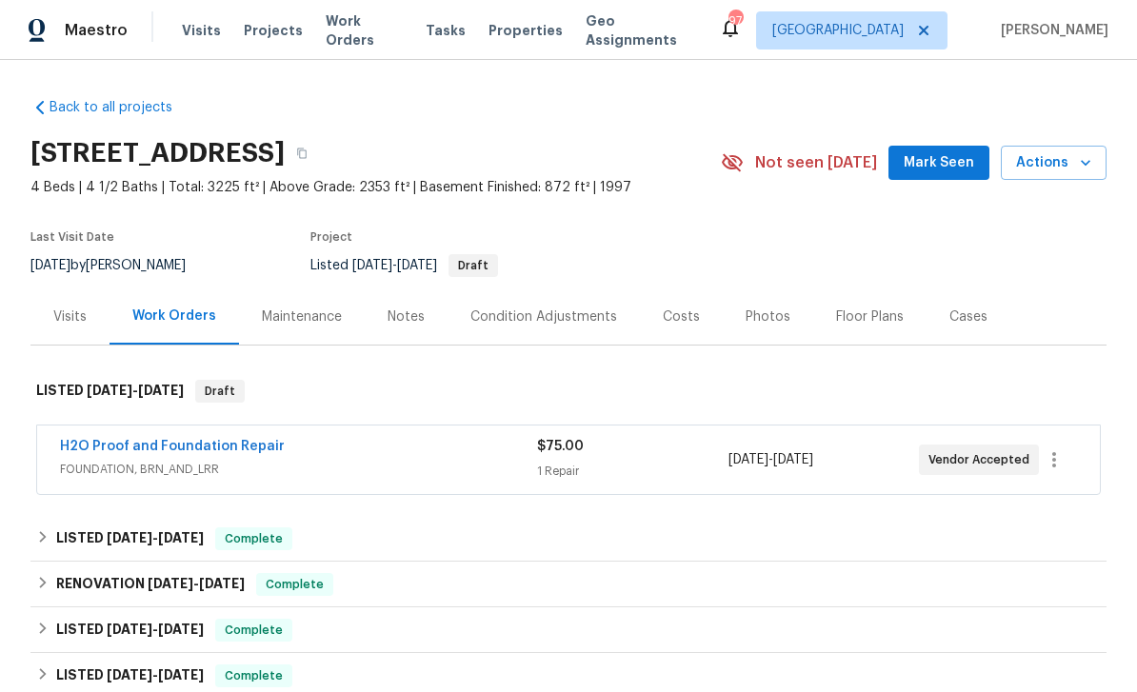
click at [125, 440] on link "H2O Proof and Foundation Repair" at bounding box center [172, 446] width 225 height 13
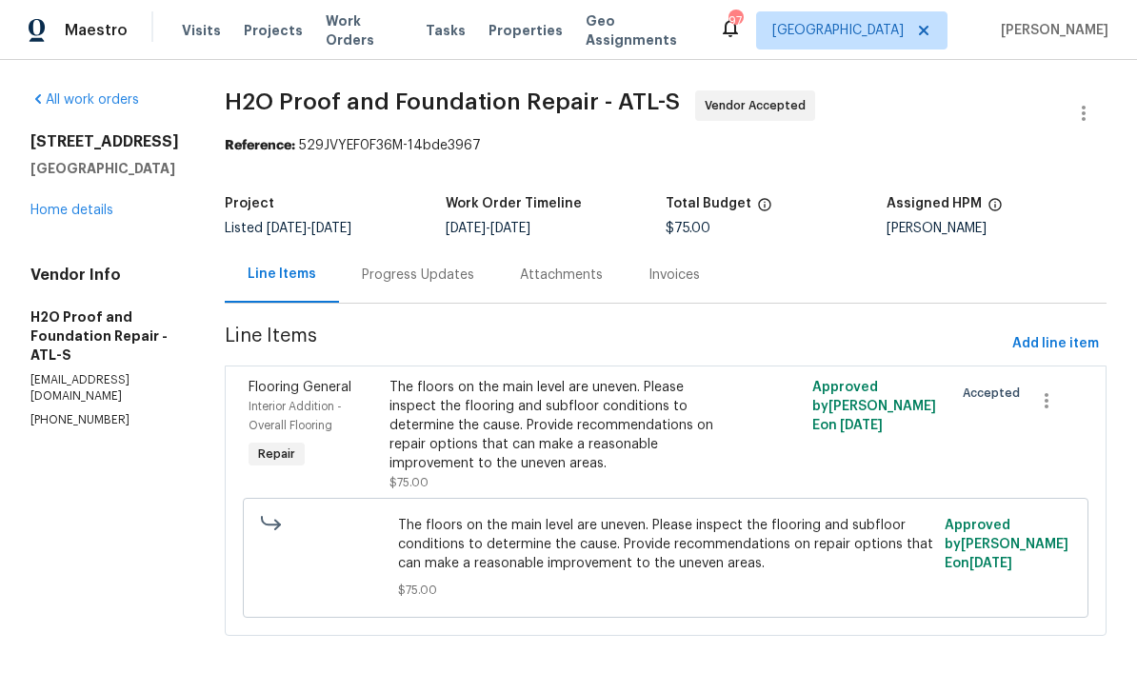
click at [395, 279] on div "Progress Updates" at bounding box center [418, 275] width 112 height 19
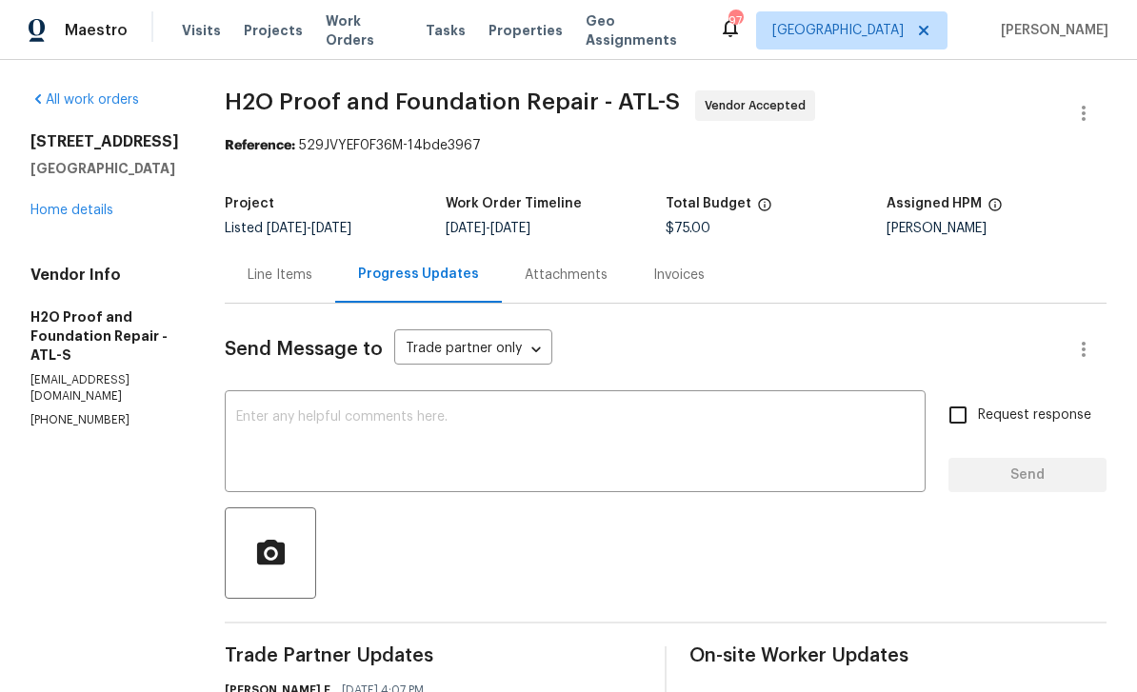
click at [89, 217] on link "Home details" at bounding box center [71, 210] width 83 height 13
